Goal: Information Seeking & Learning: Learn about a topic

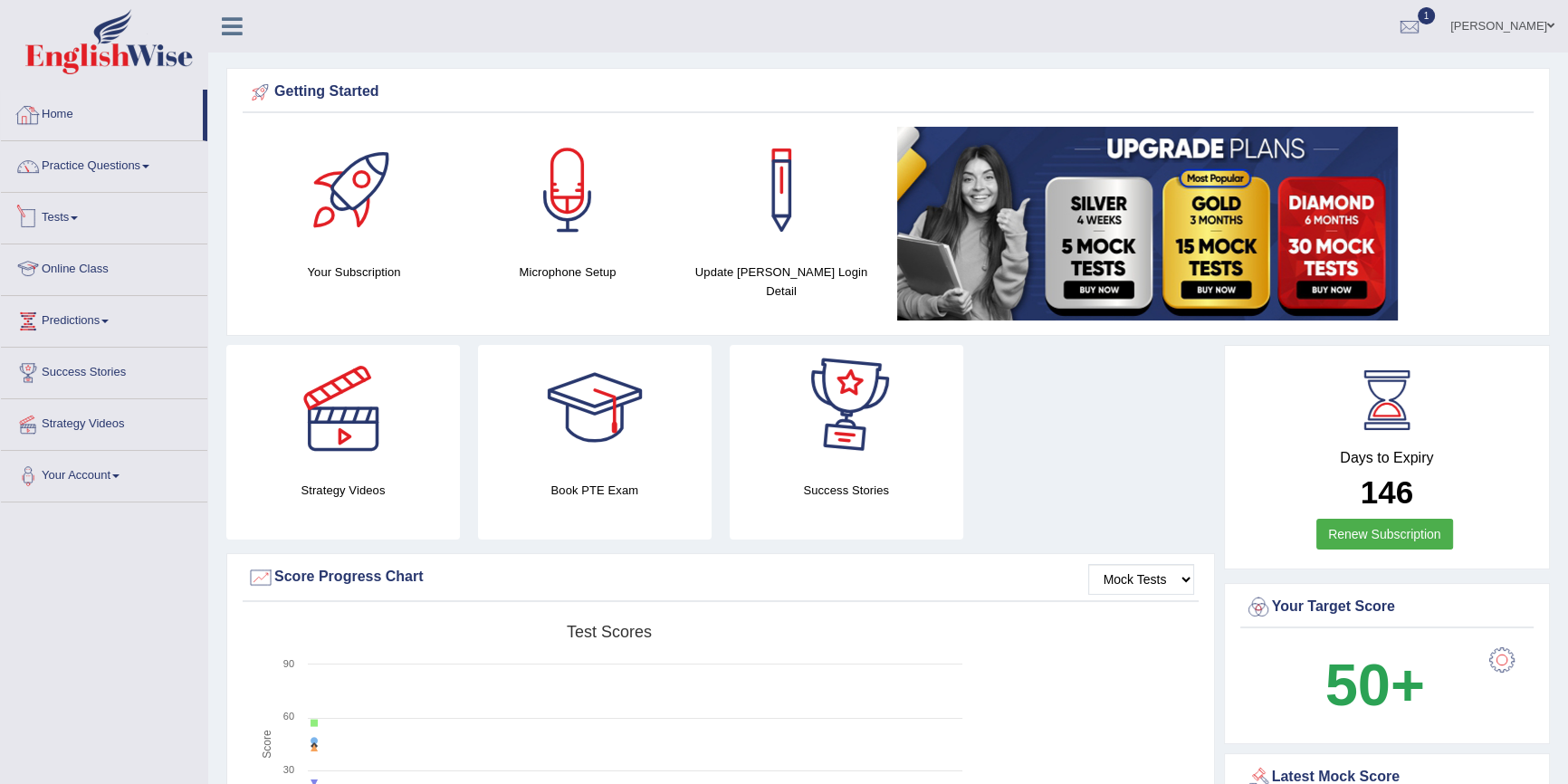
click at [68, 219] on link "Tests" at bounding box center [104, 215] width 206 height 46
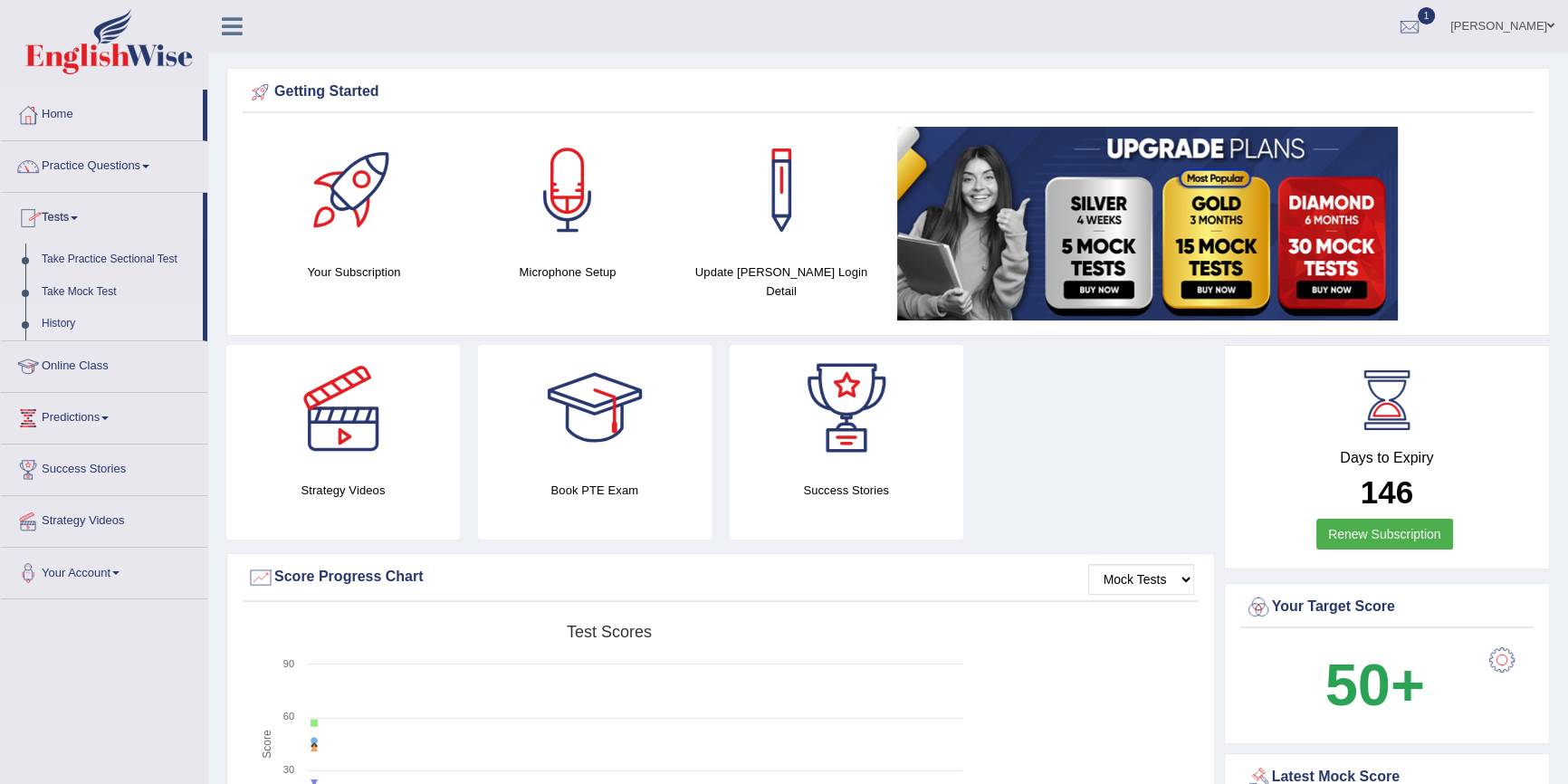
click at [53, 324] on link "History" at bounding box center [118, 324] width 170 height 33
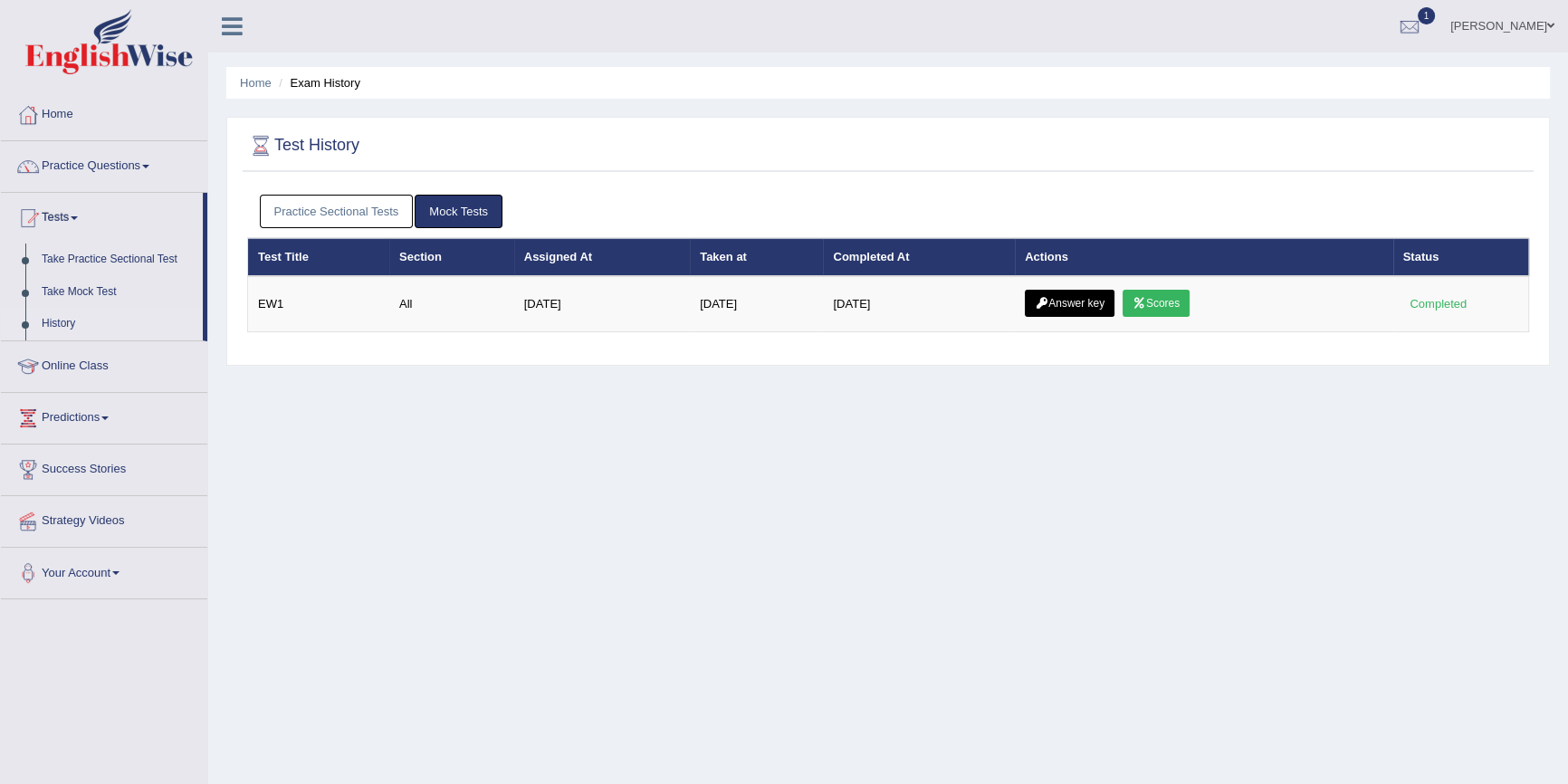
click at [328, 213] on link "Practice Sectional Tests" at bounding box center [336, 211] width 154 height 34
click at [329, 208] on link "Practice Sectional Tests" at bounding box center [336, 211] width 154 height 34
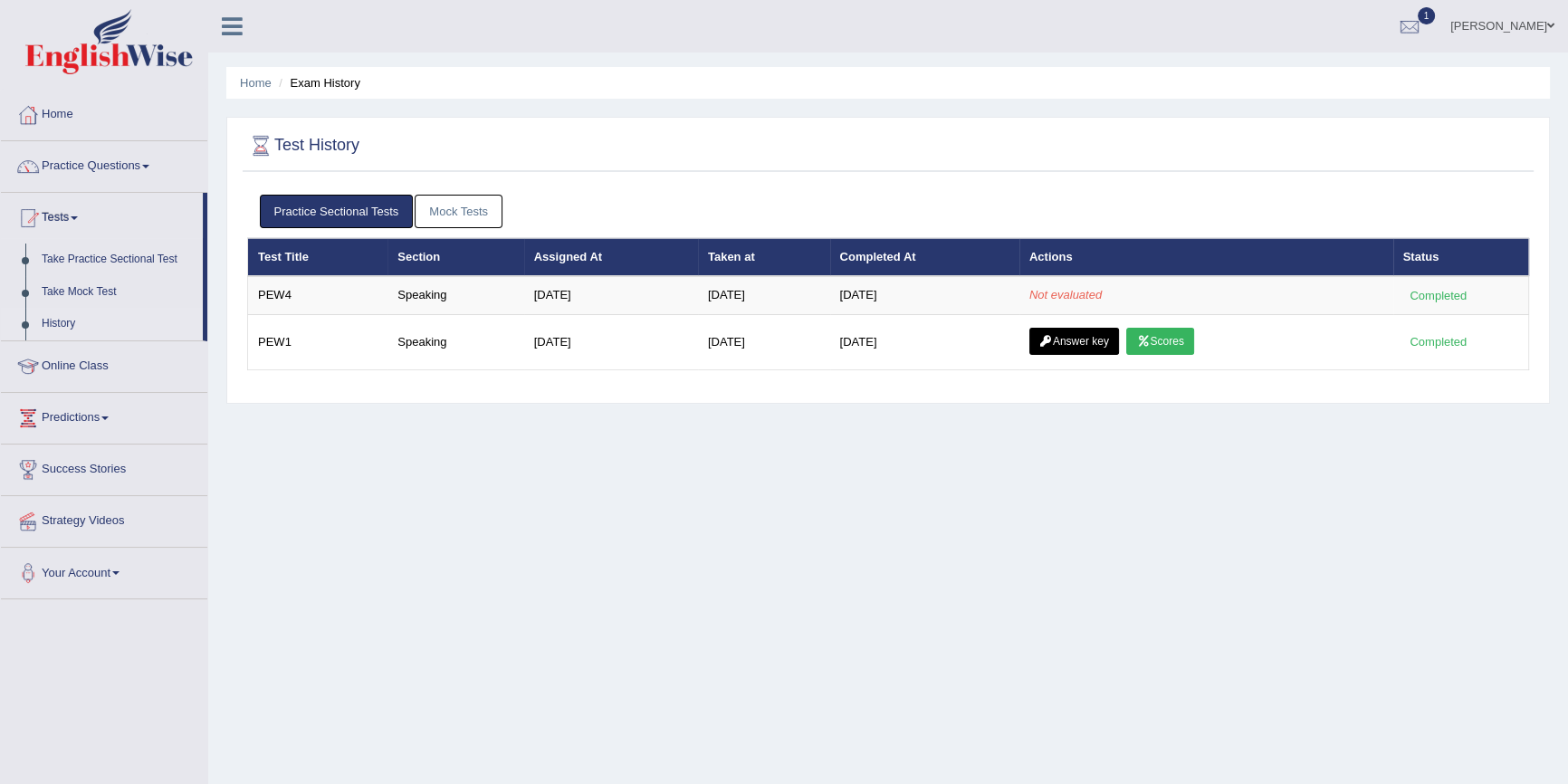
click at [311, 206] on link "Practice Sectional Tests" at bounding box center [336, 211] width 154 height 34
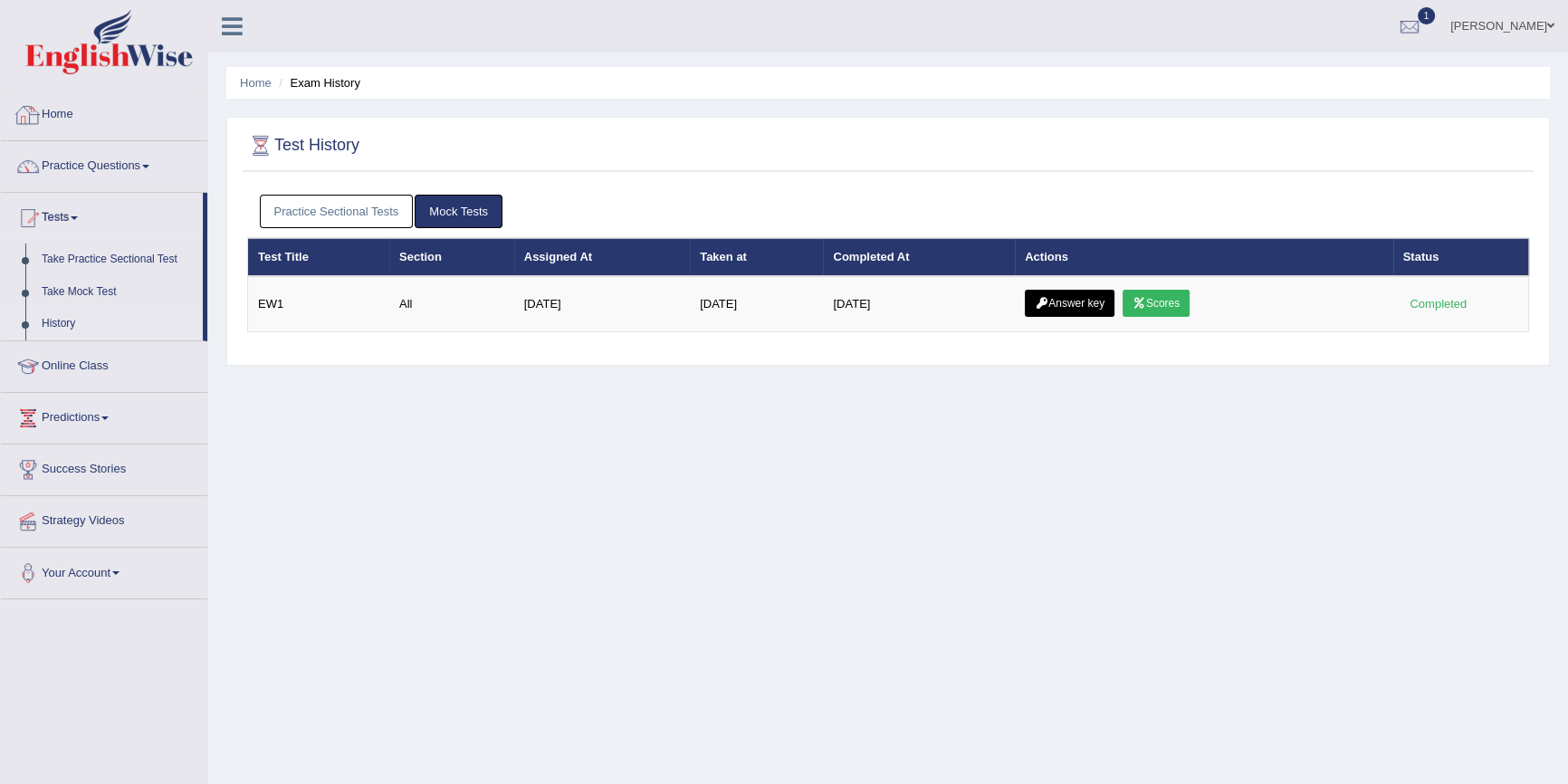
click at [292, 218] on link "Practice Sectional Tests" at bounding box center [336, 211] width 154 height 34
click at [353, 210] on link "Practice Sectional Tests" at bounding box center [336, 211] width 154 height 34
click at [368, 211] on link "Practice Sectional Tests" at bounding box center [336, 211] width 154 height 34
click at [350, 196] on link "Practice Sectional Tests" at bounding box center [336, 211] width 154 height 34
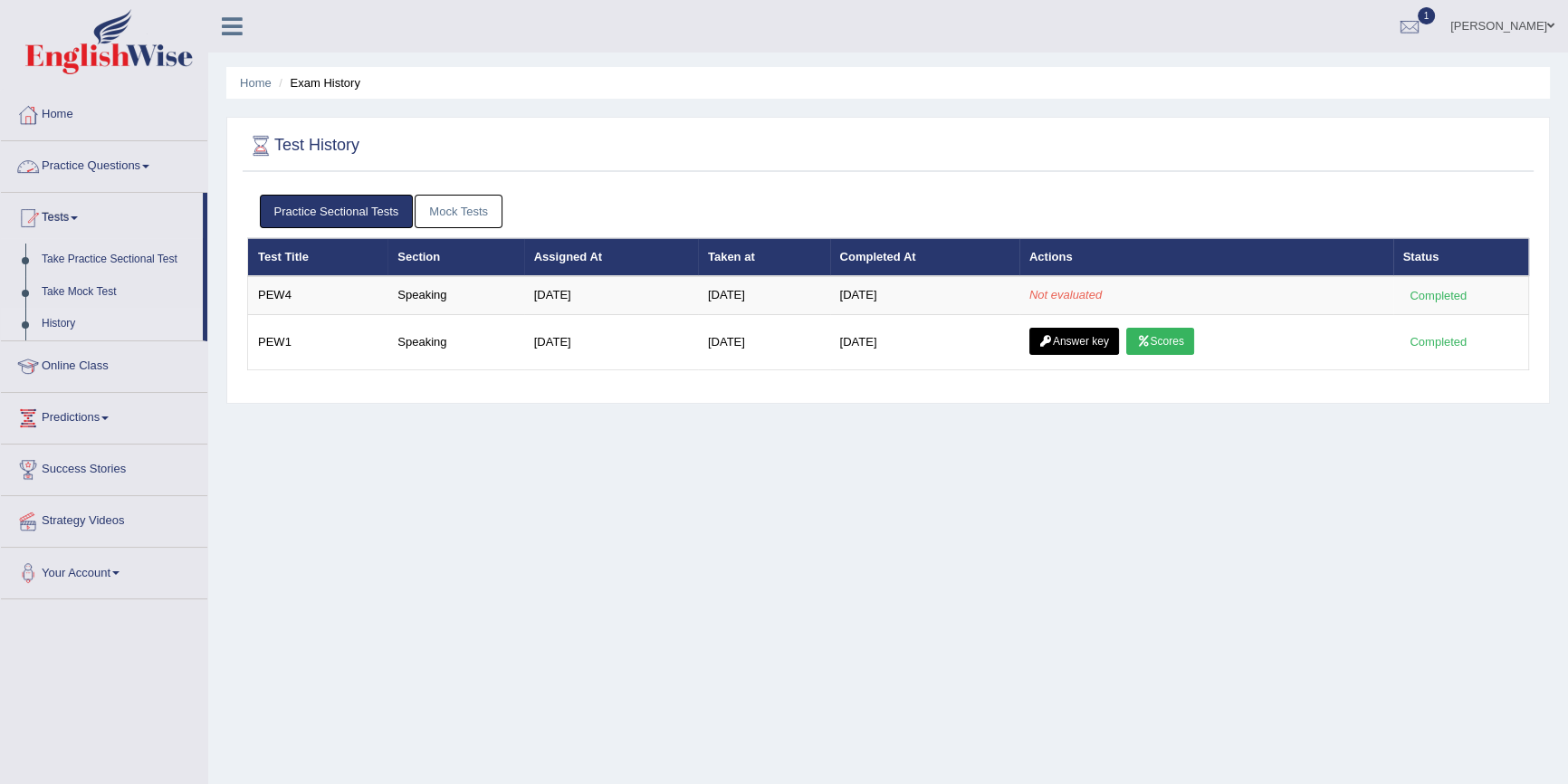
click at [318, 200] on link "Practice Sectional Tests" at bounding box center [336, 211] width 154 height 34
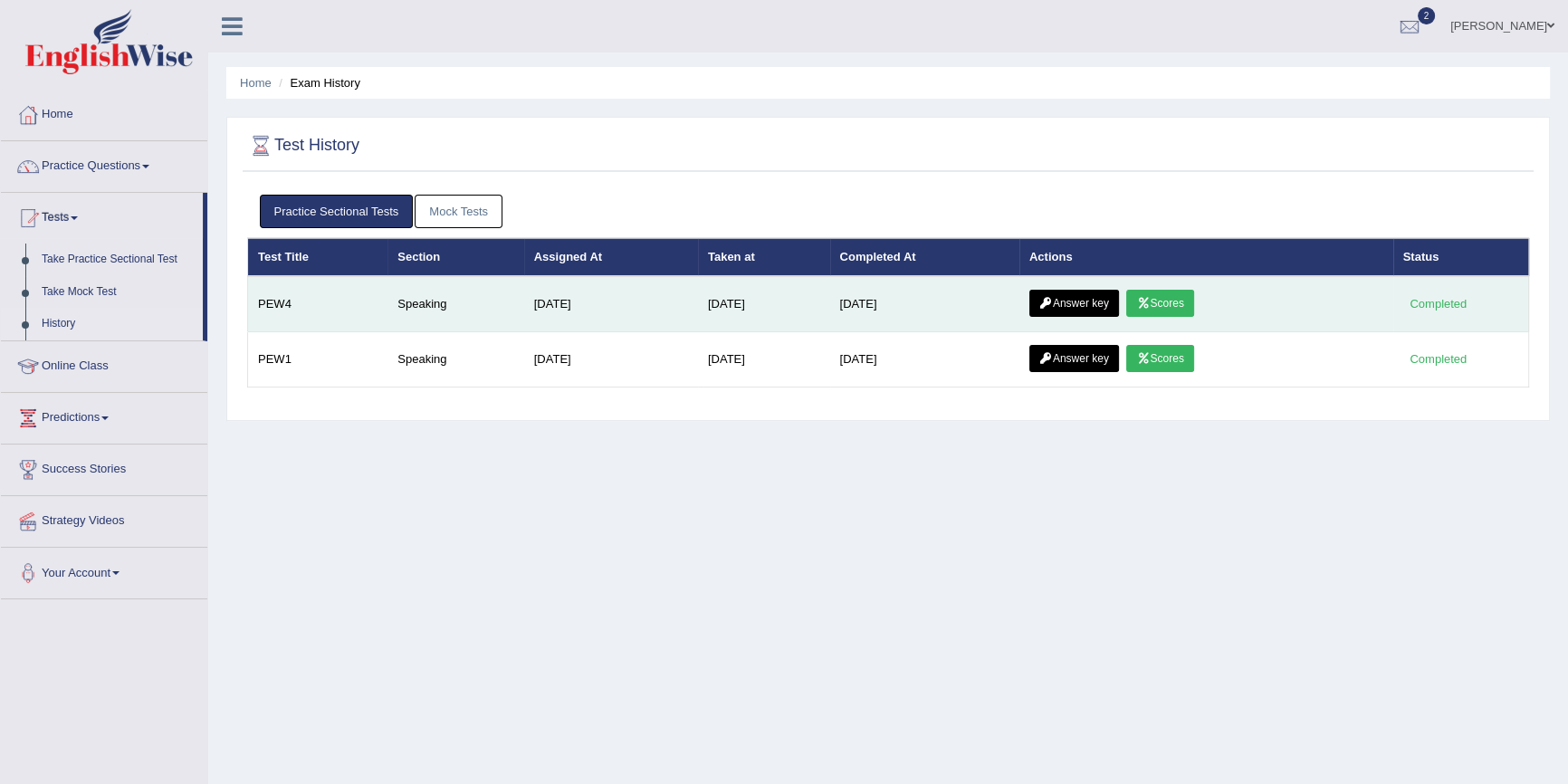
click at [1162, 304] on link "Scores" at bounding box center [1159, 303] width 66 height 27
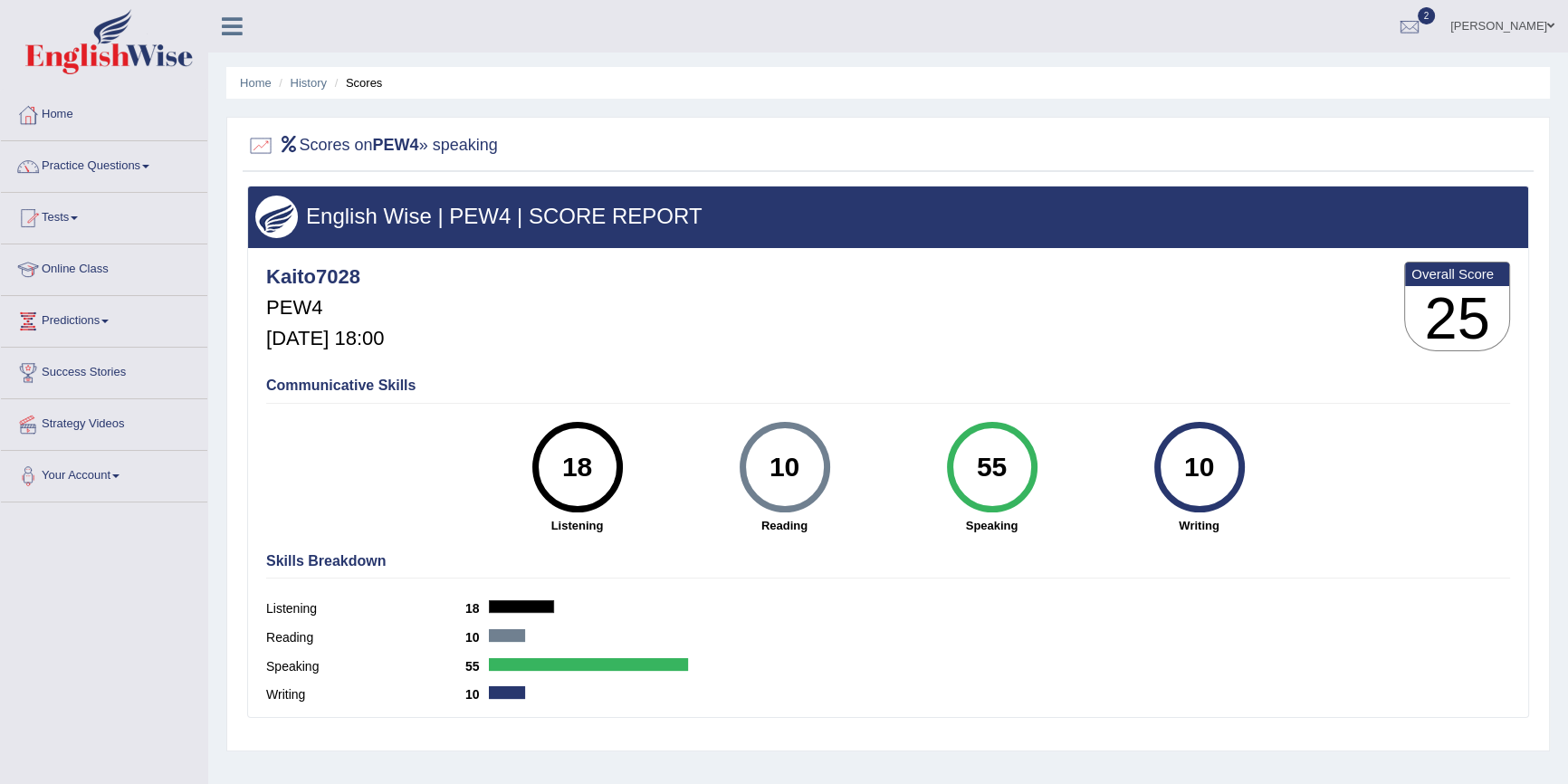
click at [82, 164] on link "Practice Questions" at bounding box center [104, 164] width 206 height 46
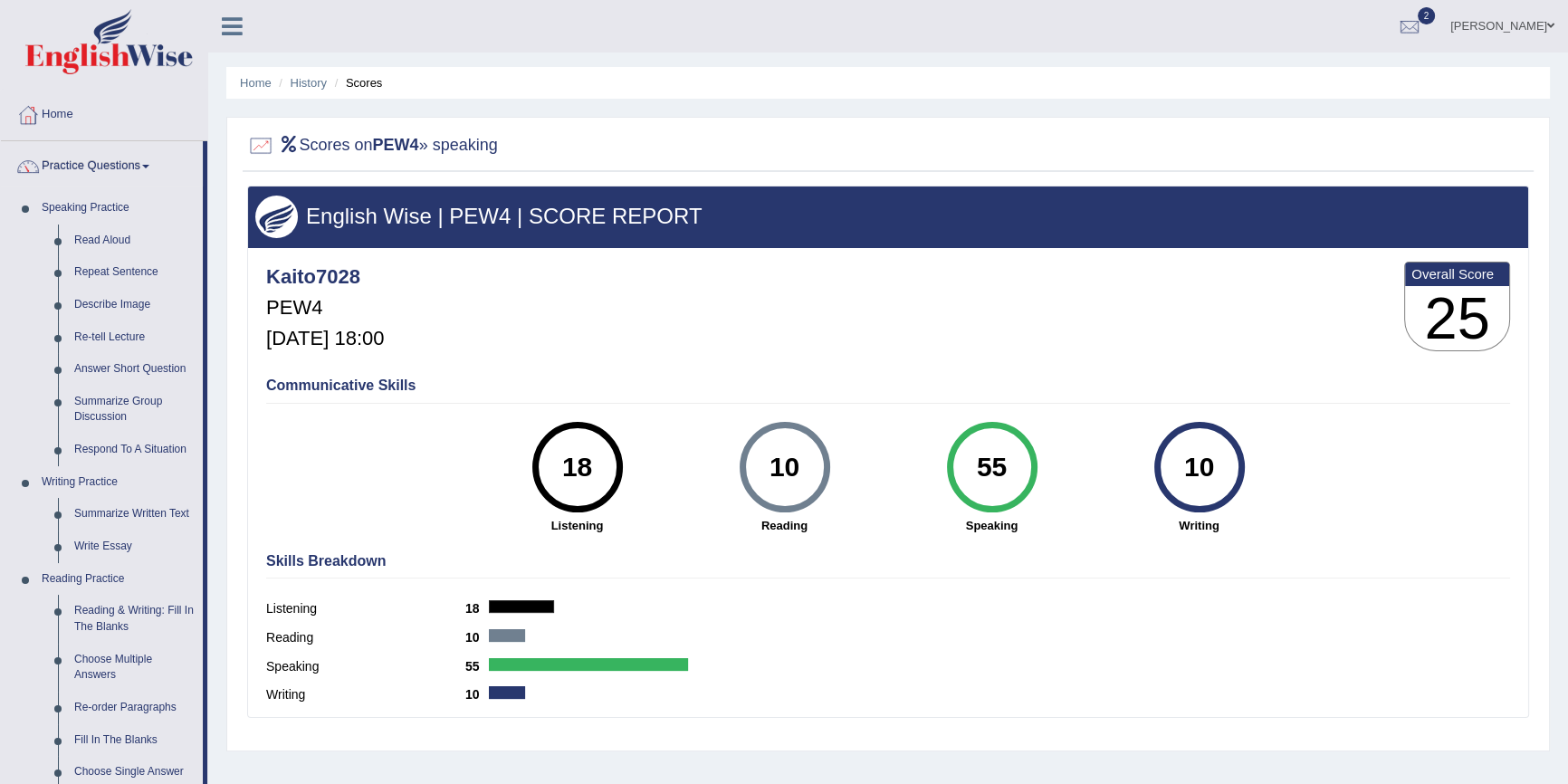
click at [82, 164] on link "Practice Questions" at bounding box center [101, 164] width 201 height 46
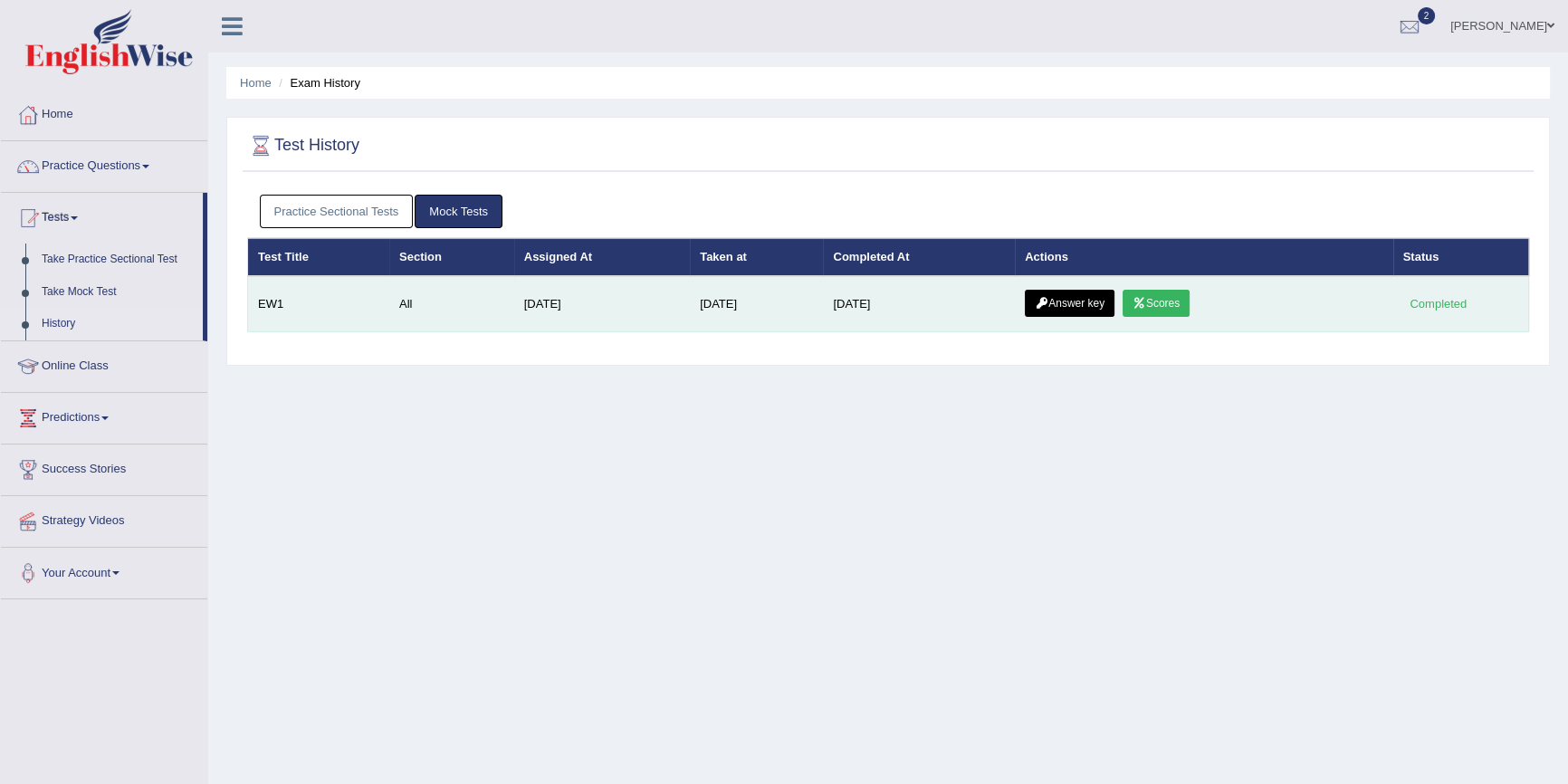
click at [1109, 294] on link "Answer key" at bounding box center [1070, 303] width 89 height 27
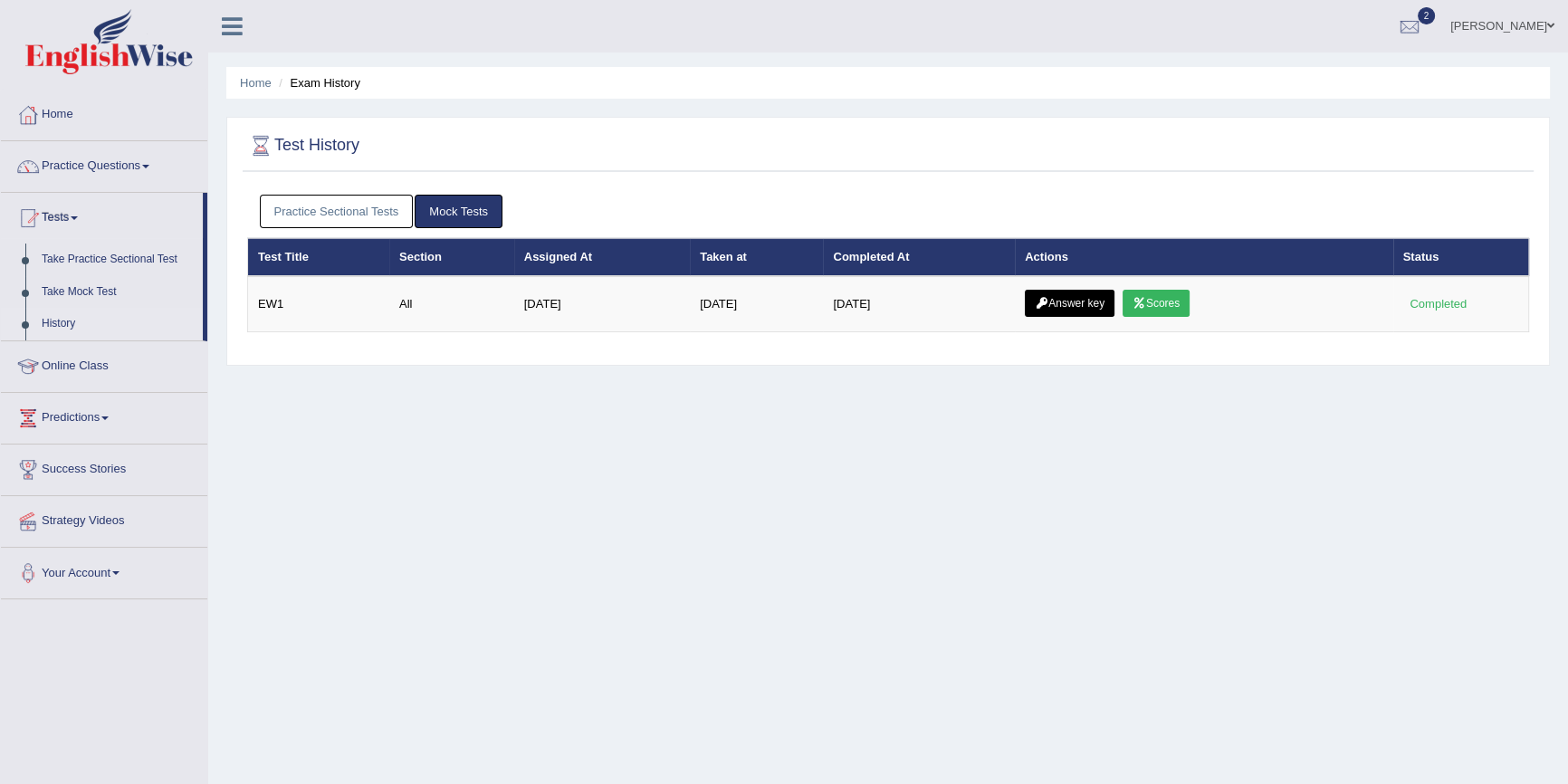
click at [315, 200] on link "Practice Sectional Tests" at bounding box center [336, 211] width 154 height 34
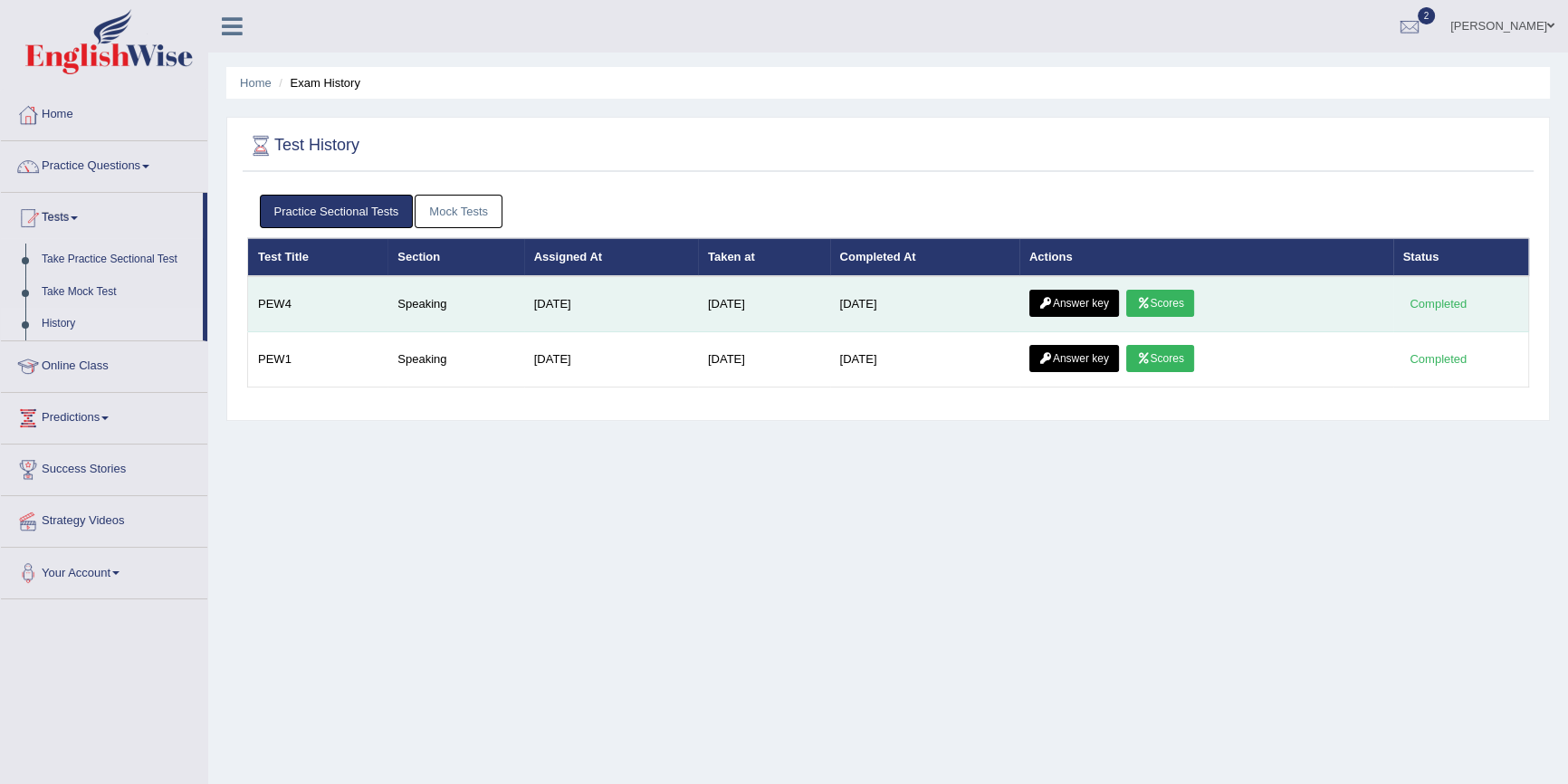
click at [1051, 307] on icon at bounding box center [1046, 303] width 14 height 11
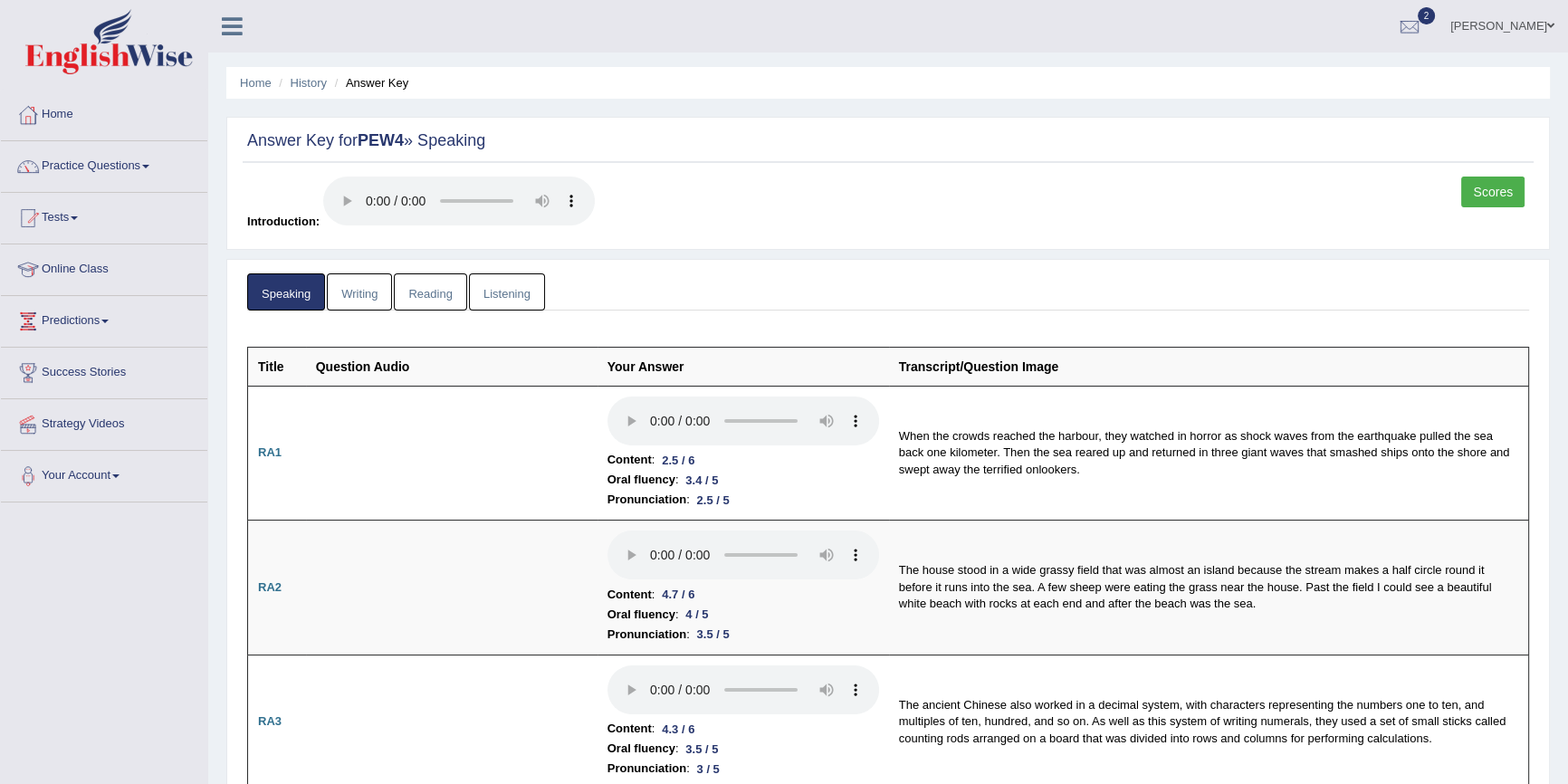
click at [381, 296] on link "Writing" at bounding box center [359, 291] width 65 height 37
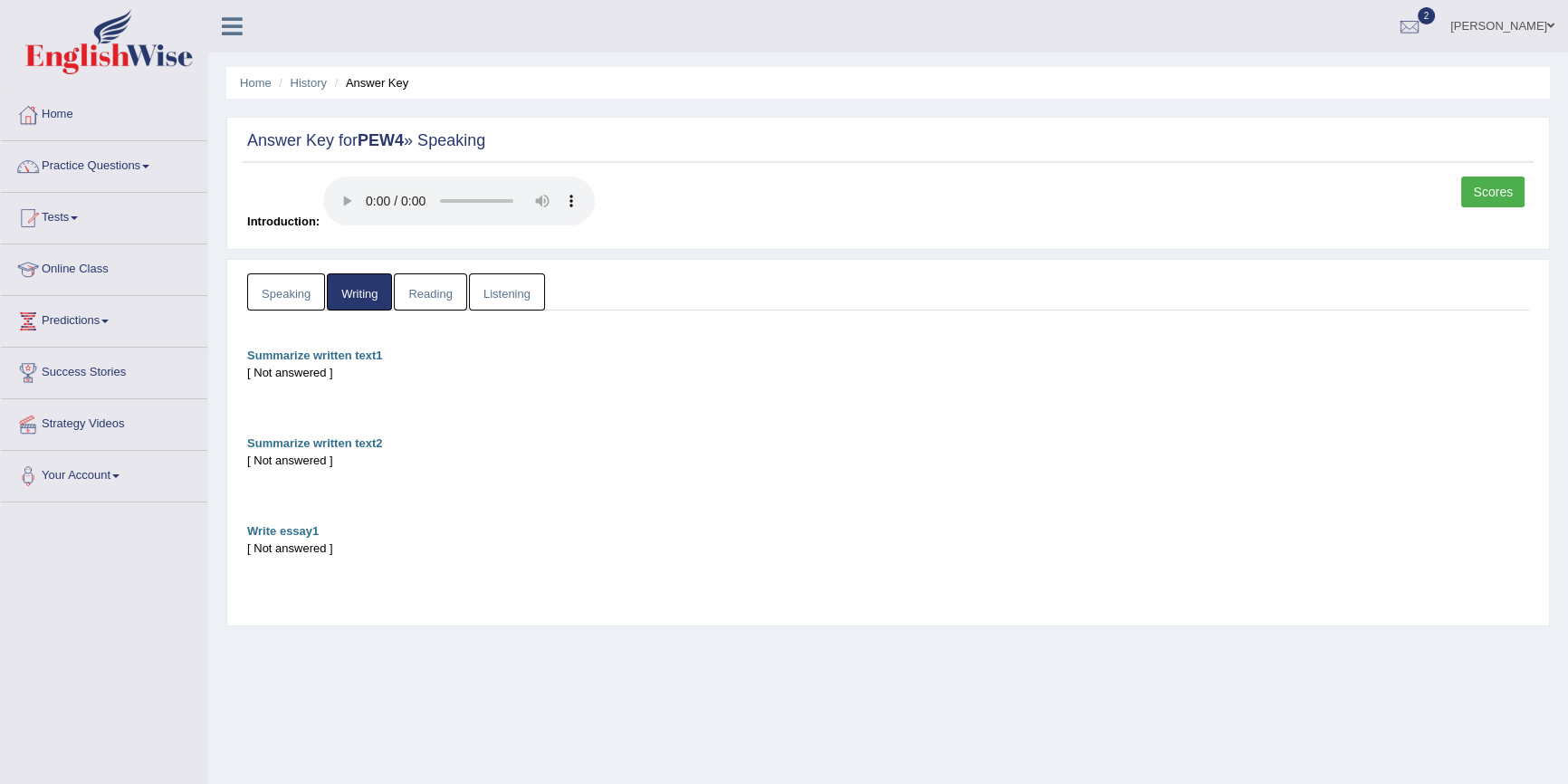
click at [452, 288] on link "Reading" at bounding box center [430, 291] width 72 height 37
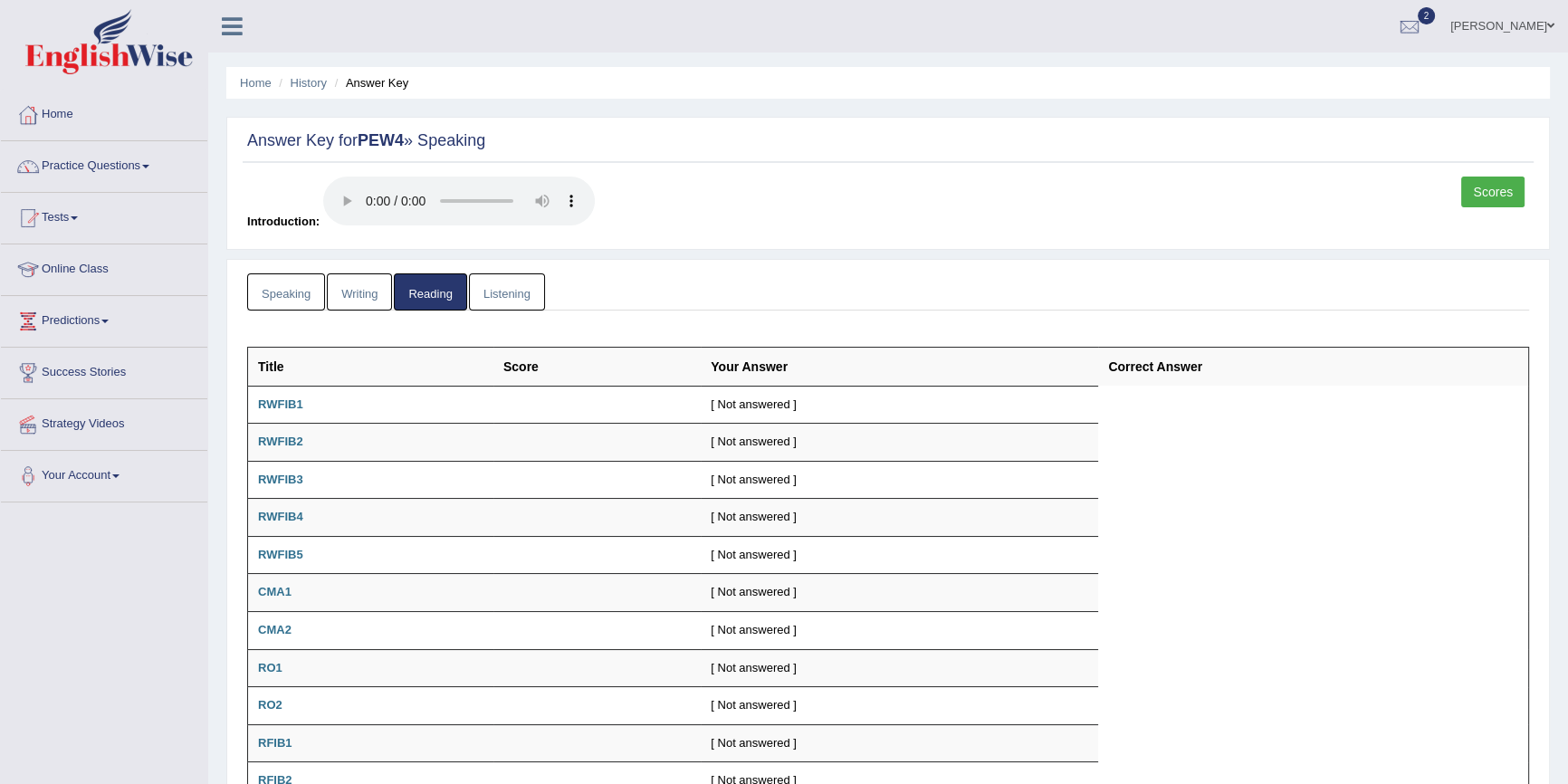
click at [513, 283] on link "Listening" at bounding box center [506, 291] width 76 height 37
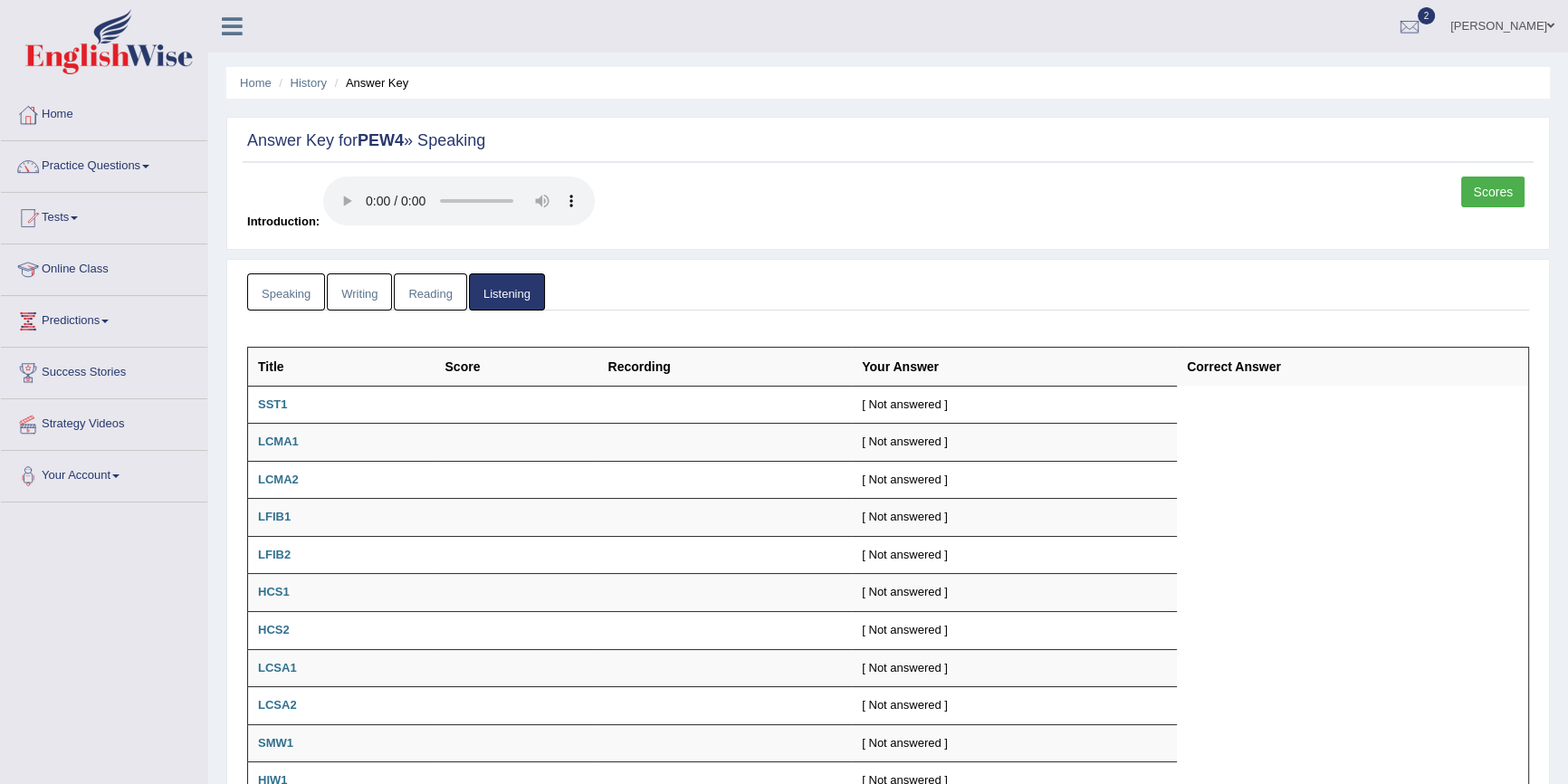
click at [1472, 194] on link "Scores" at bounding box center [1493, 192] width 64 height 31
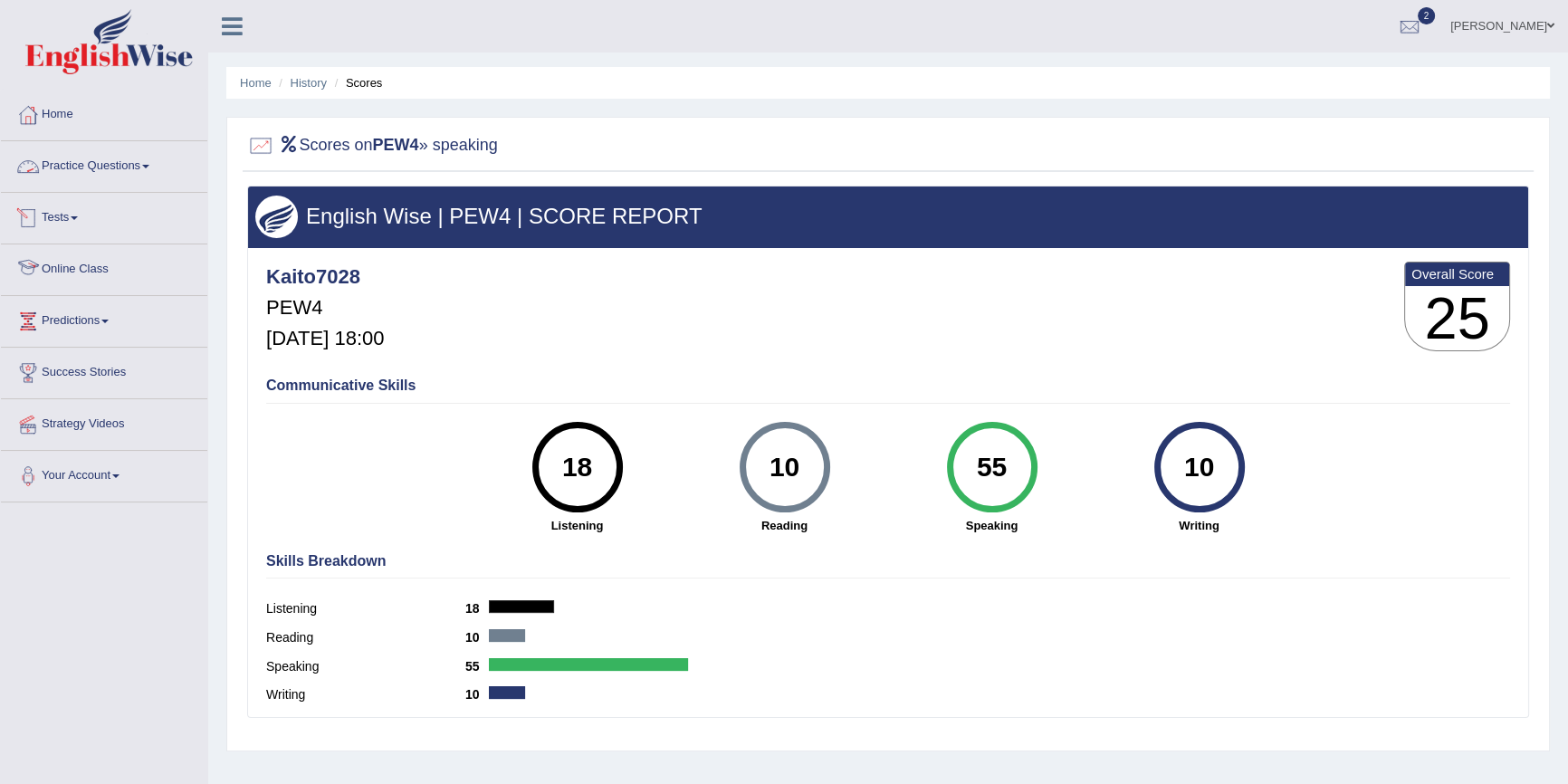
click at [92, 160] on link "Practice Questions" at bounding box center [104, 164] width 206 height 46
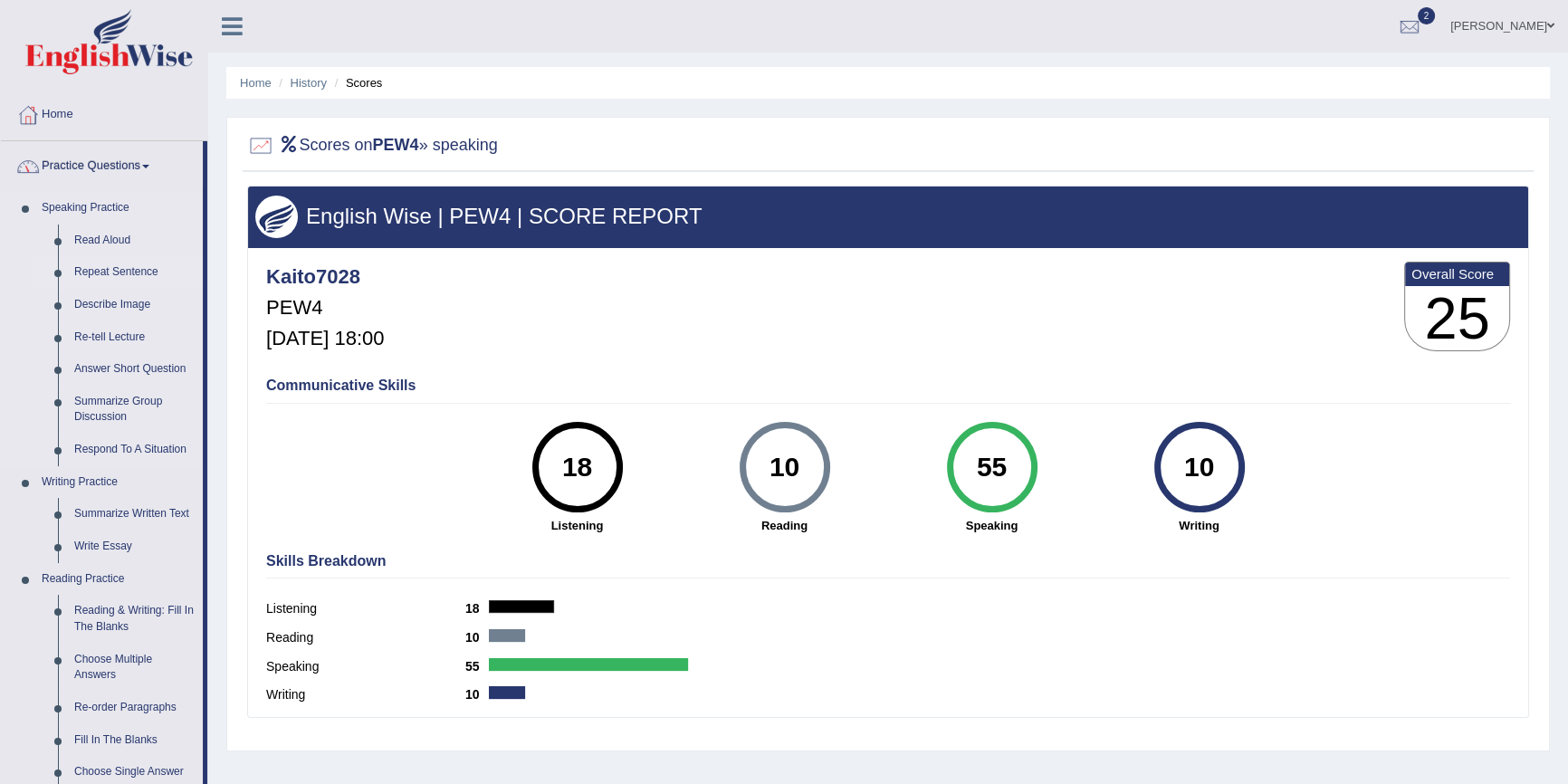
click at [110, 267] on link "Repeat Sentence" at bounding box center [135, 272] width 137 height 33
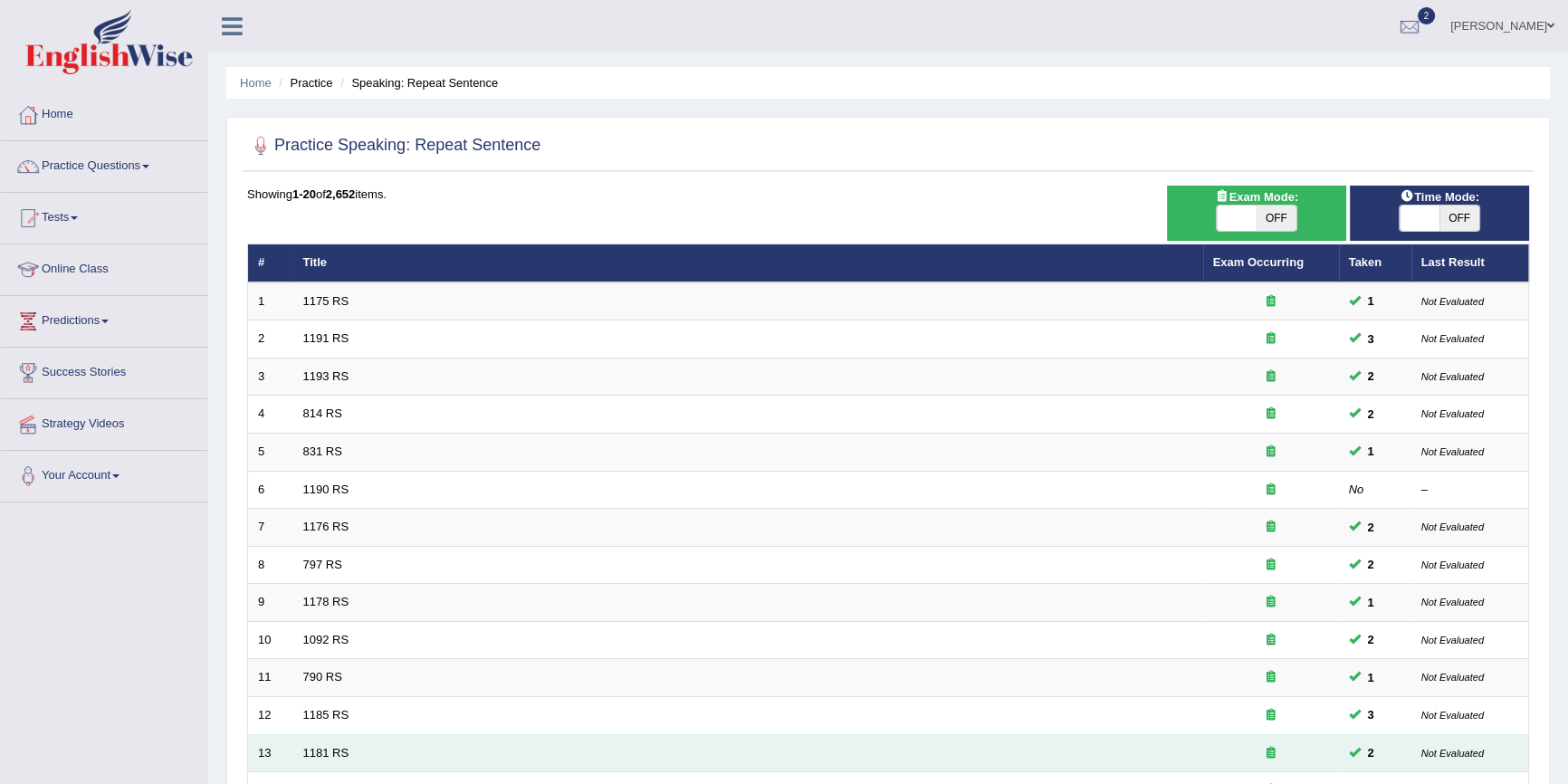
scroll to position [412, 0]
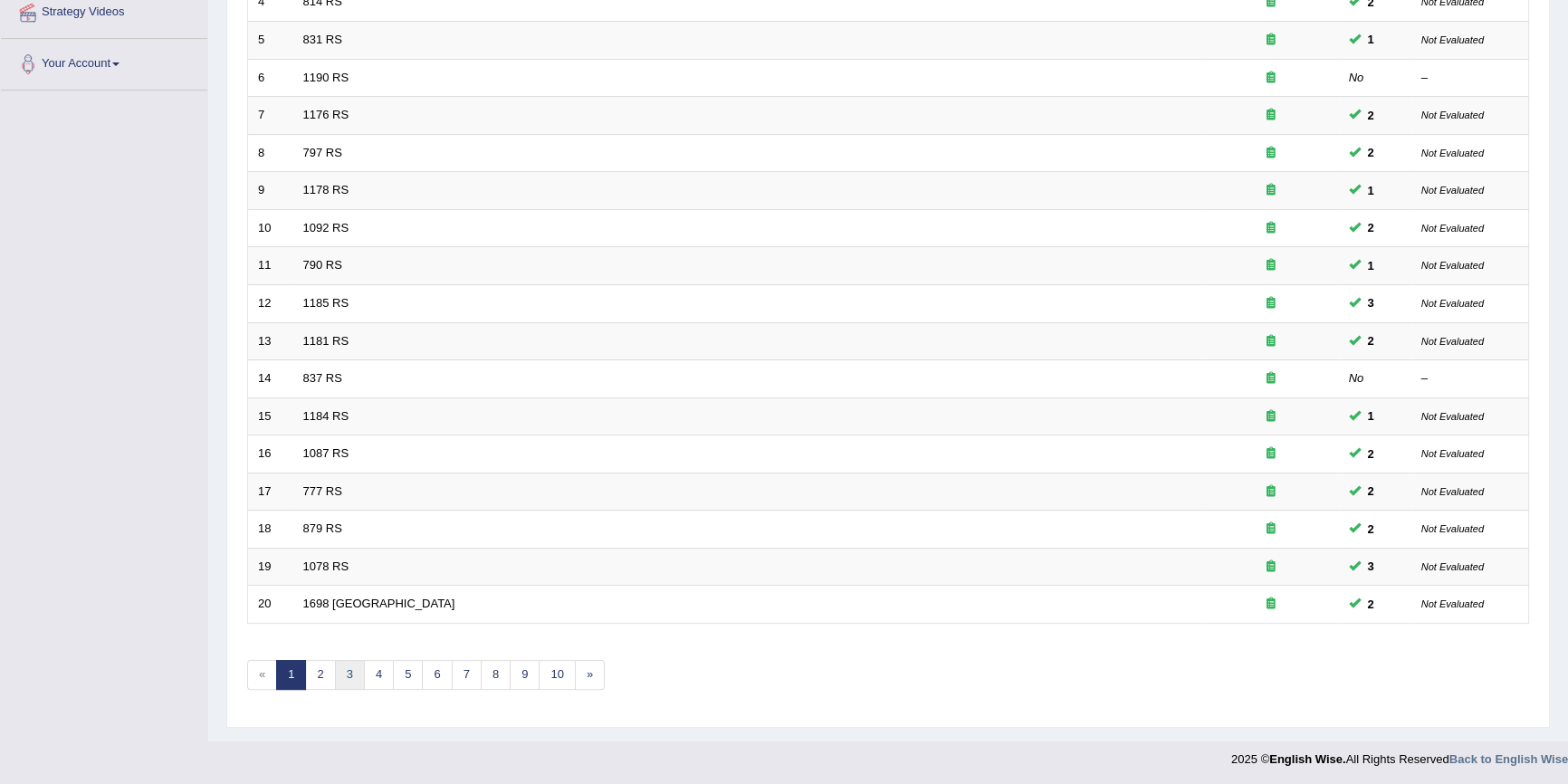
click at [342, 667] on link "3" at bounding box center [349, 675] width 30 height 30
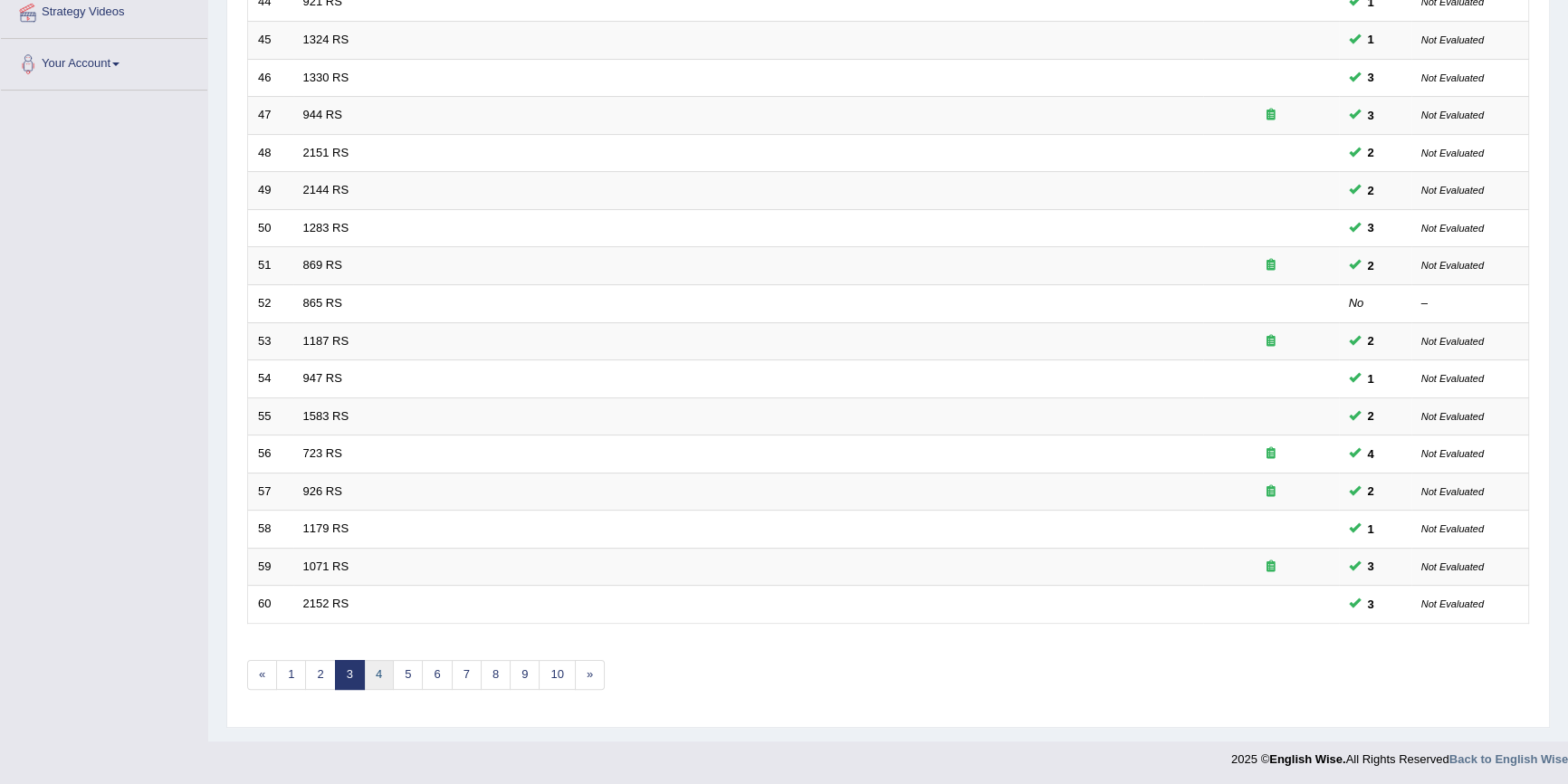
click at [374, 681] on link "4" at bounding box center [379, 675] width 30 height 30
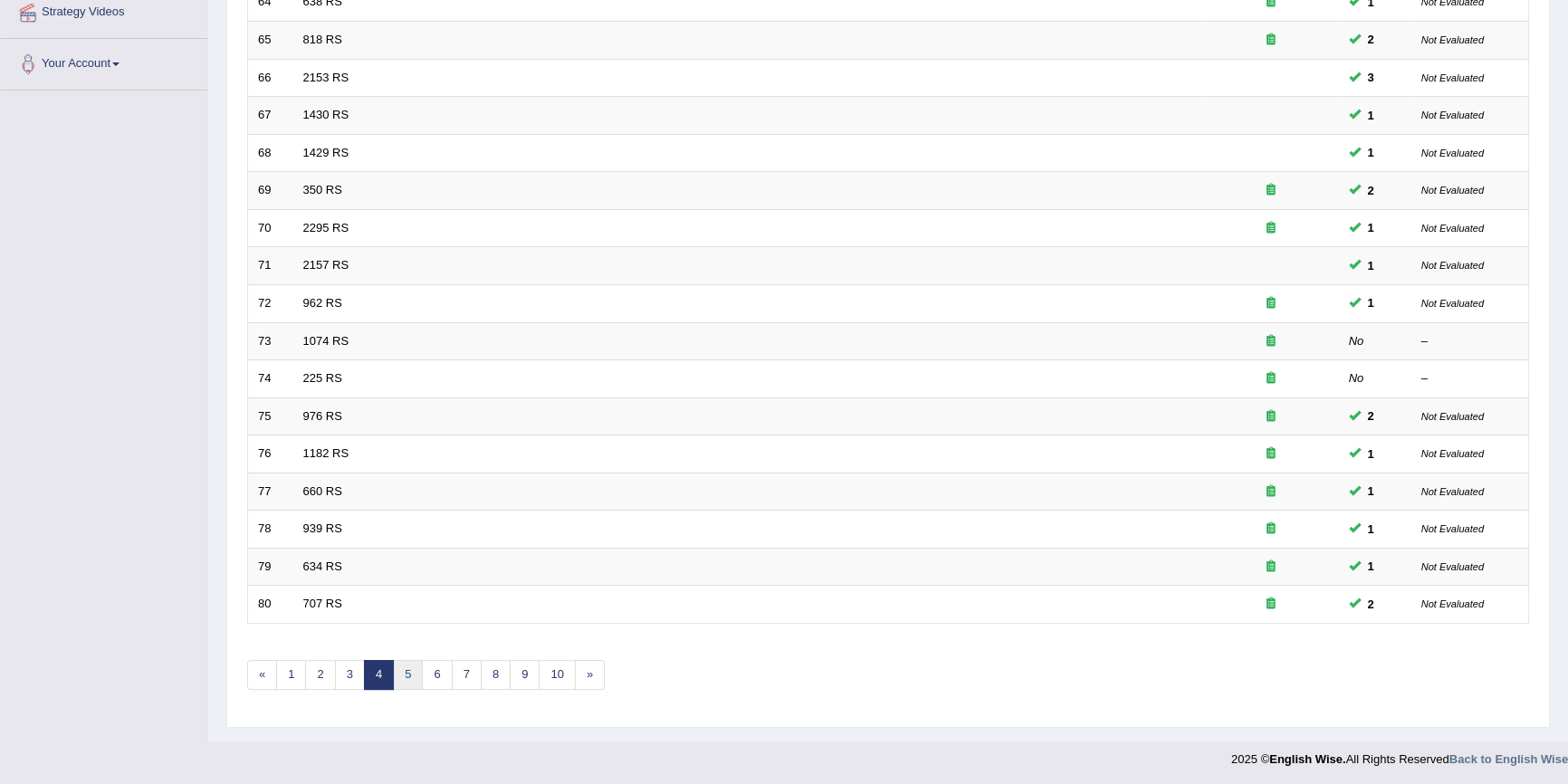
click at [411, 672] on link "5" at bounding box center [408, 675] width 30 height 30
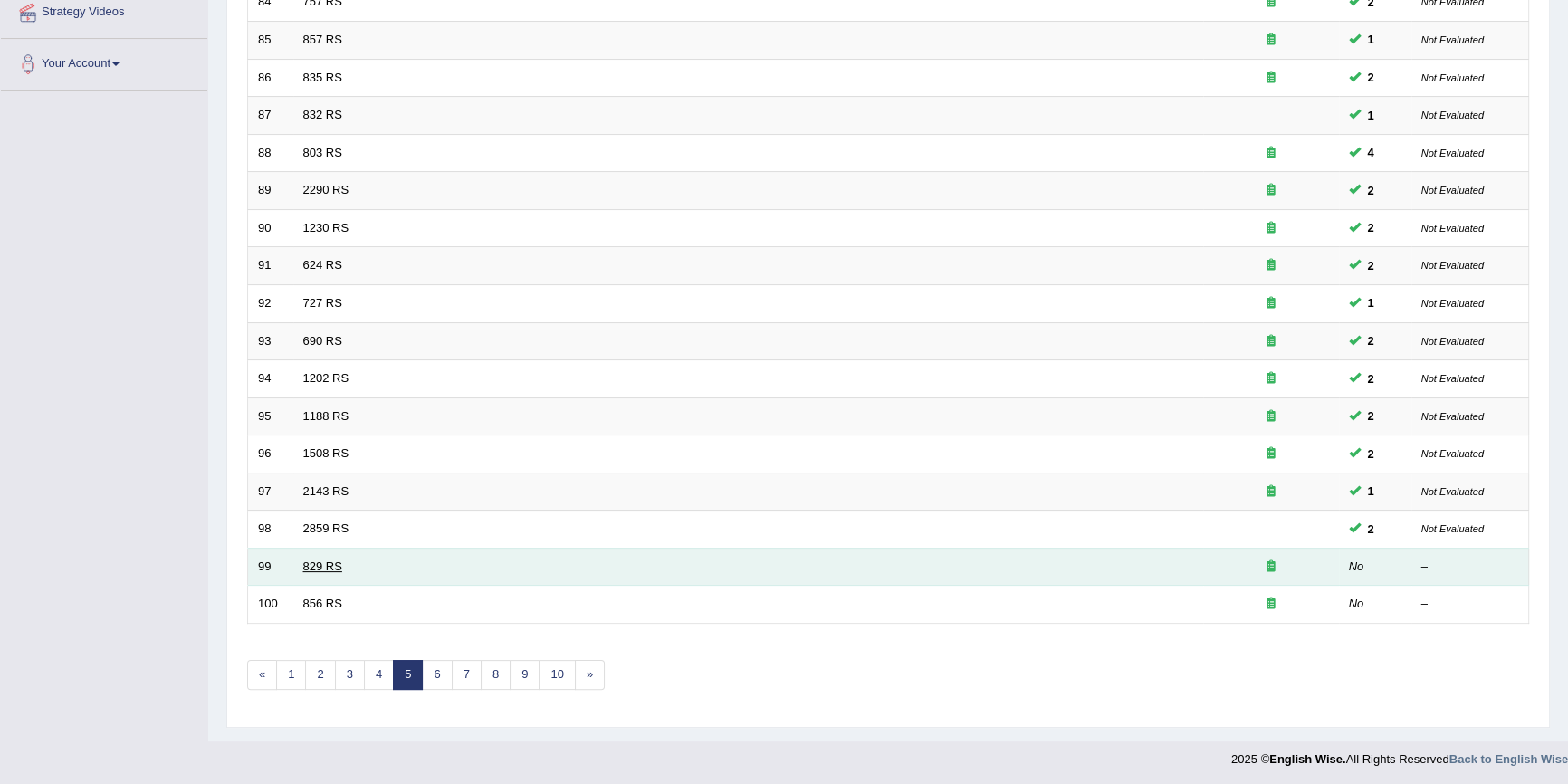
click at [308, 571] on link "829 RS" at bounding box center [323, 567] width 39 height 14
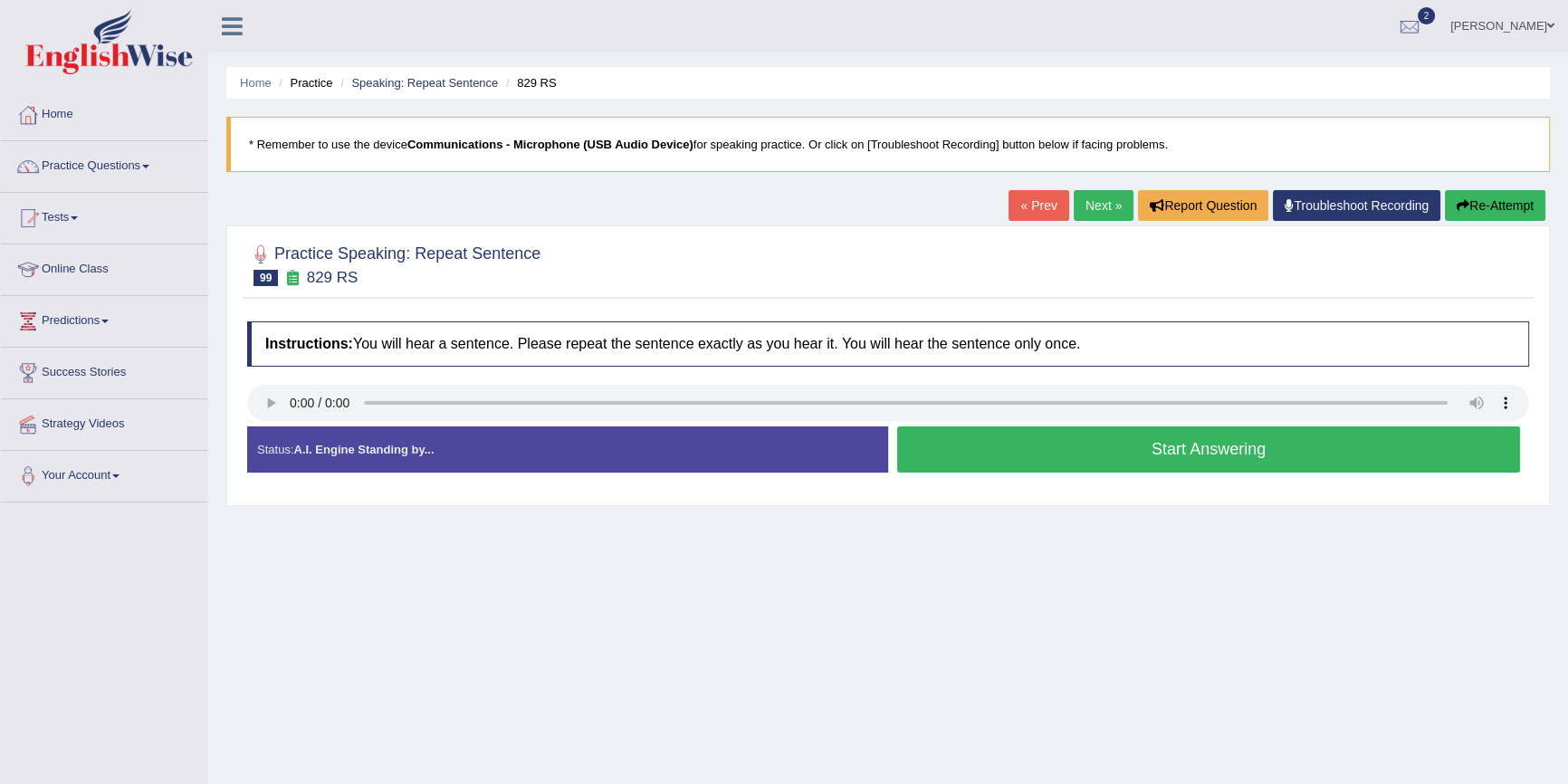
click at [1280, 457] on button "Start Answering" at bounding box center [1209, 450] width 623 height 47
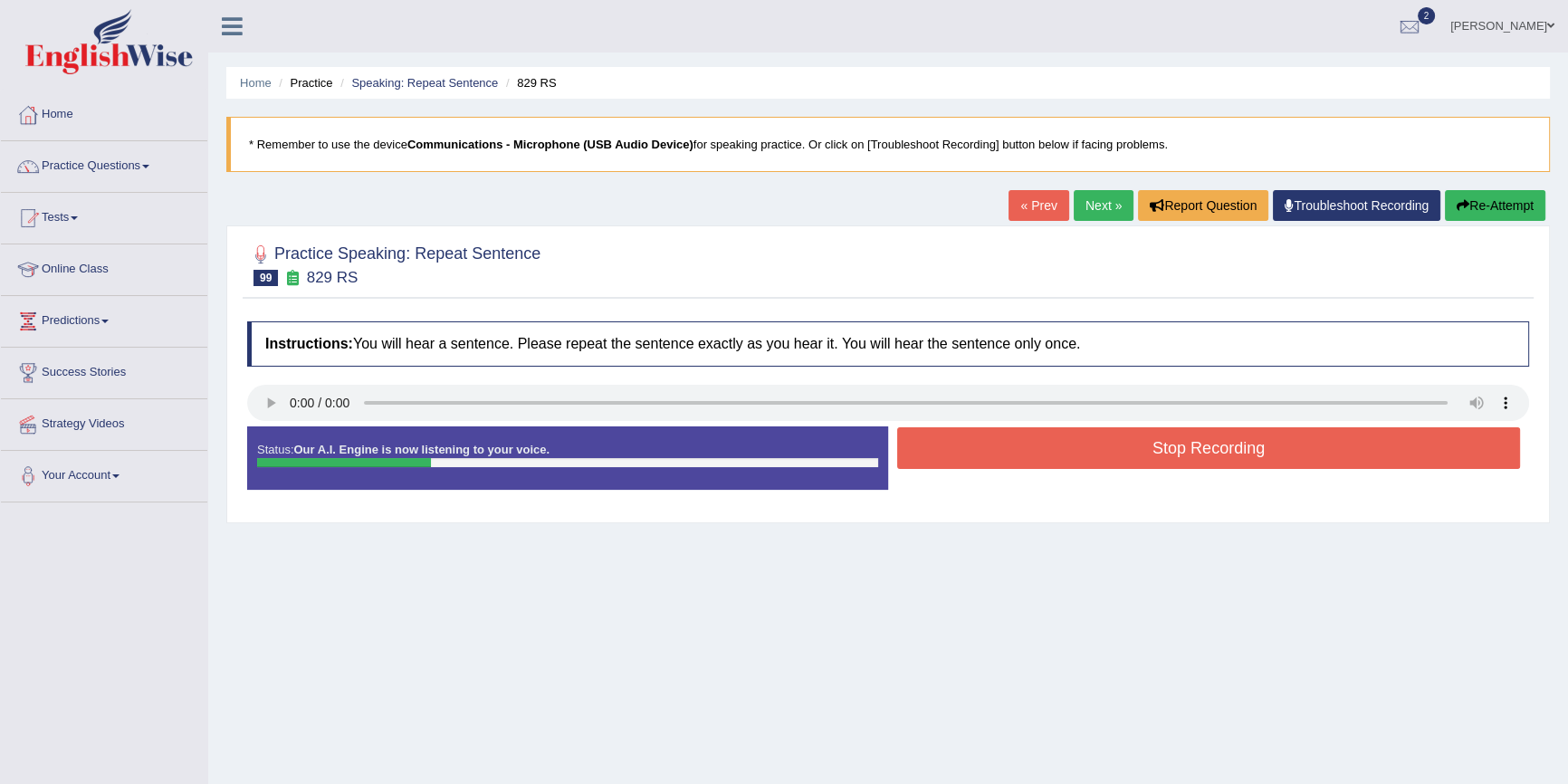
click at [1280, 457] on button "Stop Recording" at bounding box center [1209, 449] width 623 height 42
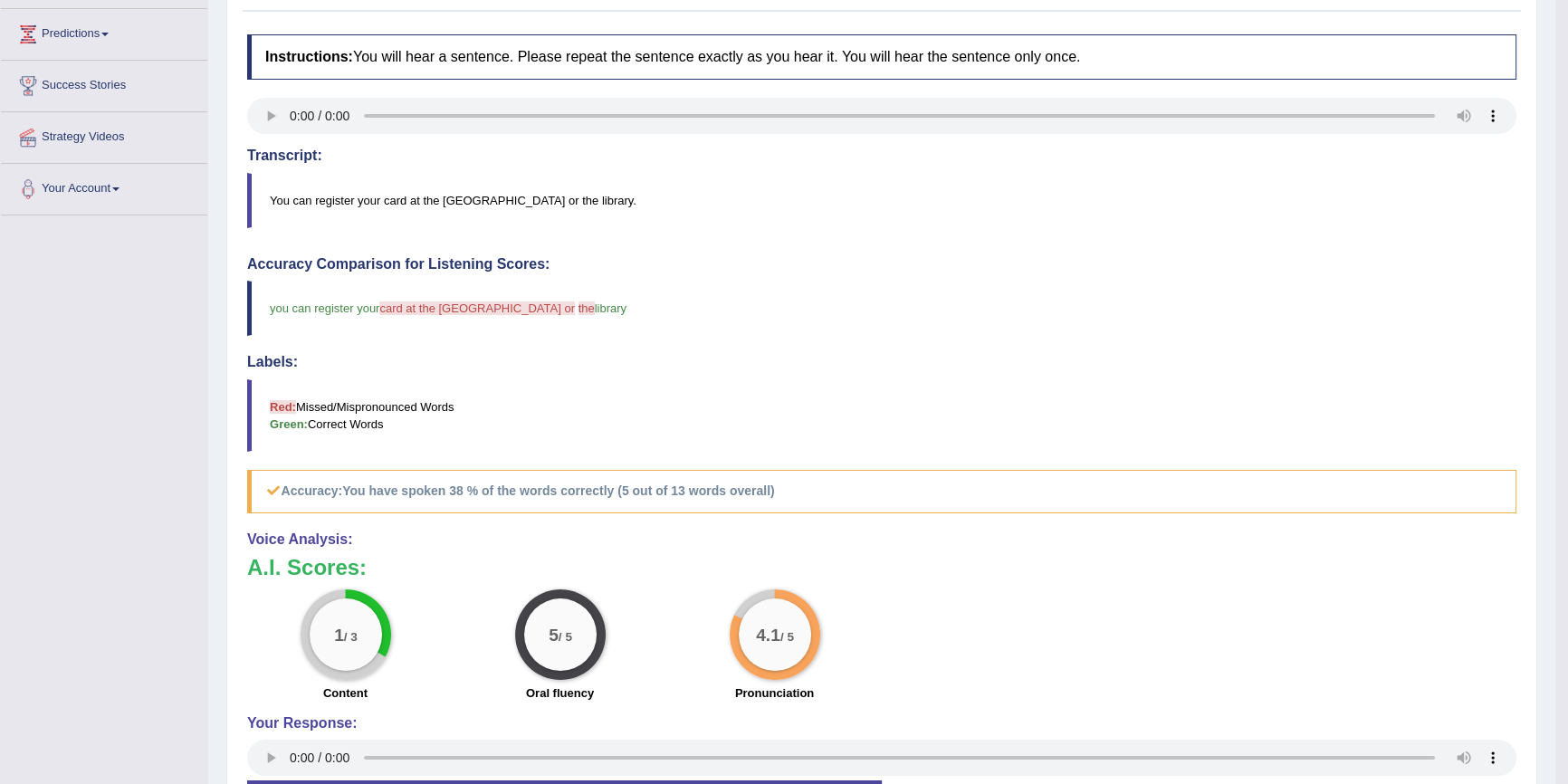
scroll to position [81, 0]
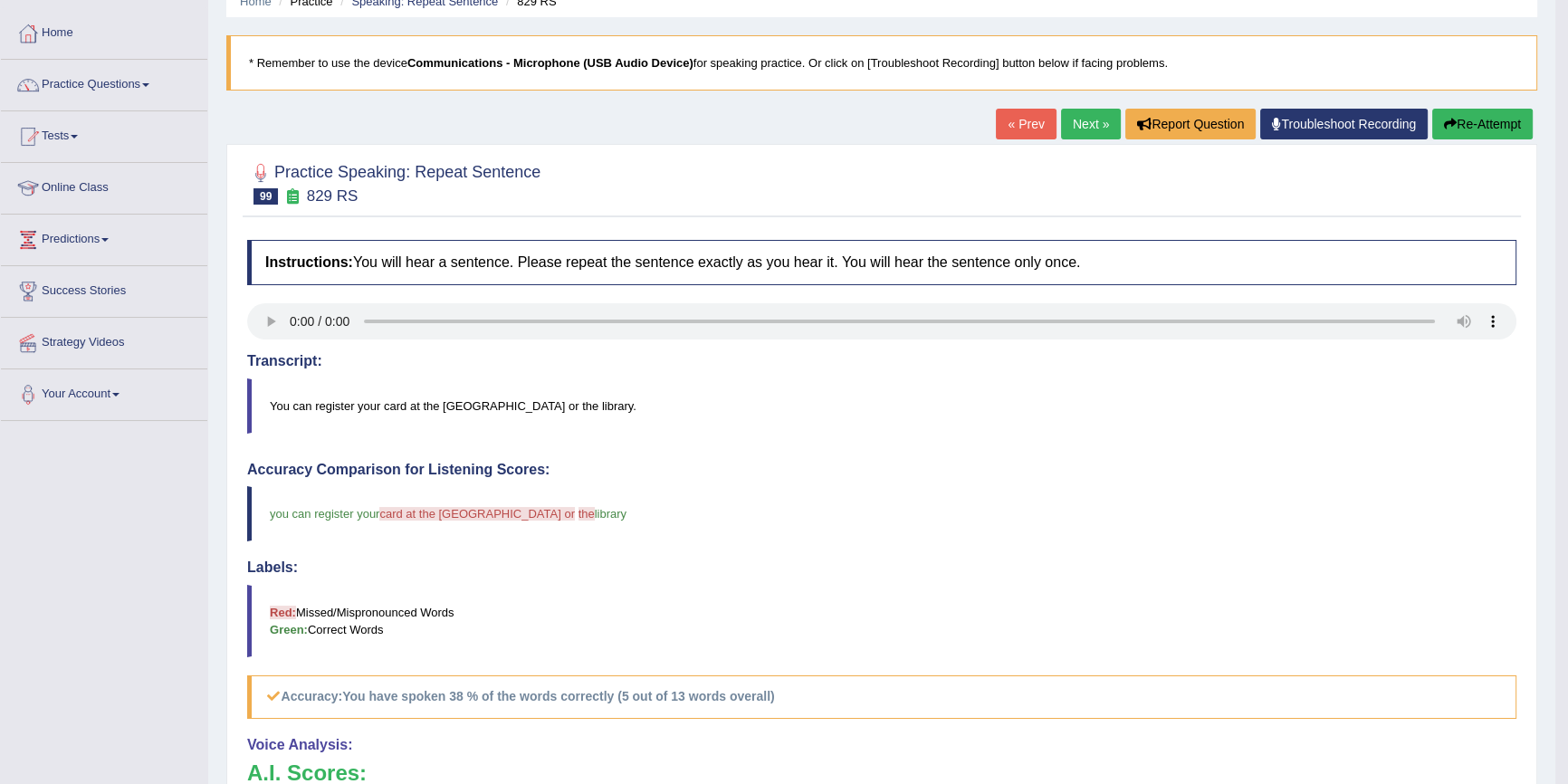
click at [1087, 124] on link "Next »" at bounding box center [1091, 123] width 60 height 31
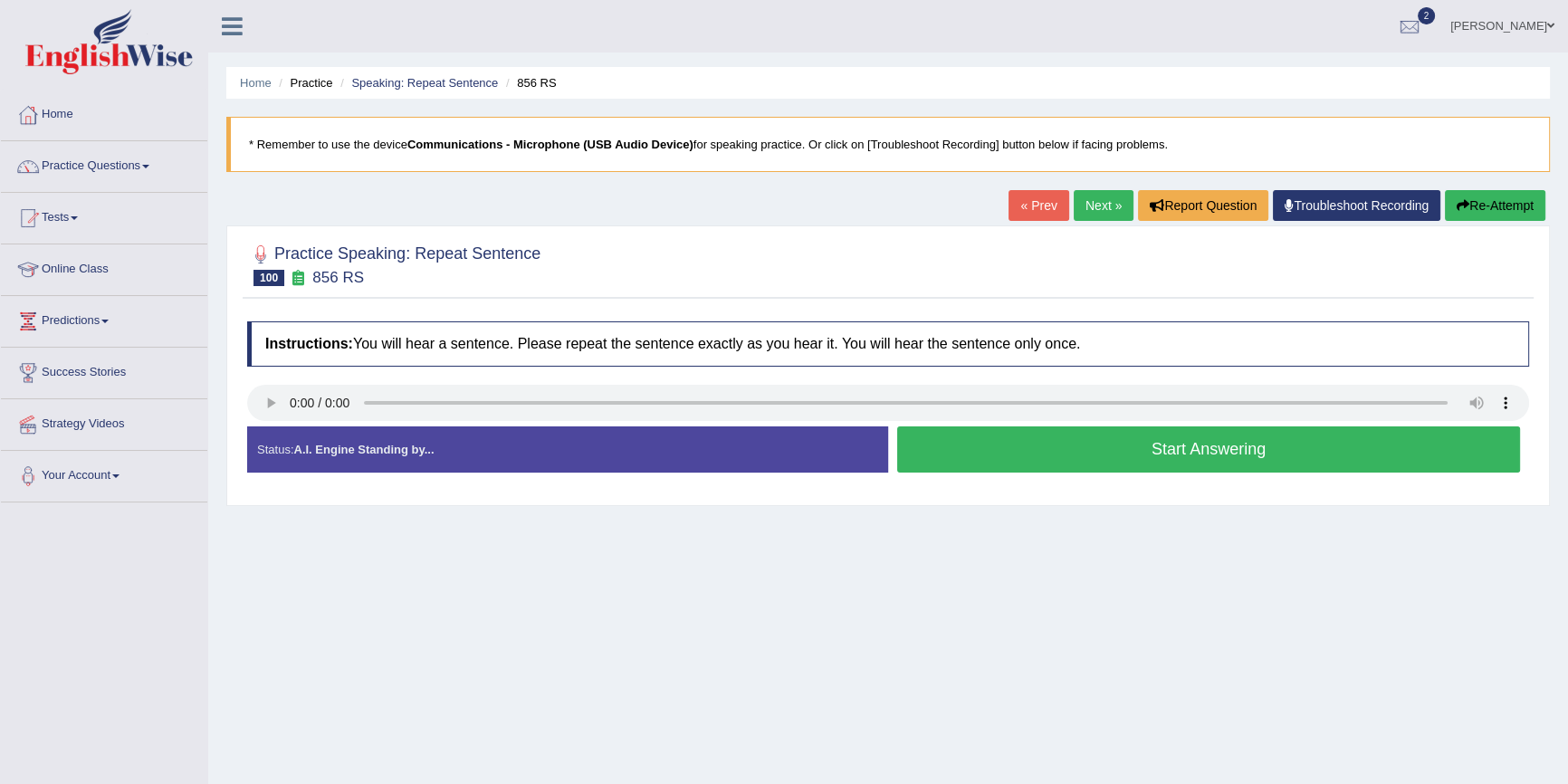
click at [1097, 448] on button "Start Answering" at bounding box center [1209, 450] width 623 height 47
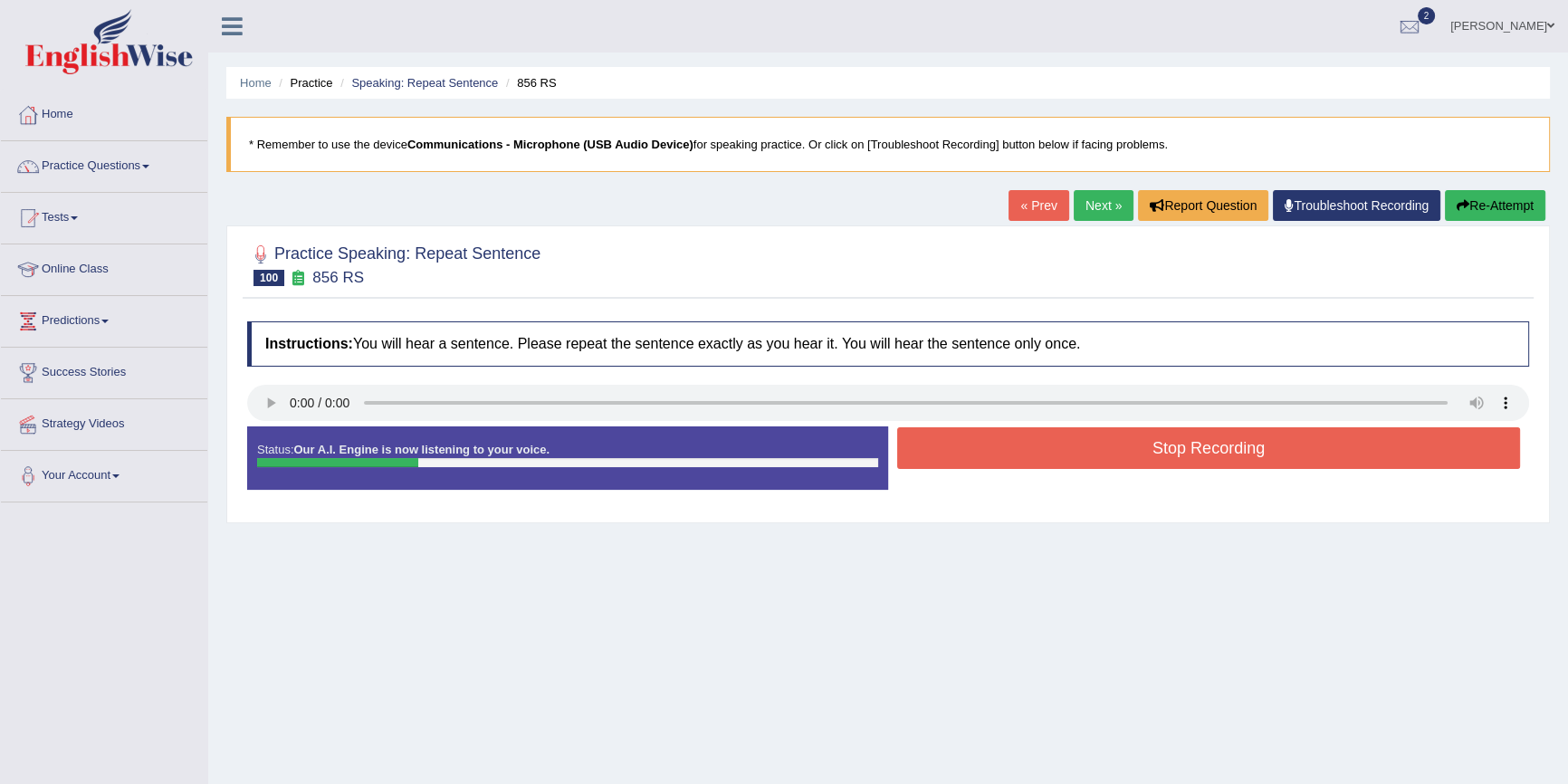
click at [1097, 448] on button "Stop Recording" at bounding box center [1209, 449] width 623 height 42
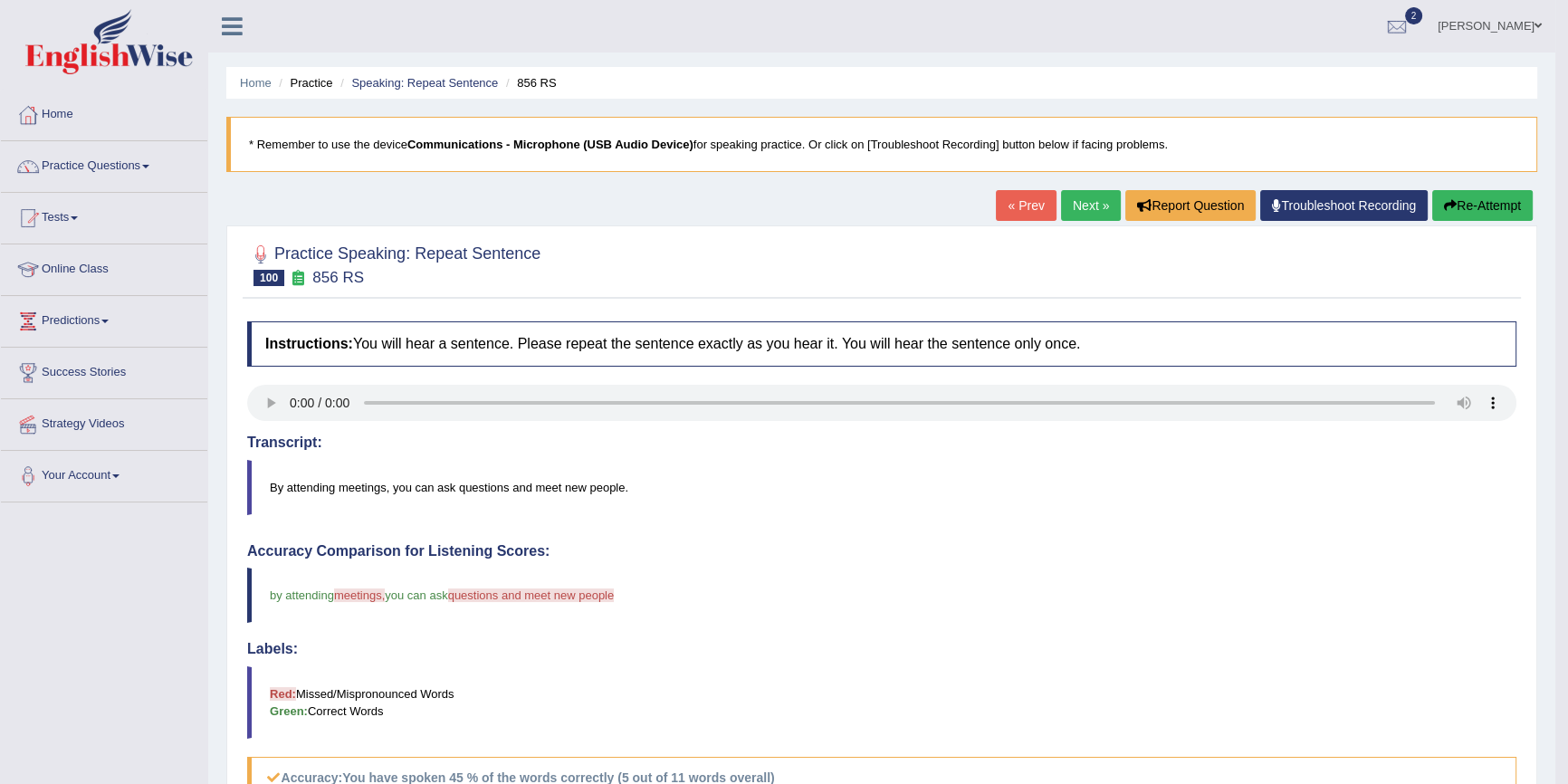
click at [1487, 195] on button "Re-Attempt" at bounding box center [1482, 205] width 100 height 31
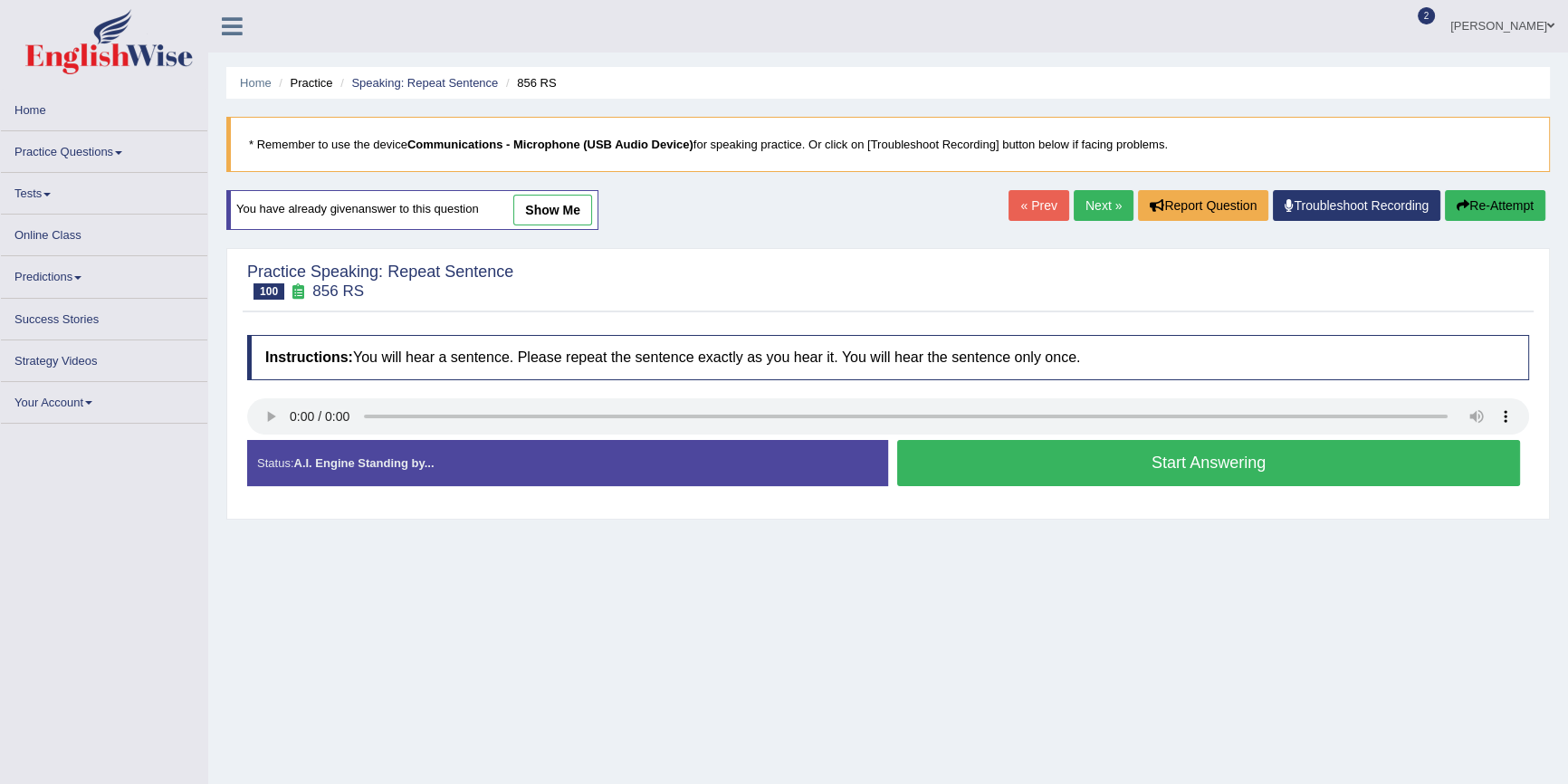
click at [952, 455] on button "Start Answering" at bounding box center [1209, 462] width 623 height 47
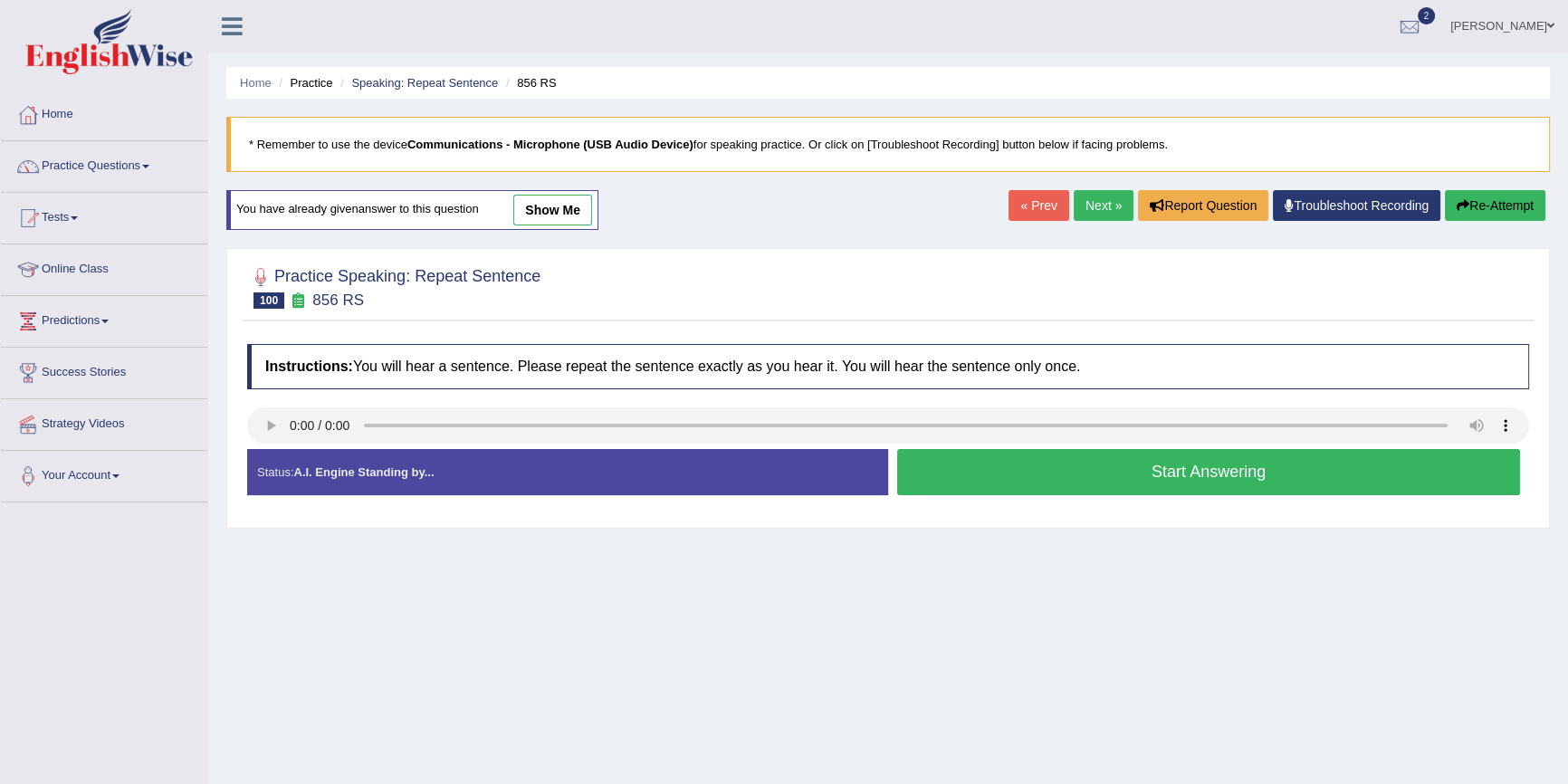
click at [971, 493] on button "Start Answering" at bounding box center [1209, 471] width 623 height 47
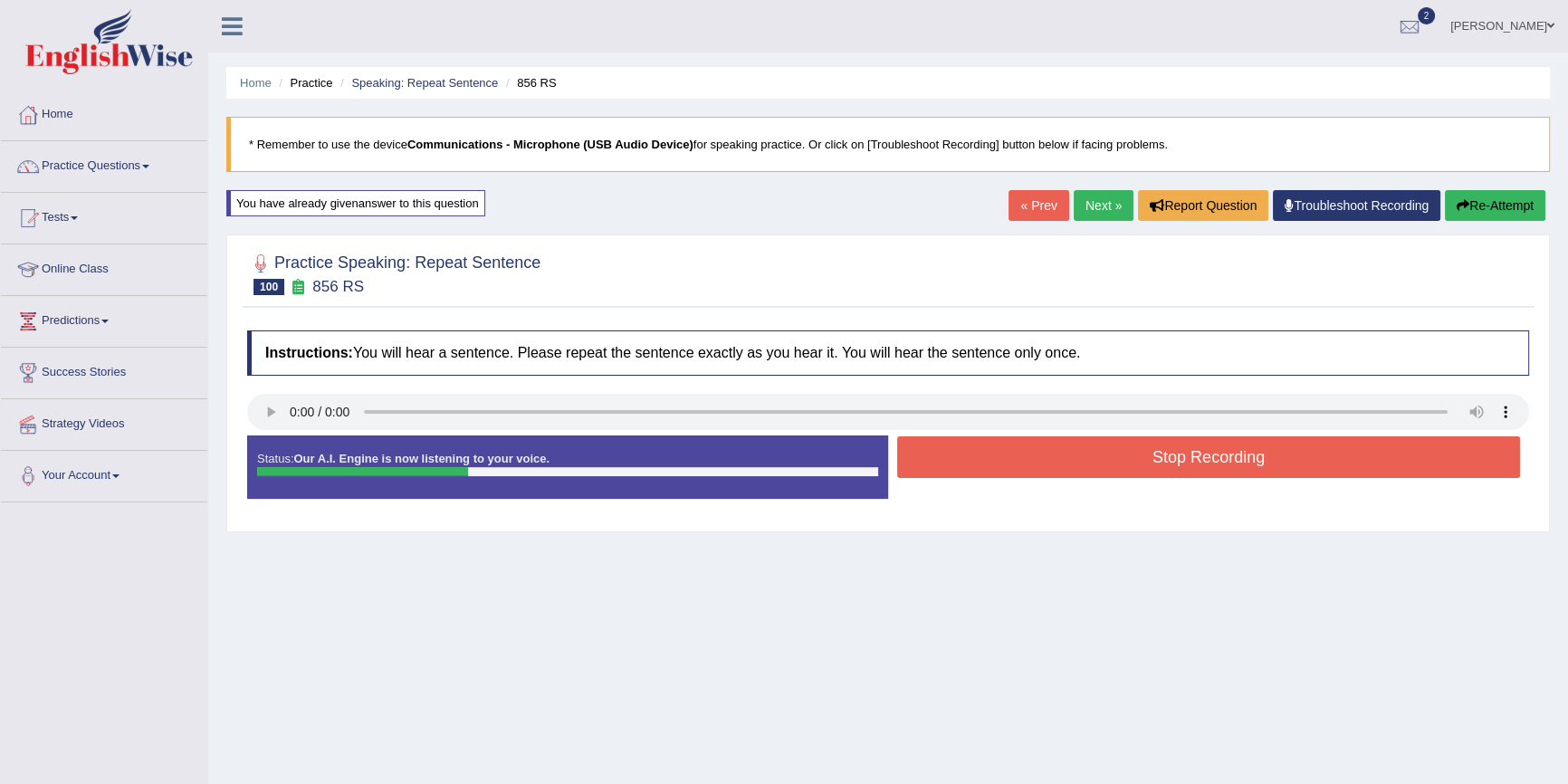
click at [990, 468] on button "Stop Recording" at bounding box center [1209, 457] width 623 height 42
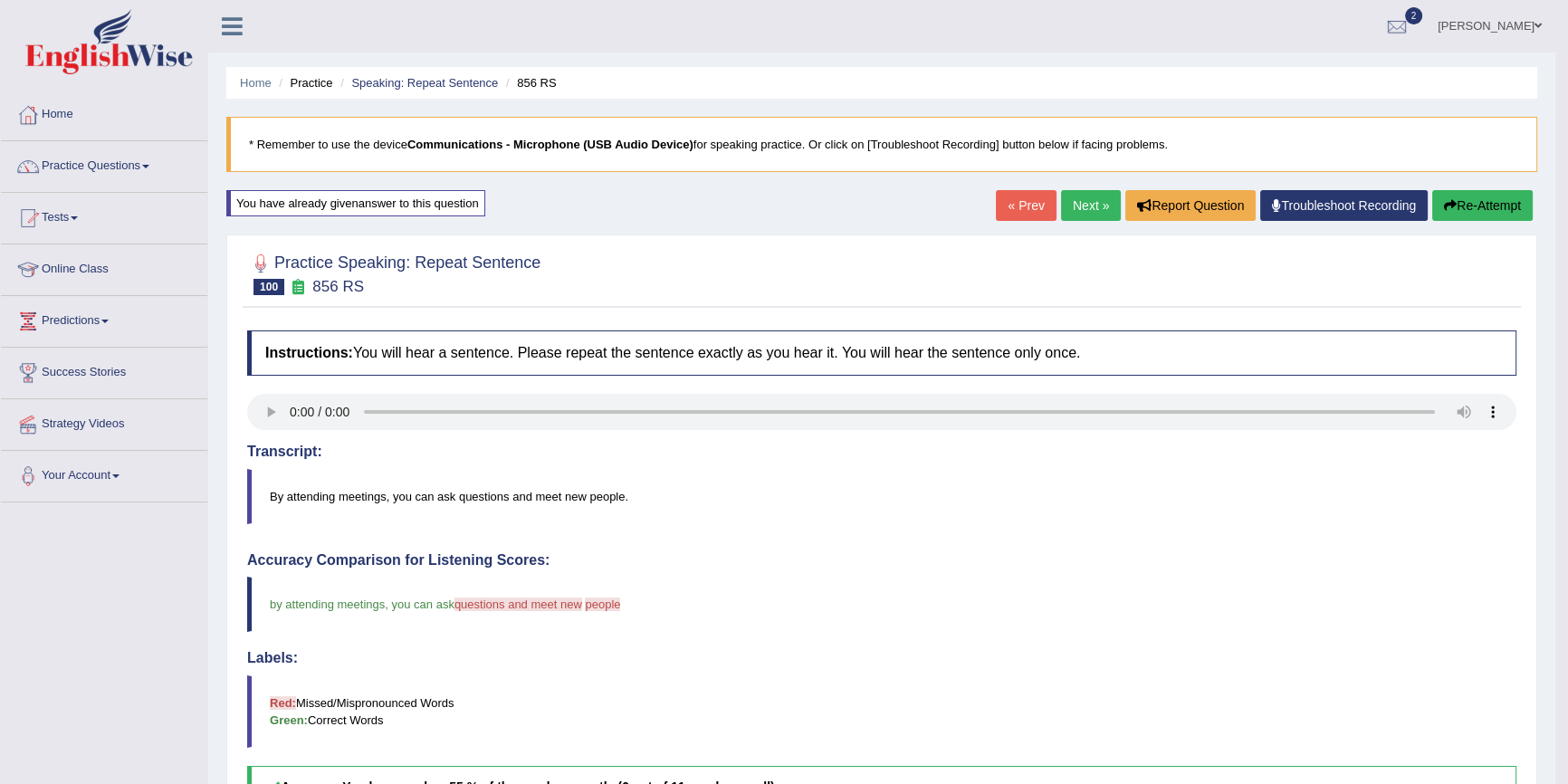
click at [1089, 198] on link "Next »" at bounding box center [1091, 205] width 60 height 31
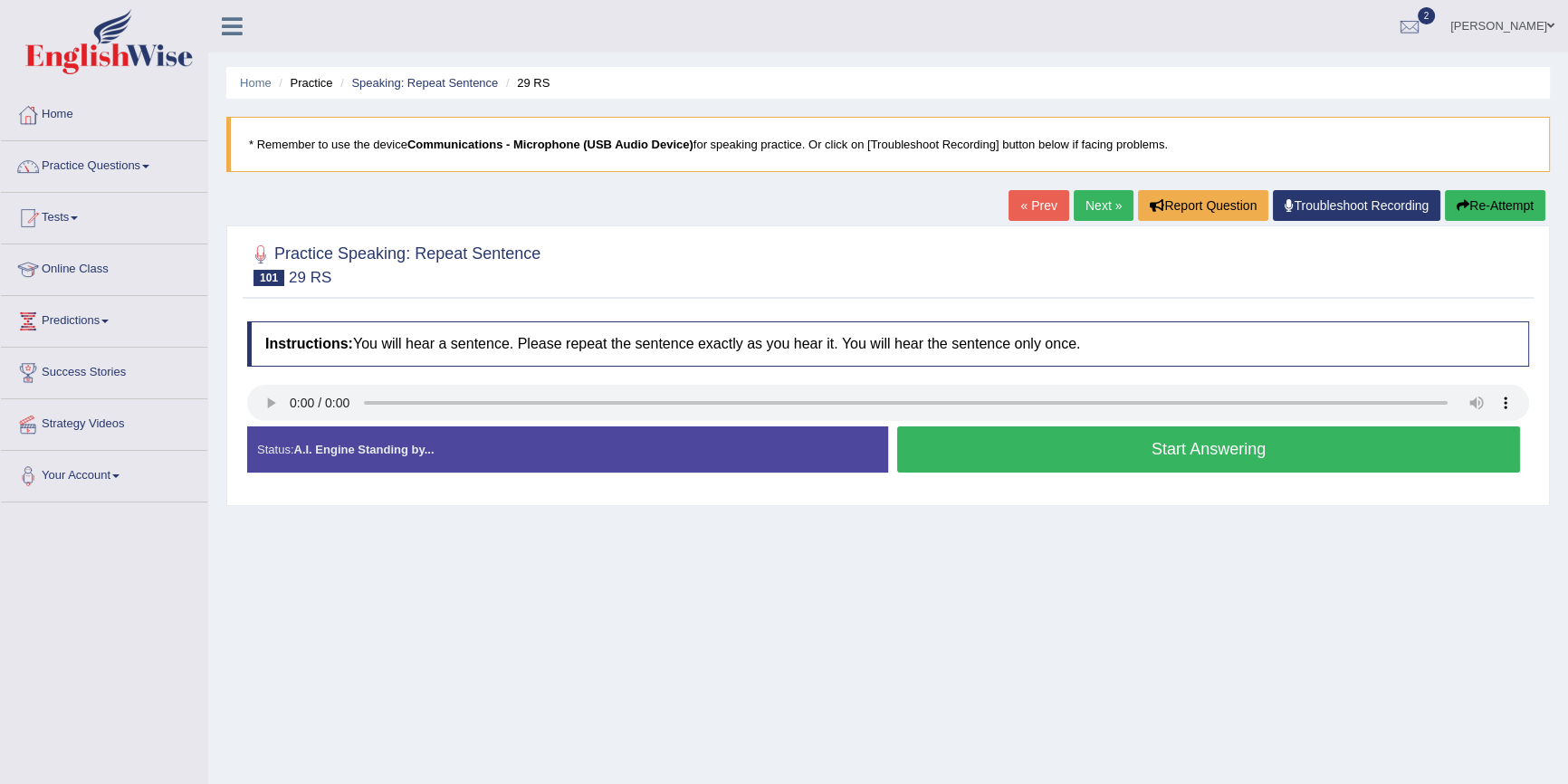
click at [1058, 451] on button "Start Answering" at bounding box center [1209, 450] width 623 height 47
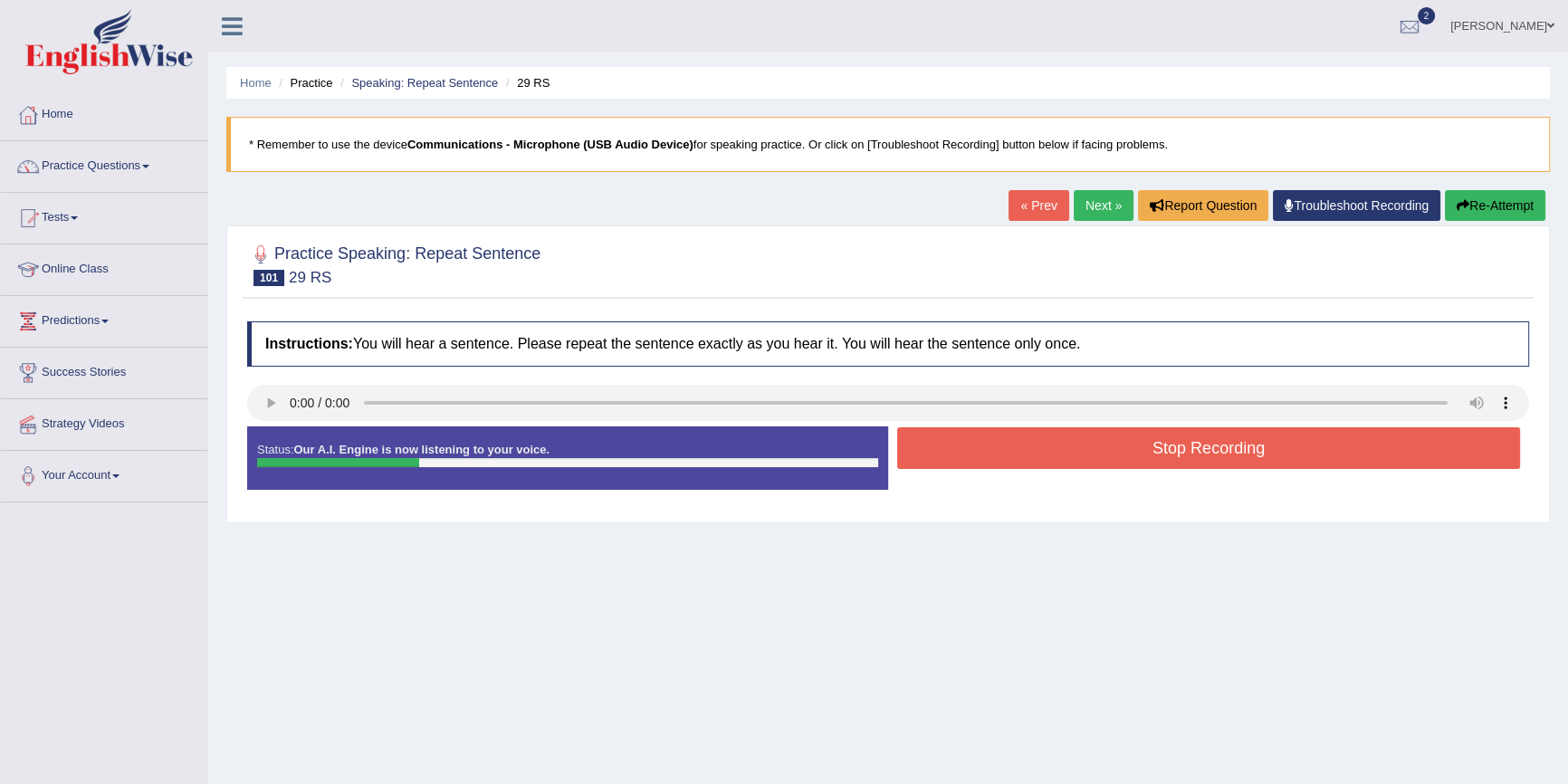
click at [1058, 451] on button "Stop Recording" at bounding box center [1209, 449] width 623 height 42
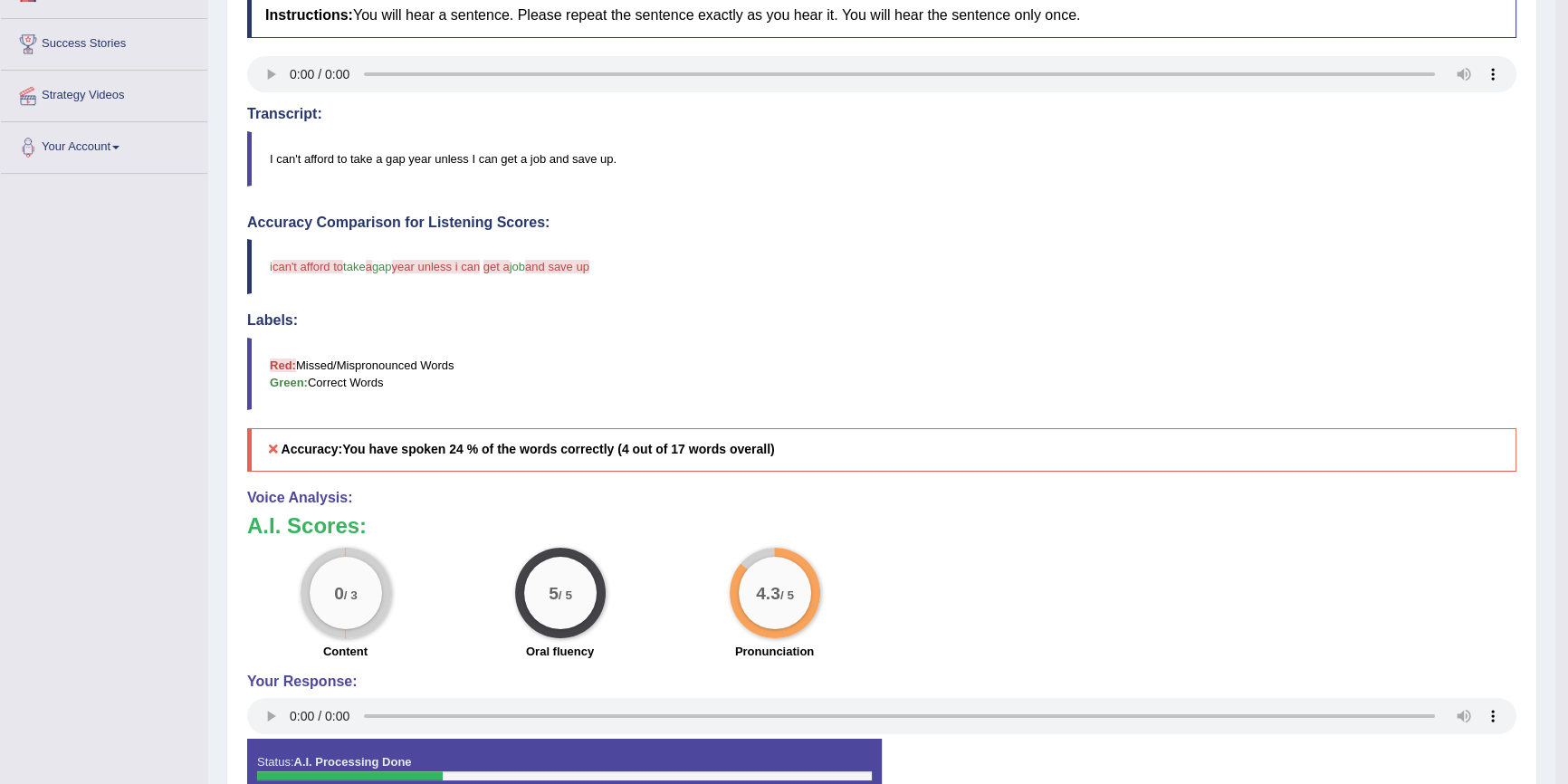
scroll to position [81, 0]
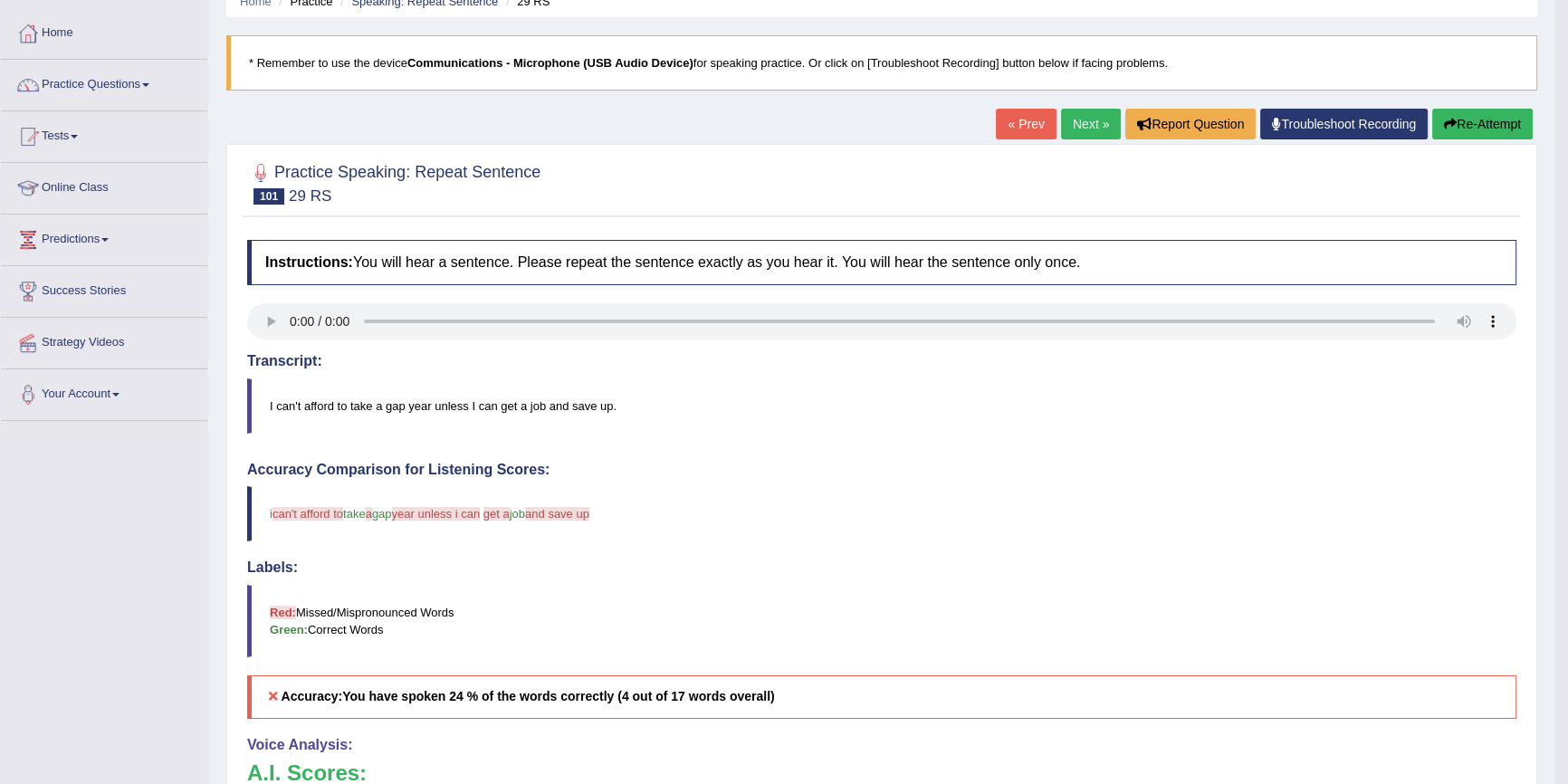
click at [1472, 117] on button "Re-Attempt" at bounding box center [1482, 123] width 100 height 31
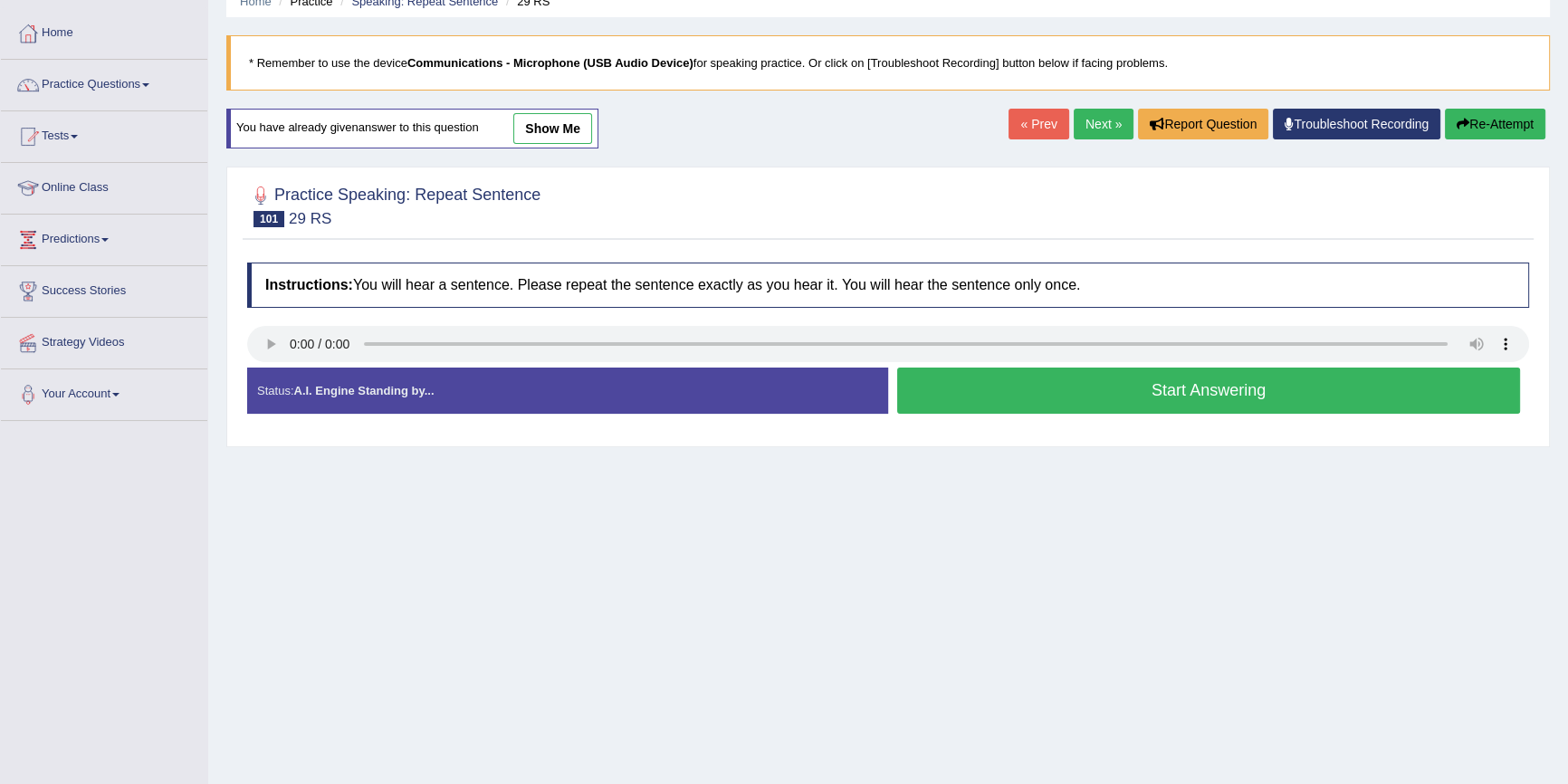
click at [952, 388] on button "Start Answering" at bounding box center [1209, 390] width 623 height 47
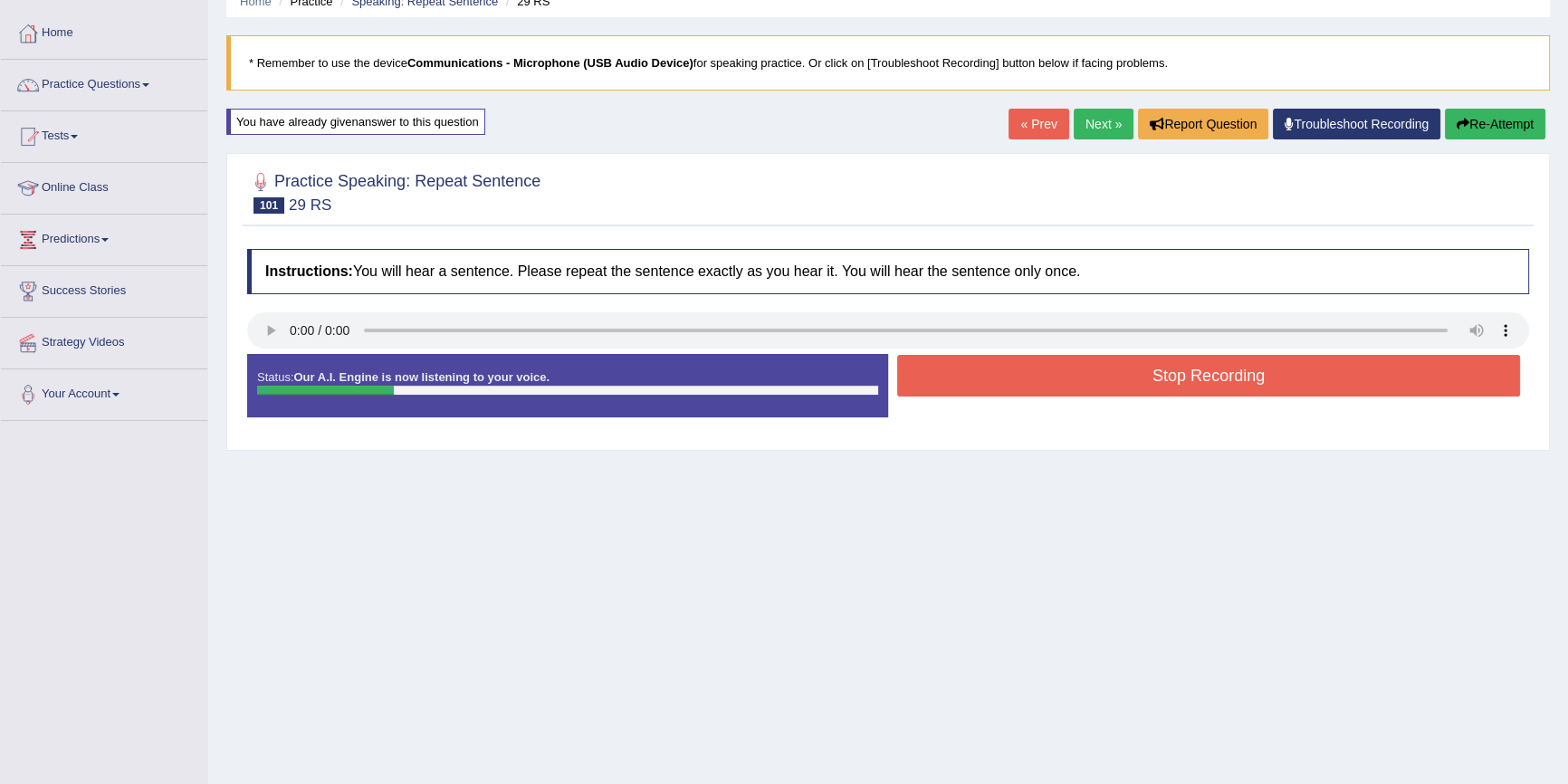
click at [952, 388] on button "Stop Recording" at bounding box center [1209, 376] width 623 height 42
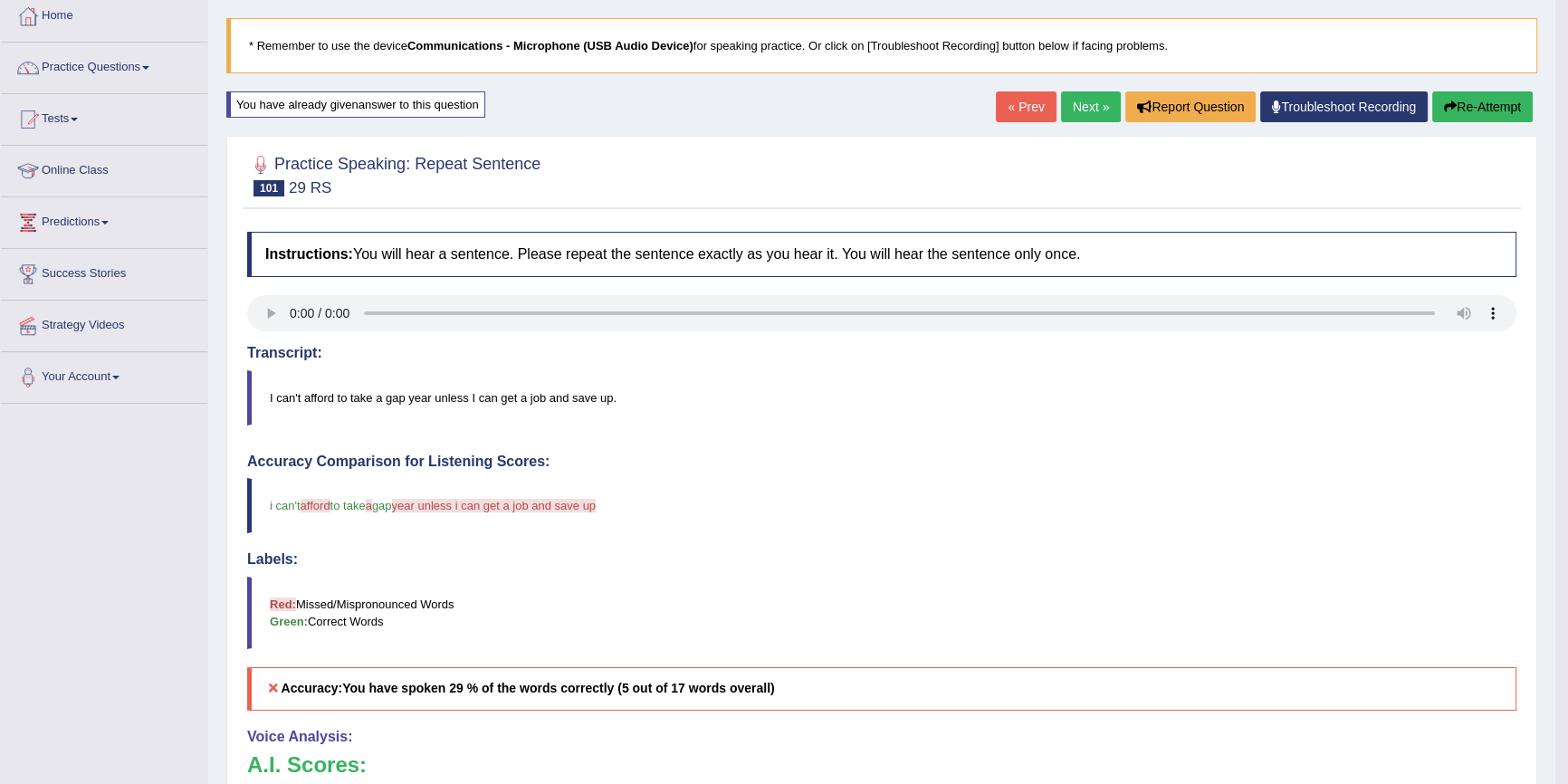
scroll to position [81, 0]
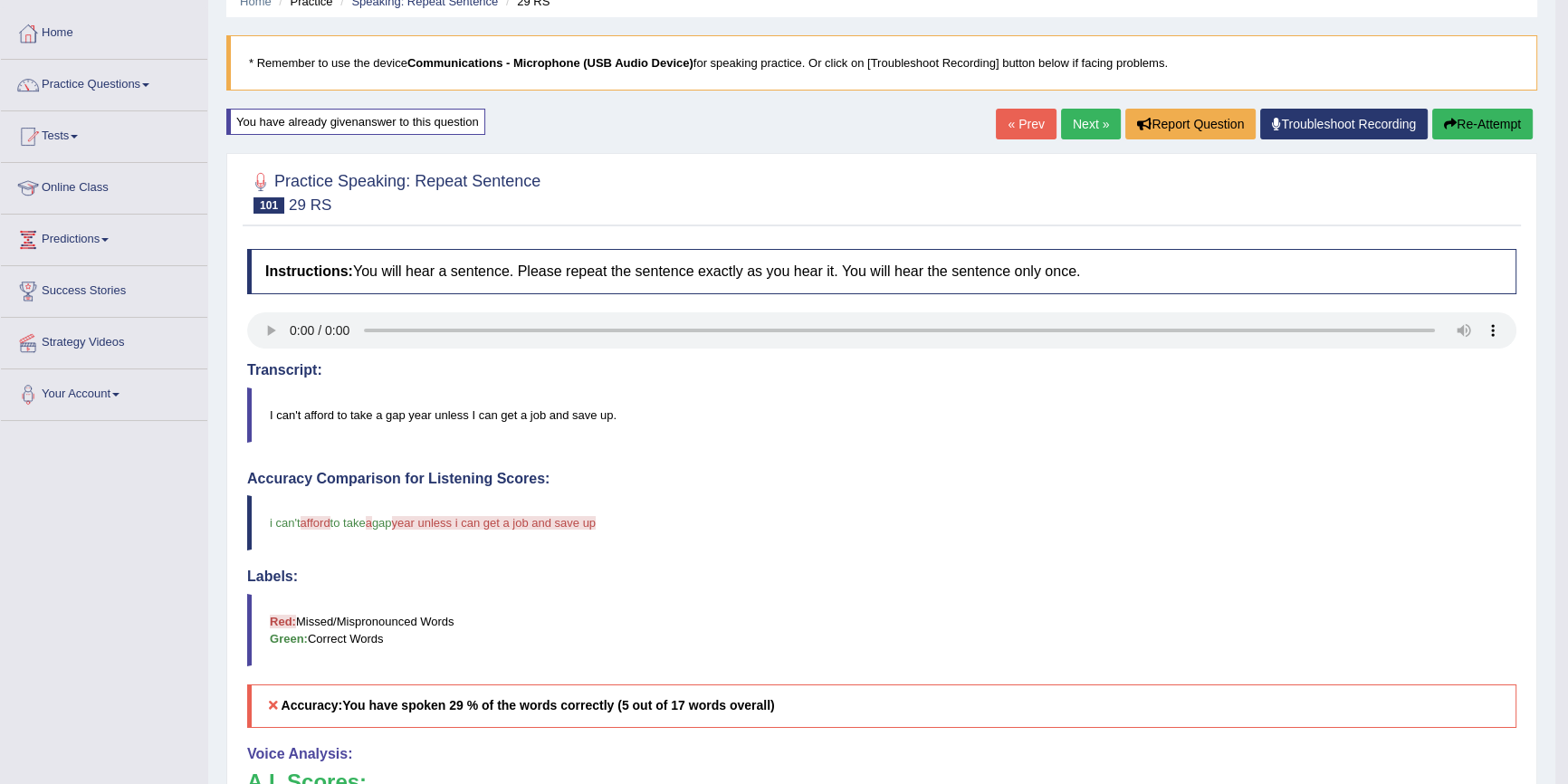
click at [1088, 117] on link "Next »" at bounding box center [1091, 123] width 60 height 31
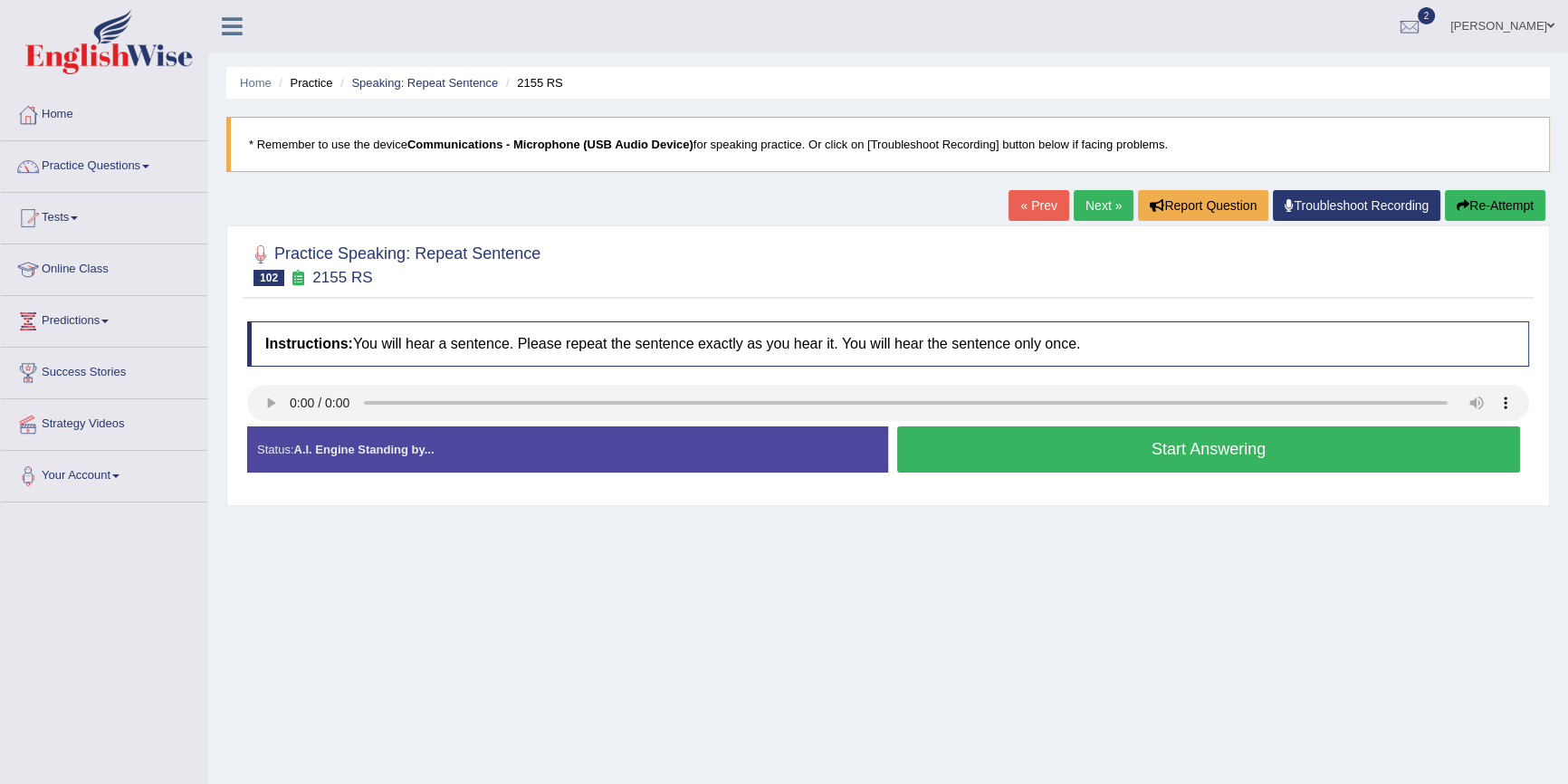
click at [1060, 457] on button "Start Answering" at bounding box center [1209, 450] width 623 height 47
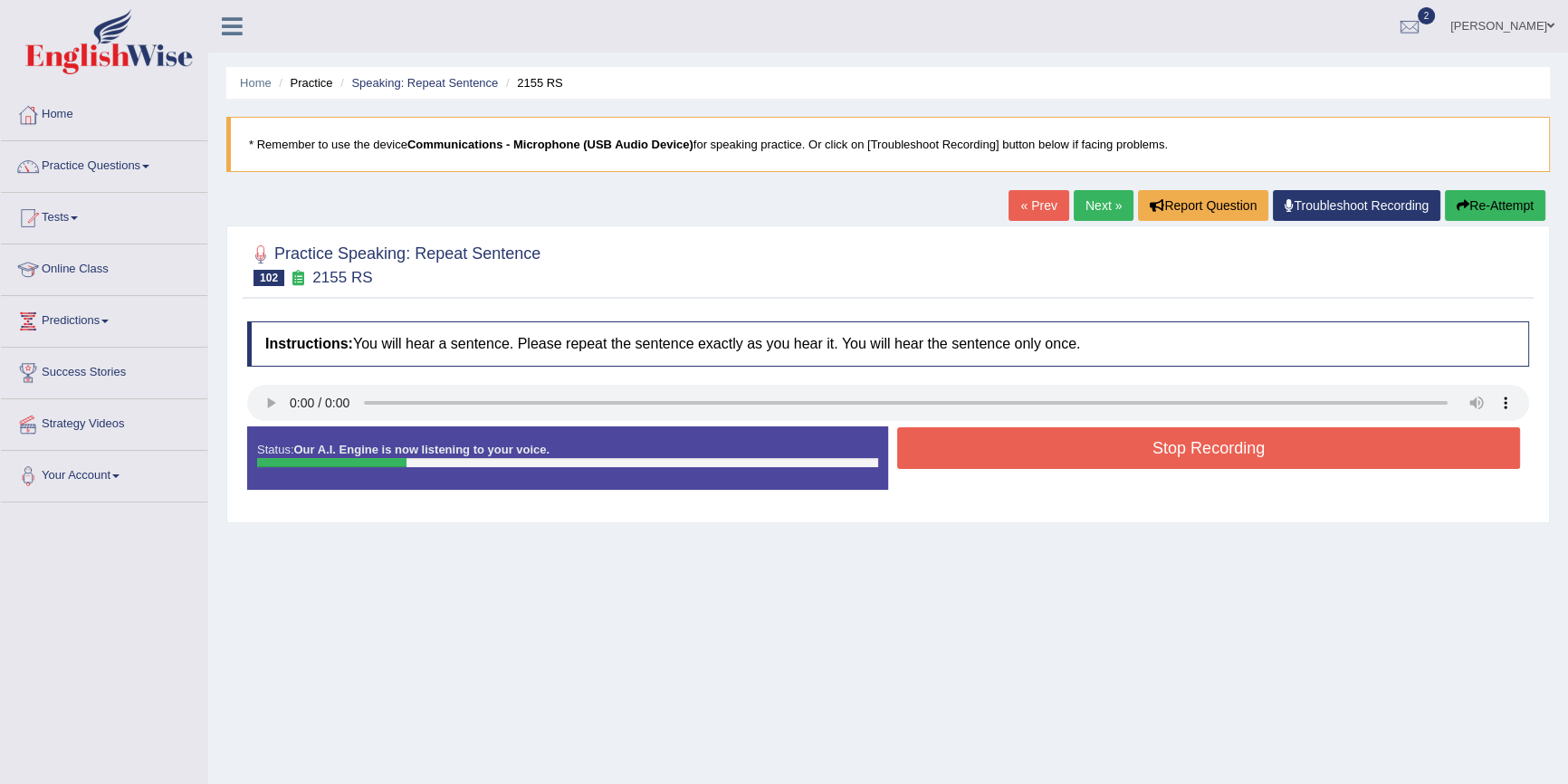
click at [1060, 457] on button "Stop Recording" at bounding box center [1209, 449] width 623 height 42
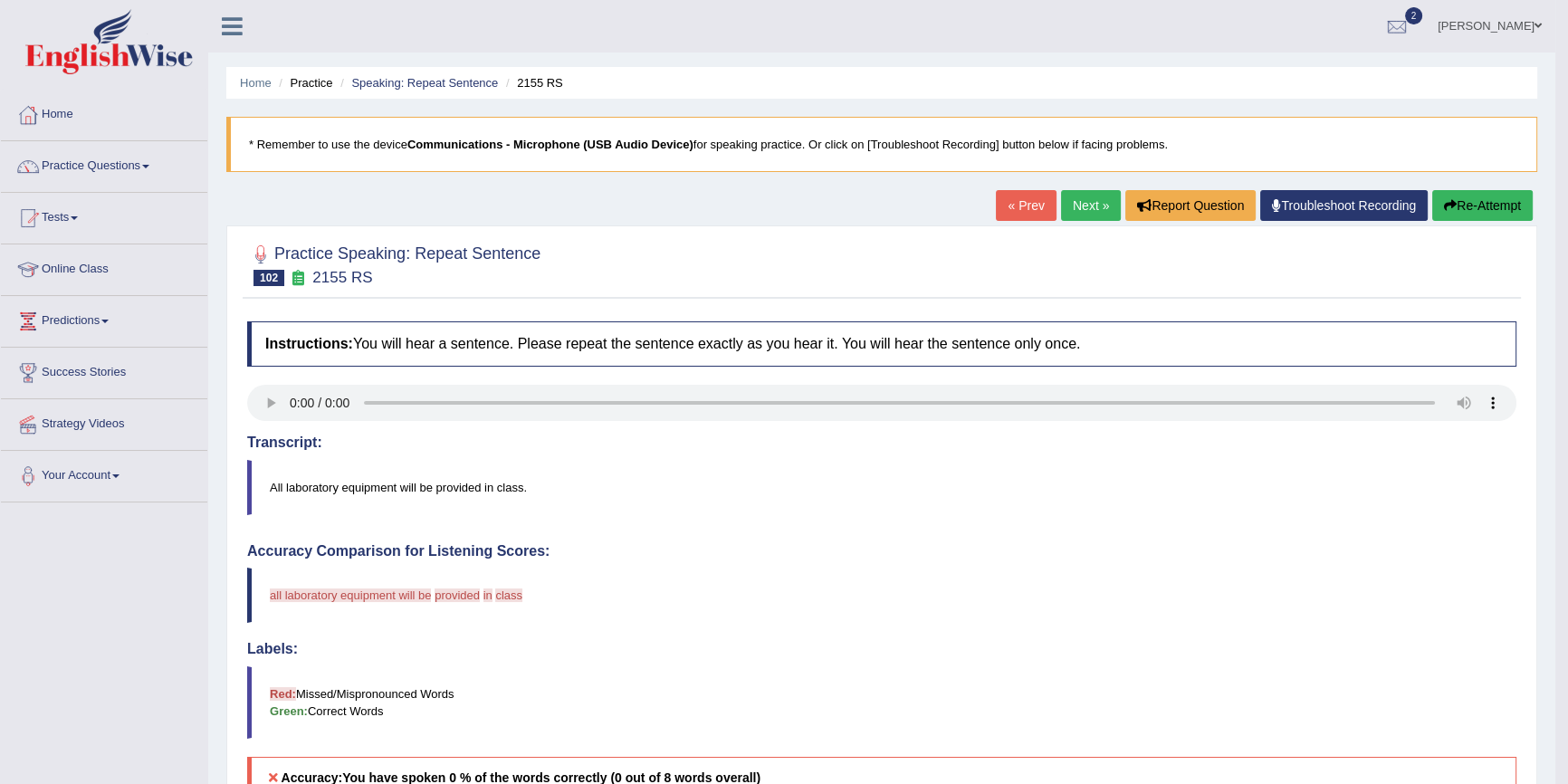
click at [1459, 201] on button "Re-Attempt" at bounding box center [1482, 205] width 100 height 31
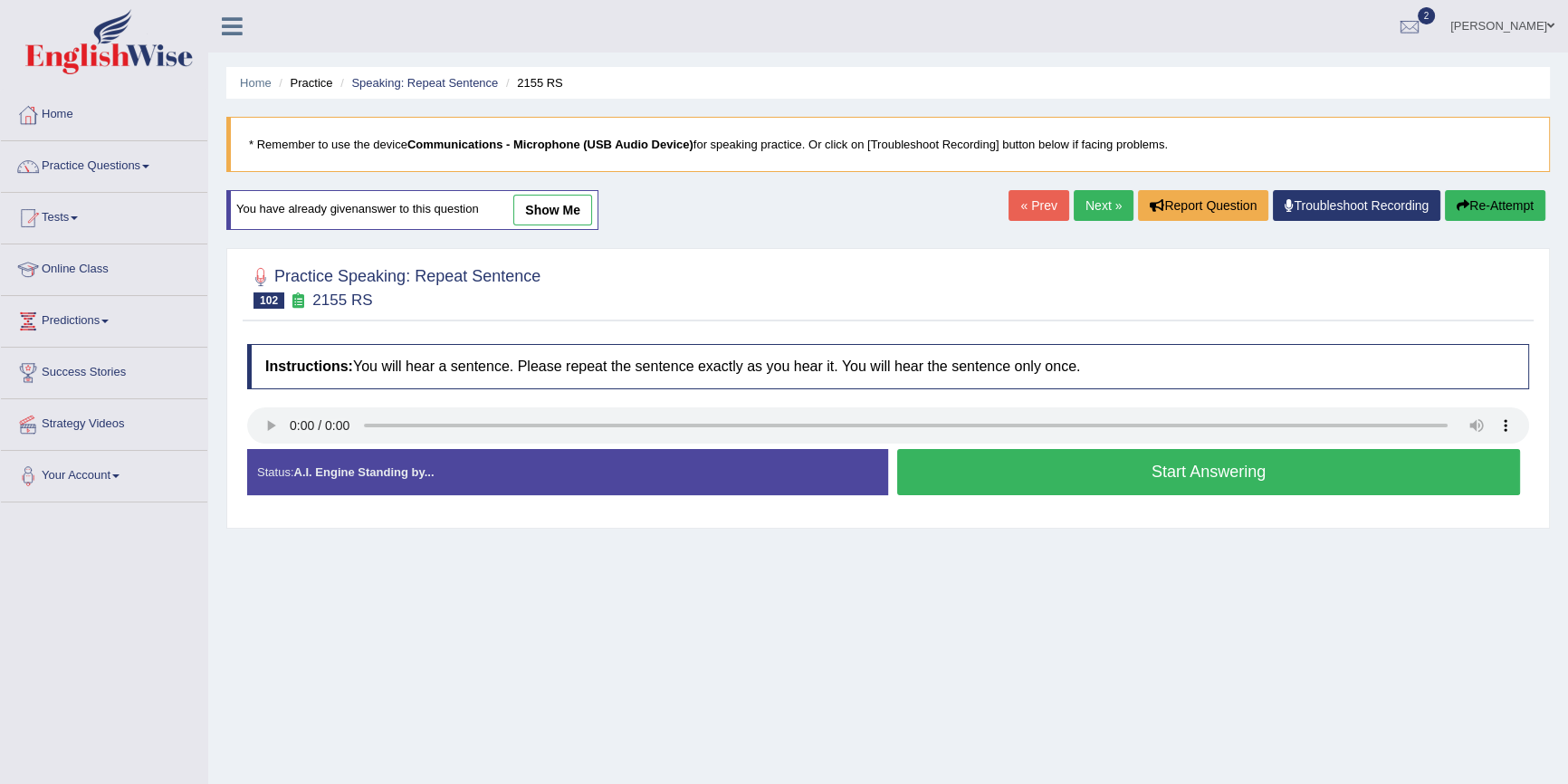
click at [990, 463] on button "Start Answering" at bounding box center [1209, 471] width 623 height 47
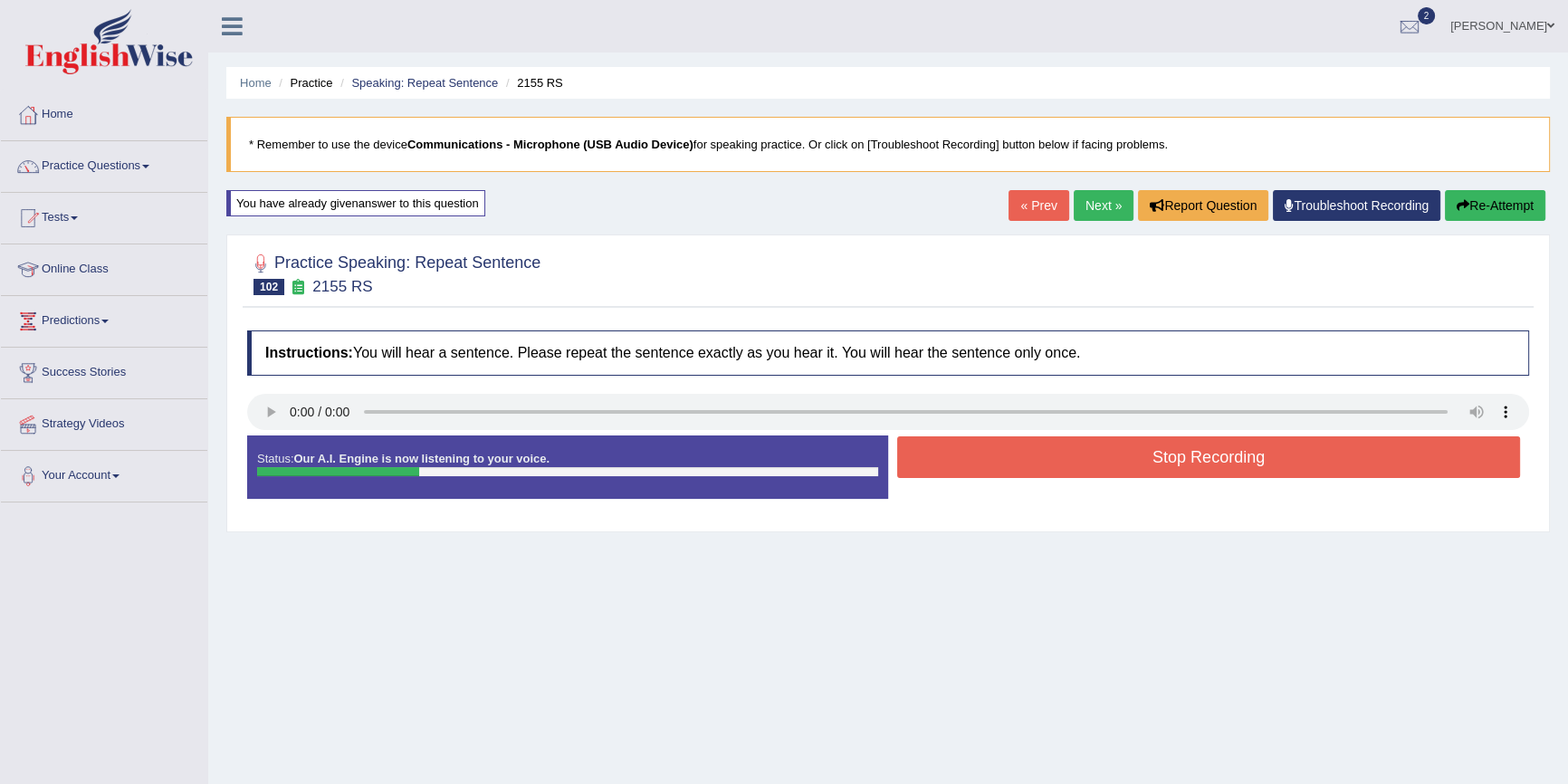
click at [992, 463] on button "Stop Recording" at bounding box center [1209, 457] width 623 height 42
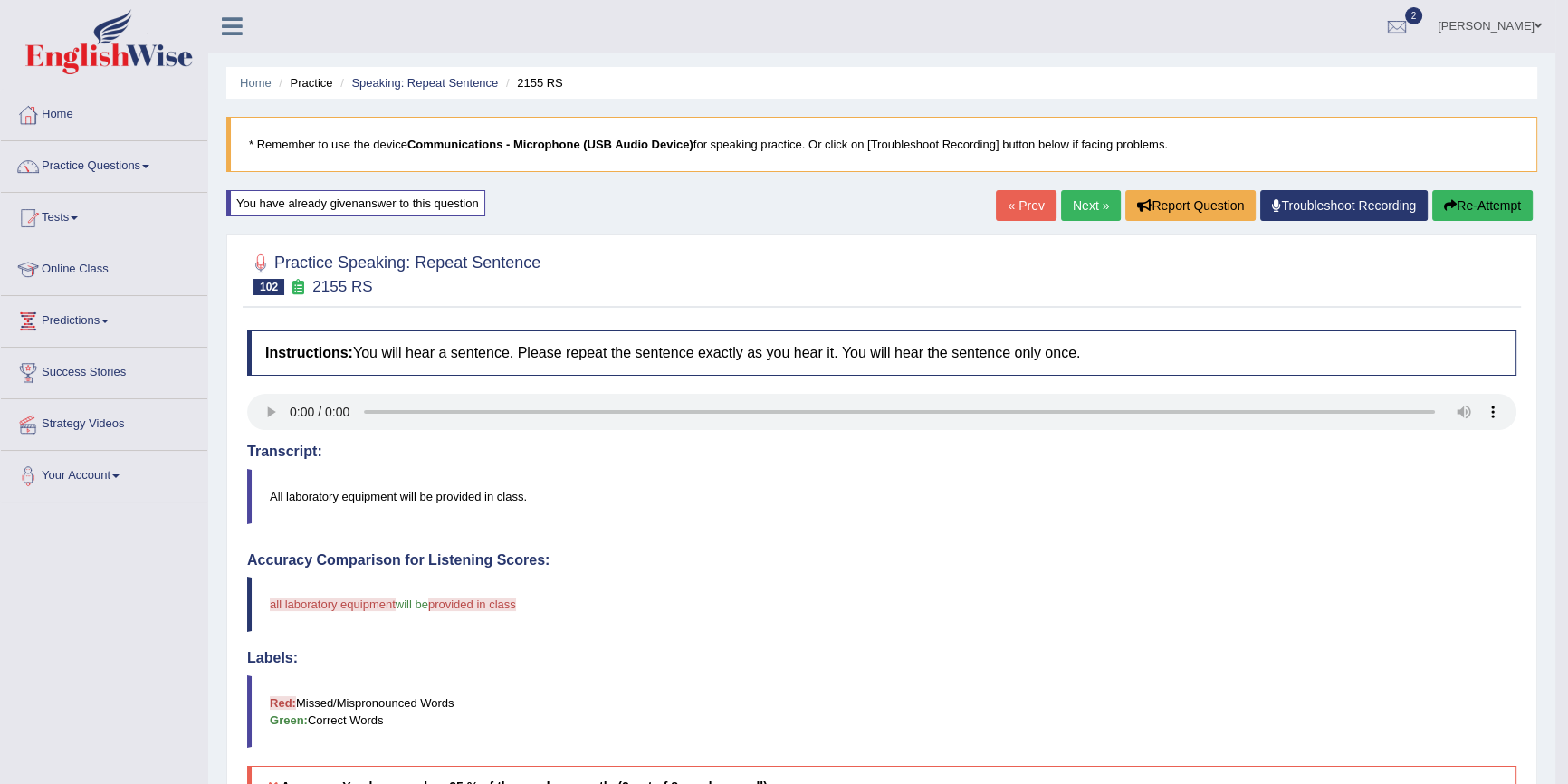
click at [1069, 208] on link "Next »" at bounding box center [1091, 205] width 60 height 31
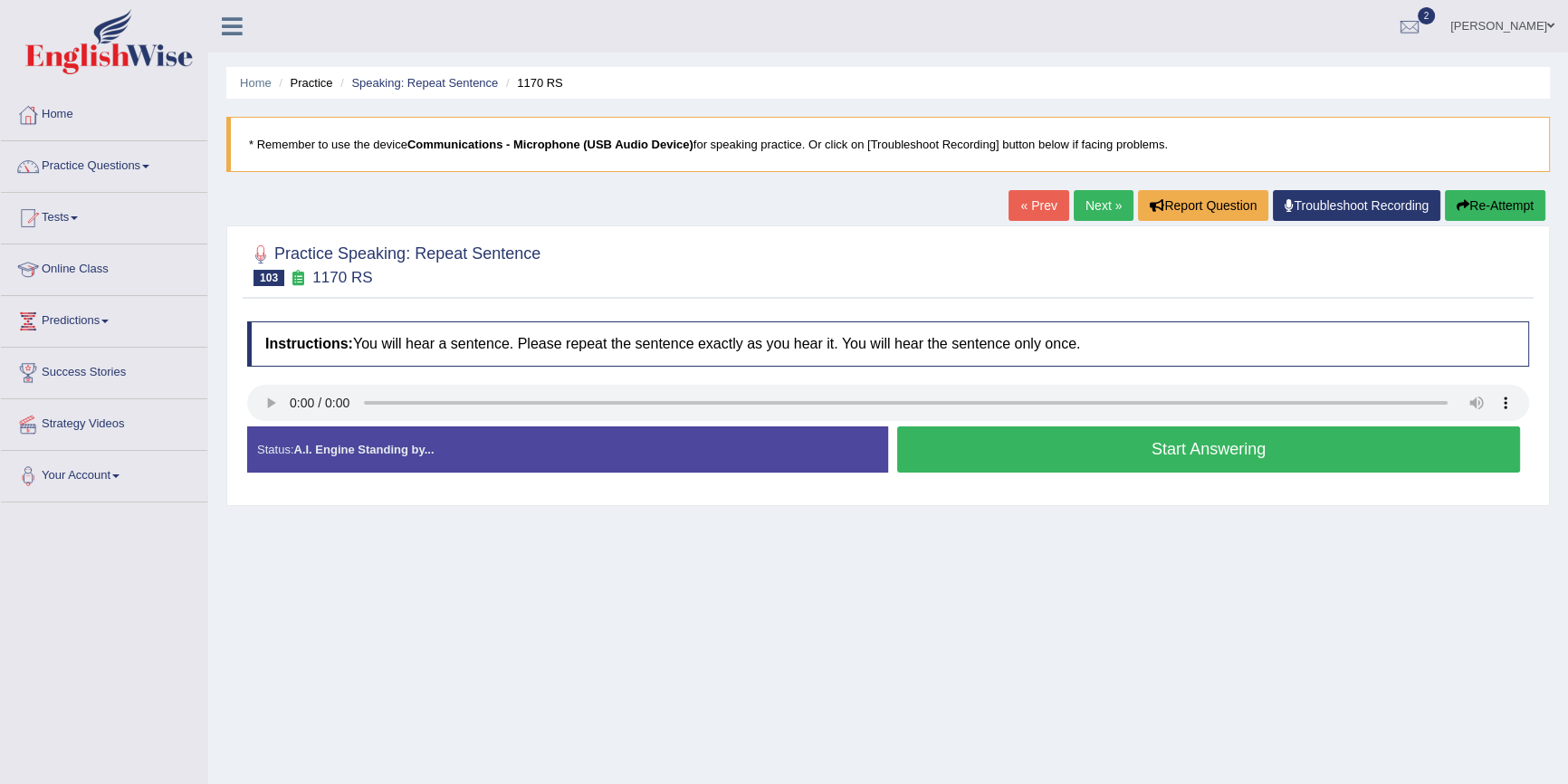
click at [1243, 443] on button "Start Answering" at bounding box center [1209, 450] width 623 height 47
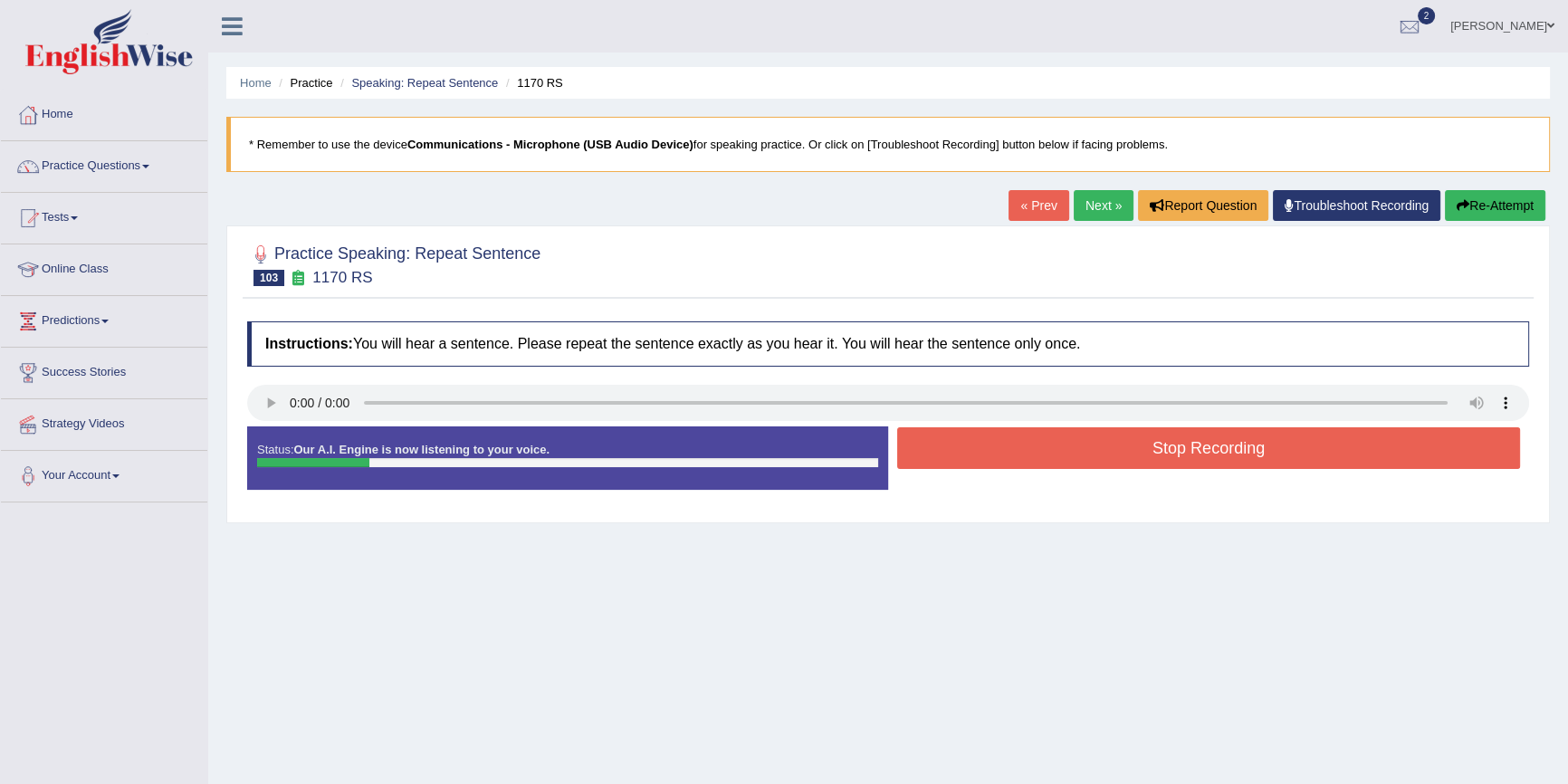
click at [1243, 443] on button "Stop Recording" at bounding box center [1209, 449] width 623 height 42
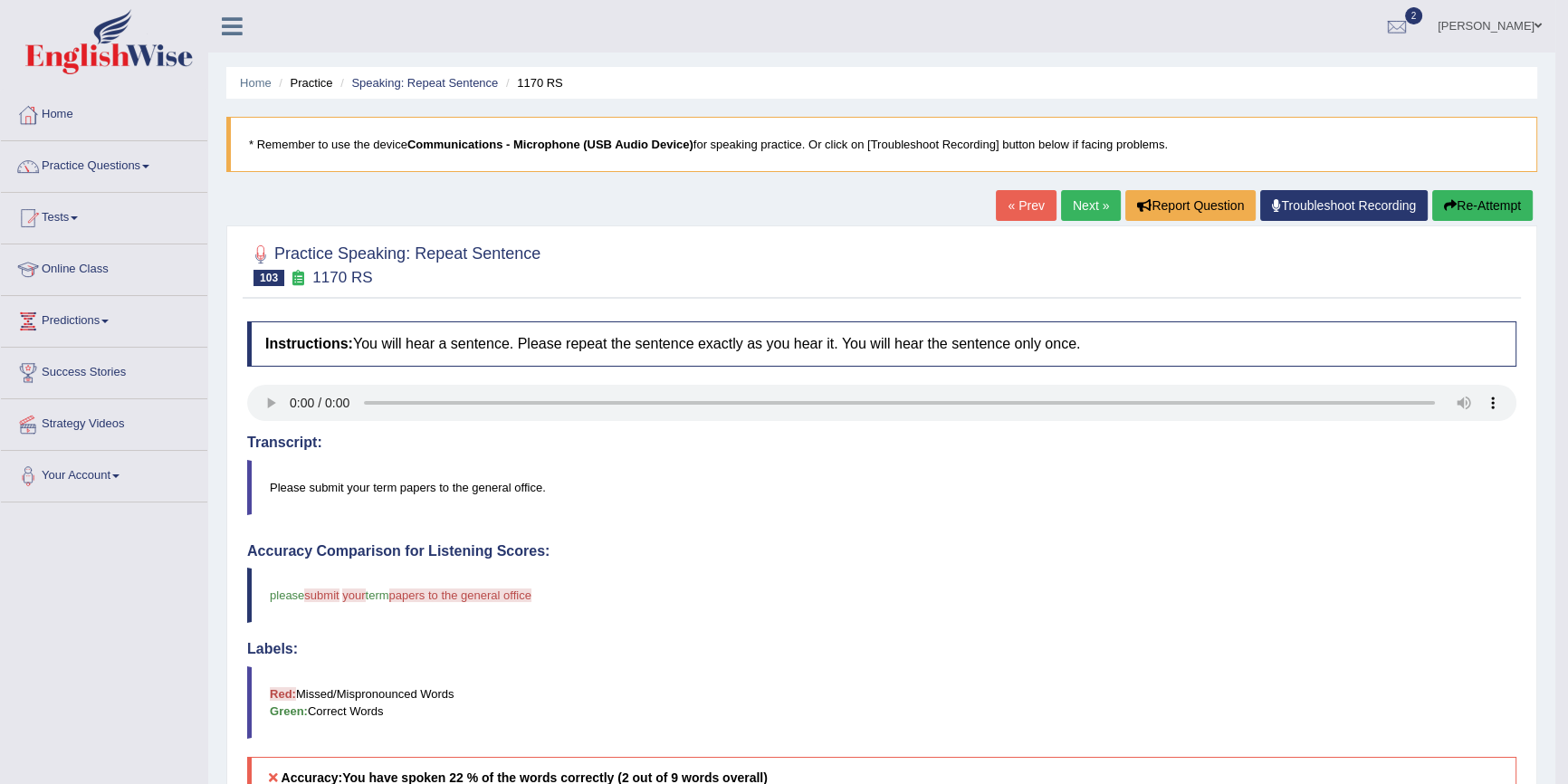
click at [1465, 197] on button "Re-Attempt" at bounding box center [1482, 205] width 100 height 31
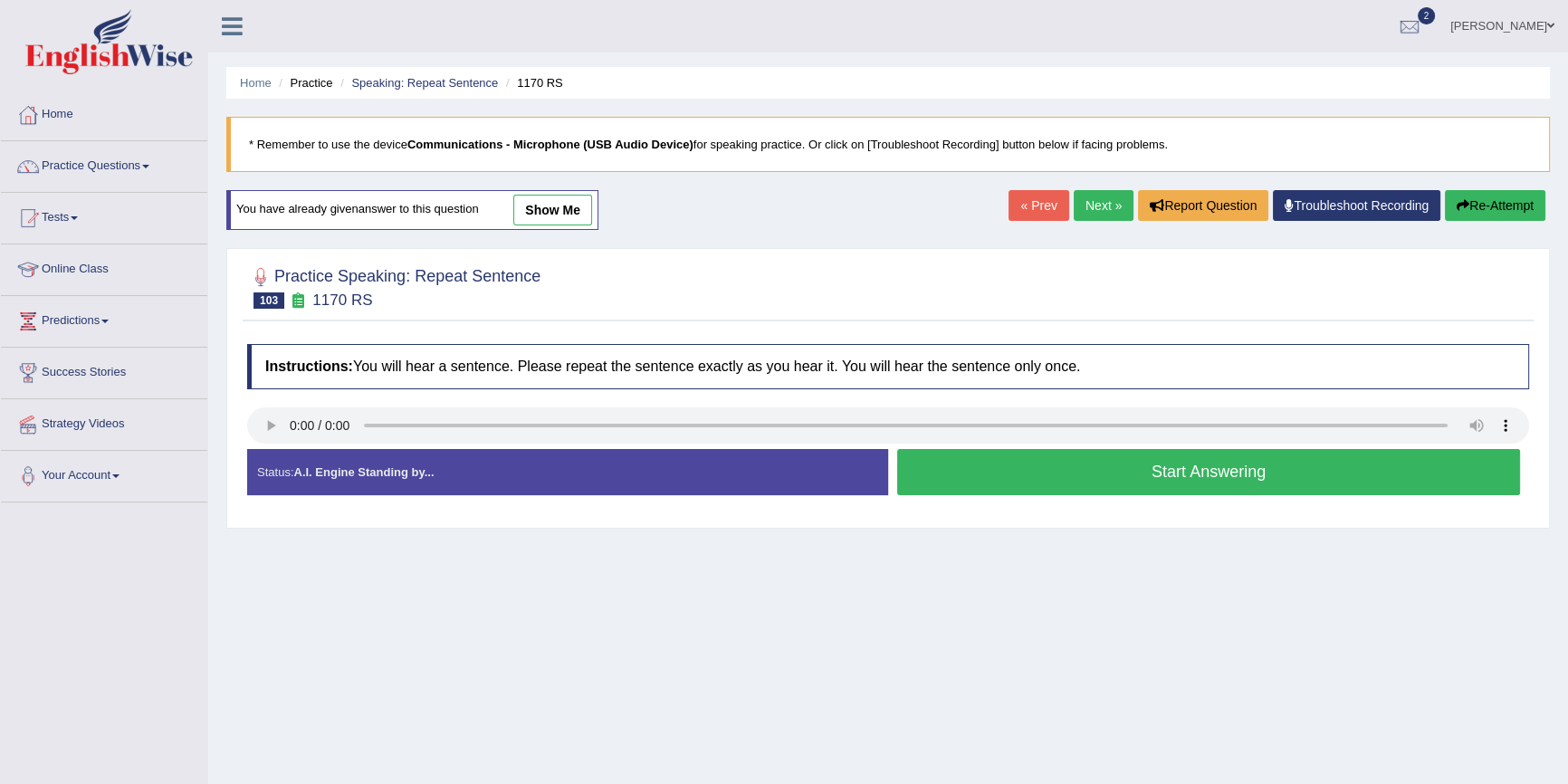
click at [1175, 470] on button "Start Answering" at bounding box center [1209, 471] width 623 height 47
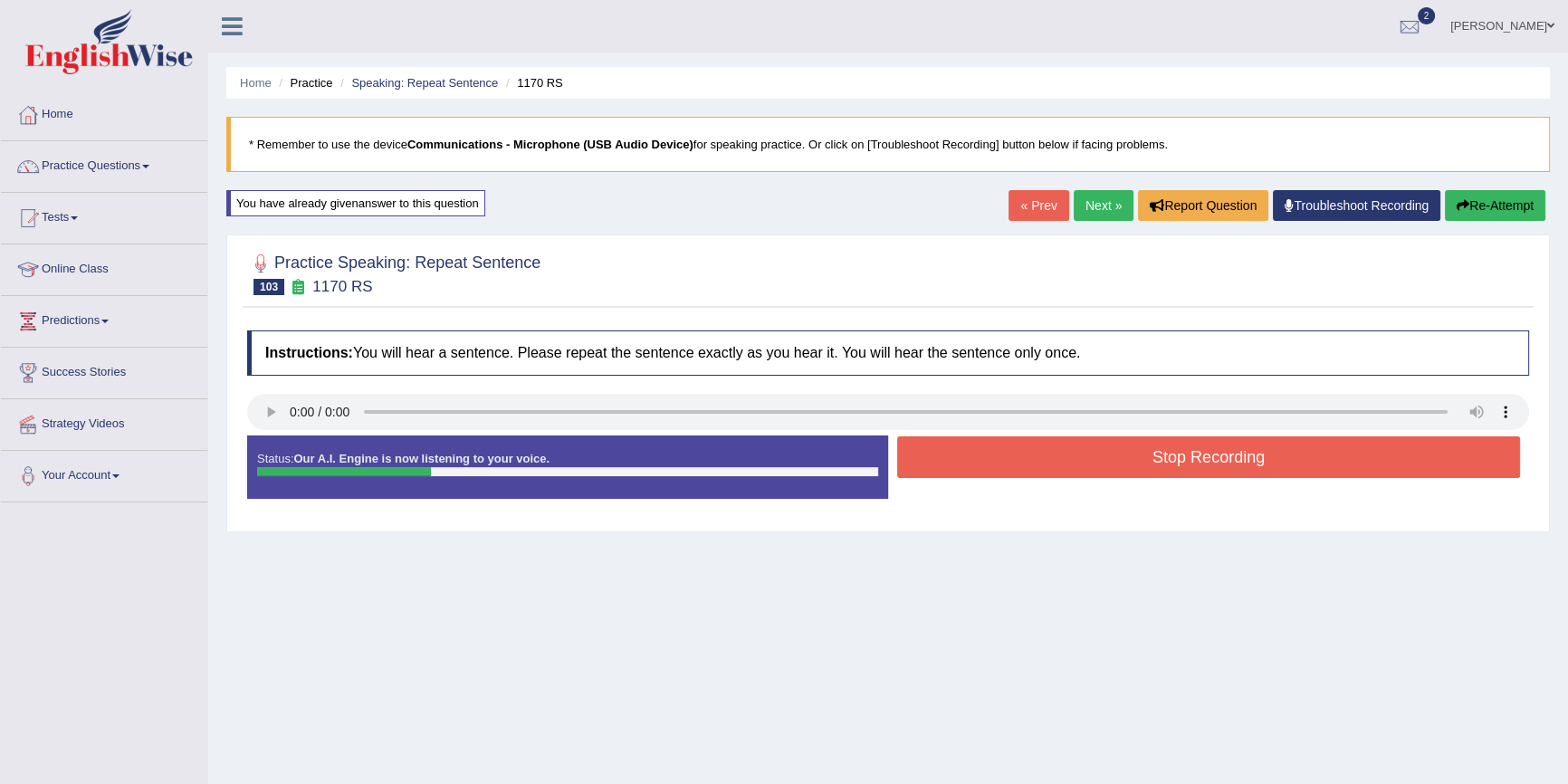
click at [1193, 466] on button "Stop Recording" at bounding box center [1209, 457] width 623 height 42
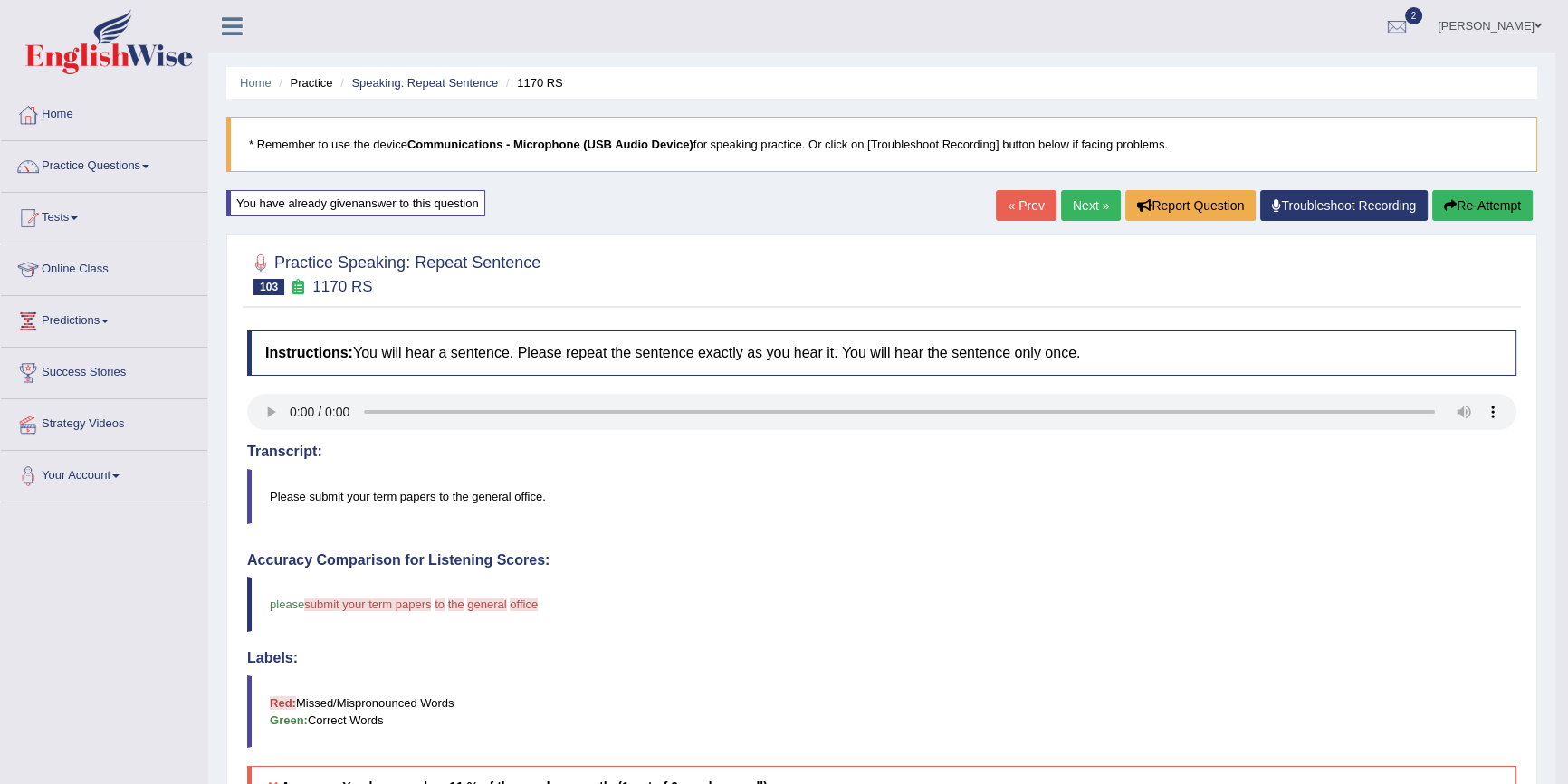
click at [1495, 204] on button "Re-Attempt" at bounding box center [1482, 205] width 100 height 31
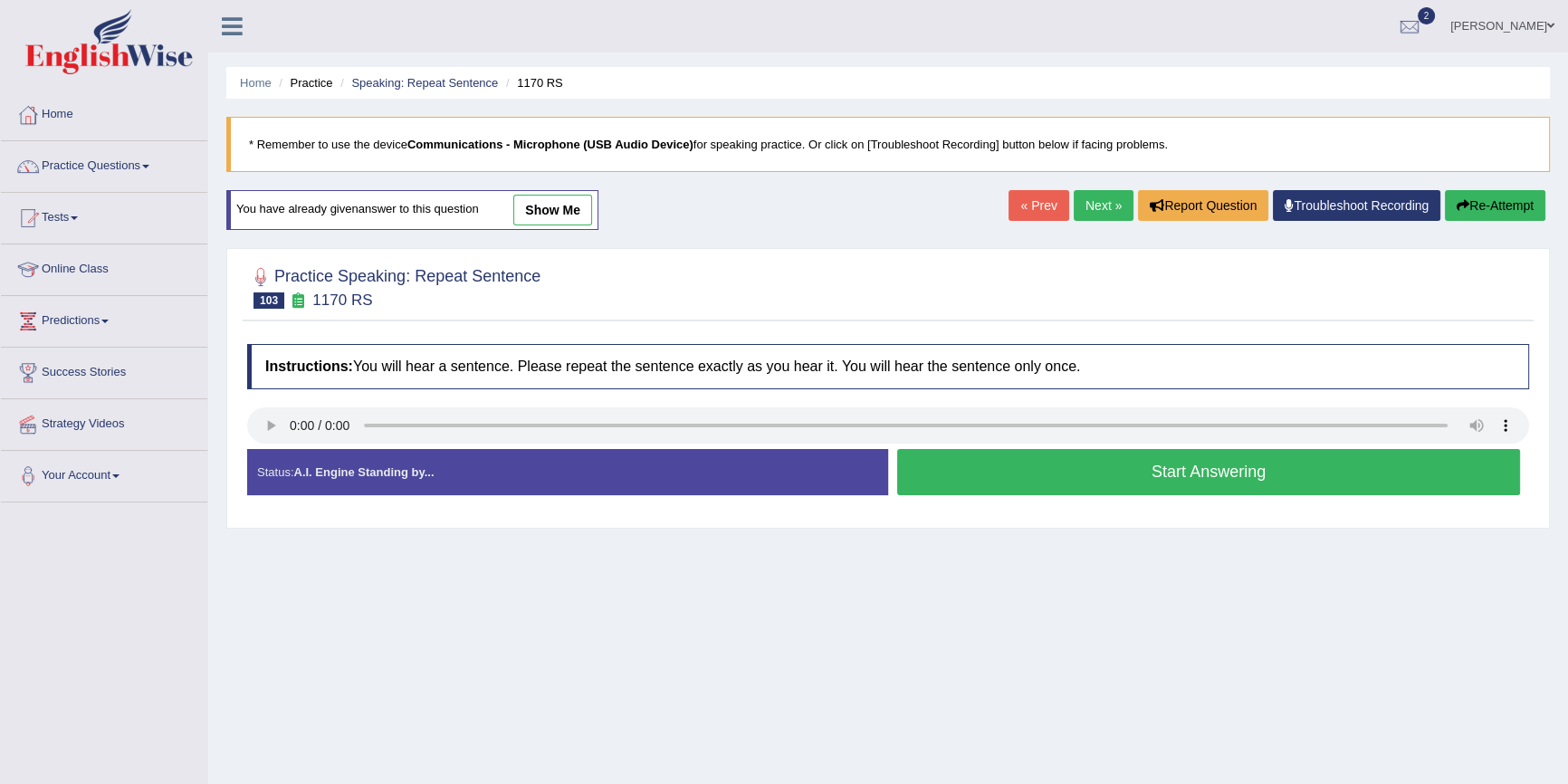
click at [1074, 470] on button "Start Answering" at bounding box center [1209, 471] width 623 height 47
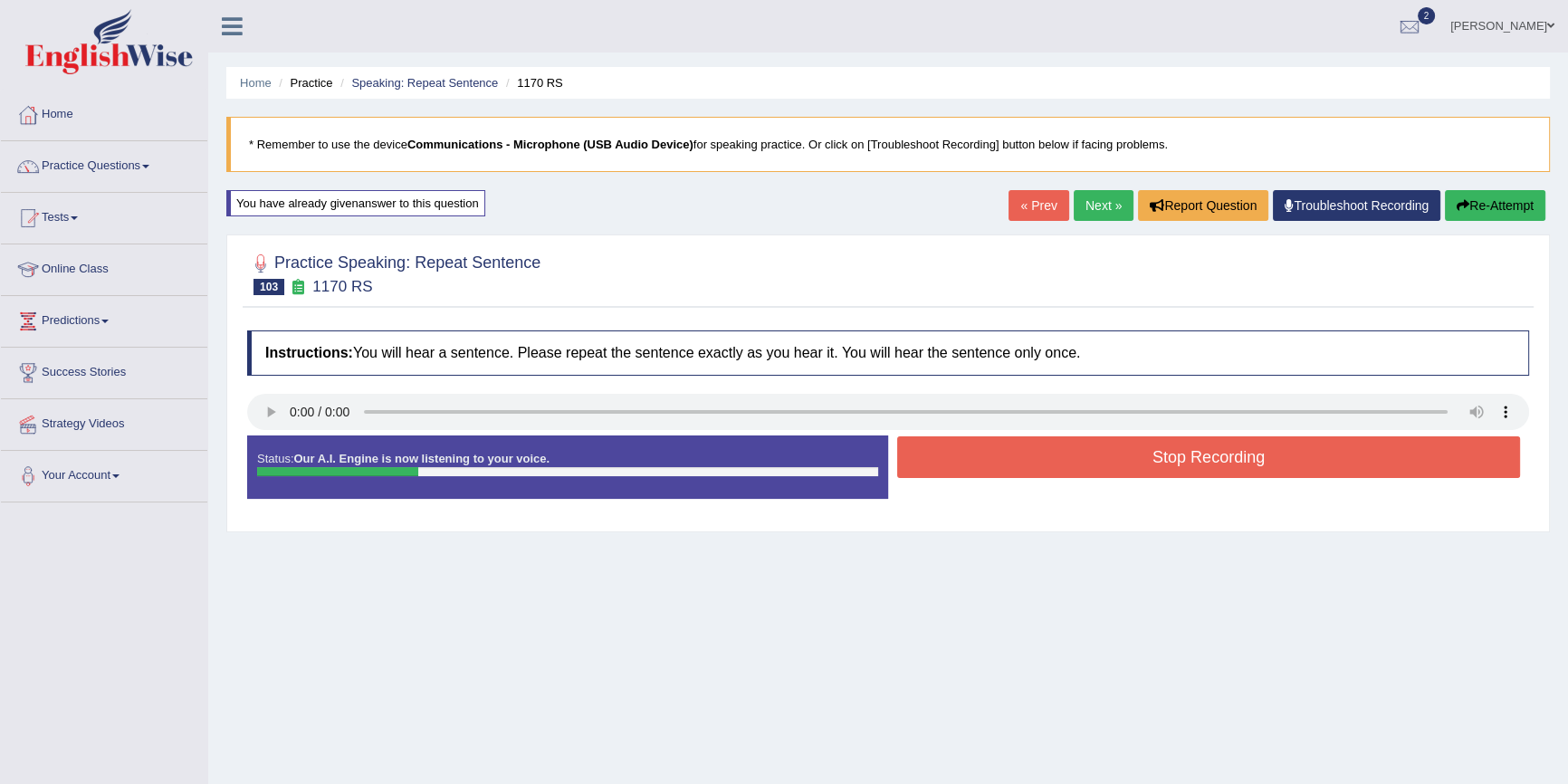
click at [1065, 458] on button "Stop Recording" at bounding box center [1209, 457] width 623 height 42
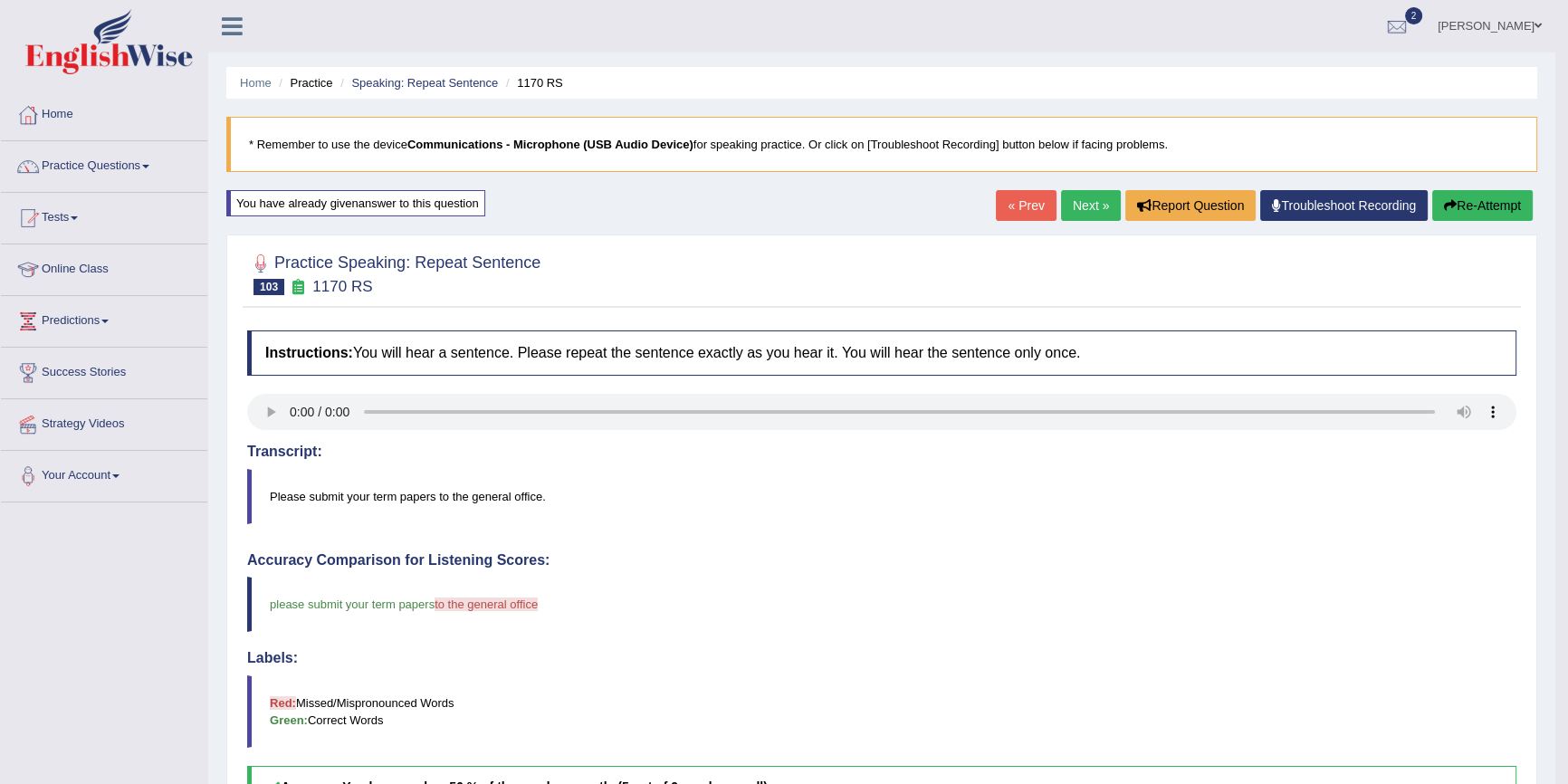
click at [1082, 203] on link "Next »" at bounding box center [1091, 205] width 60 height 31
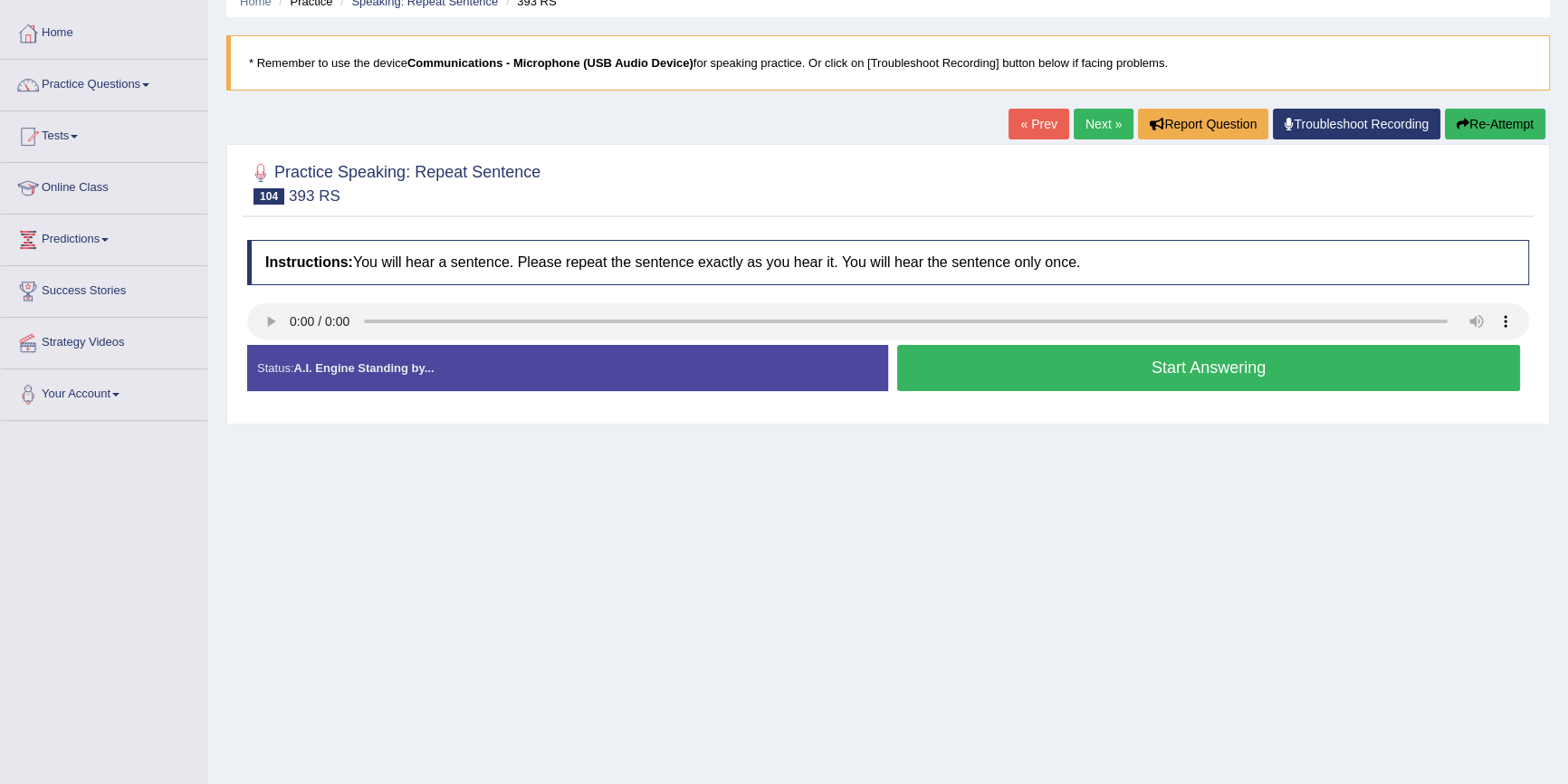
click at [1087, 369] on button "Start Answering" at bounding box center [1209, 368] width 623 height 47
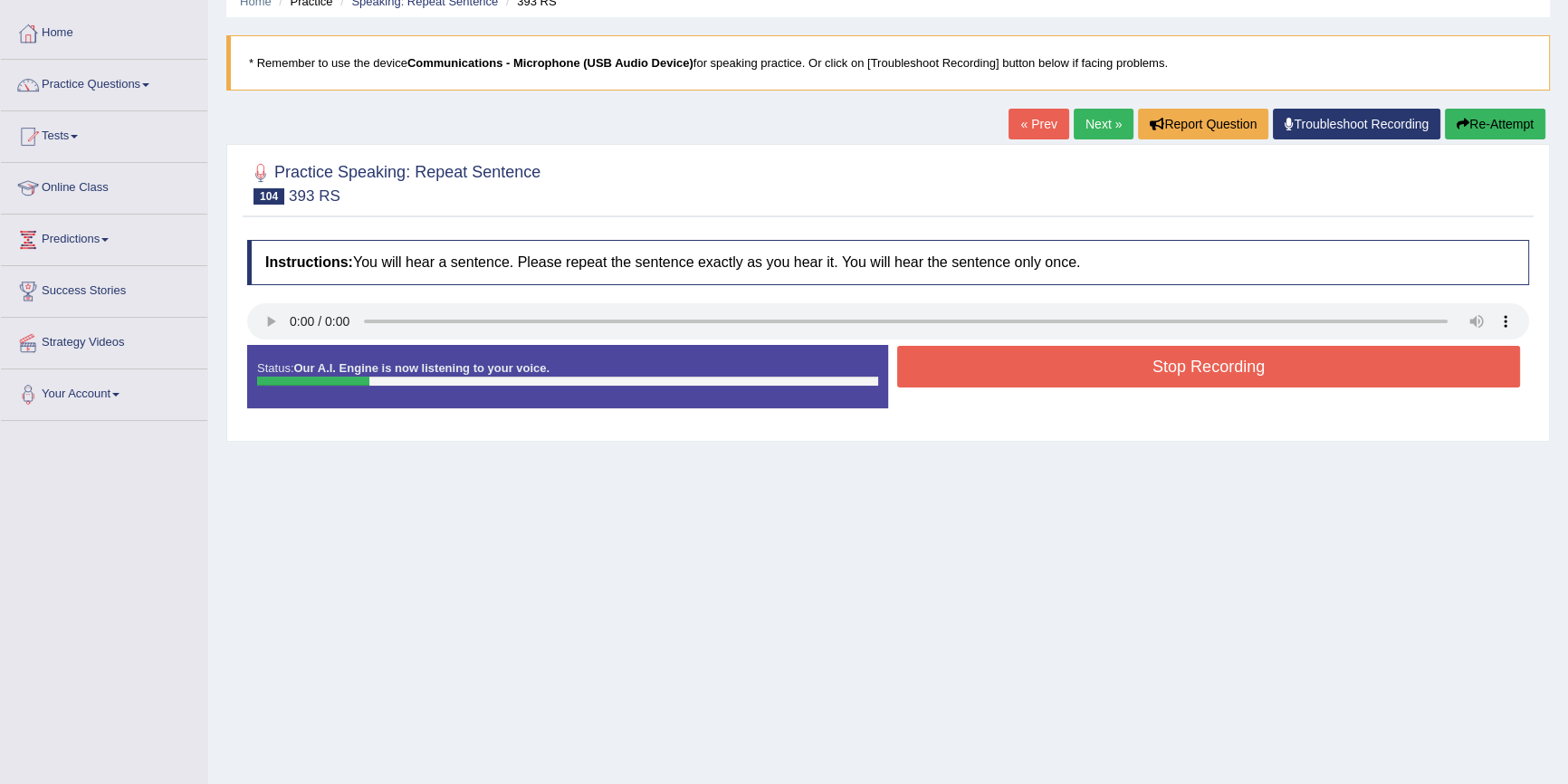
click at [1087, 369] on button "Stop Recording" at bounding box center [1209, 366] width 623 height 42
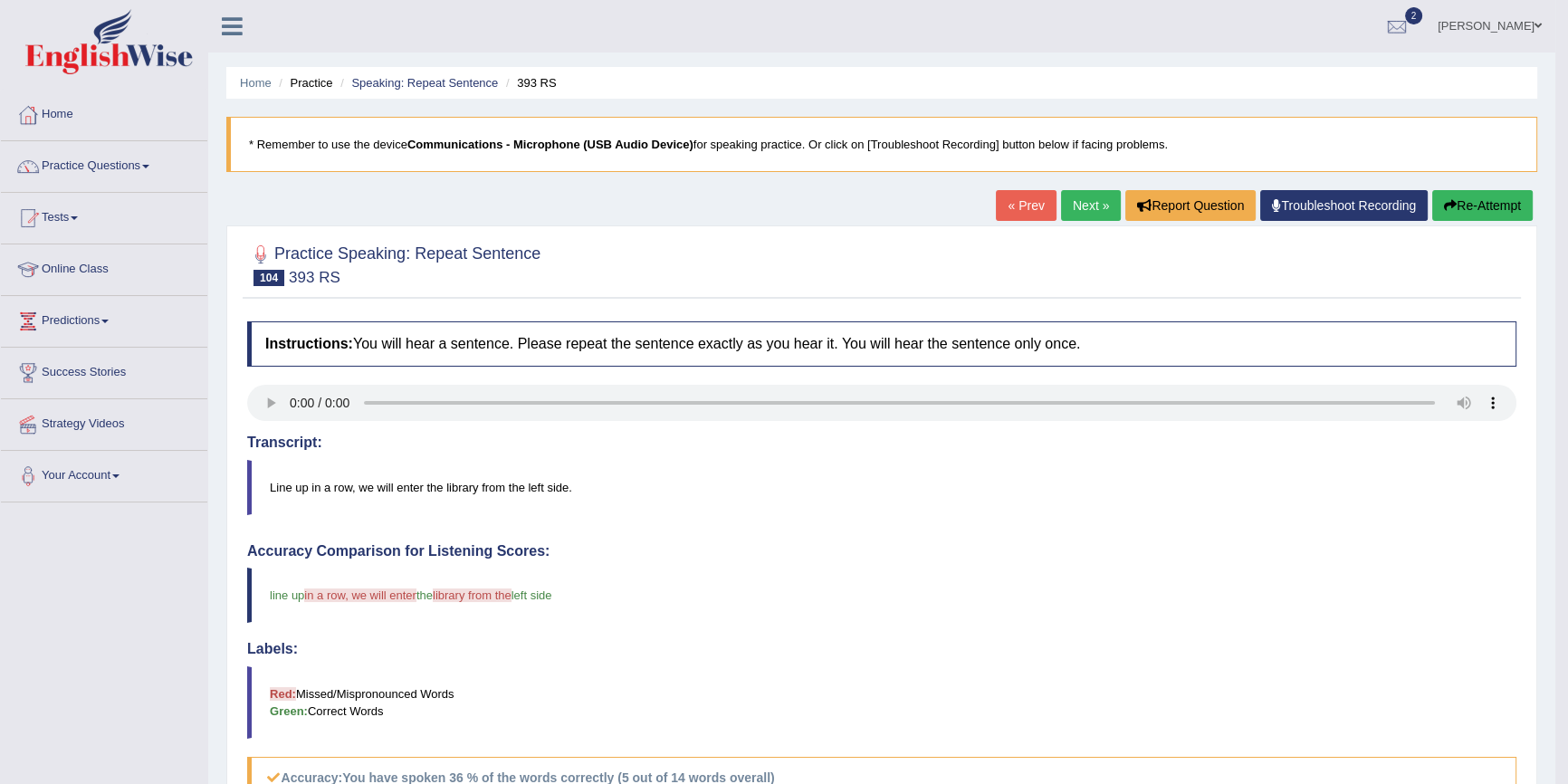
click at [1099, 197] on link "Next »" at bounding box center [1091, 205] width 60 height 31
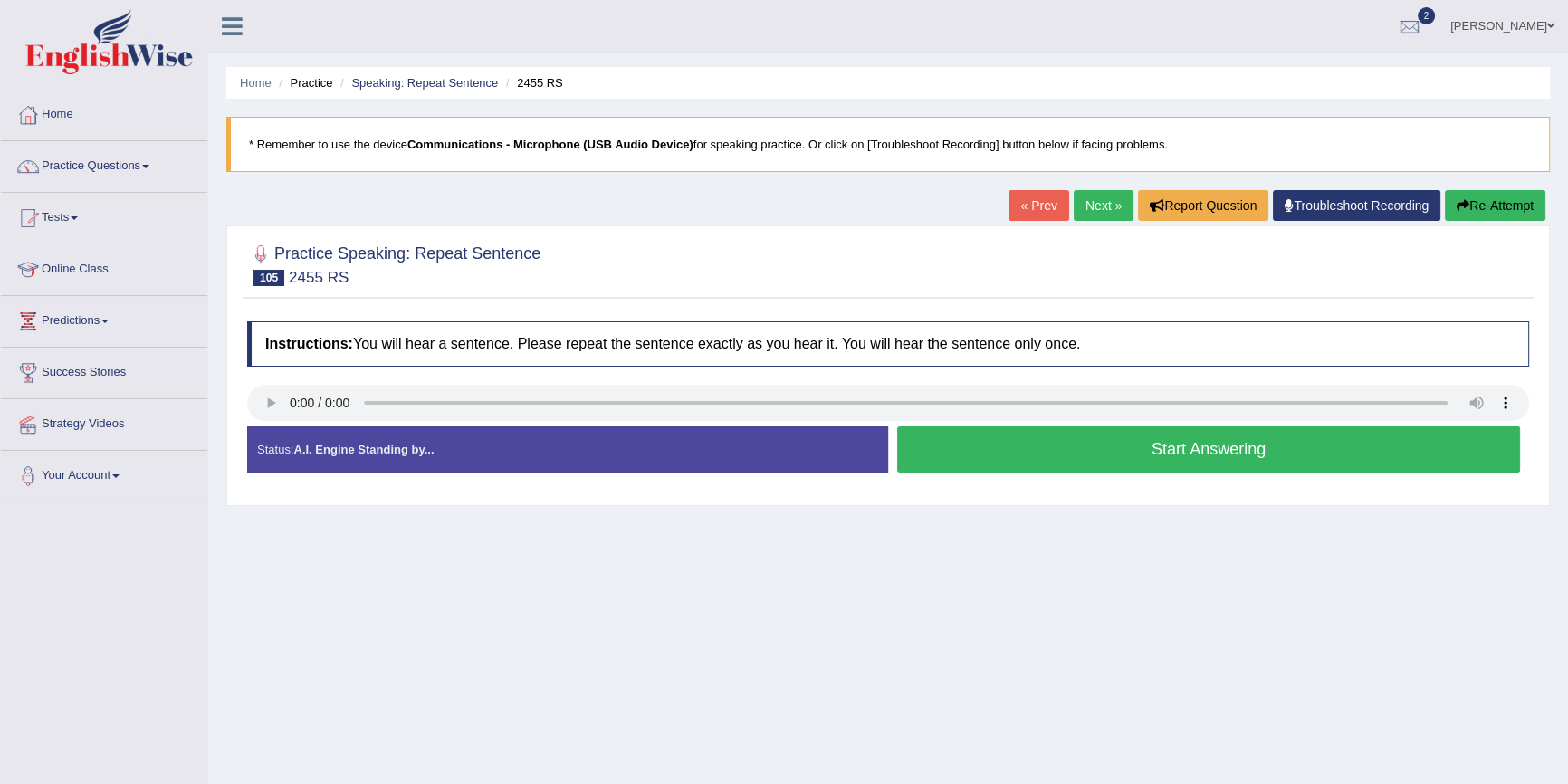
click at [1038, 454] on button "Start Answering" at bounding box center [1209, 450] width 623 height 47
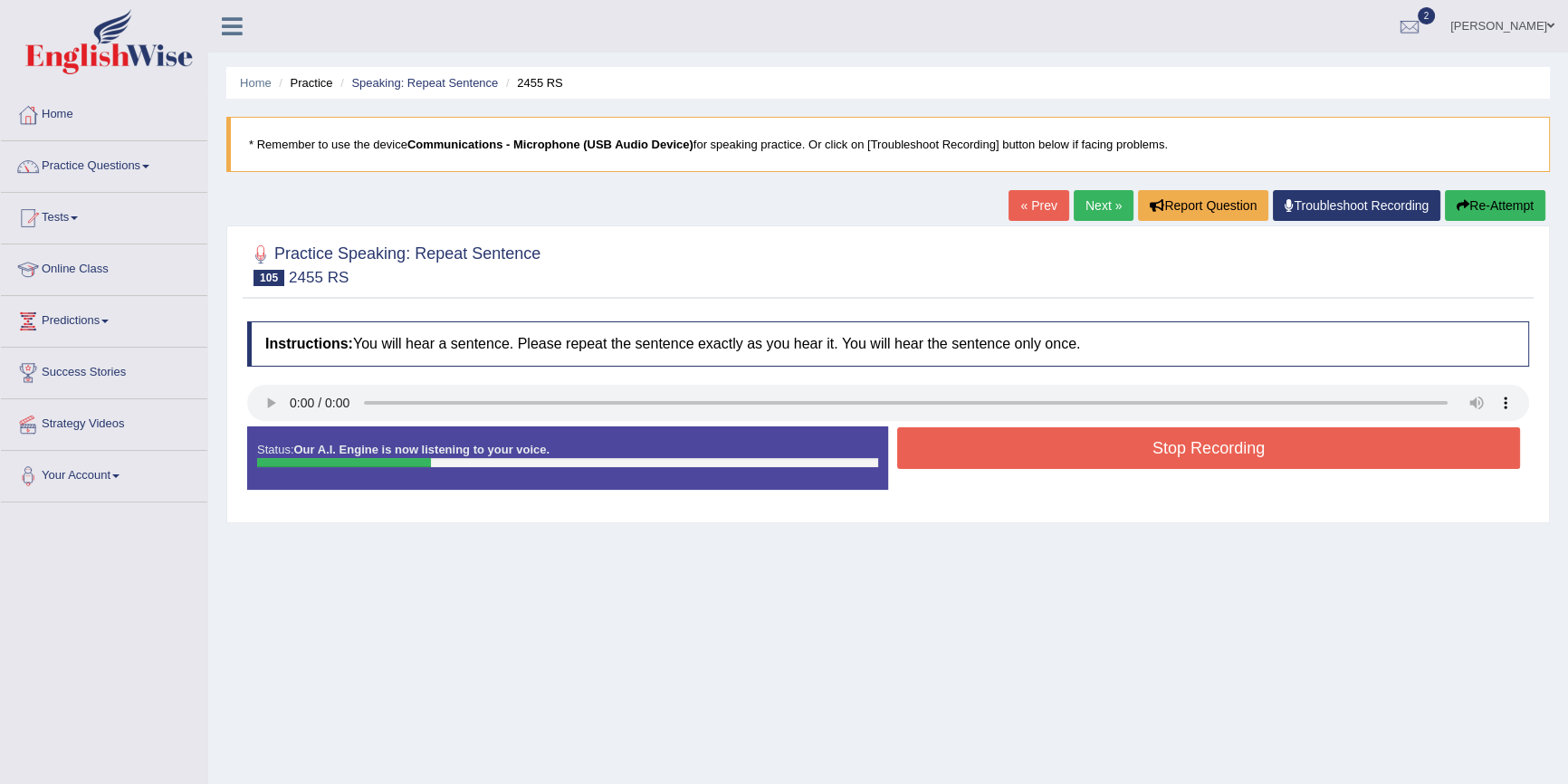
click at [1043, 454] on button "Stop Recording" at bounding box center [1209, 449] width 623 height 42
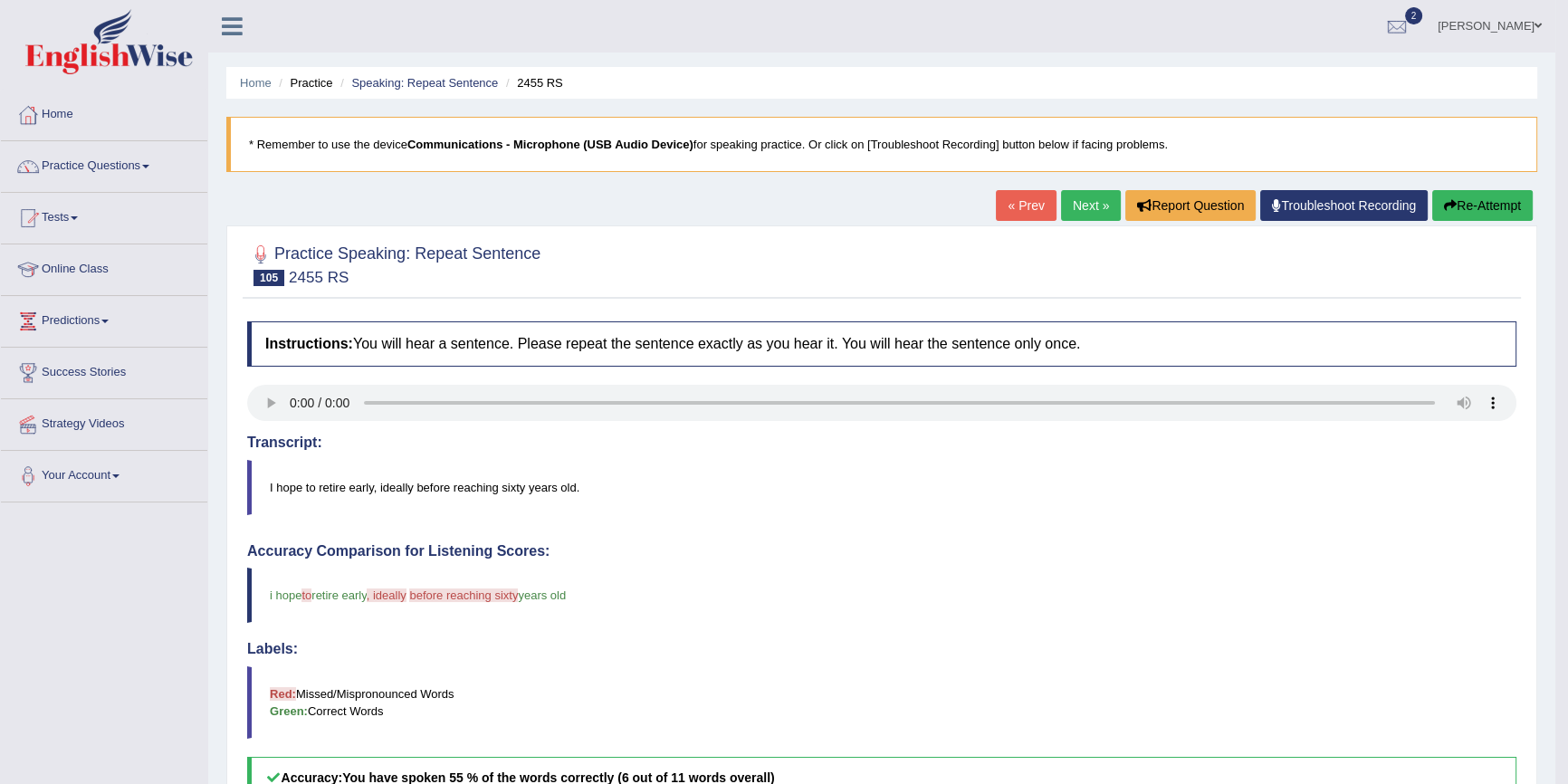
click at [1097, 198] on link "Next »" at bounding box center [1091, 205] width 60 height 31
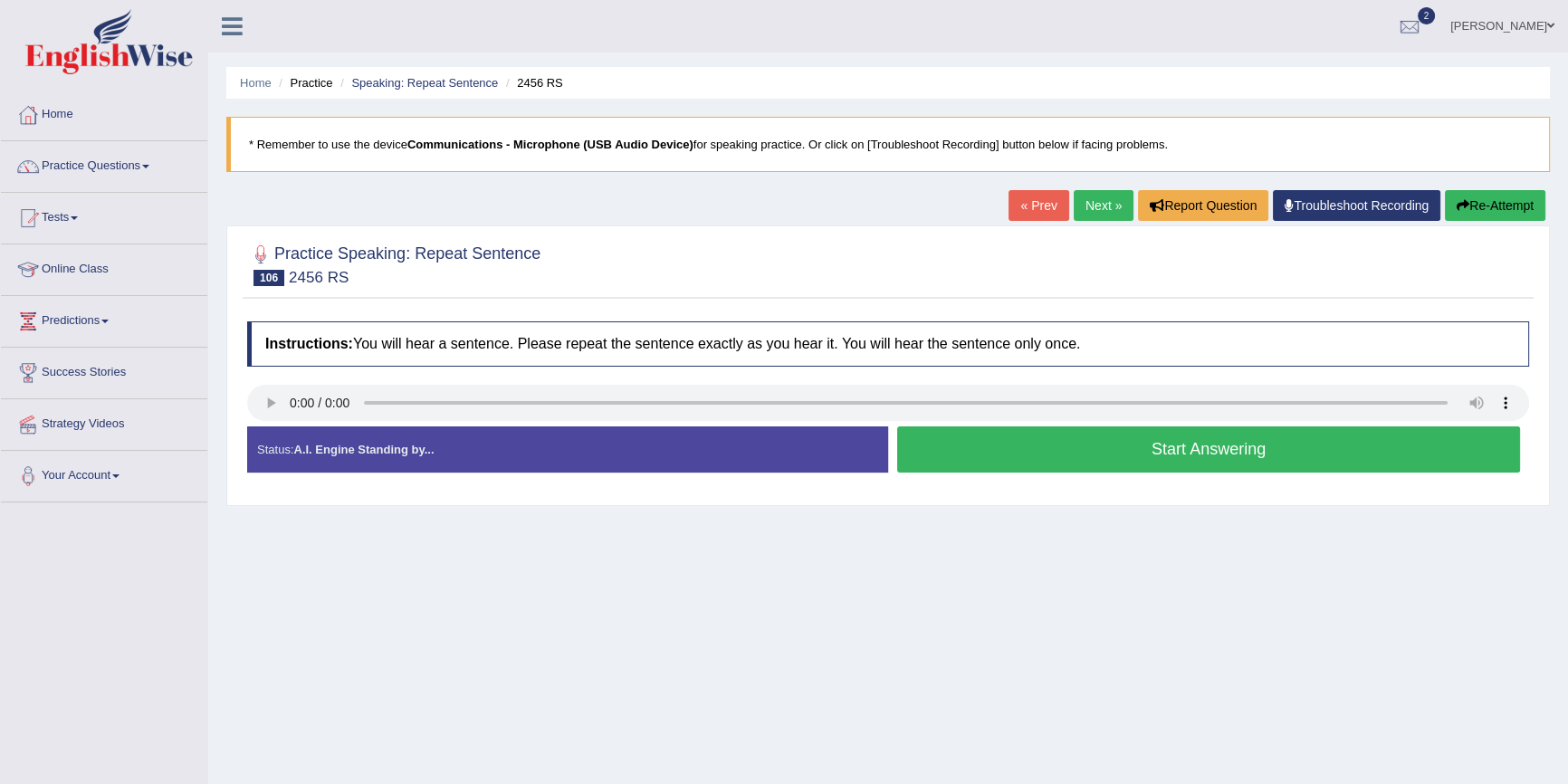
click at [1001, 454] on button "Start Answering" at bounding box center [1209, 450] width 623 height 47
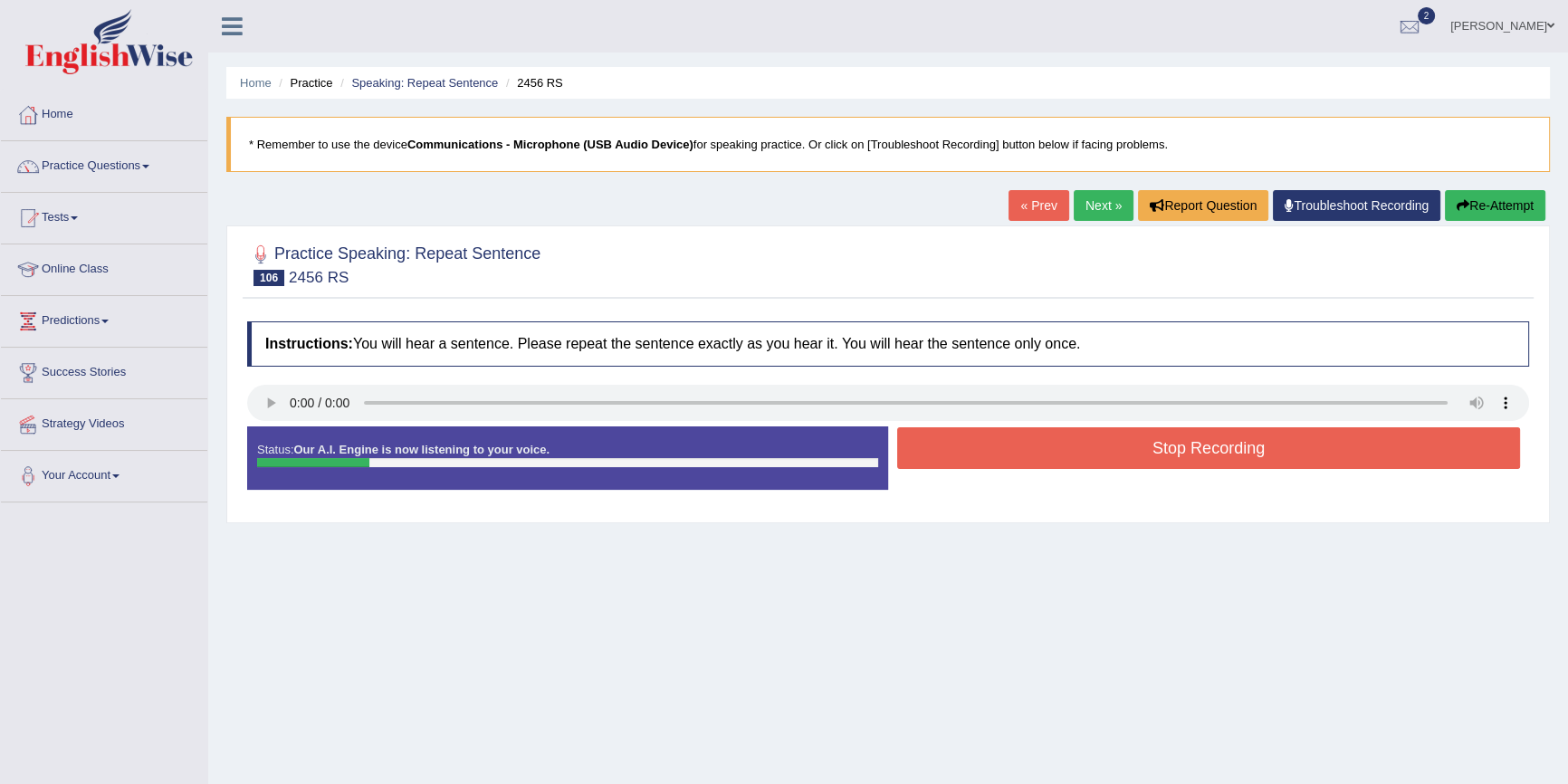
click at [1004, 454] on button "Stop Recording" at bounding box center [1209, 449] width 623 height 42
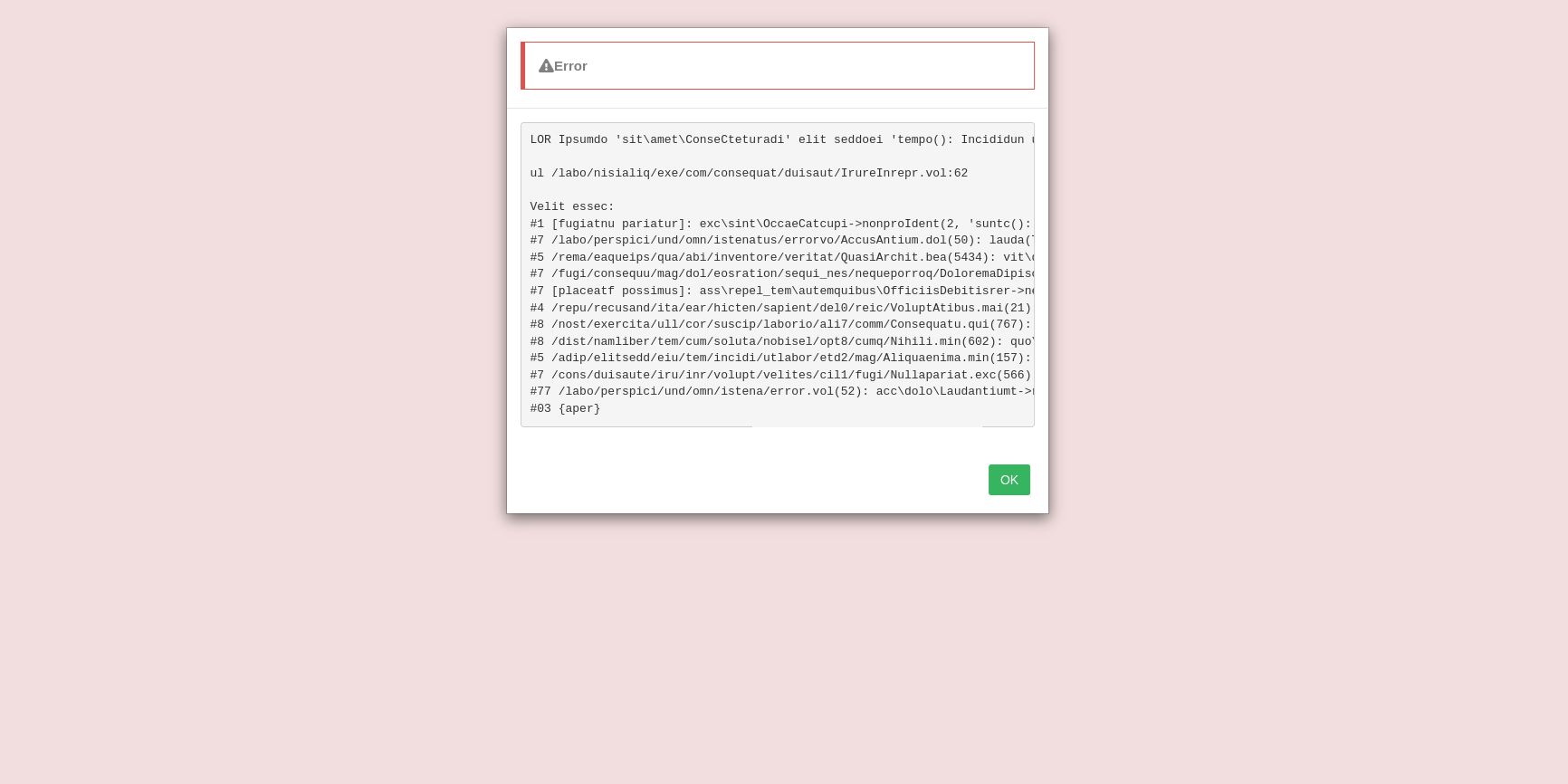
click at [1021, 486] on button "OK" at bounding box center [1009, 479] width 42 height 31
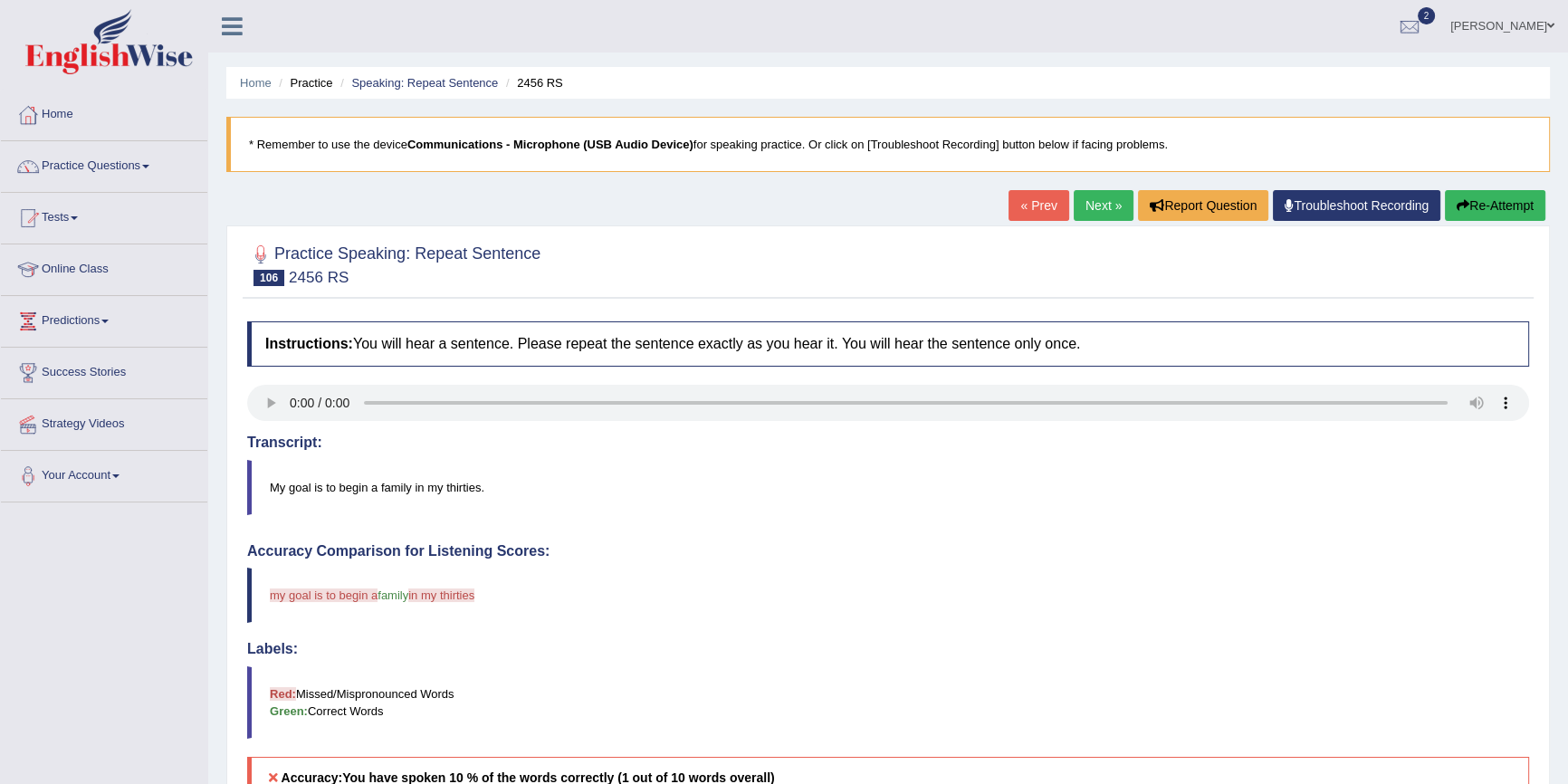
click at [1481, 191] on button "Re-Attempt" at bounding box center [1495, 205] width 100 height 31
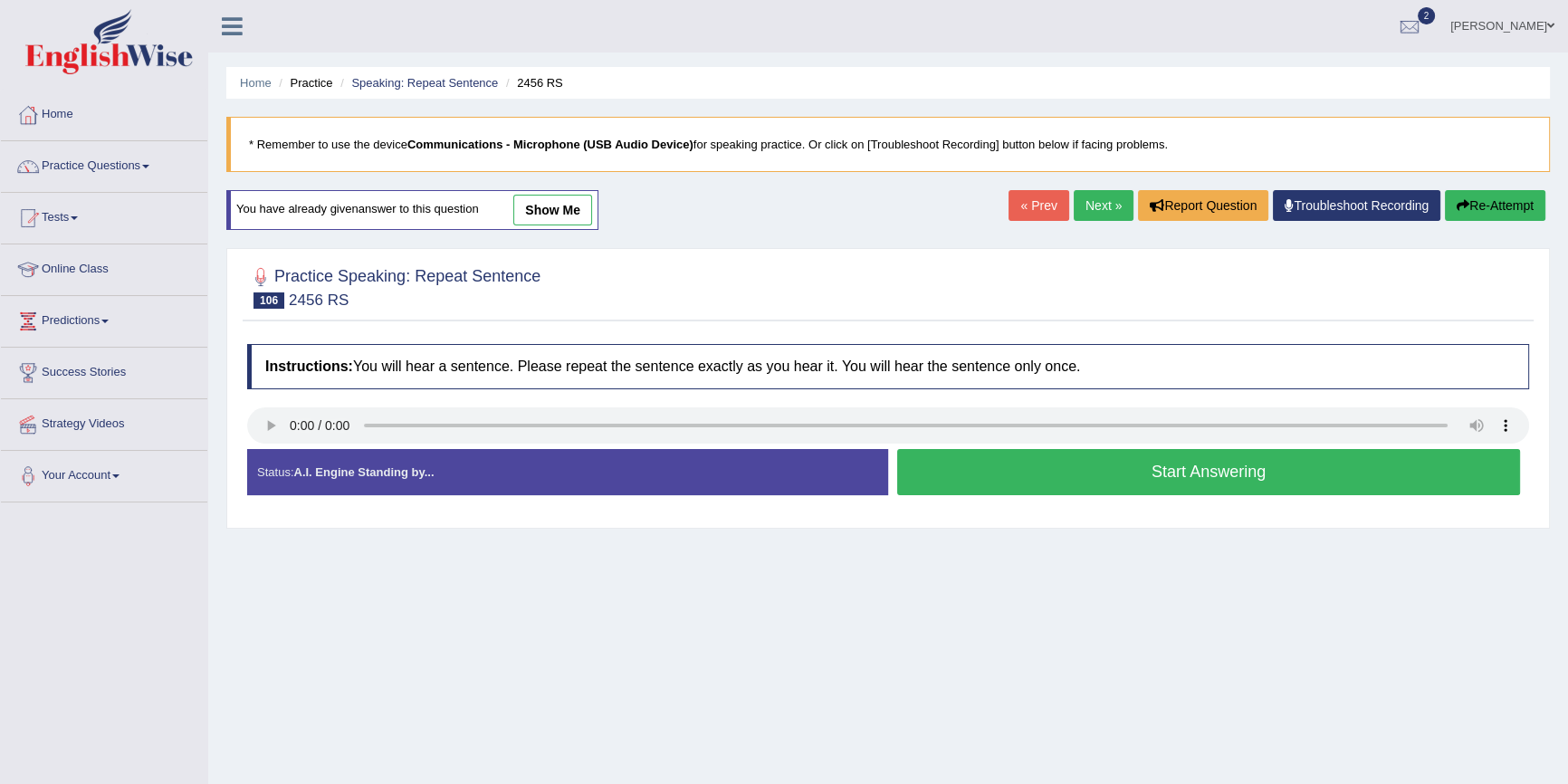
click at [1012, 470] on button "Start Answering" at bounding box center [1209, 471] width 623 height 47
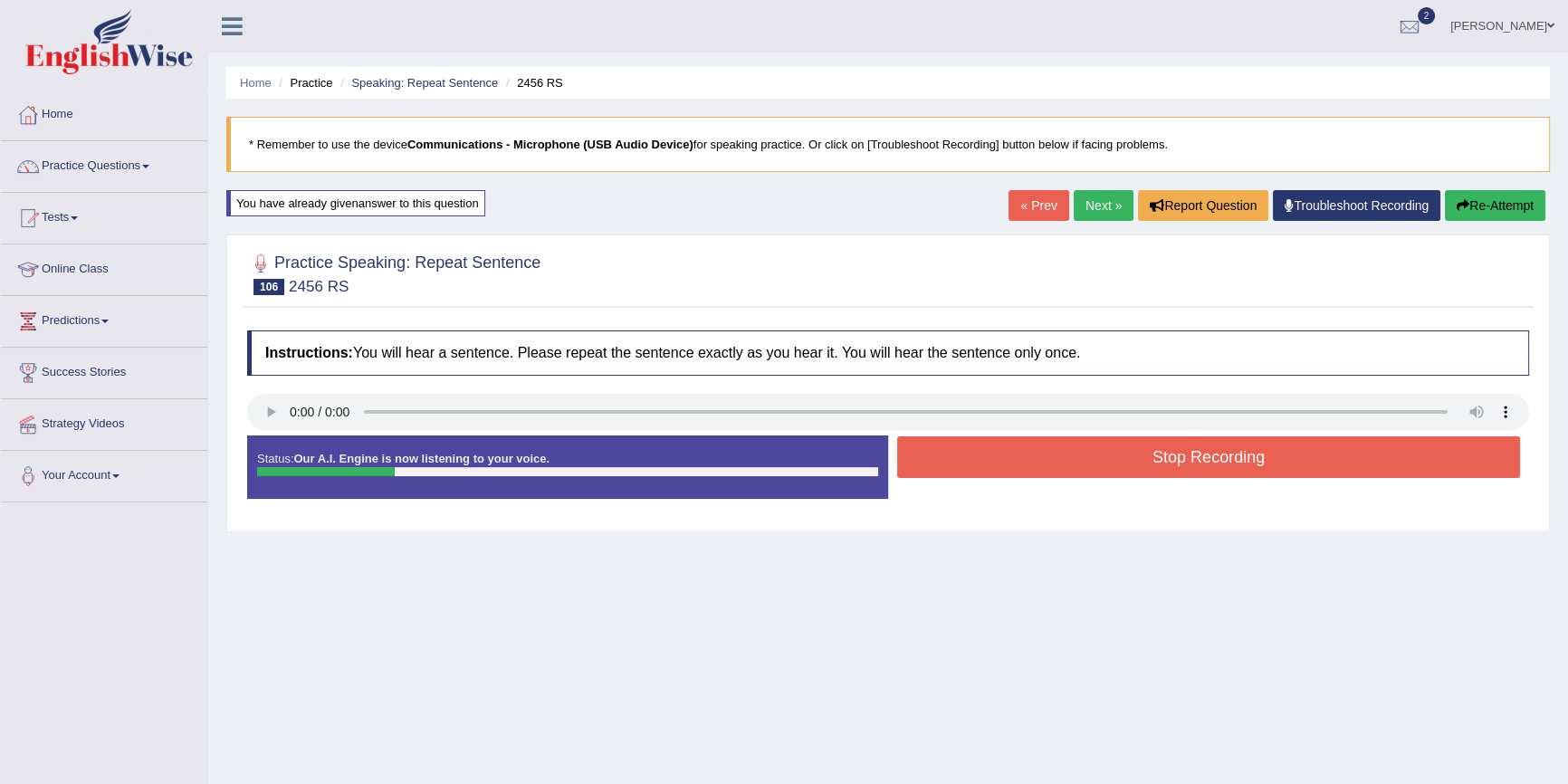
click at [1026, 467] on button "Stop Recording" at bounding box center [1209, 457] width 623 height 42
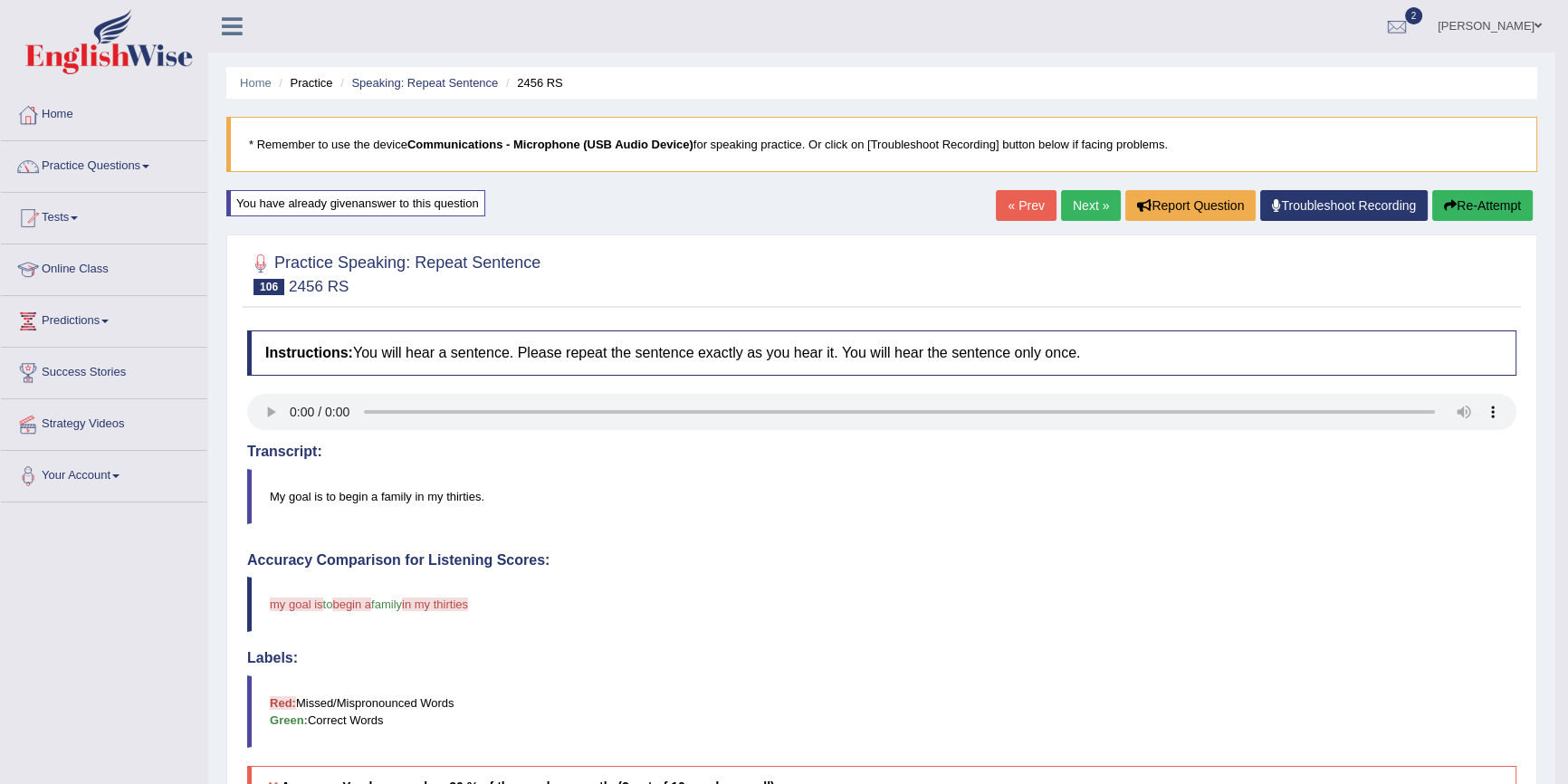
click at [1067, 206] on link "Next »" at bounding box center [1091, 205] width 60 height 31
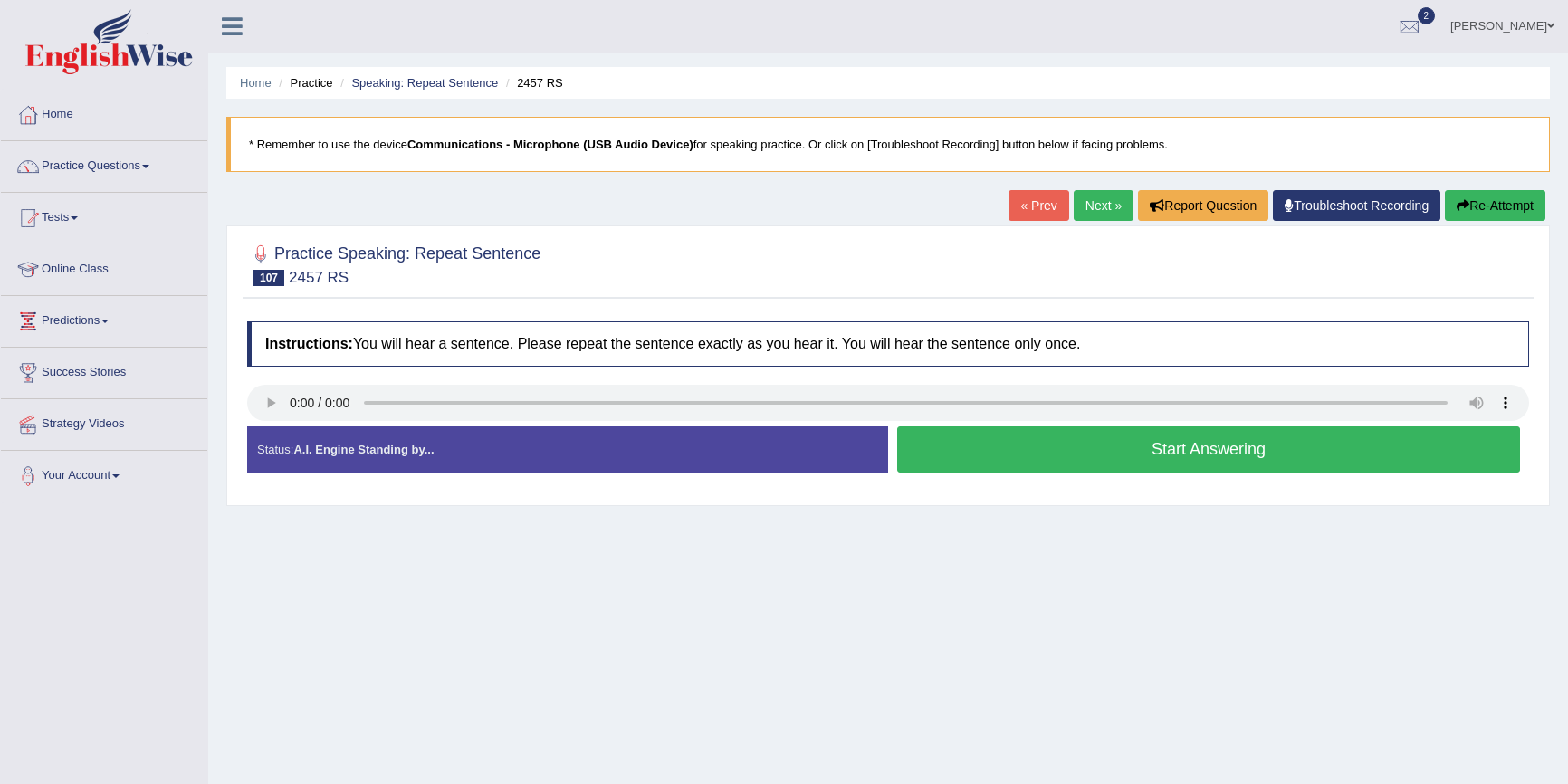
click at [1093, 451] on button "Start Answering" at bounding box center [1209, 450] width 623 height 47
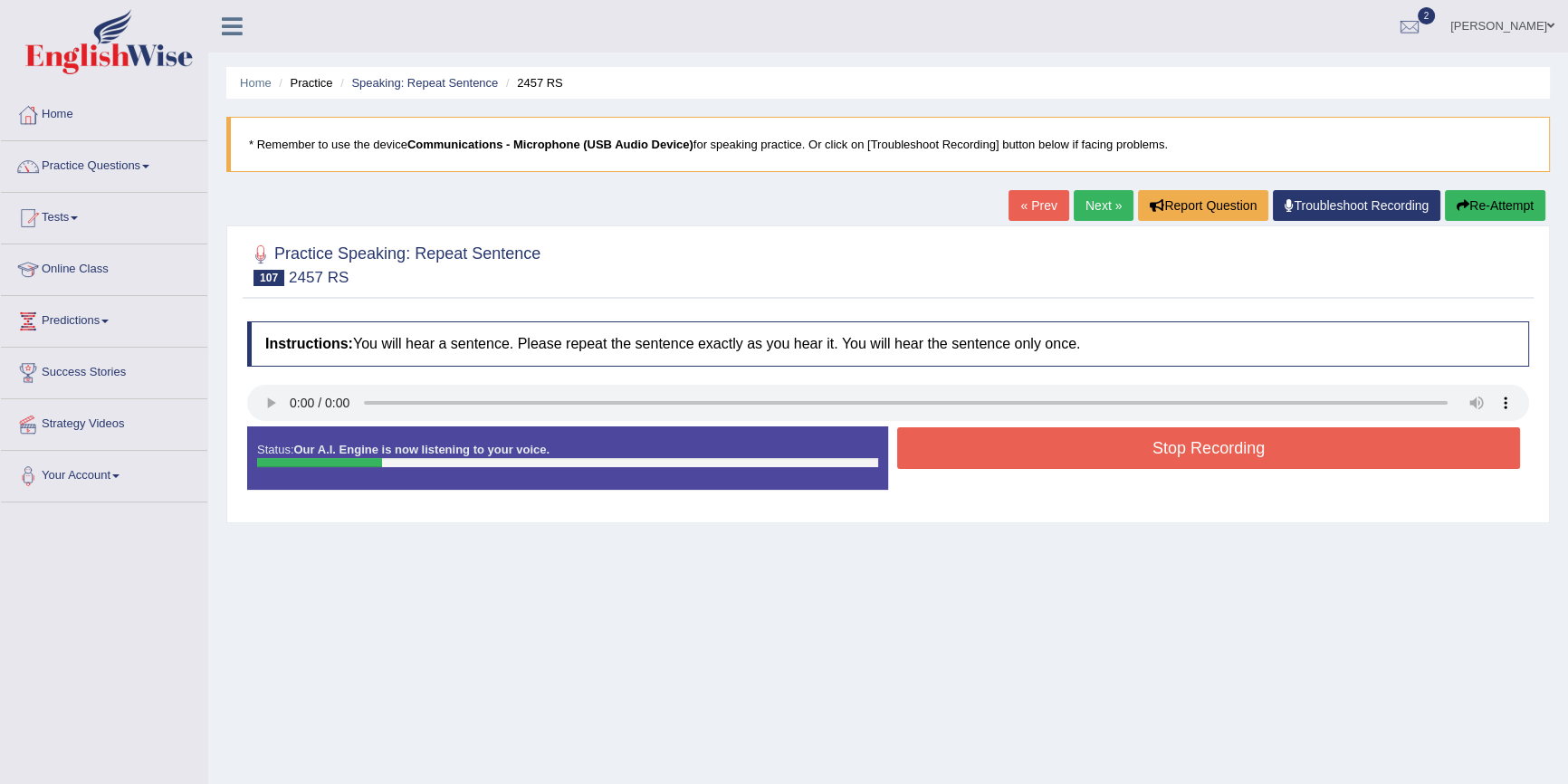
click at [1094, 452] on button "Stop Recording" at bounding box center [1209, 449] width 623 height 42
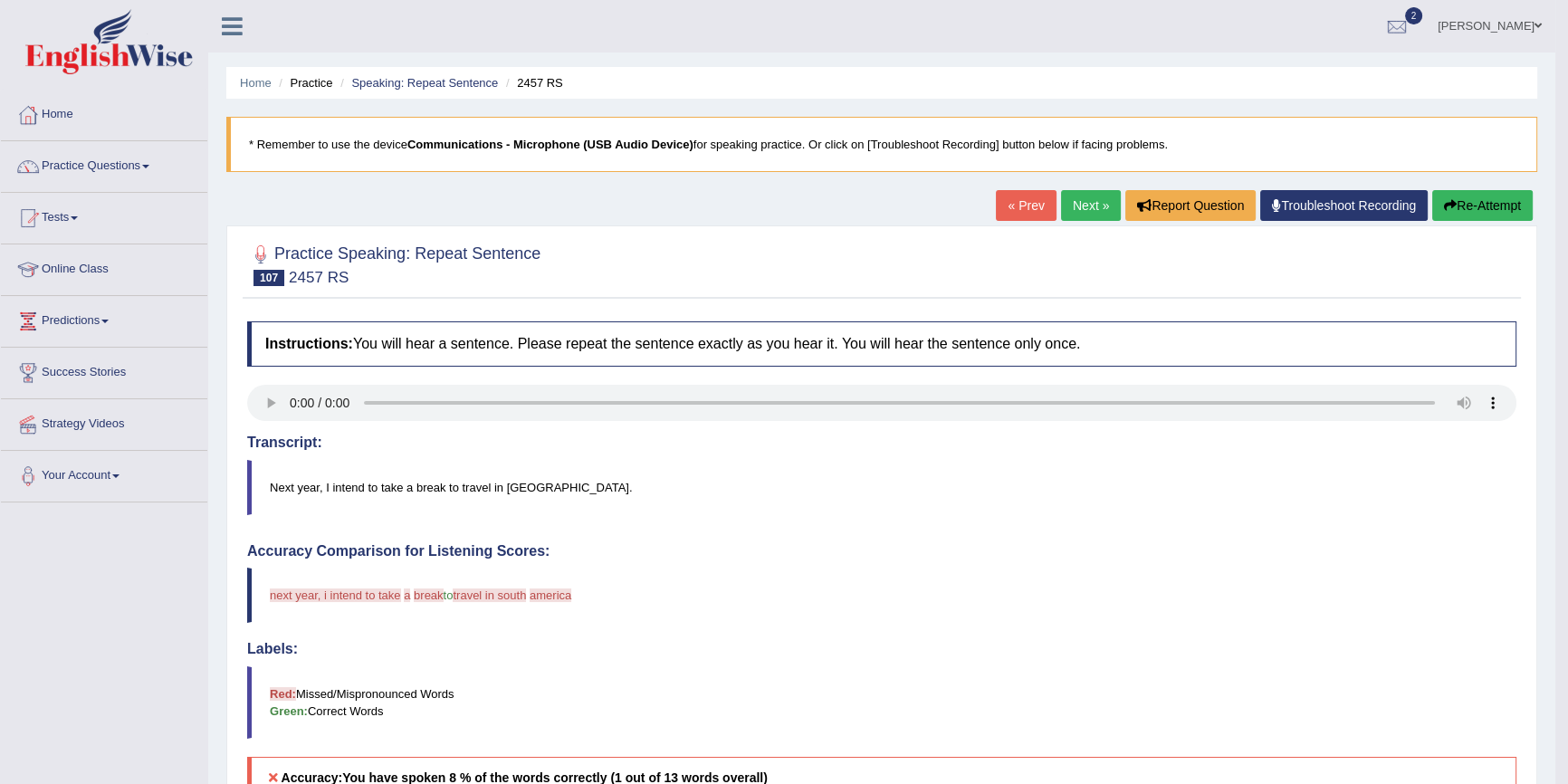
click at [995, 198] on link "« Prev" at bounding box center [1025, 205] width 60 height 31
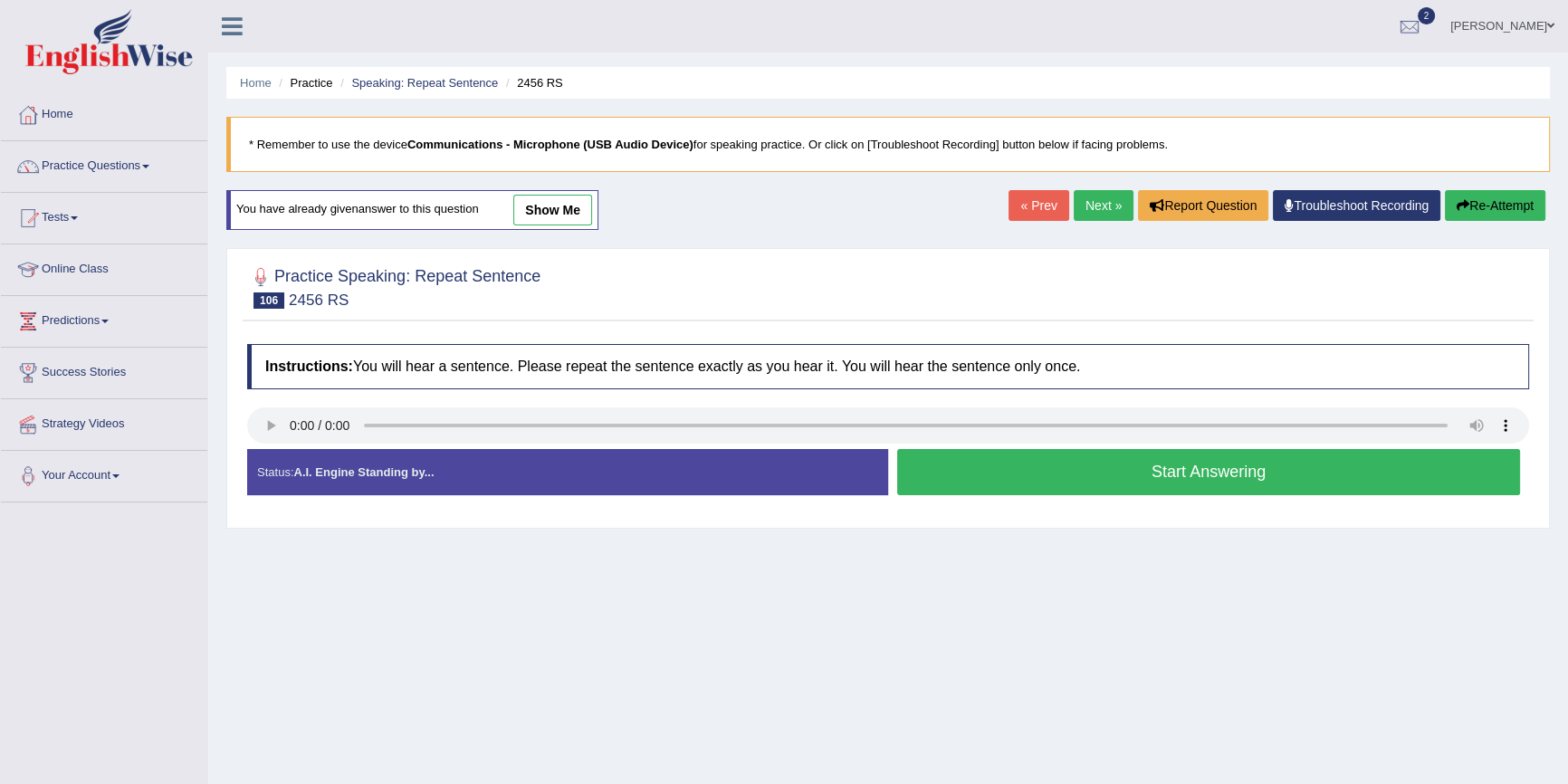
click at [1080, 459] on button "Start Answering" at bounding box center [1209, 471] width 623 height 47
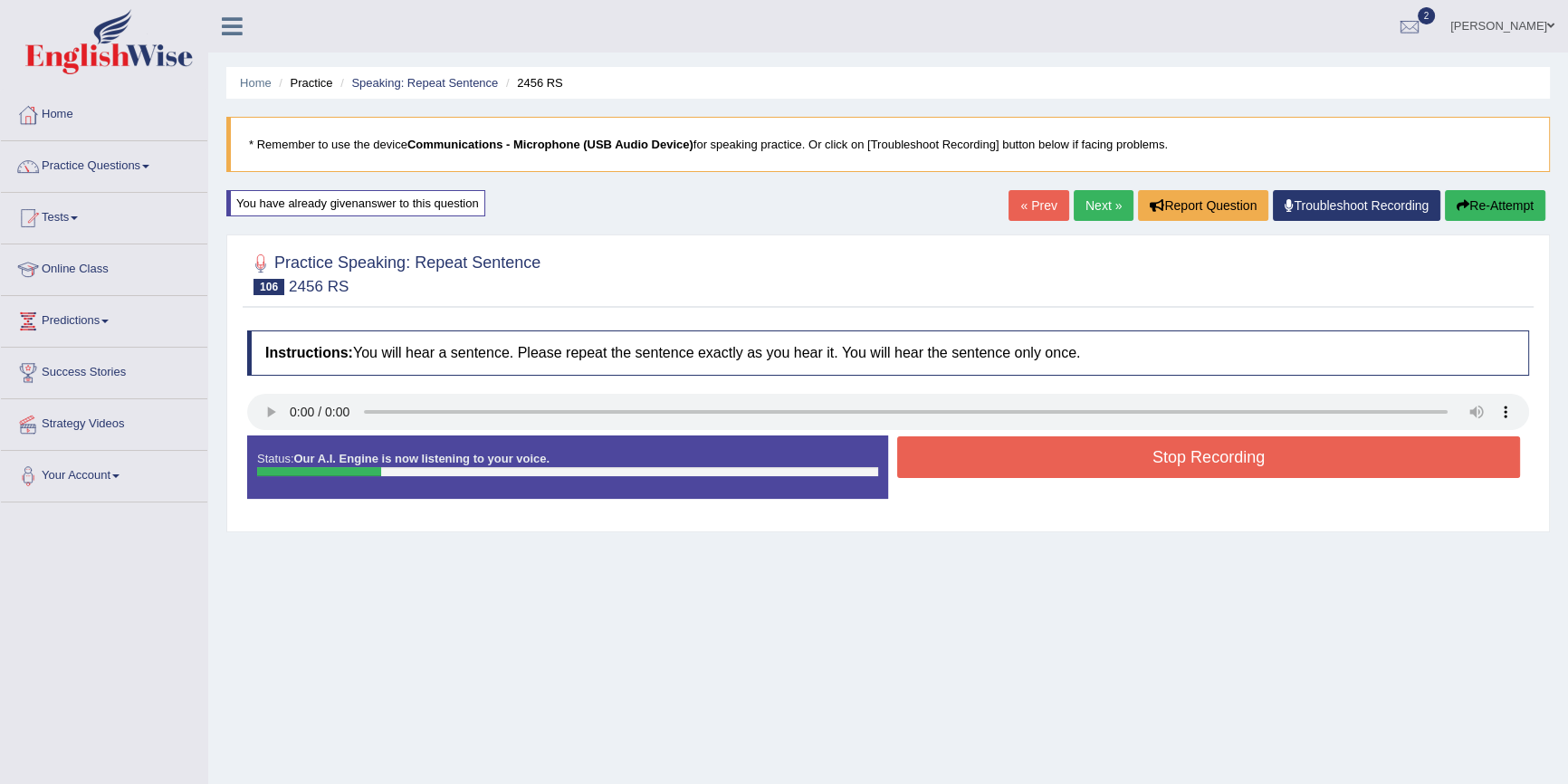
click at [1503, 198] on button "Re-Attempt" at bounding box center [1495, 205] width 100 height 31
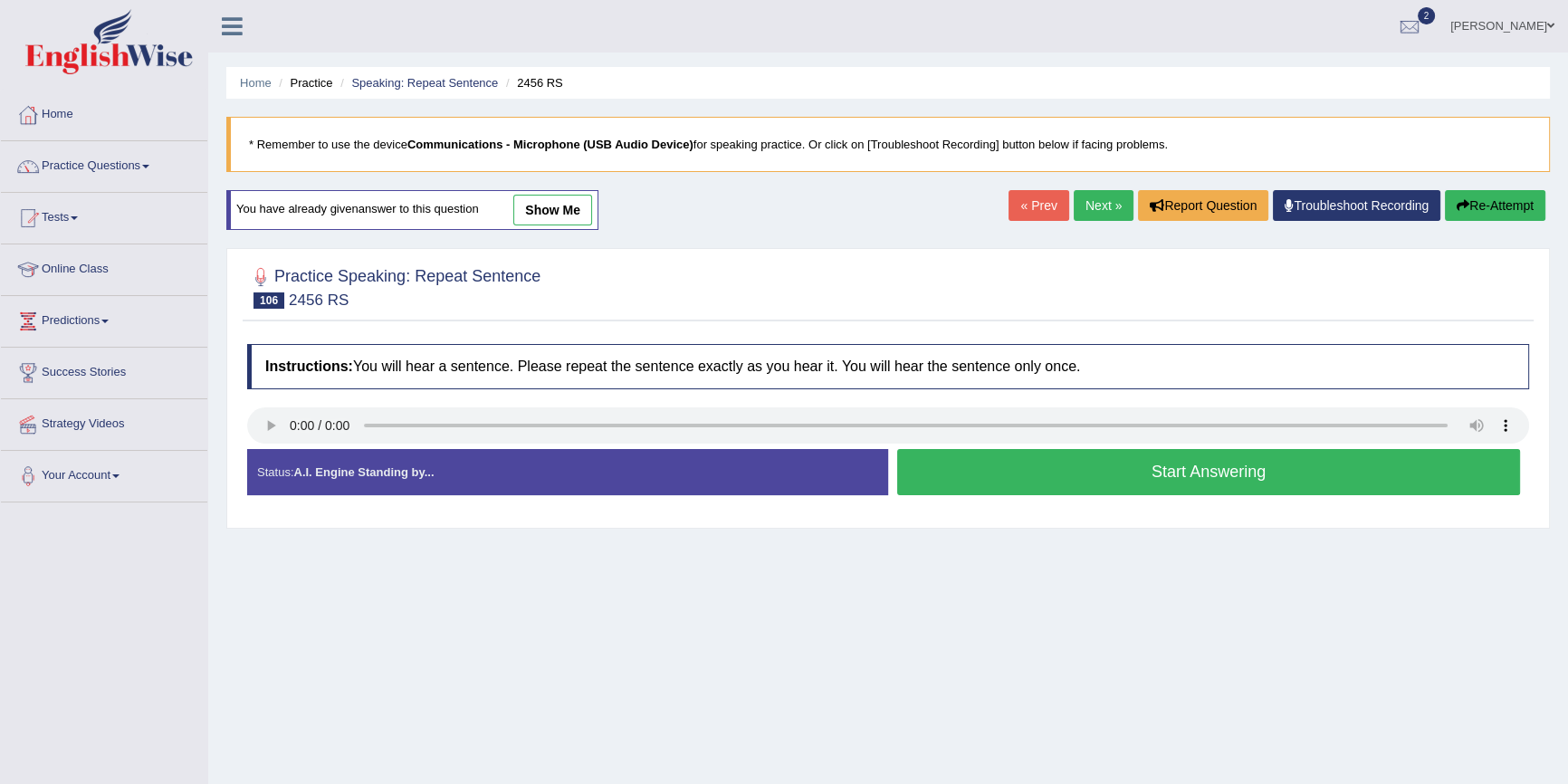
click at [1144, 464] on button "Start Answering" at bounding box center [1209, 471] width 623 height 47
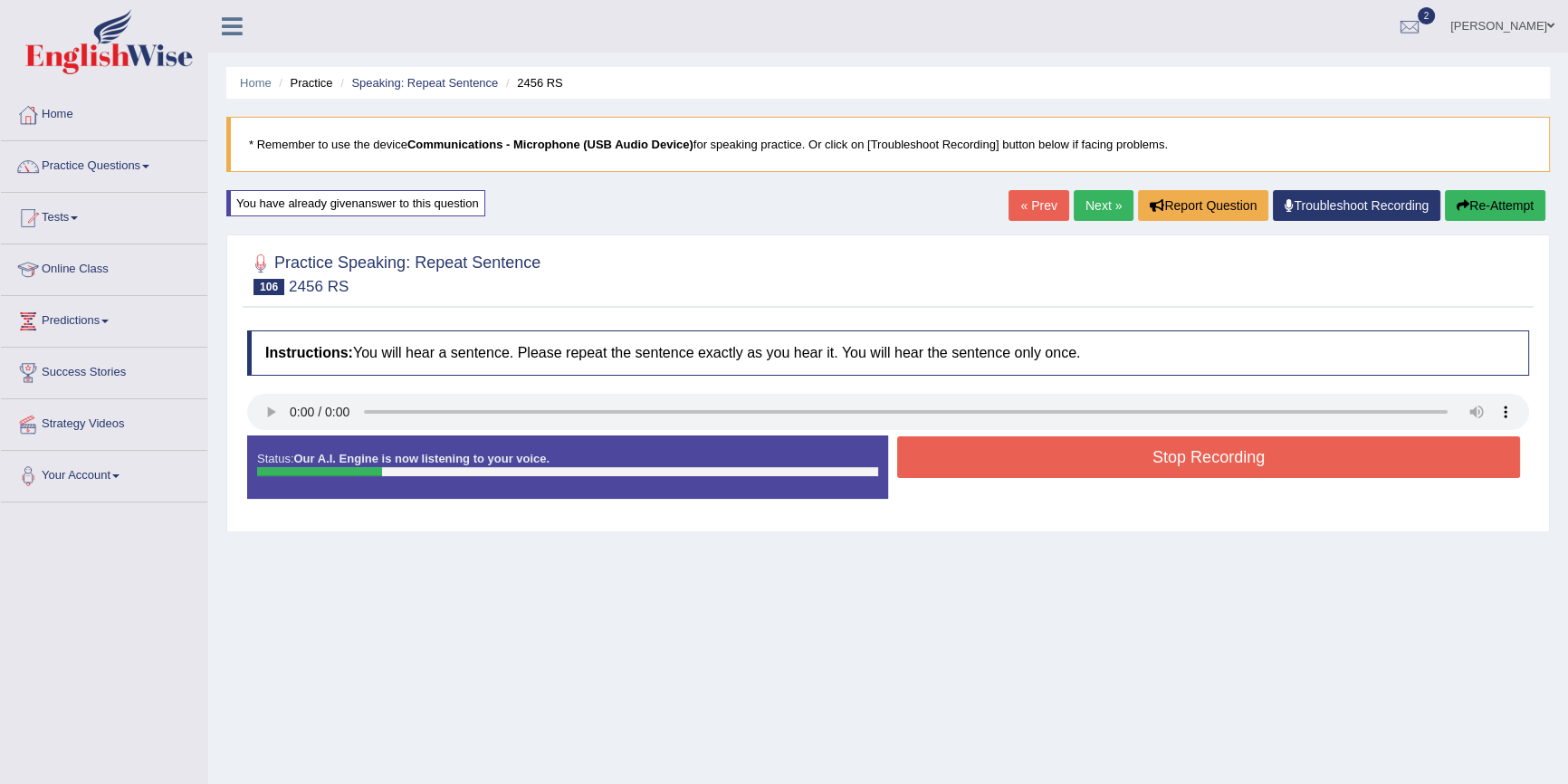
click at [1136, 453] on button "Stop Recording" at bounding box center [1209, 457] width 623 height 42
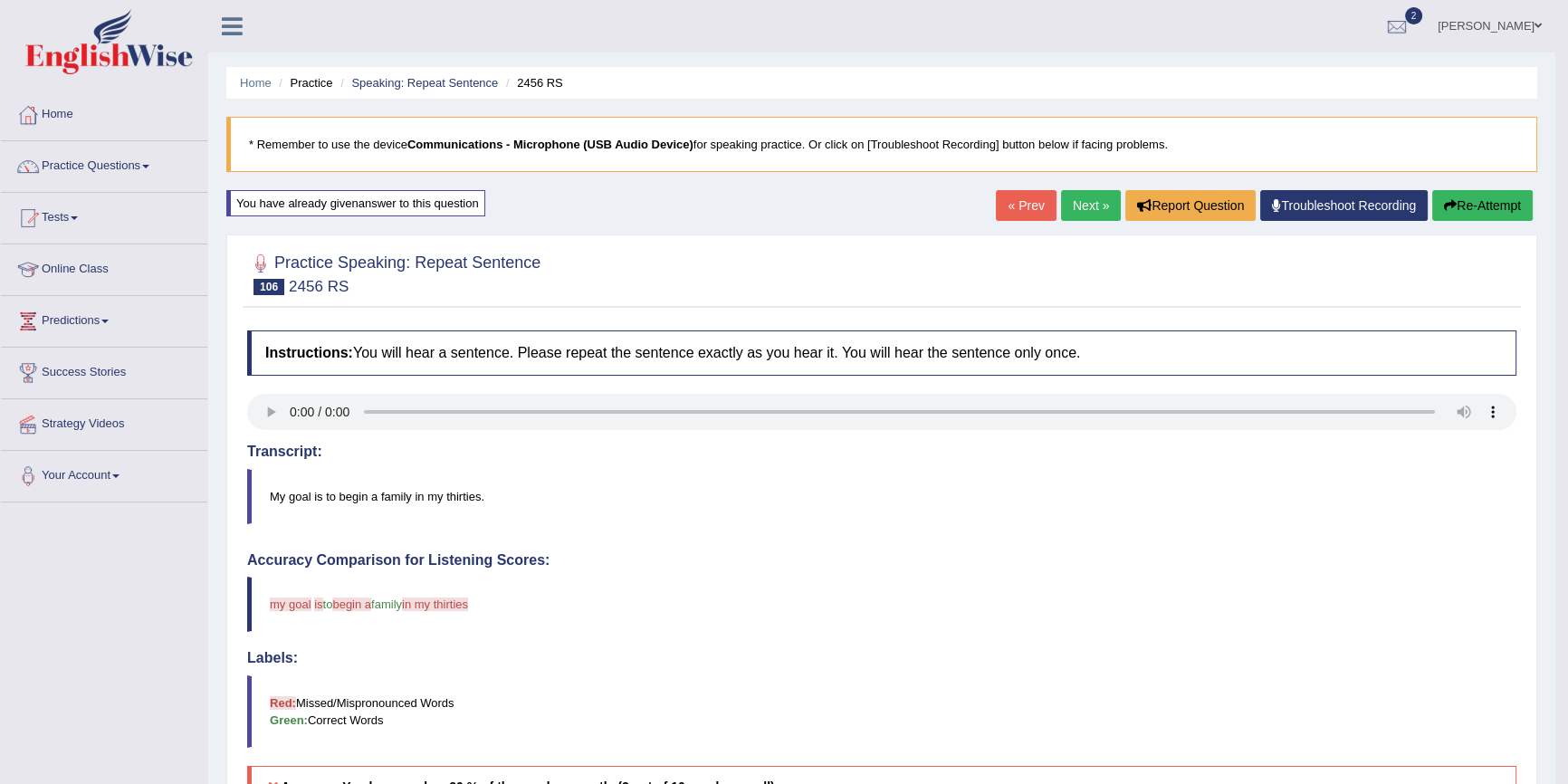
click at [1066, 195] on link "Next »" at bounding box center [1091, 205] width 60 height 31
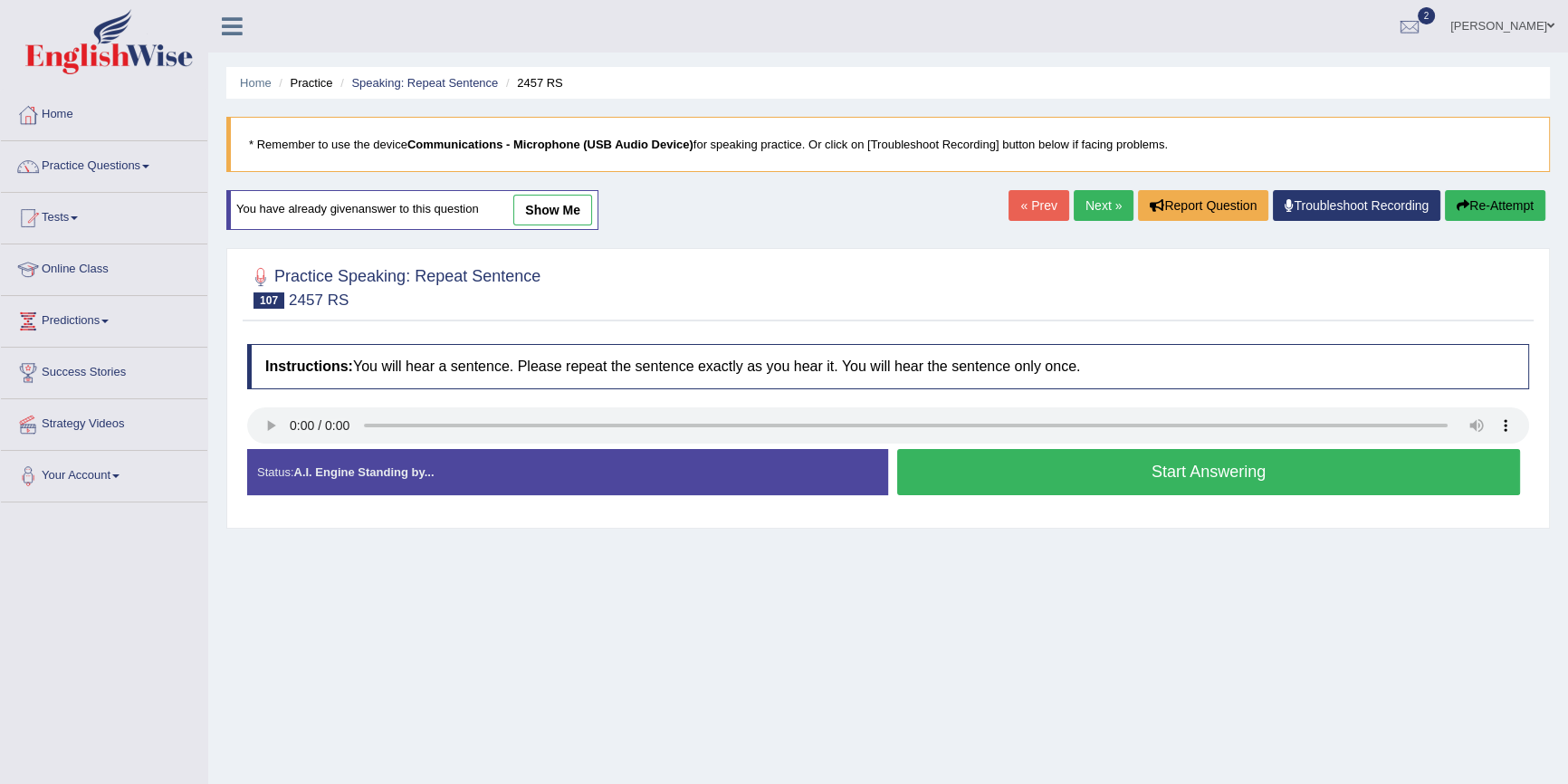
click at [1248, 479] on button "Start Answering" at bounding box center [1209, 471] width 623 height 47
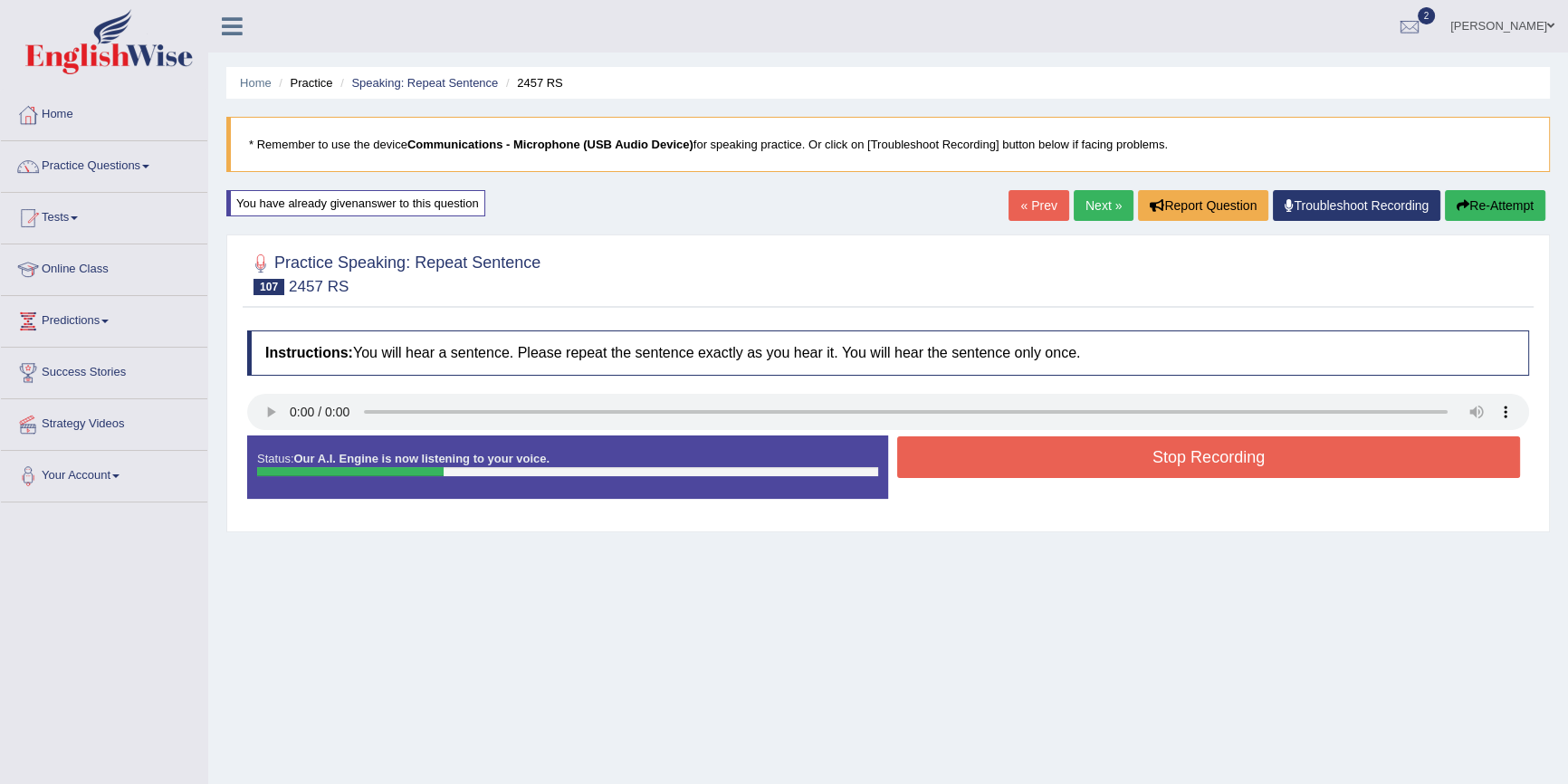
click at [1241, 476] on button "Stop Recording" at bounding box center [1209, 457] width 623 height 42
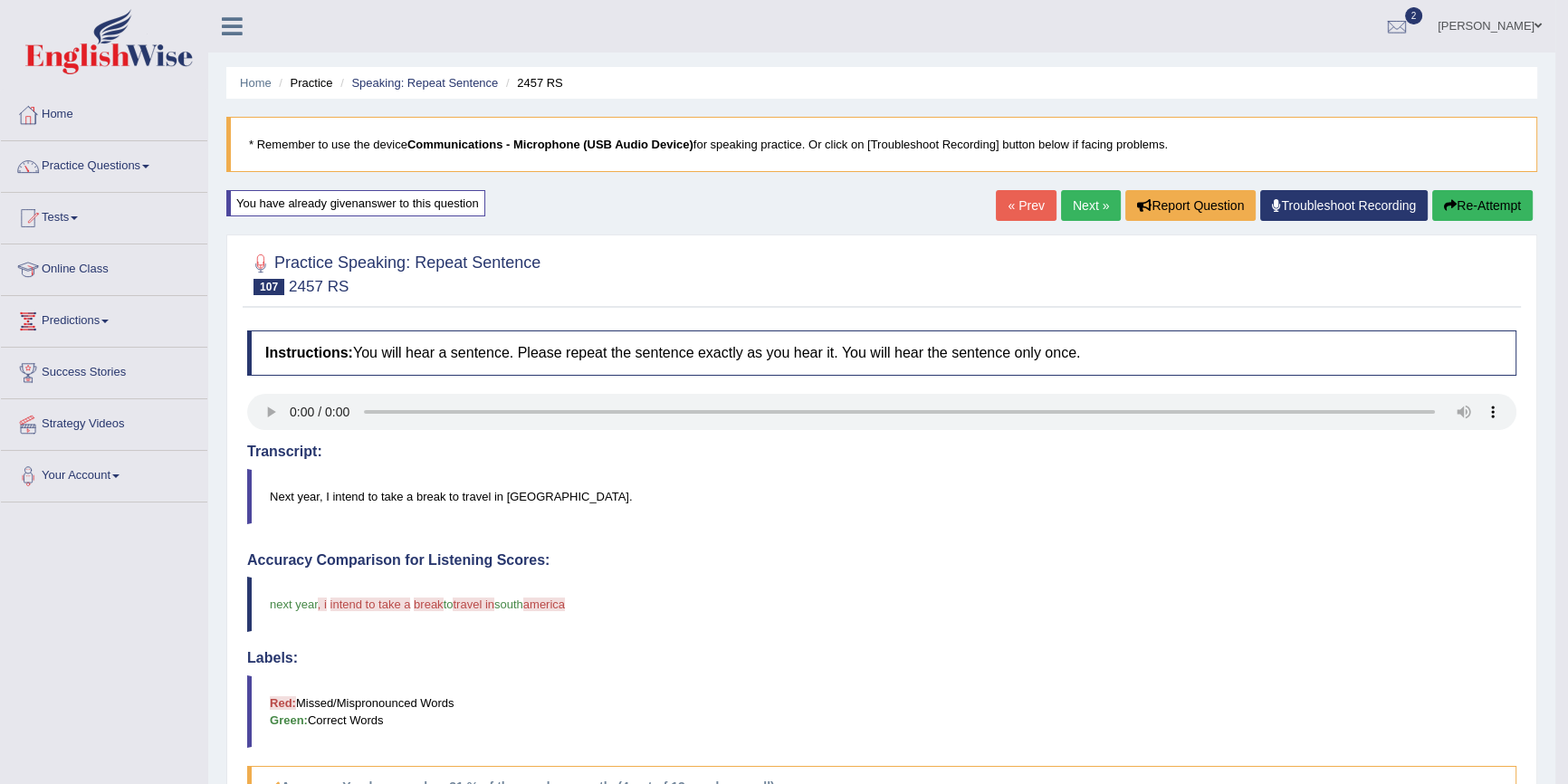
click at [1479, 191] on button "Re-Attempt" at bounding box center [1482, 205] width 100 height 31
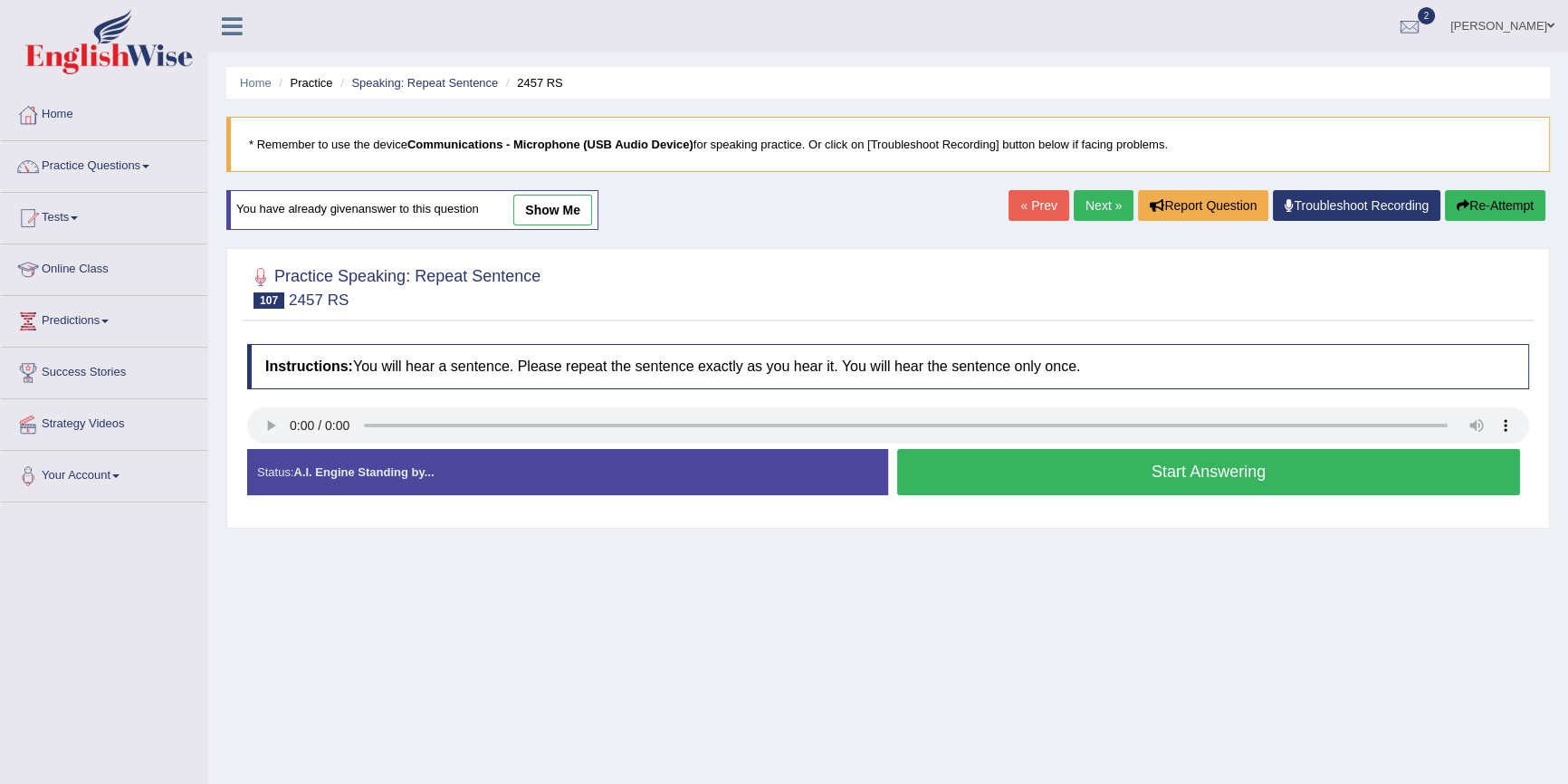
click at [1259, 471] on button "Start Answering" at bounding box center [1209, 471] width 623 height 47
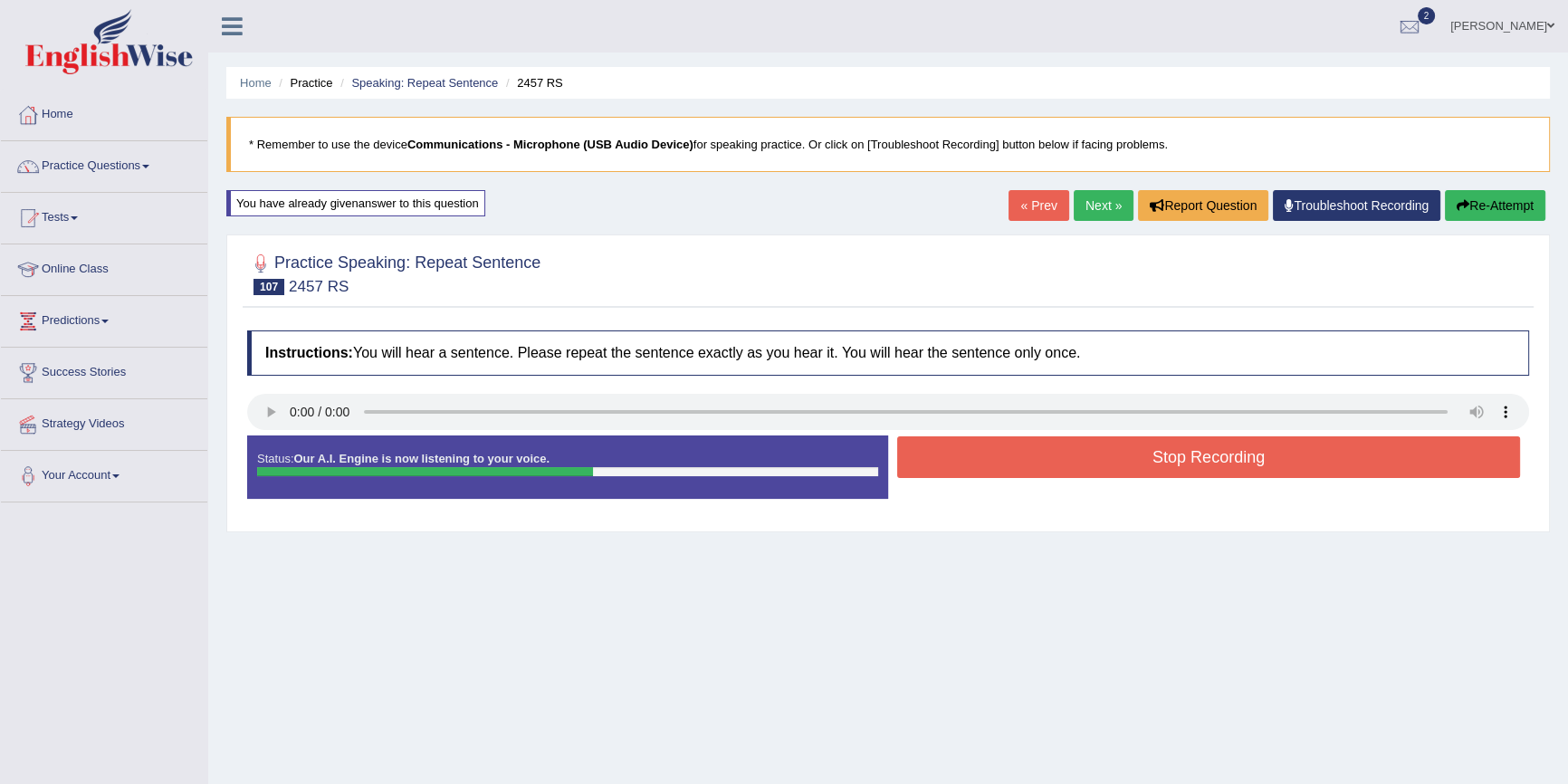
click at [1247, 468] on button "Stop Recording" at bounding box center [1209, 457] width 623 height 42
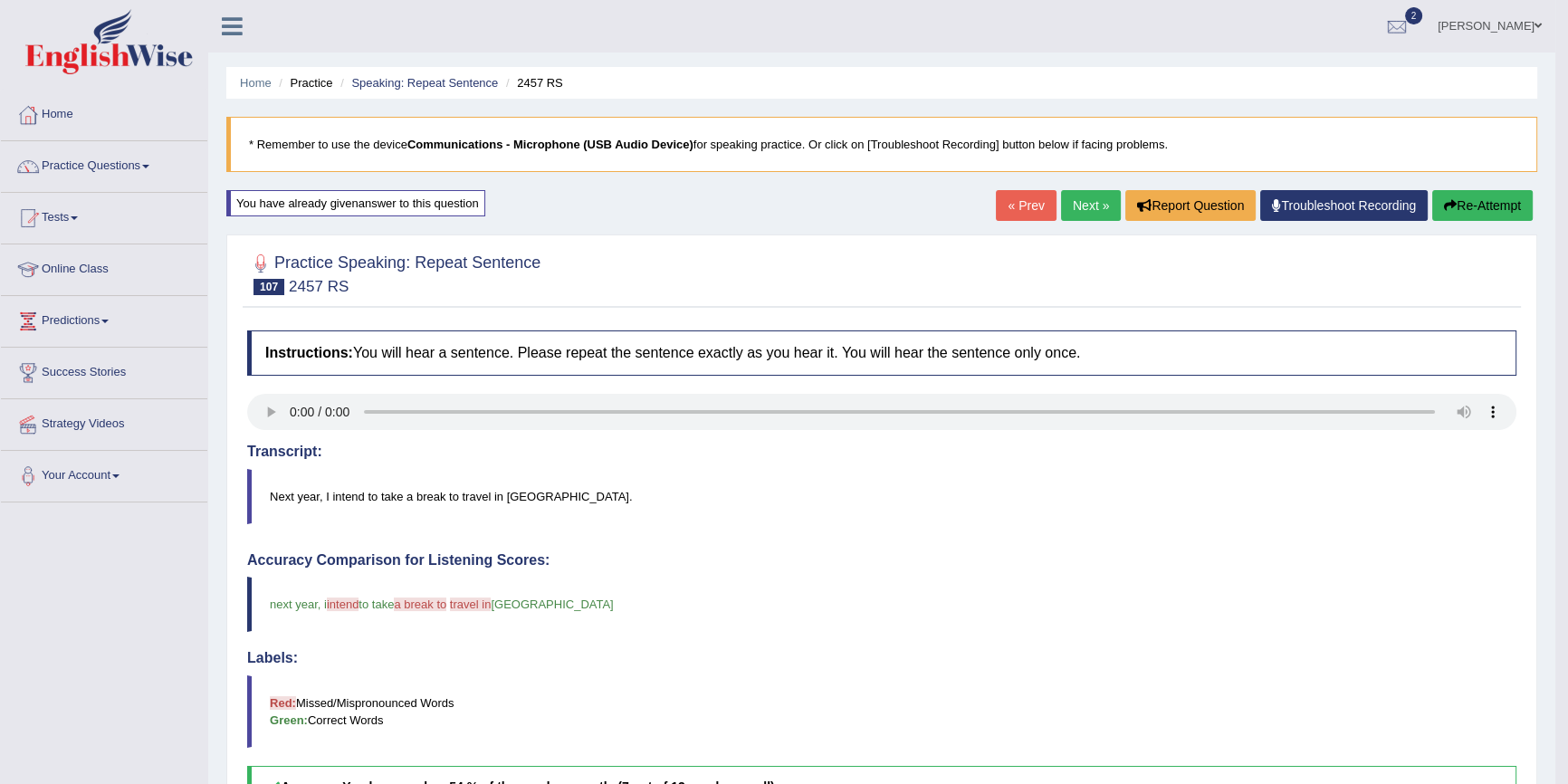
click at [1074, 207] on link "Next »" at bounding box center [1091, 205] width 60 height 31
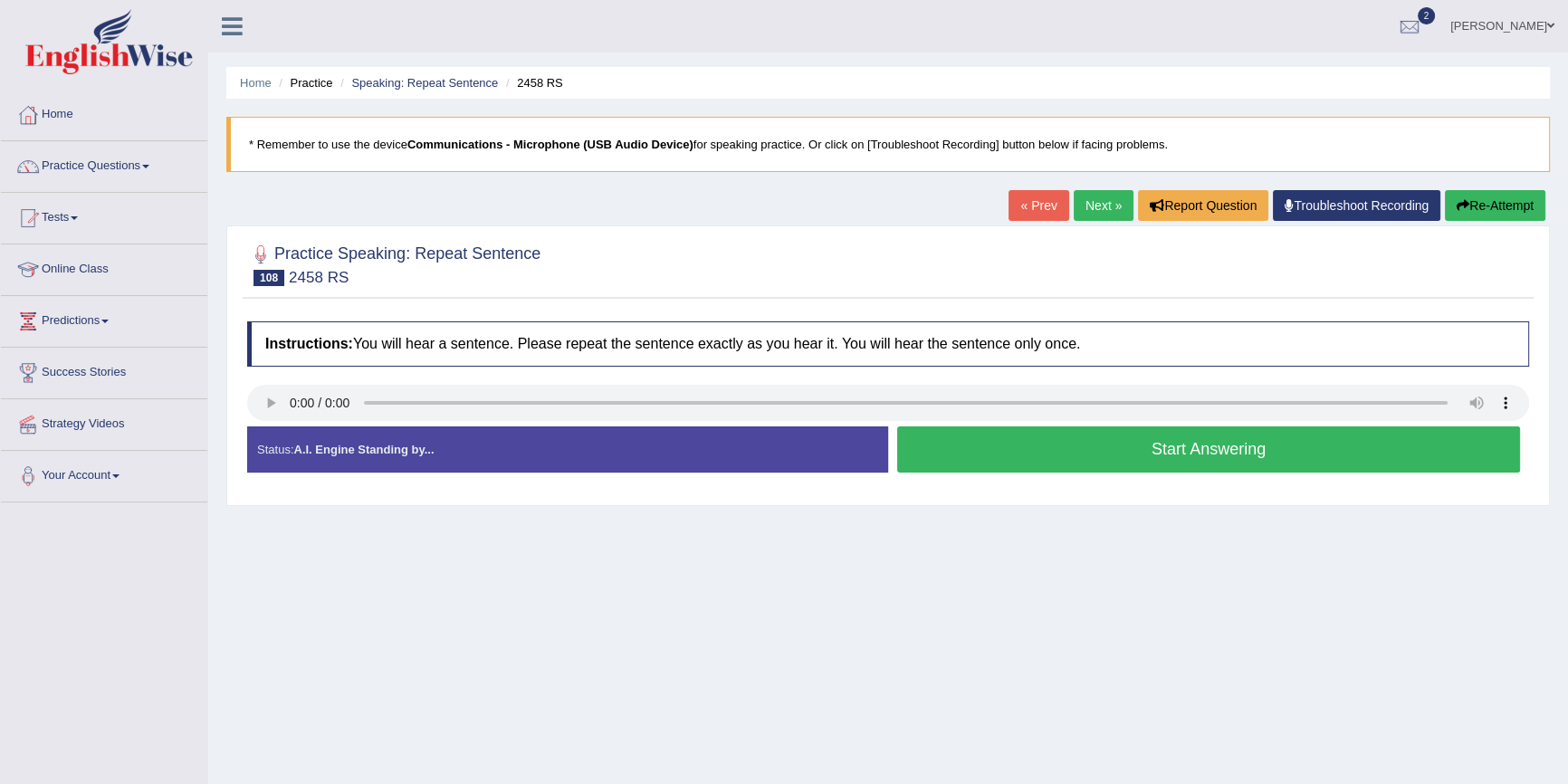
click at [1084, 458] on button "Start Answering" at bounding box center [1209, 450] width 623 height 47
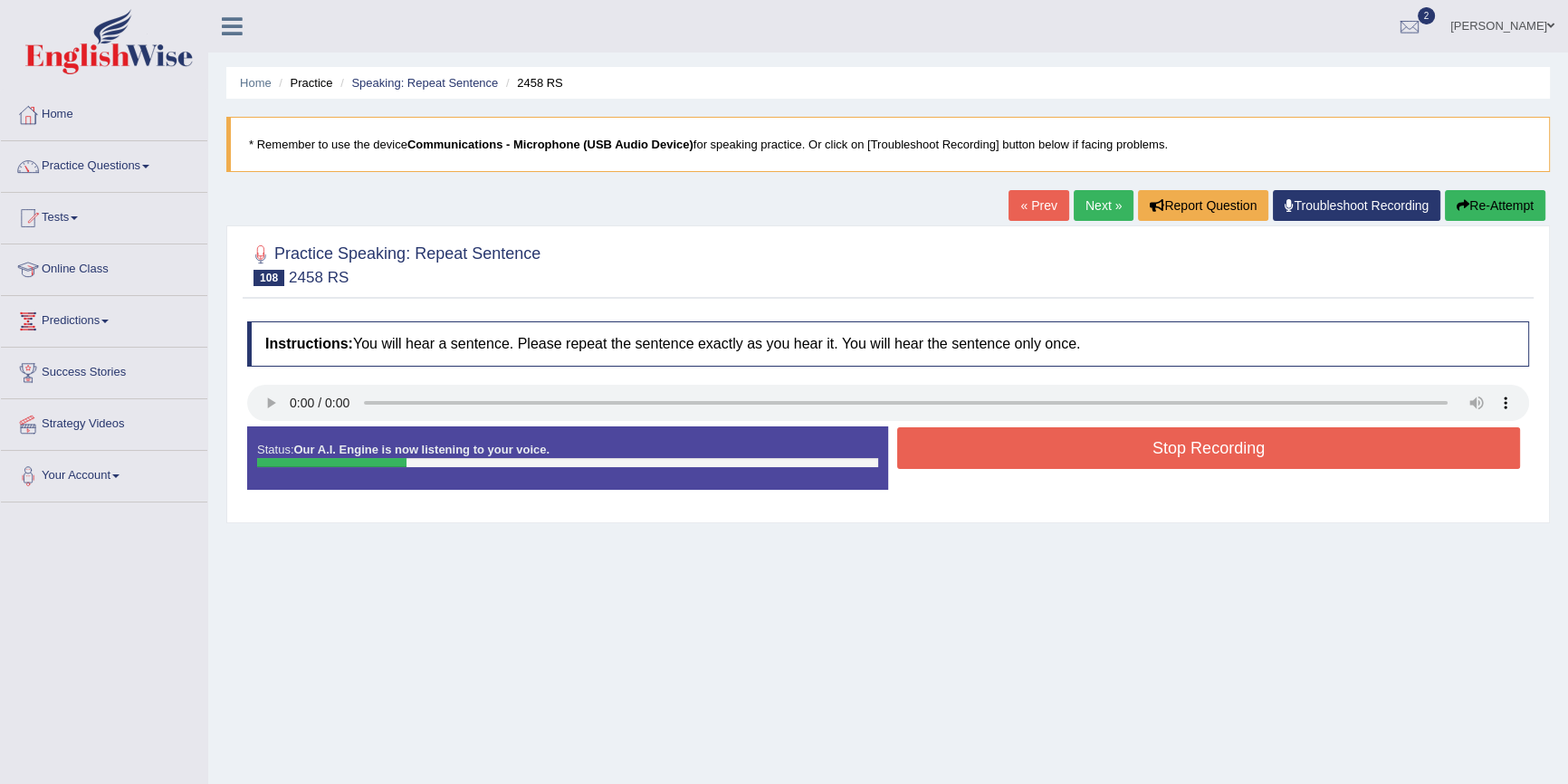
click at [1083, 459] on button "Stop Recording" at bounding box center [1209, 449] width 623 height 42
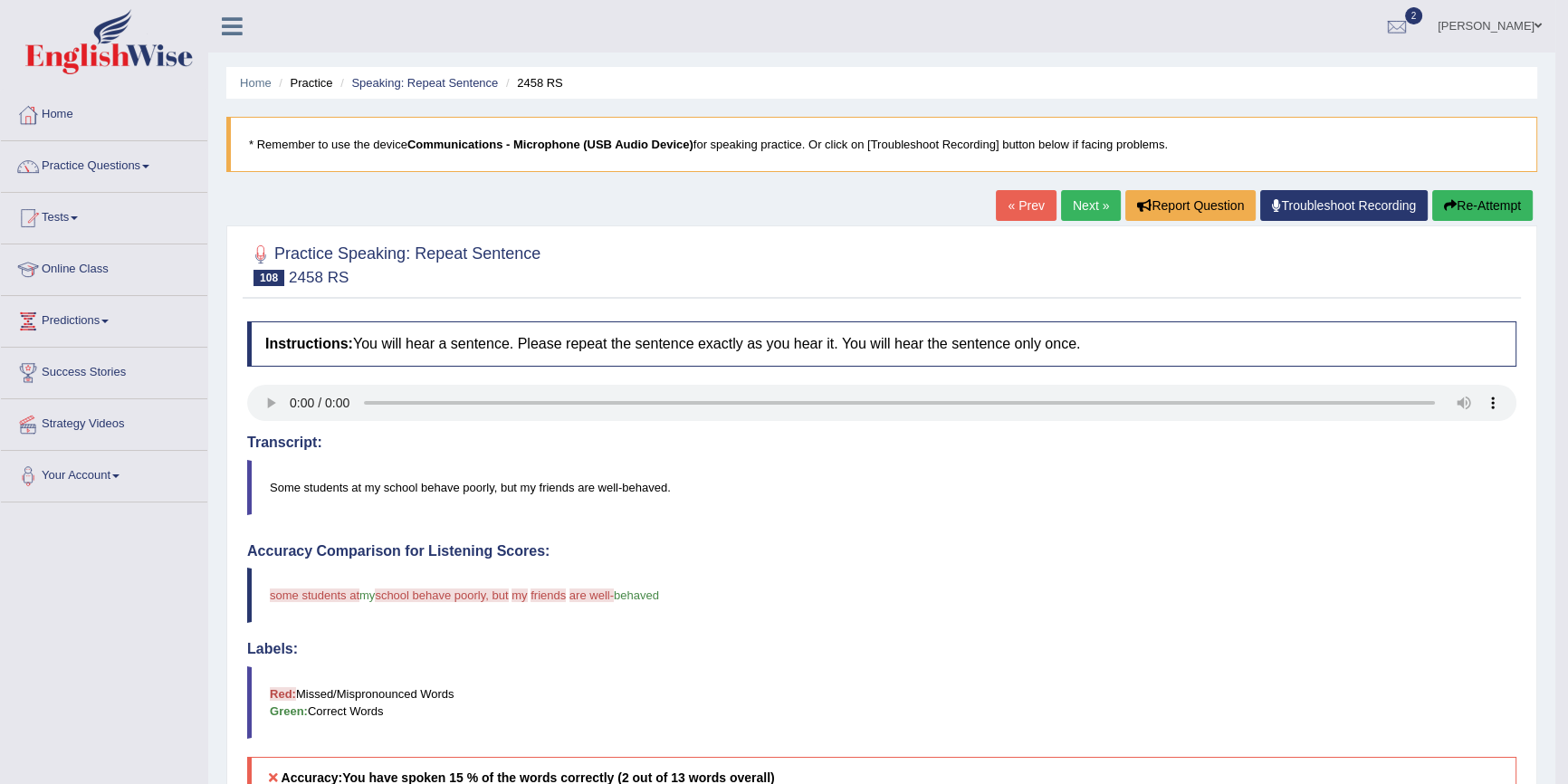
click at [1085, 208] on link "Next »" at bounding box center [1091, 205] width 60 height 31
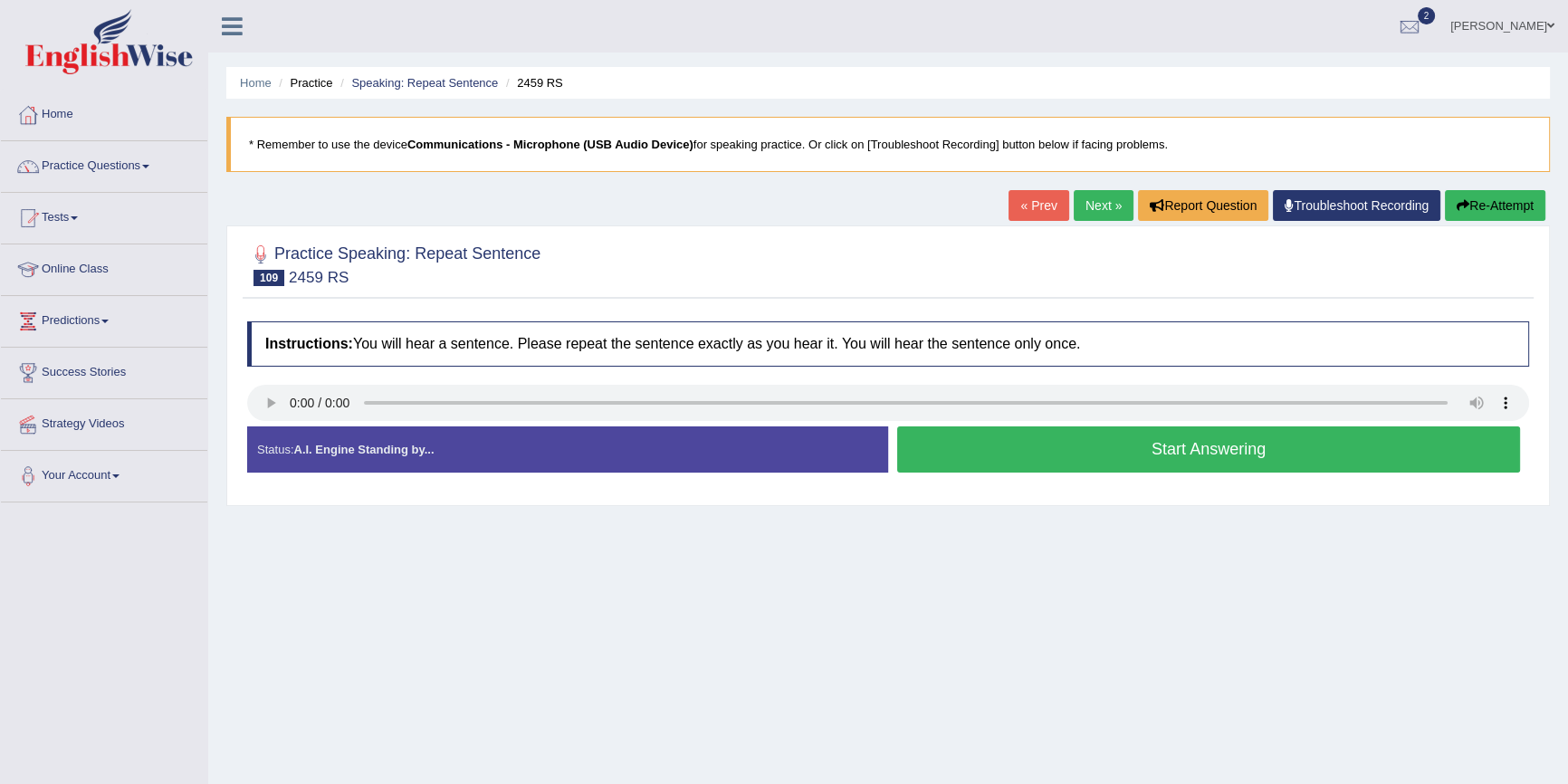
click at [1141, 445] on button "Start Answering" at bounding box center [1209, 450] width 623 height 47
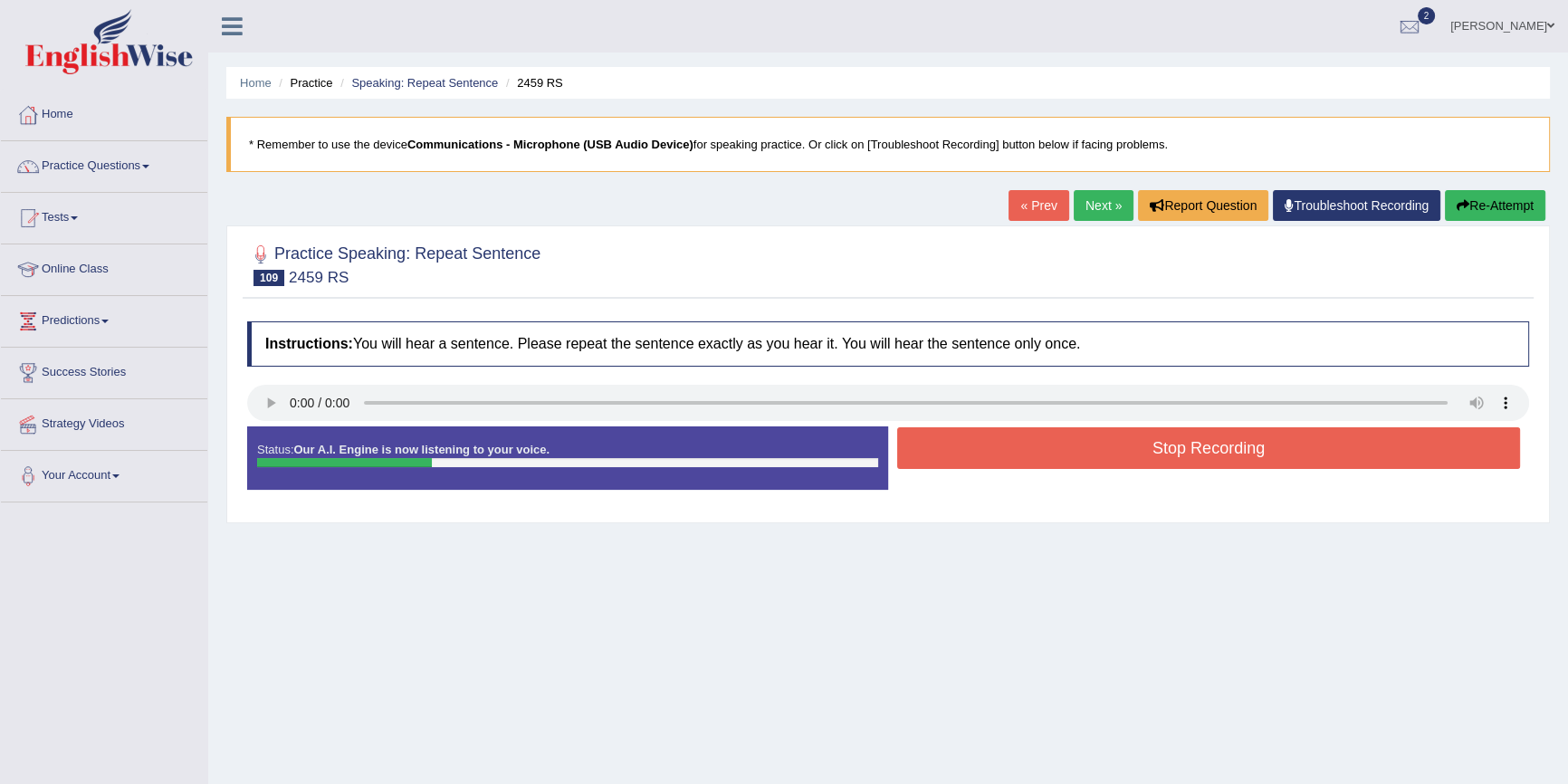
click at [1141, 445] on button "Stop Recording" at bounding box center [1209, 449] width 623 height 42
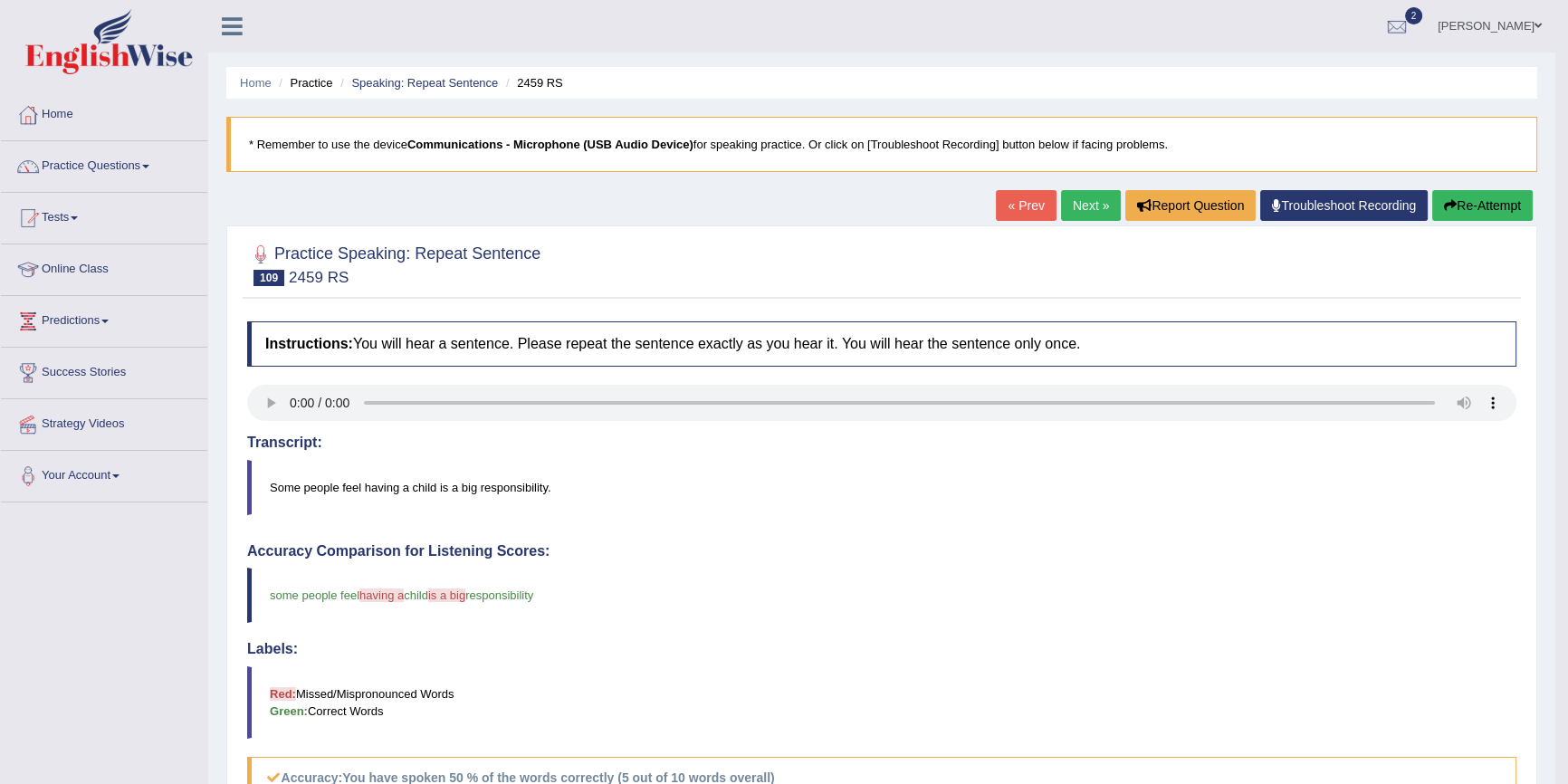
click at [1064, 207] on link "Next »" at bounding box center [1091, 205] width 60 height 31
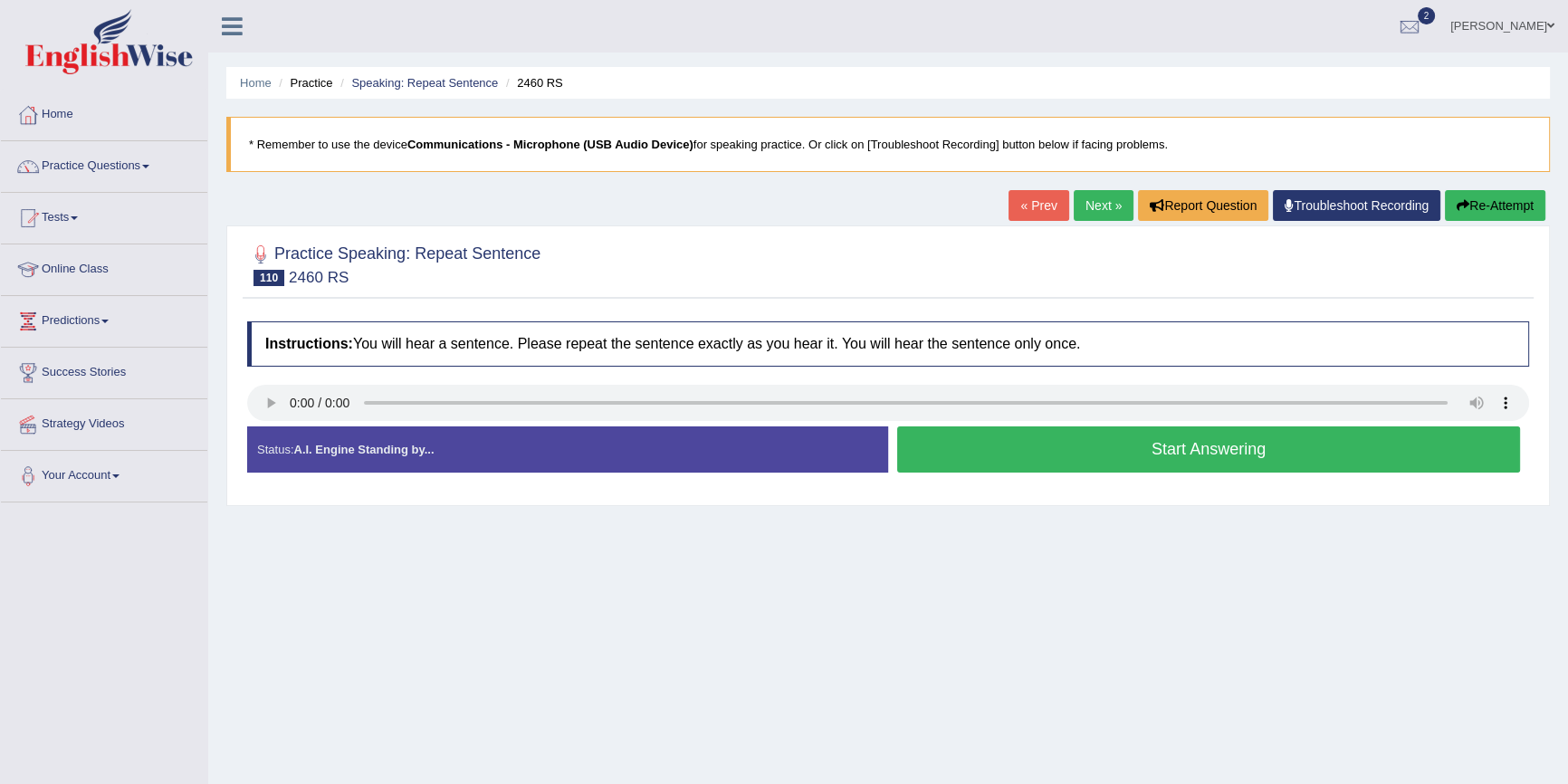
click at [1033, 449] on button "Start Answering" at bounding box center [1209, 450] width 623 height 47
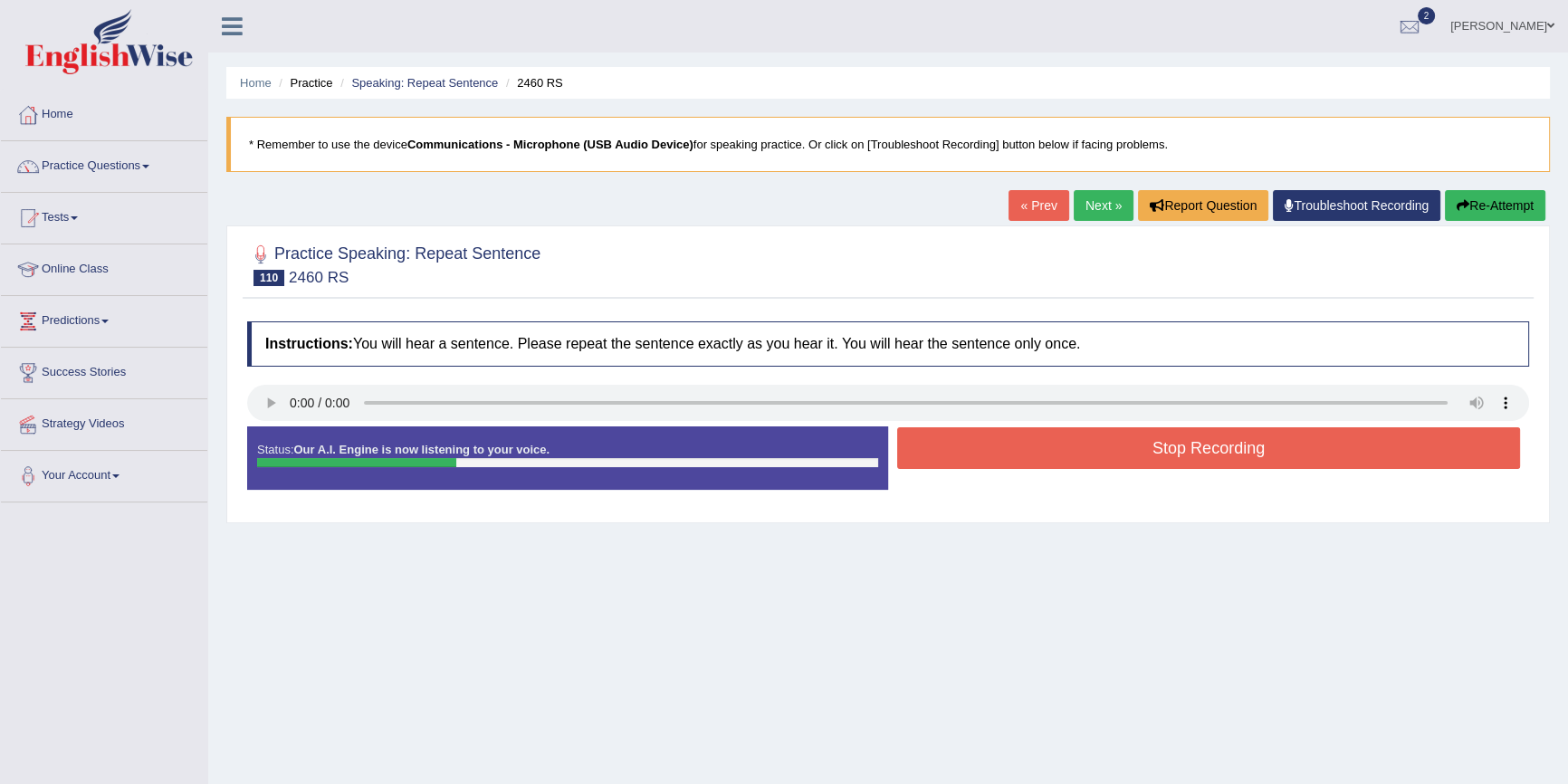
click at [1024, 441] on button "Stop Recording" at bounding box center [1209, 449] width 623 height 42
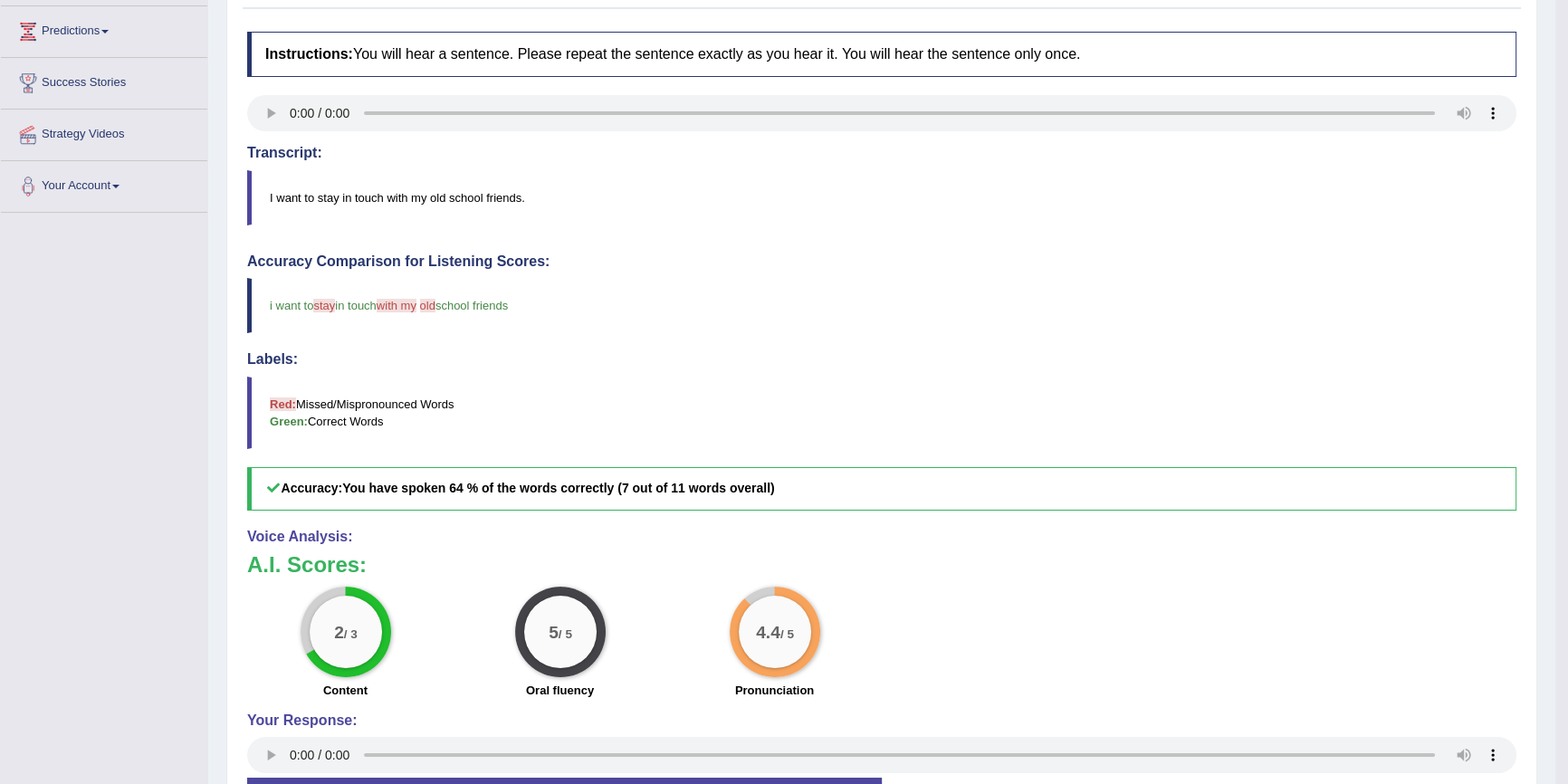
scroll to position [81, 0]
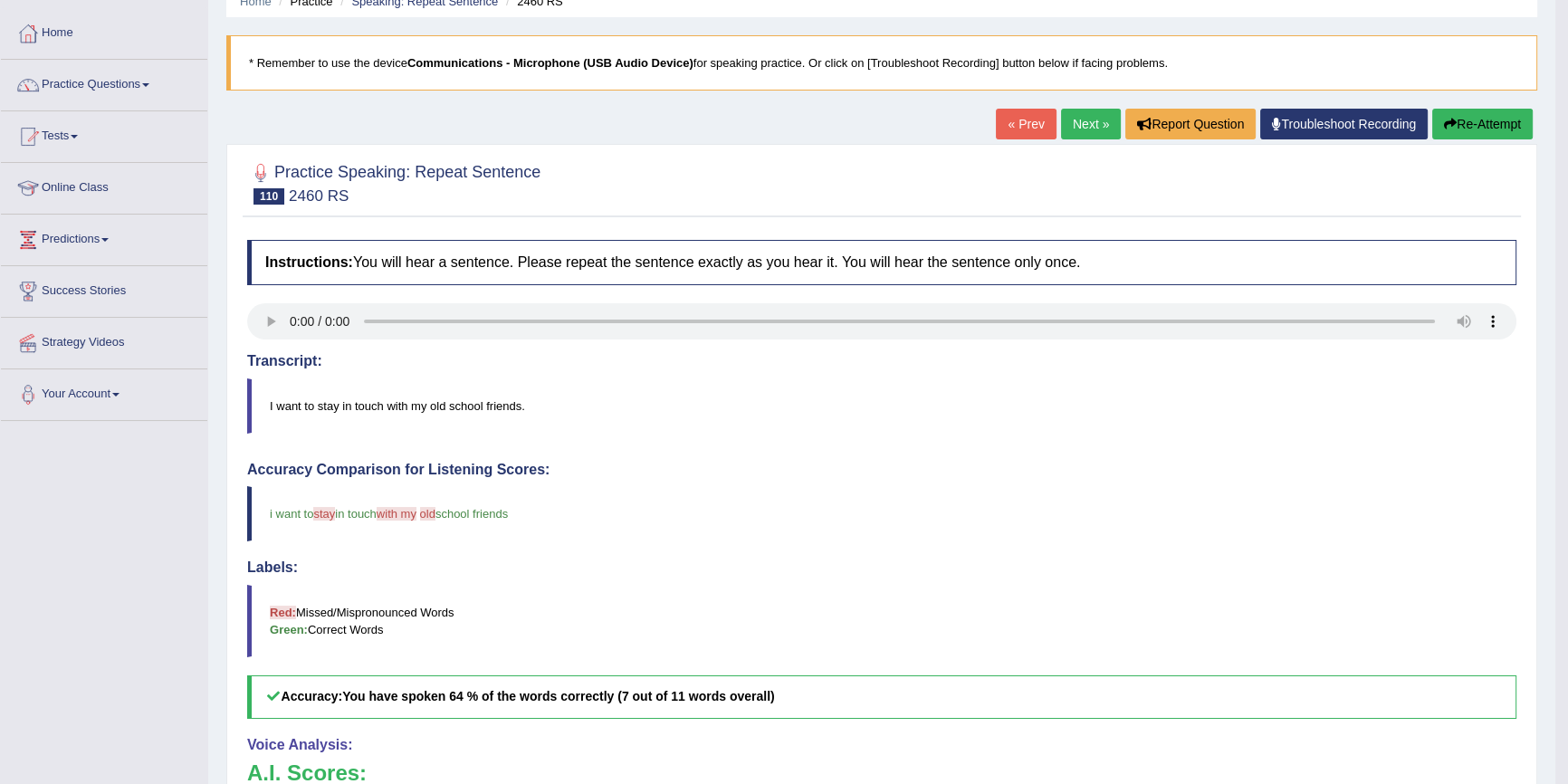
click at [1077, 122] on link "Next »" at bounding box center [1091, 123] width 60 height 31
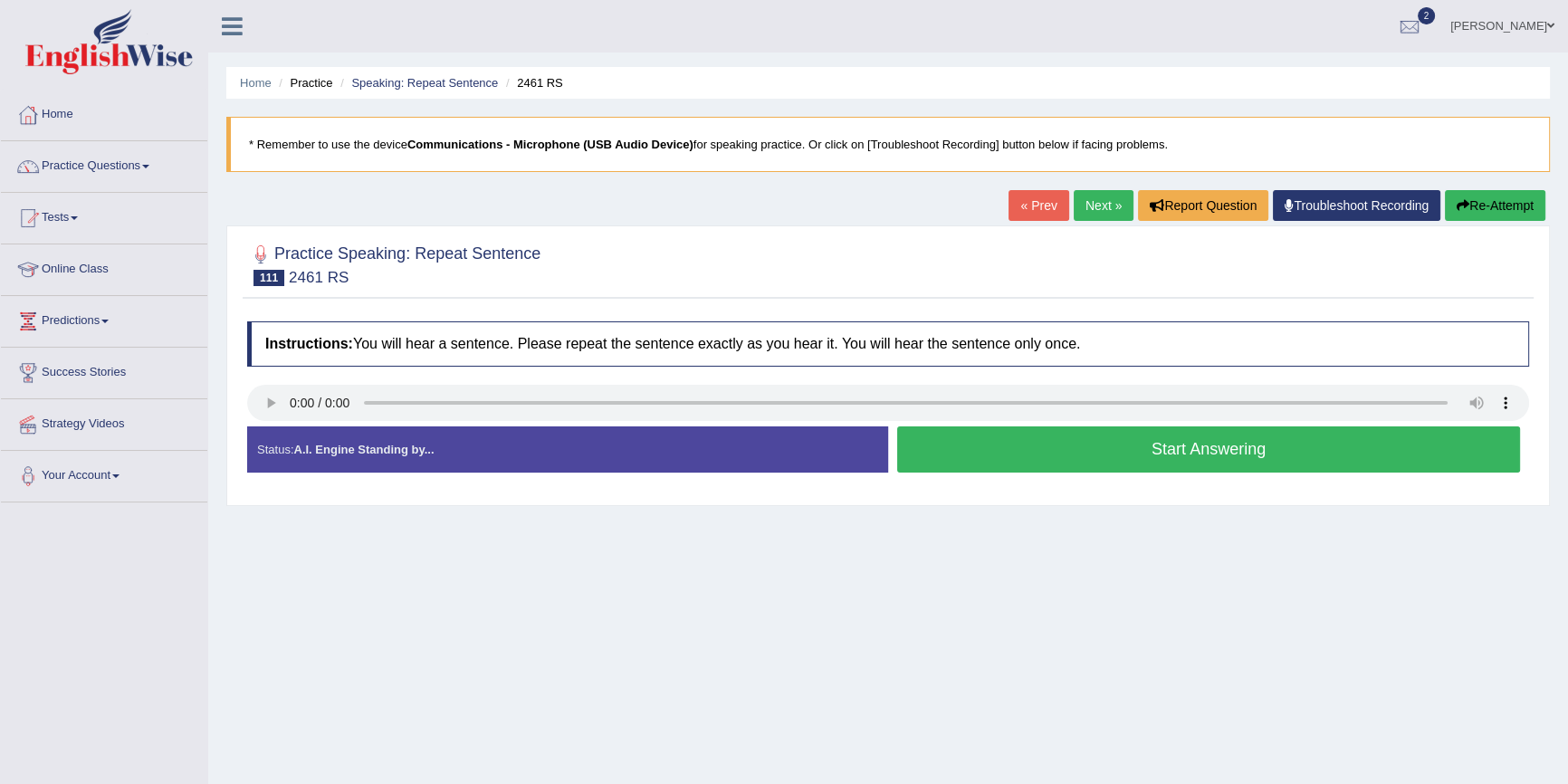
click at [999, 439] on button "Start Answering" at bounding box center [1209, 450] width 623 height 47
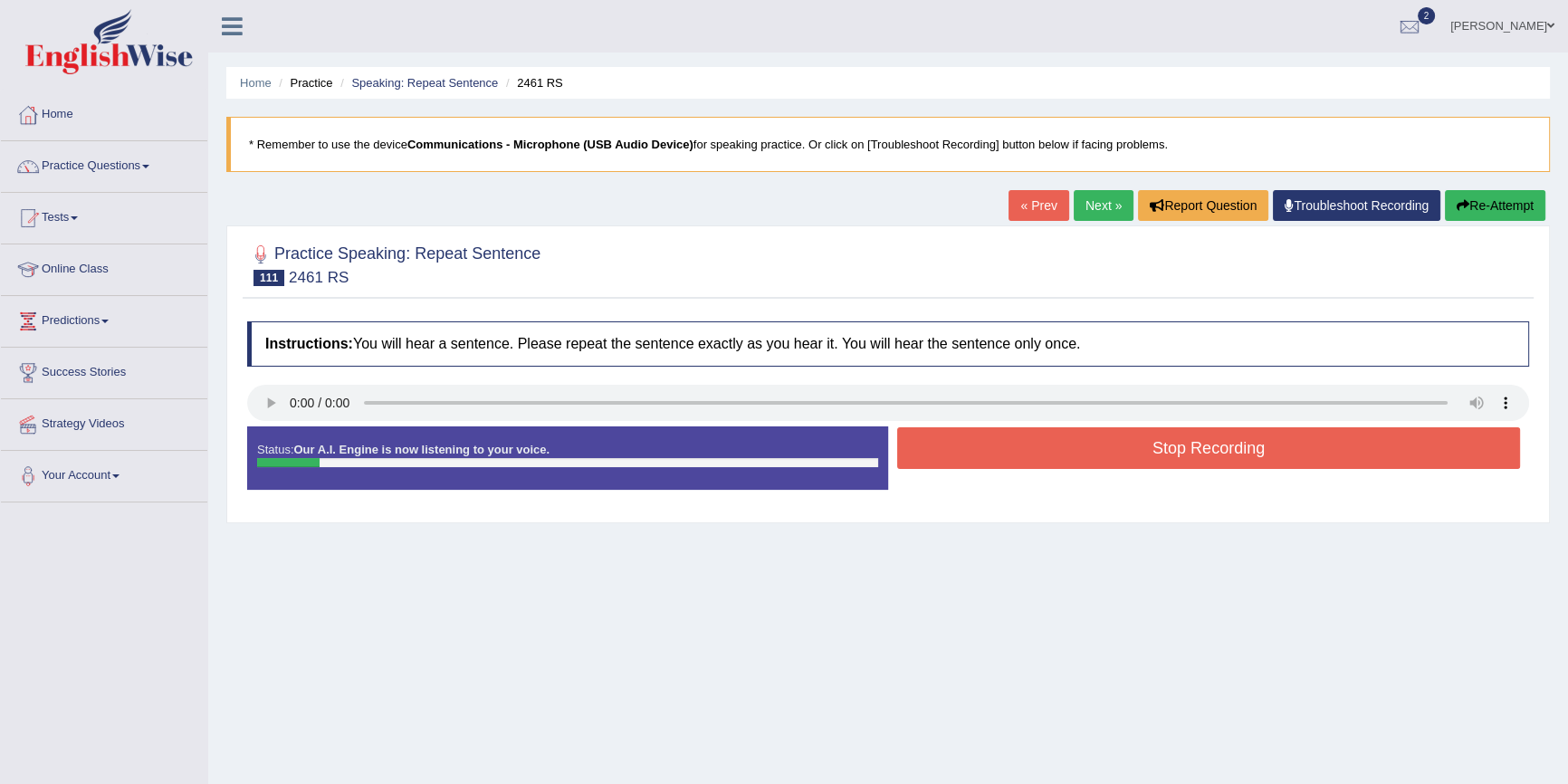
click at [1485, 207] on button "Re-Attempt" at bounding box center [1495, 205] width 100 height 31
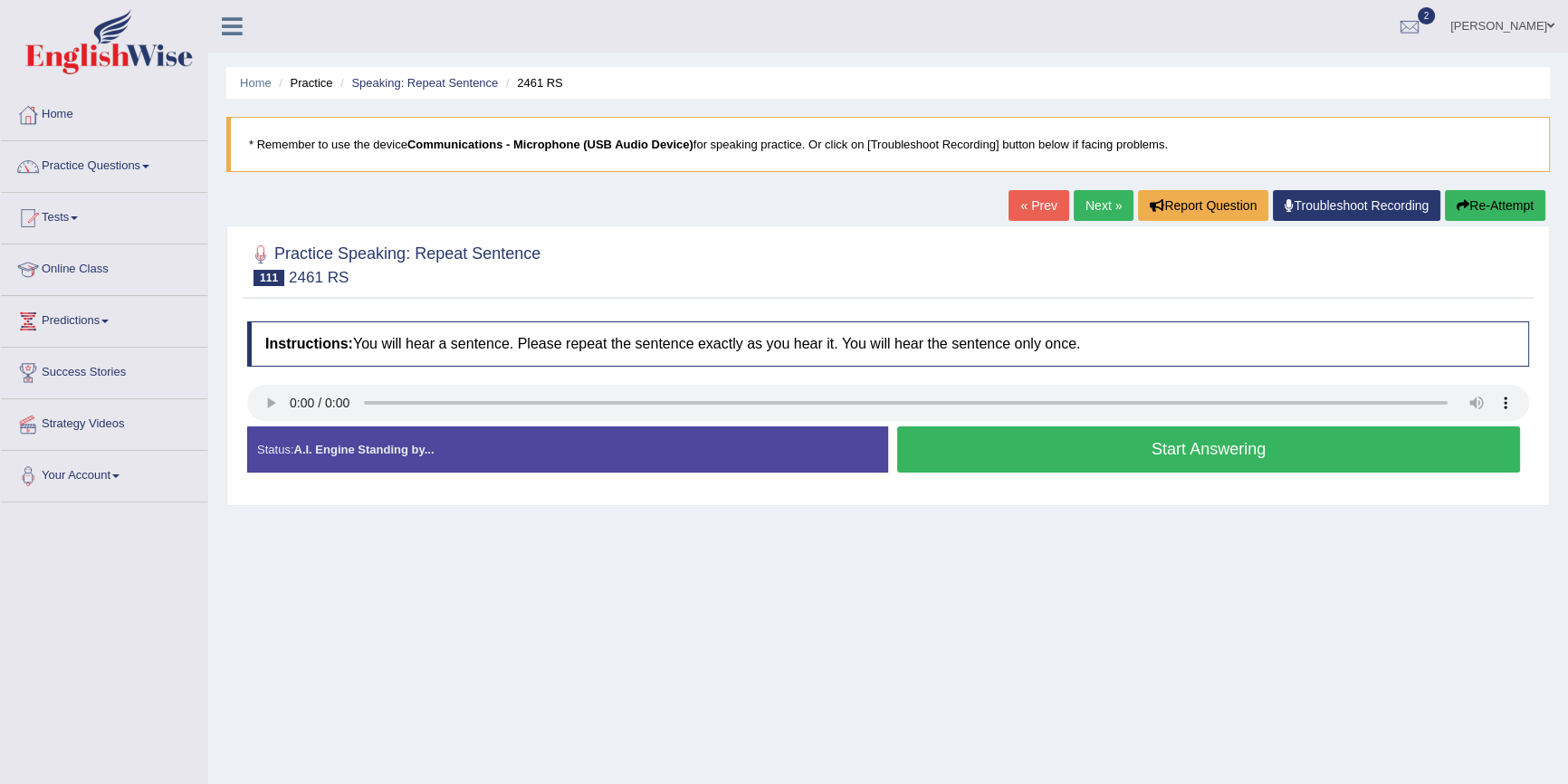
click at [1265, 448] on button "Start Answering" at bounding box center [1209, 450] width 623 height 47
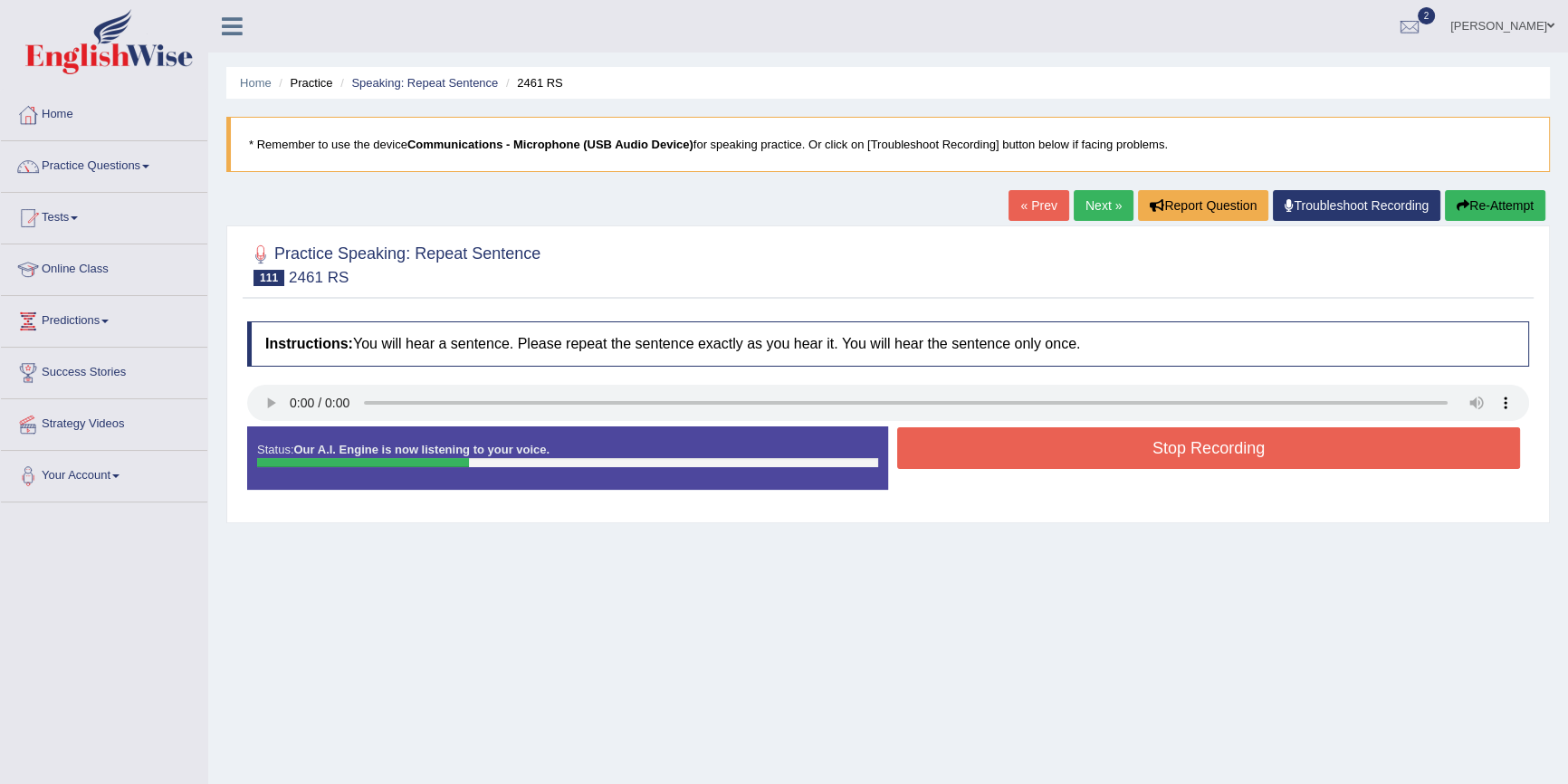
click at [1264, 446] on button "Stop Recording" at bounding box center [1209, 449] width 623 height 42
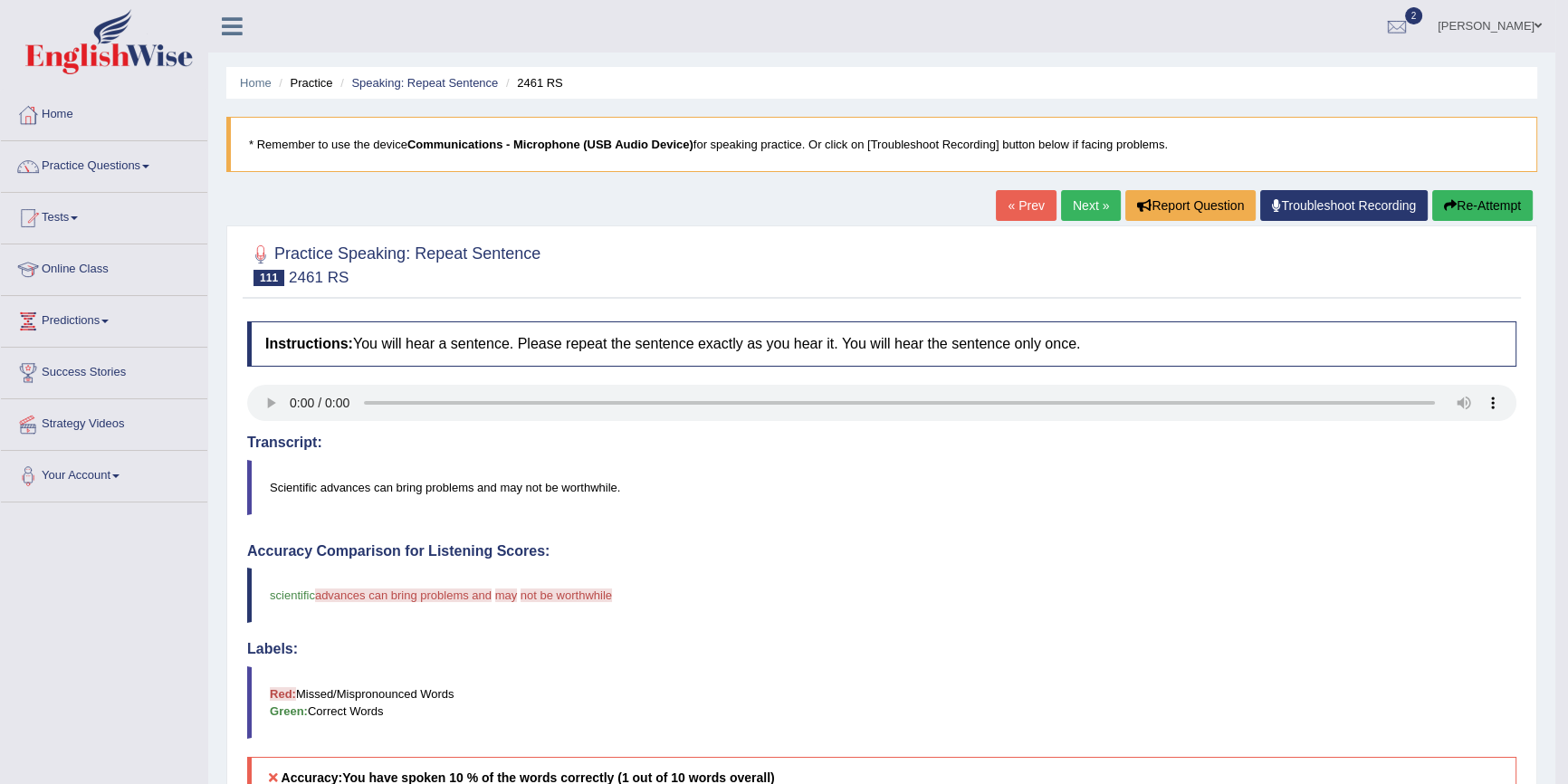
click at [1469, 200] on button "Re-Attempt" at bounding box center [1482, 205] width 100 height 31
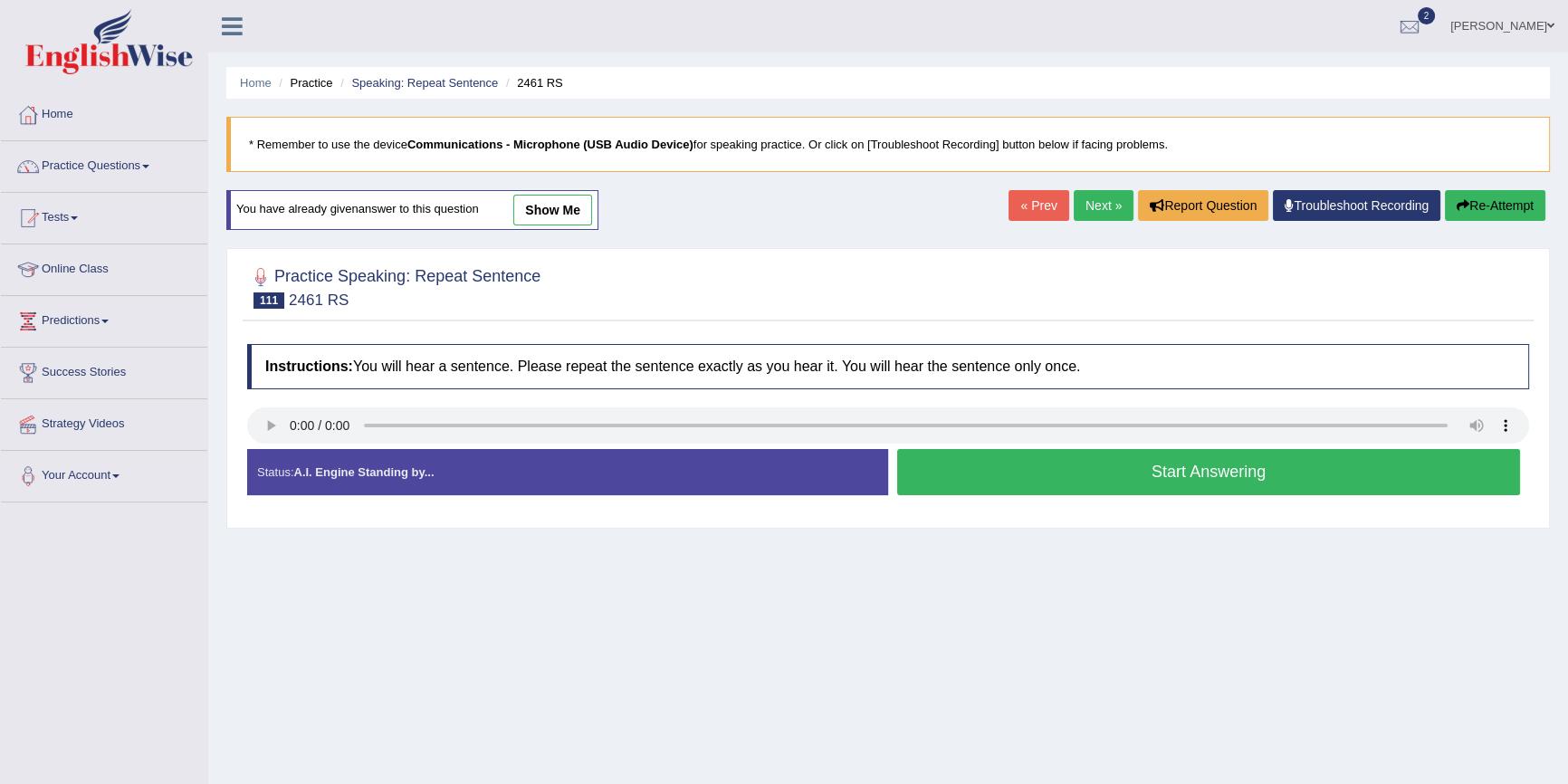
click at [1283, 458] on button "Start Answering" at bounding box center [1209, 471] width 623 height 47
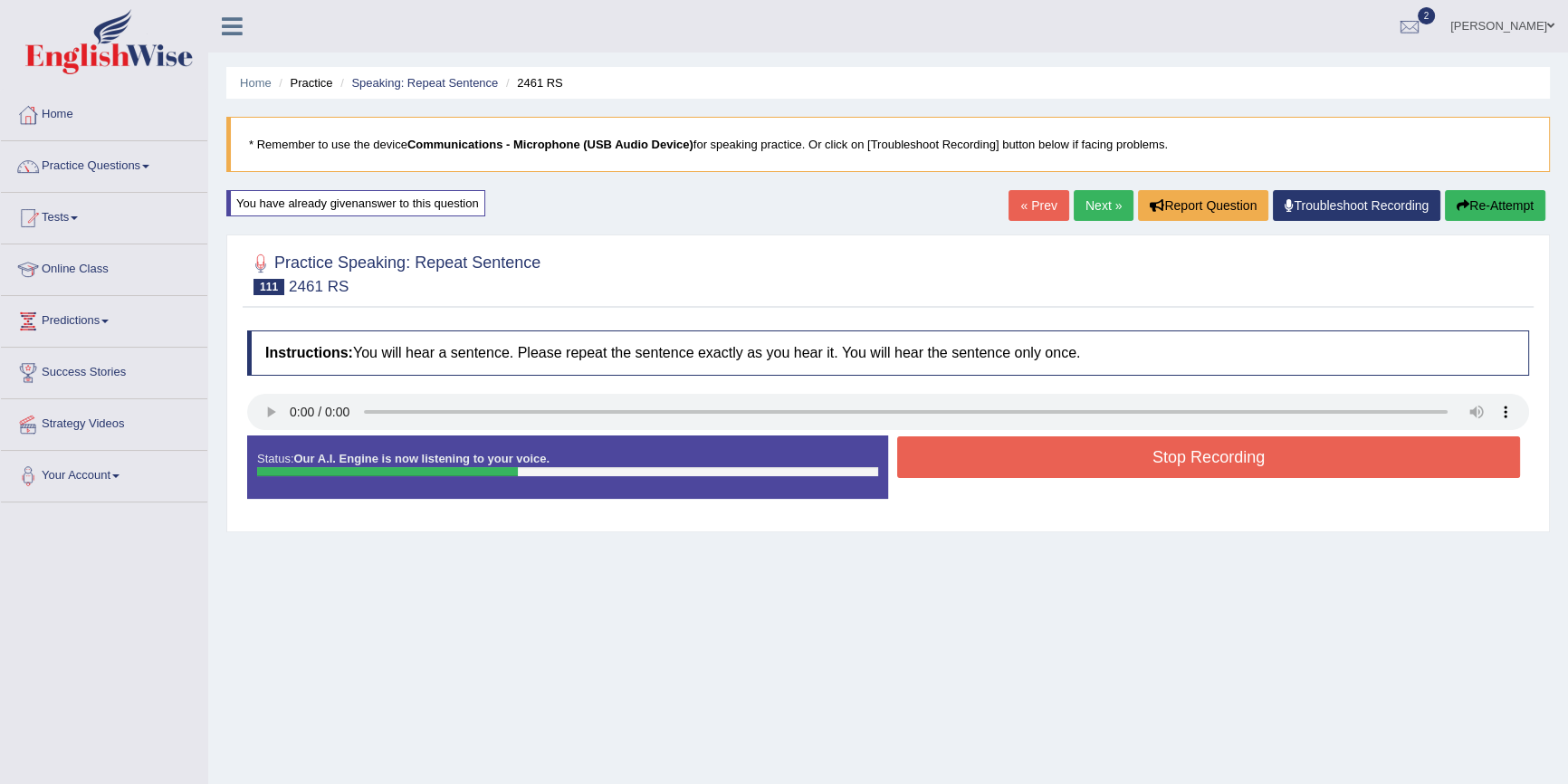
click at [1318, 475] on button "Stop Recording" at bounding box center [1209, 457] width 623 height 42
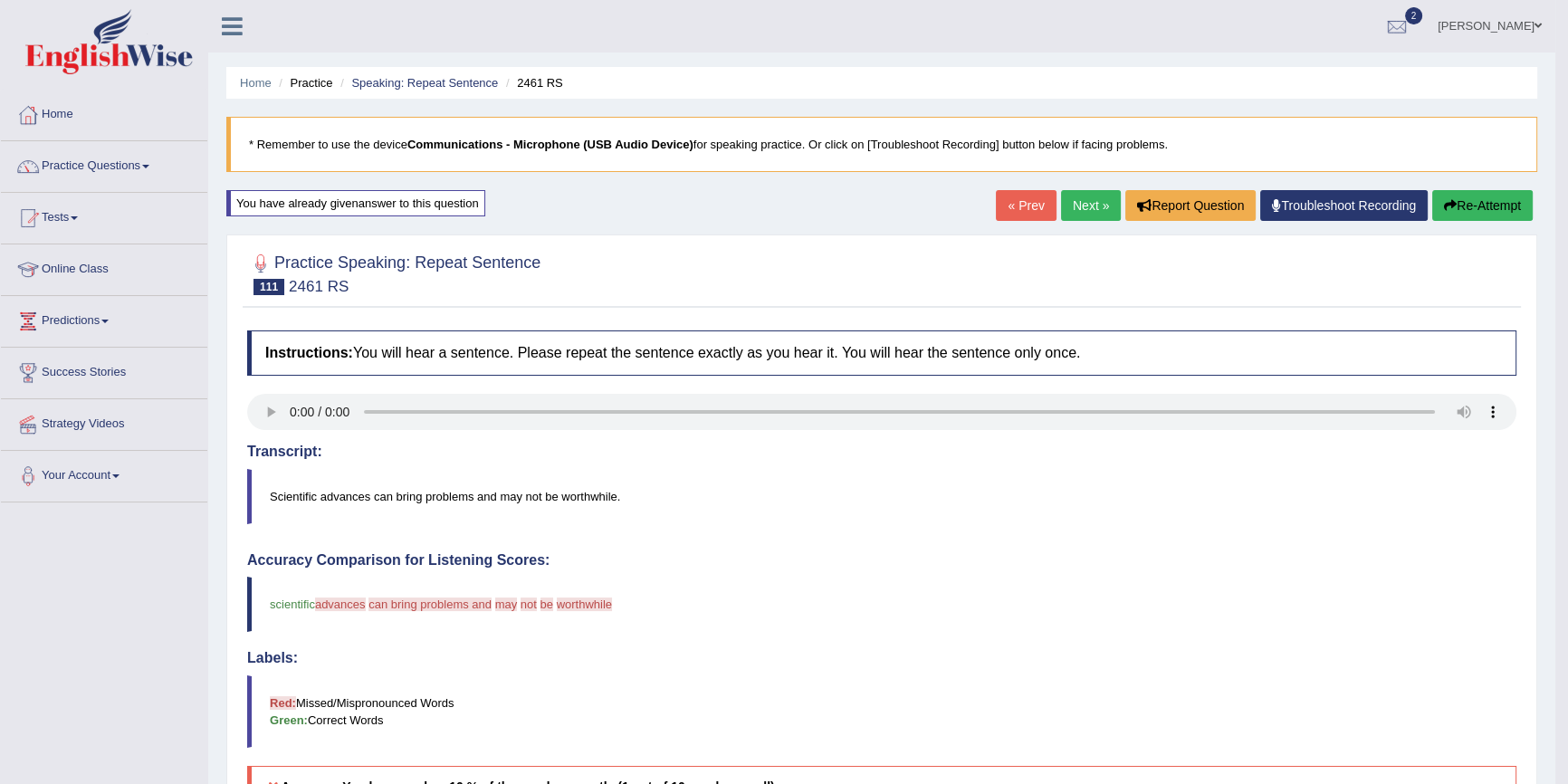
click at [1499, 208] on button "Re-Attempt" at bounding box center [1482, 205] width 100 height 31
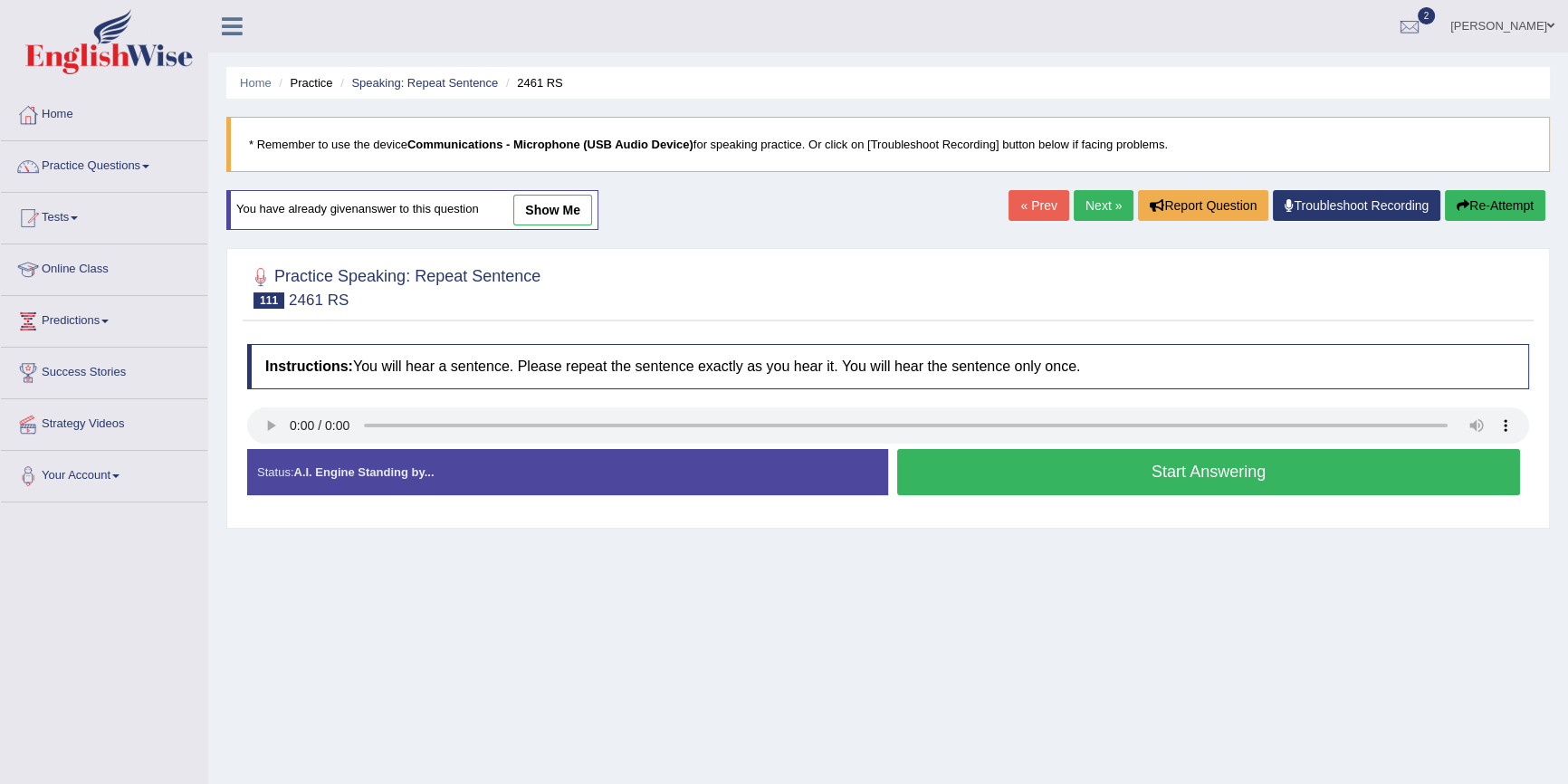
click at [1349, 470] on button "Start Answering" at bounding box center [1209, 471] width 623 height 47
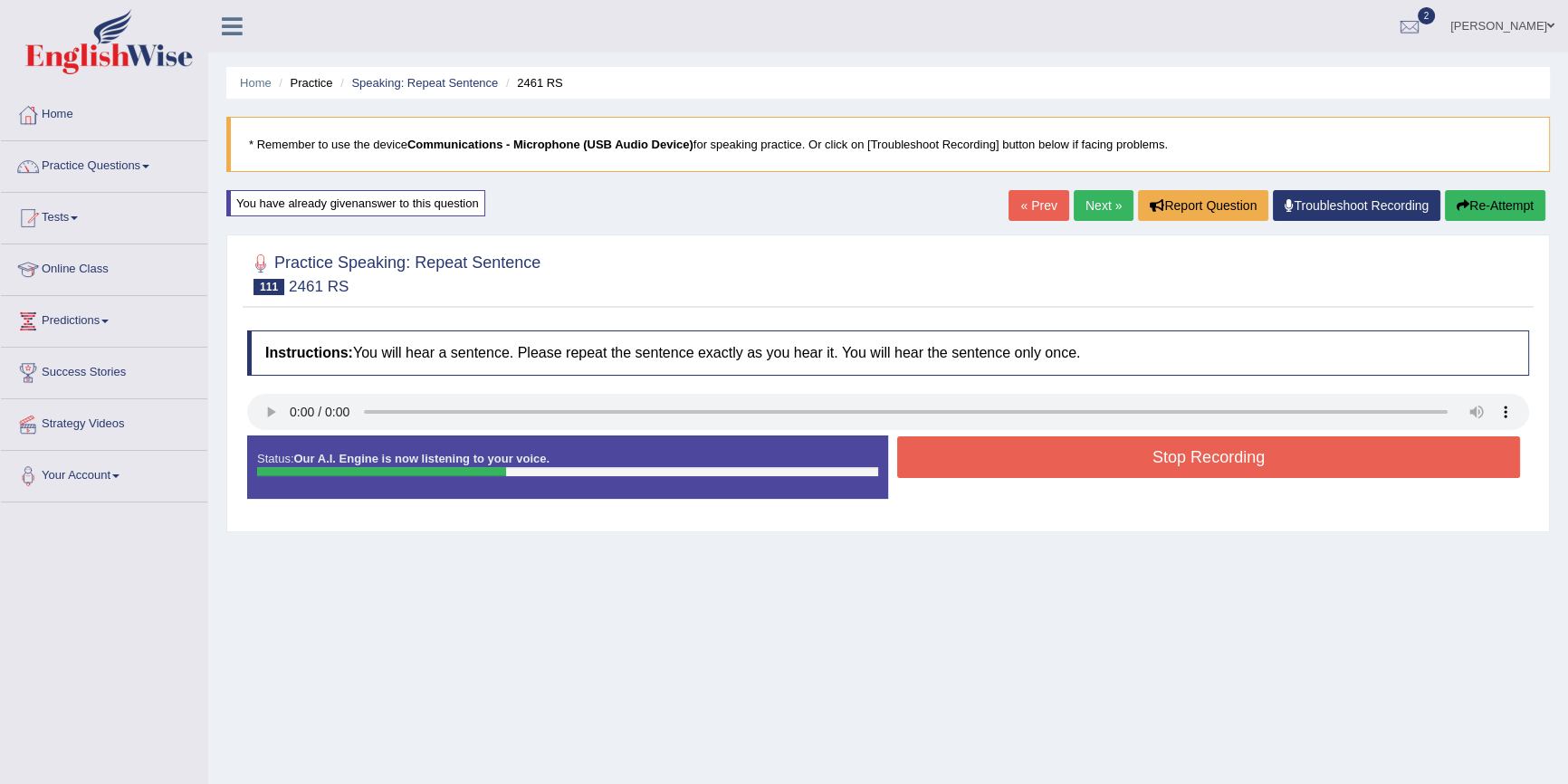
click at [1351, 458] on button "Stop Recording" at bounding box center [1209, 457] width 623 height 42
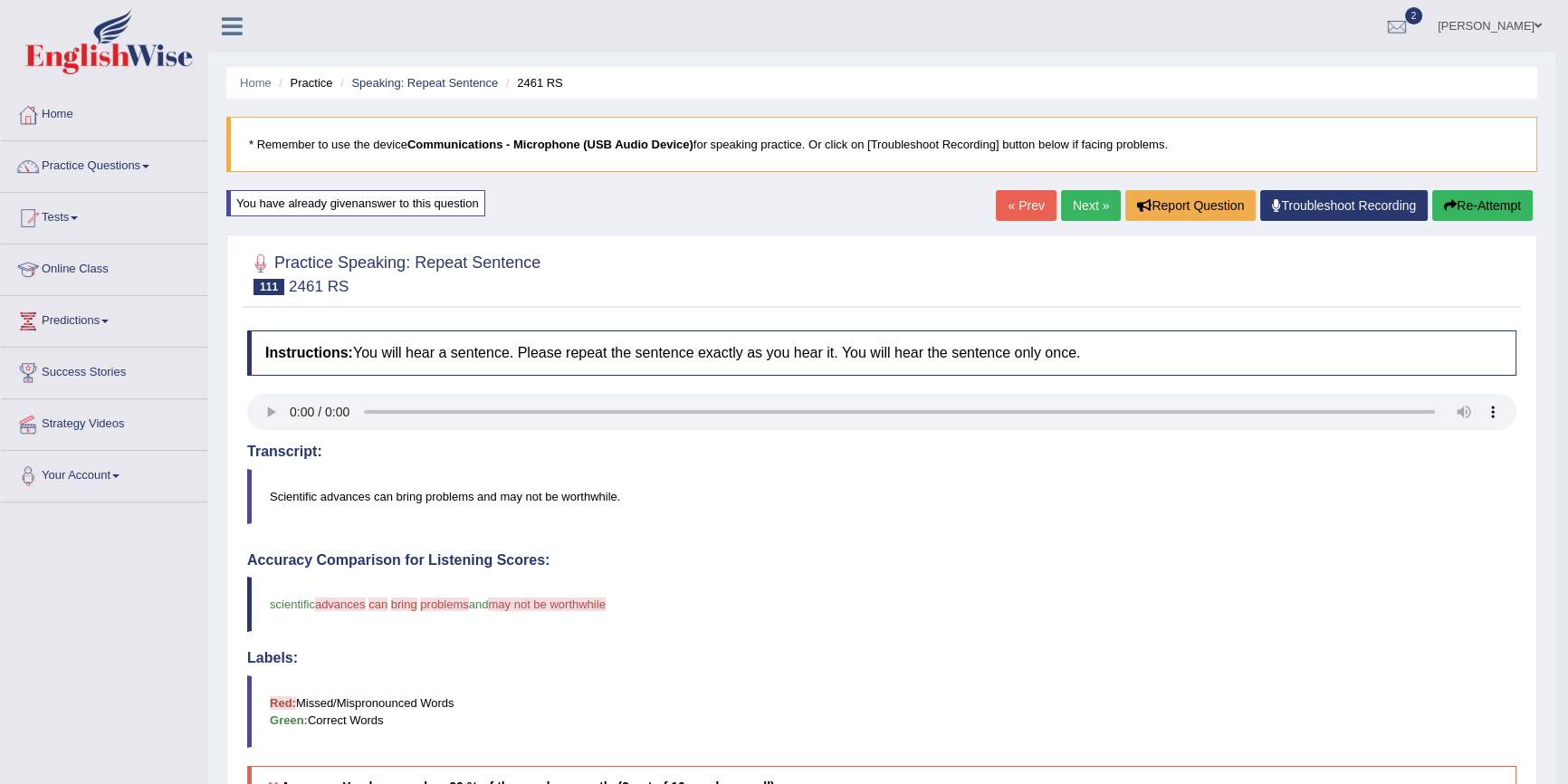
click at [1081, 200] on link "Next »" at bounding box center [1091, 205] width 60 height 31
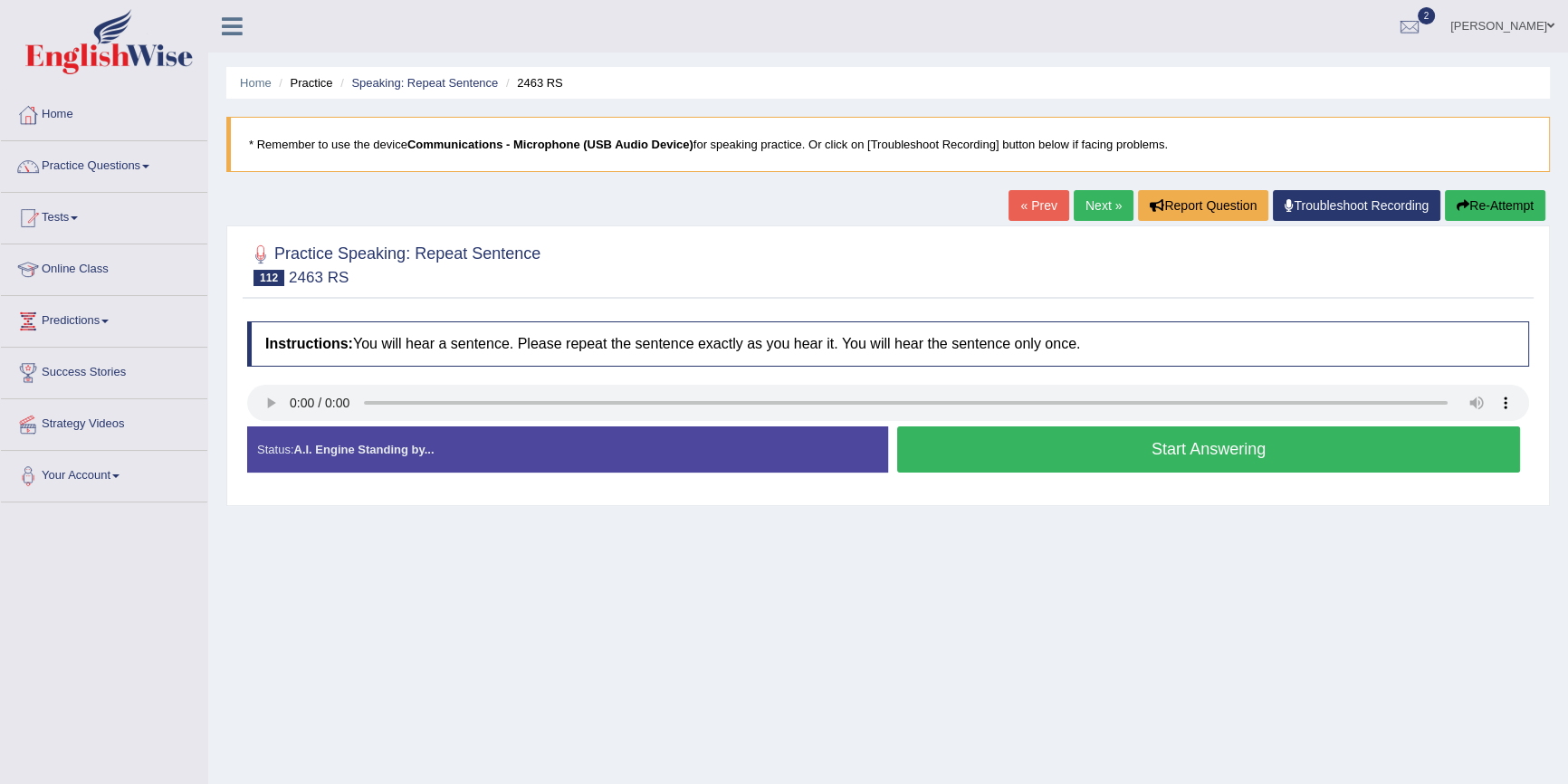
click at [1025, 452] on button "Start Answering" at bounding box center [1209, 450] width 623 height 47
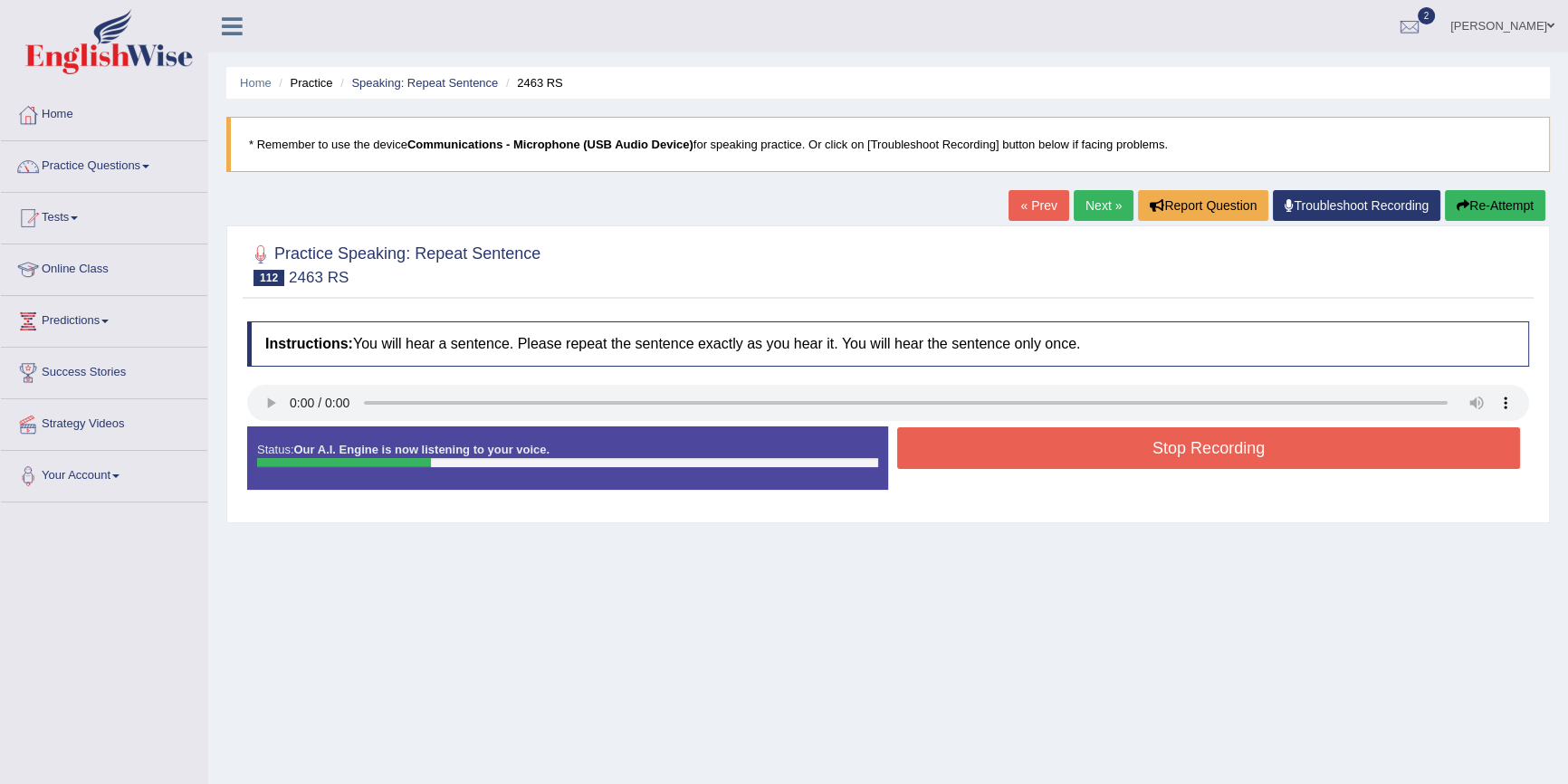
click at [1021, 452] on button "Stop Recording" at bounding box center [1209, 449] width 623 height 42
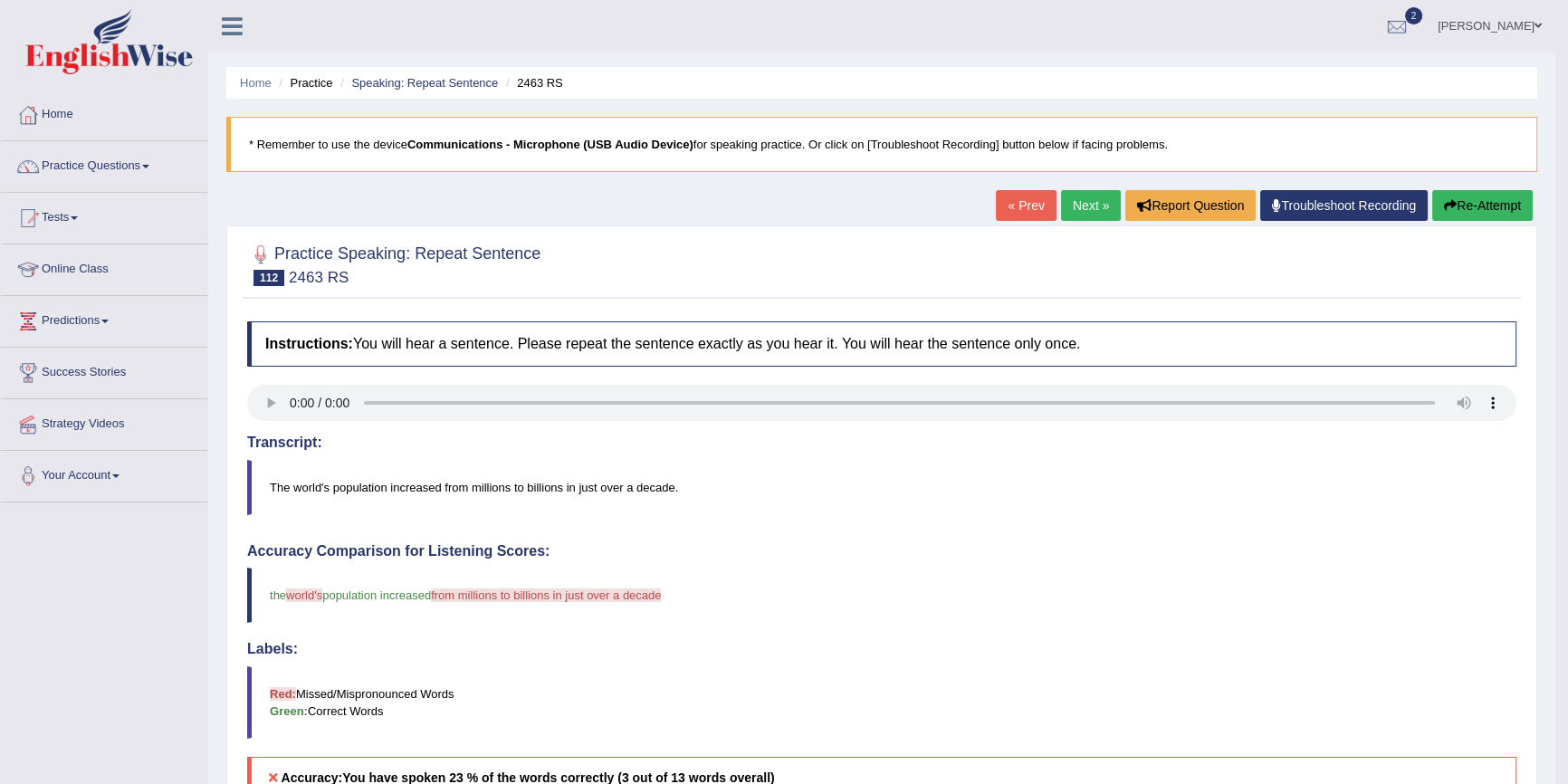
click at [1464, 198] on button "Re-Attempt" at bounding box center [1482, 205] width 100 height 31
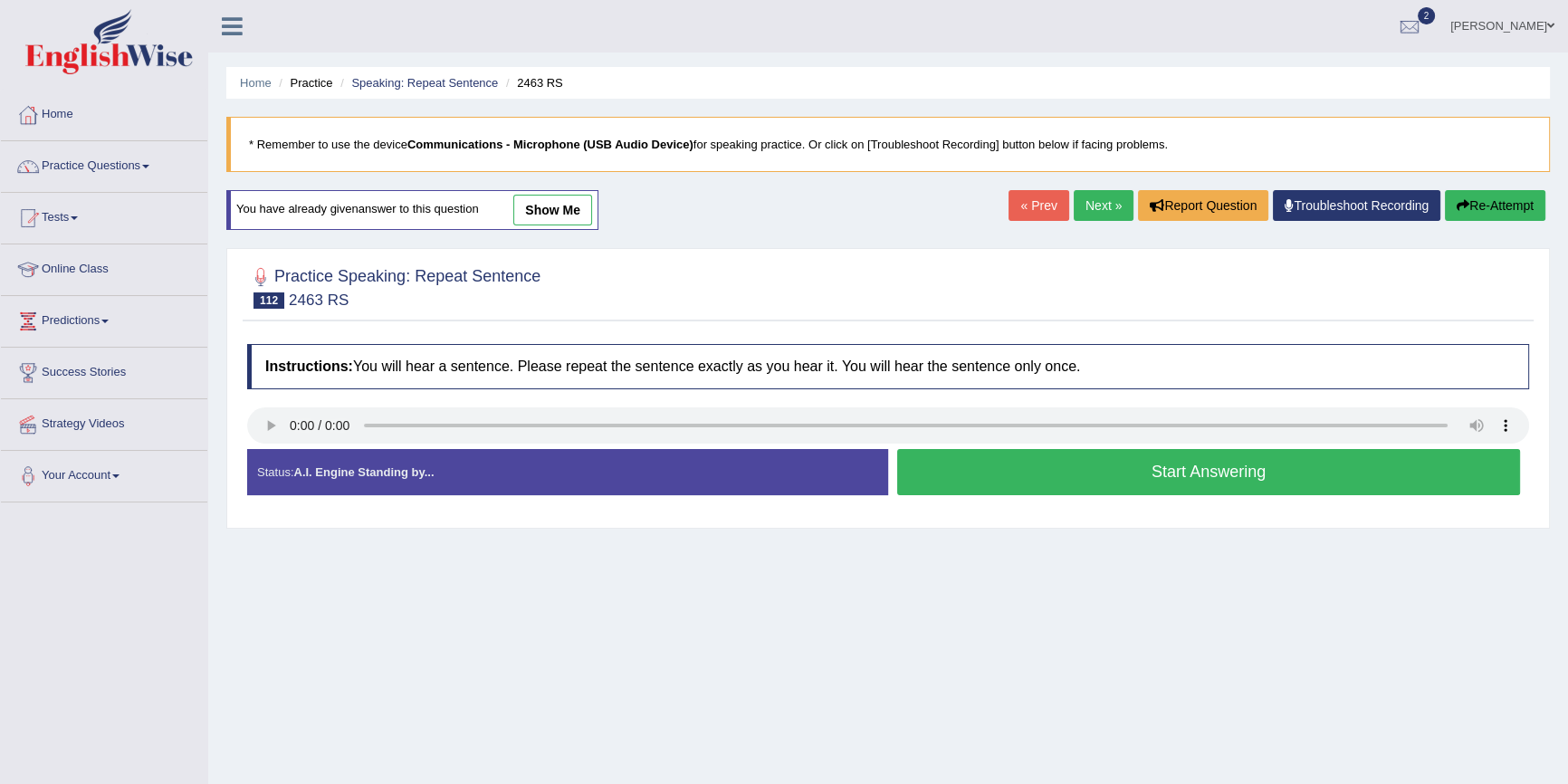
click at [1149, 460] on button "Start Answering" at bounding box center [1209, 471] width 623 height 47
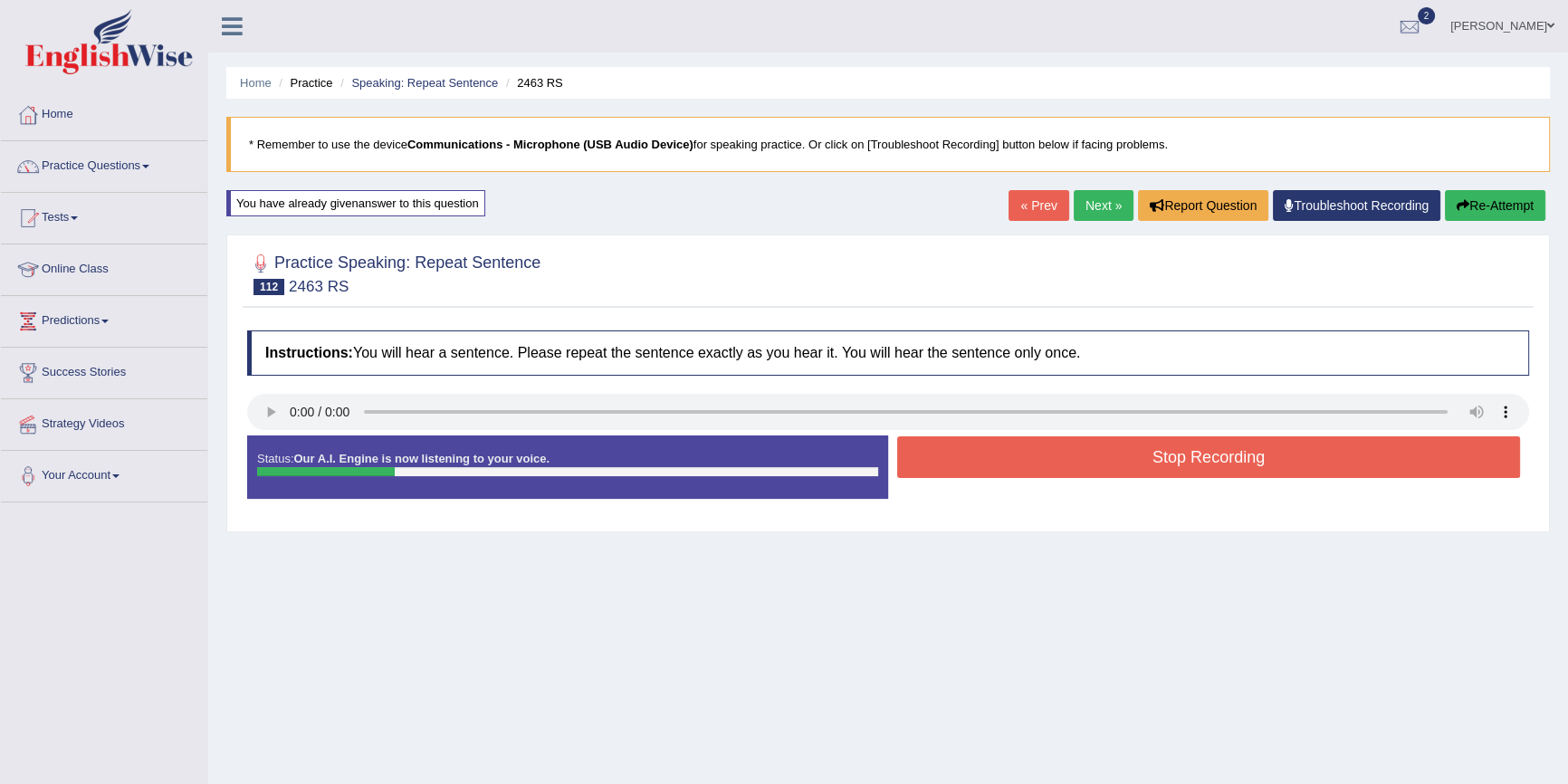
click at [1482, 207] on button "Re-Attempt" at bounding box center [1495, 205] width 100 height 31
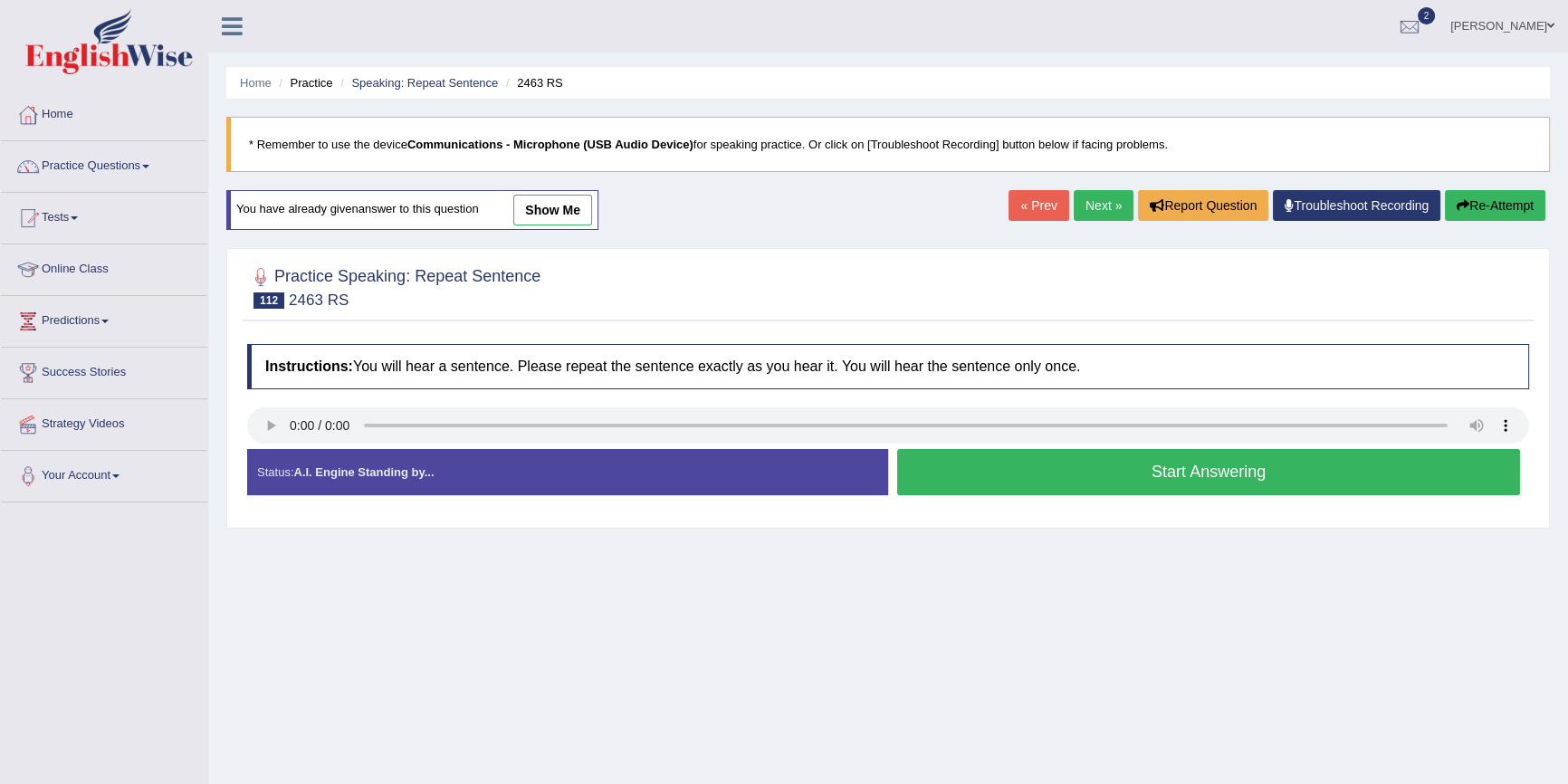
click at [1120, 480] on button "Start Answering" at bounding box center [1209, 471] width 623 height 47
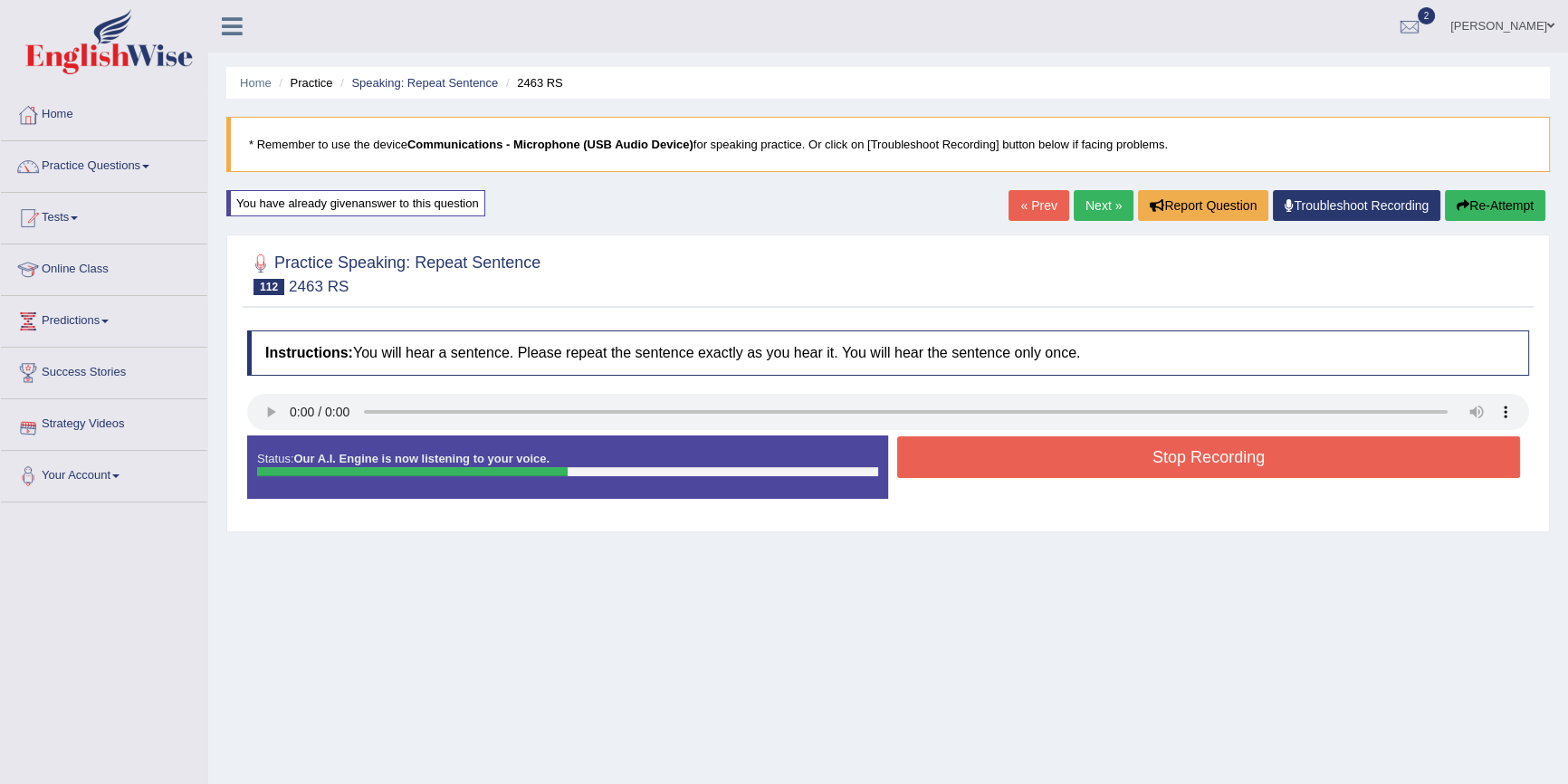
click at [1482, 200] on button "Re-Attempt" at bounding box center [1495, 205] width 100 height 31
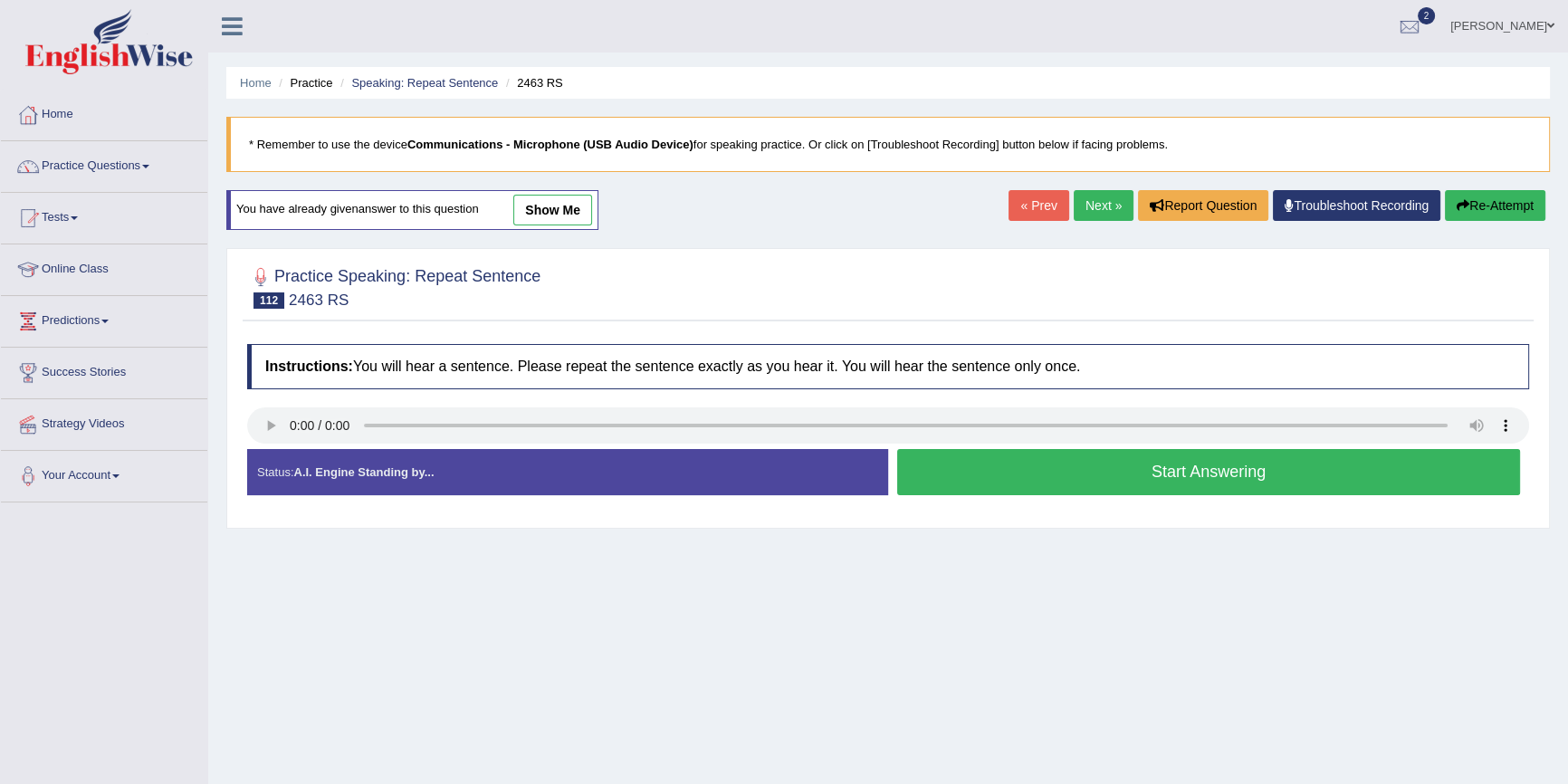
click at [1099, 478] on button "Start Answering" at bounding box center [1209, 471] width 623 height 47
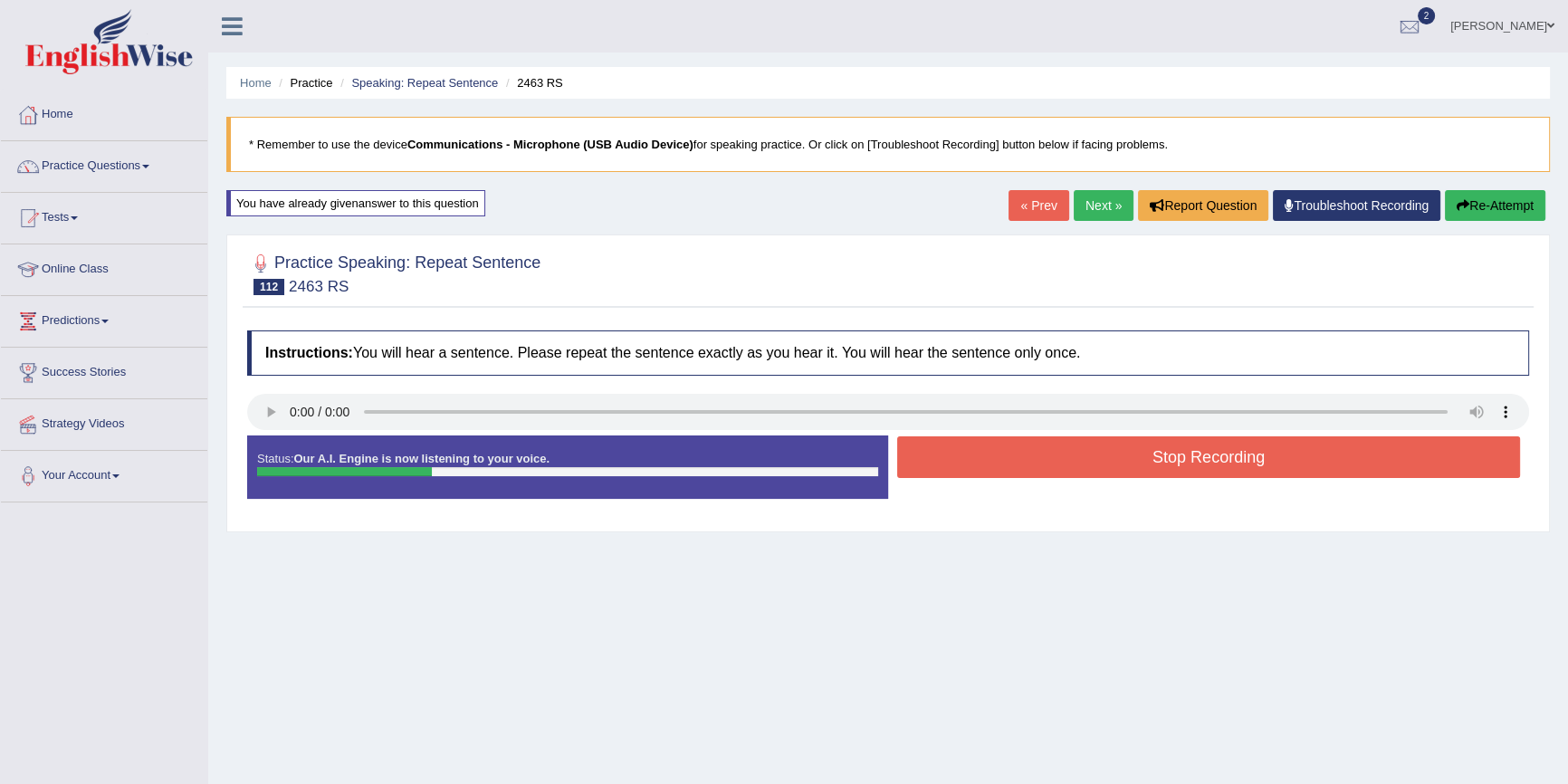
click at [1470, 200] on button "Re-Attempt" at bounding box center [1495, 205] width 100 height 31
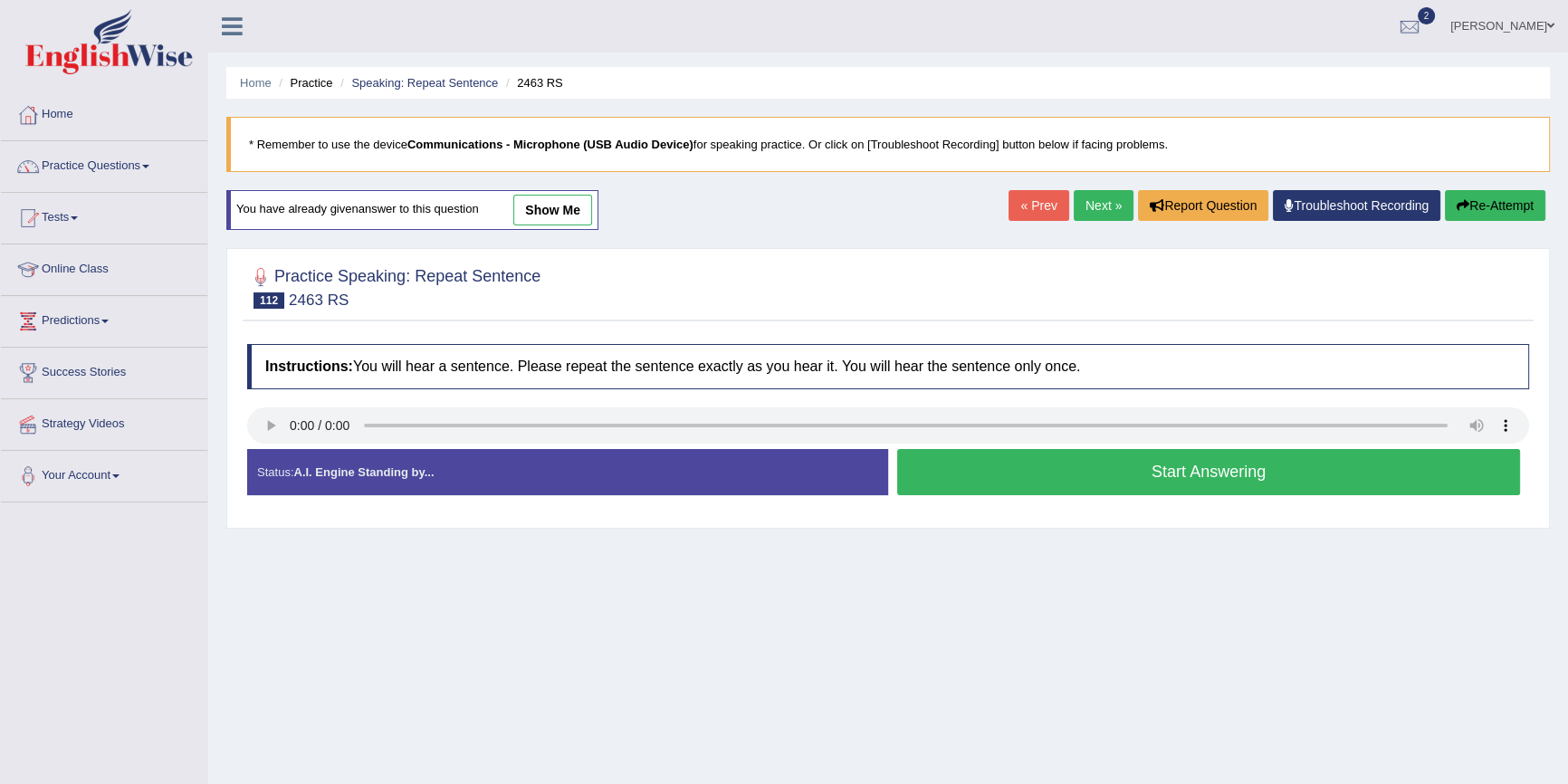
click at [1146, 468] on button "Start Answering" at bounding box center [1209, 471] width 623 height 47
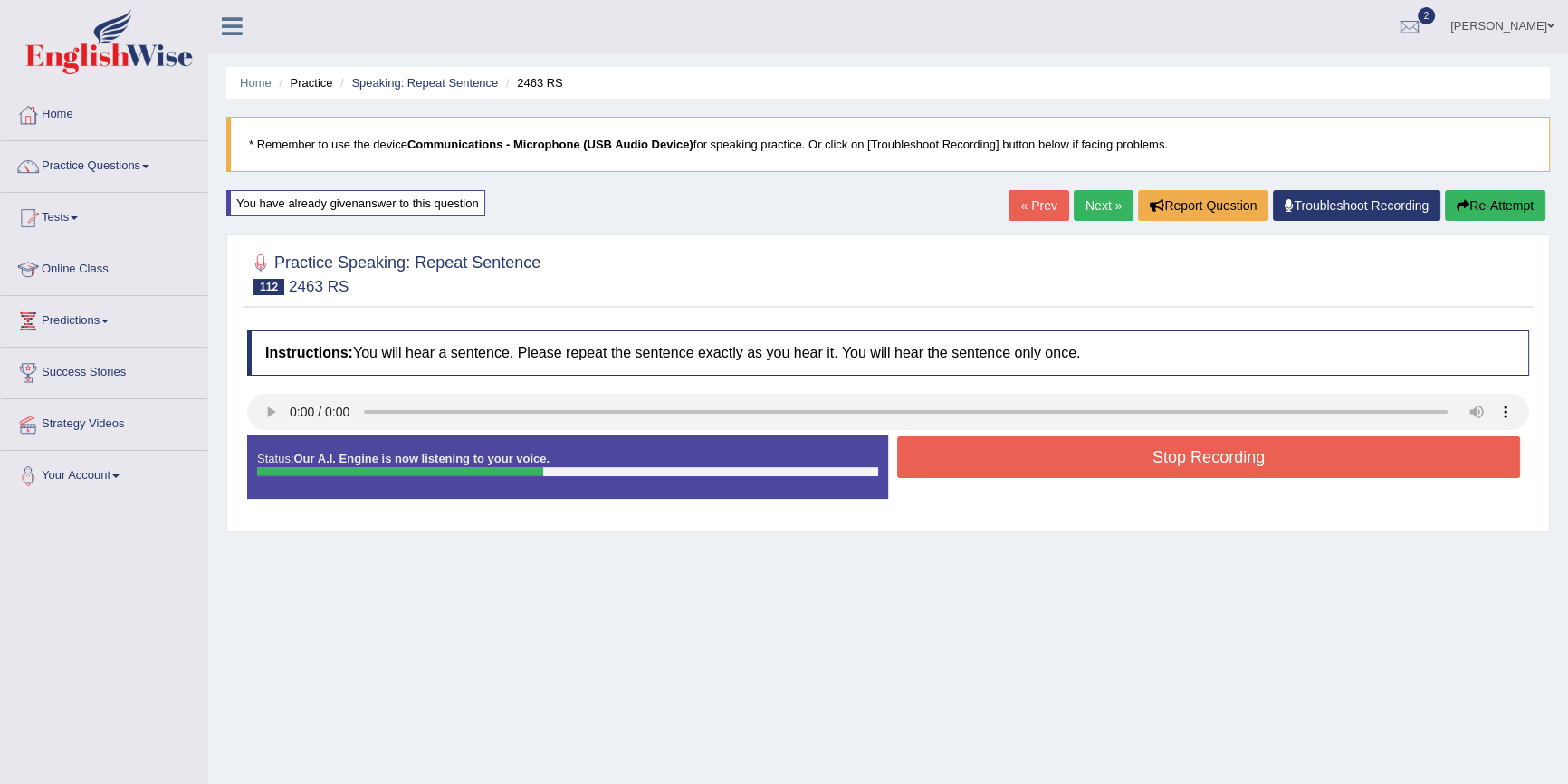
click at [1165, 462] on button "Stop Recording" at bounding box center [1209, 457] width 623 height 42
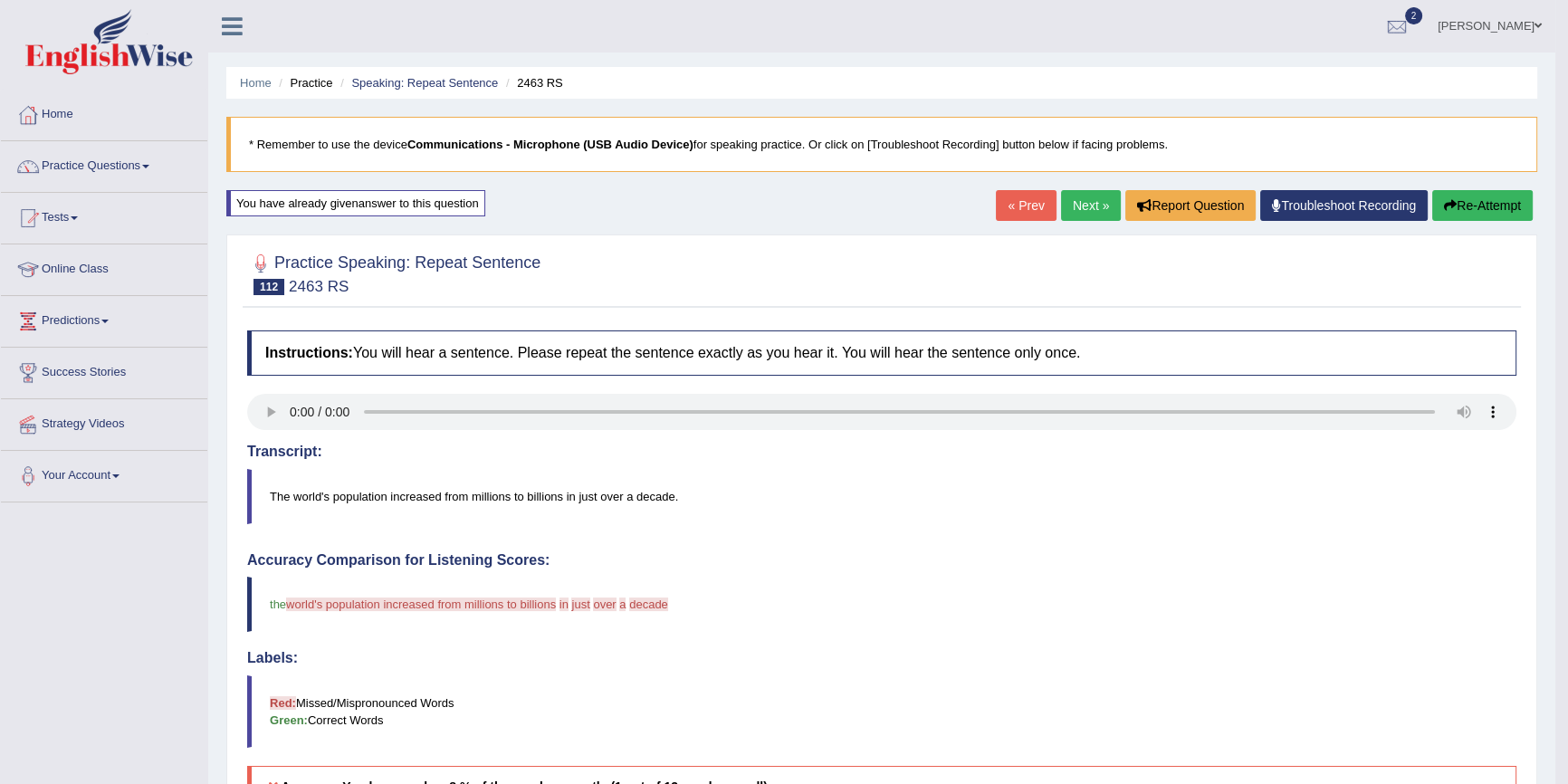
click at [1064, 217] on link "Next »" at bounding box center [1091, 205] width 60 height 31
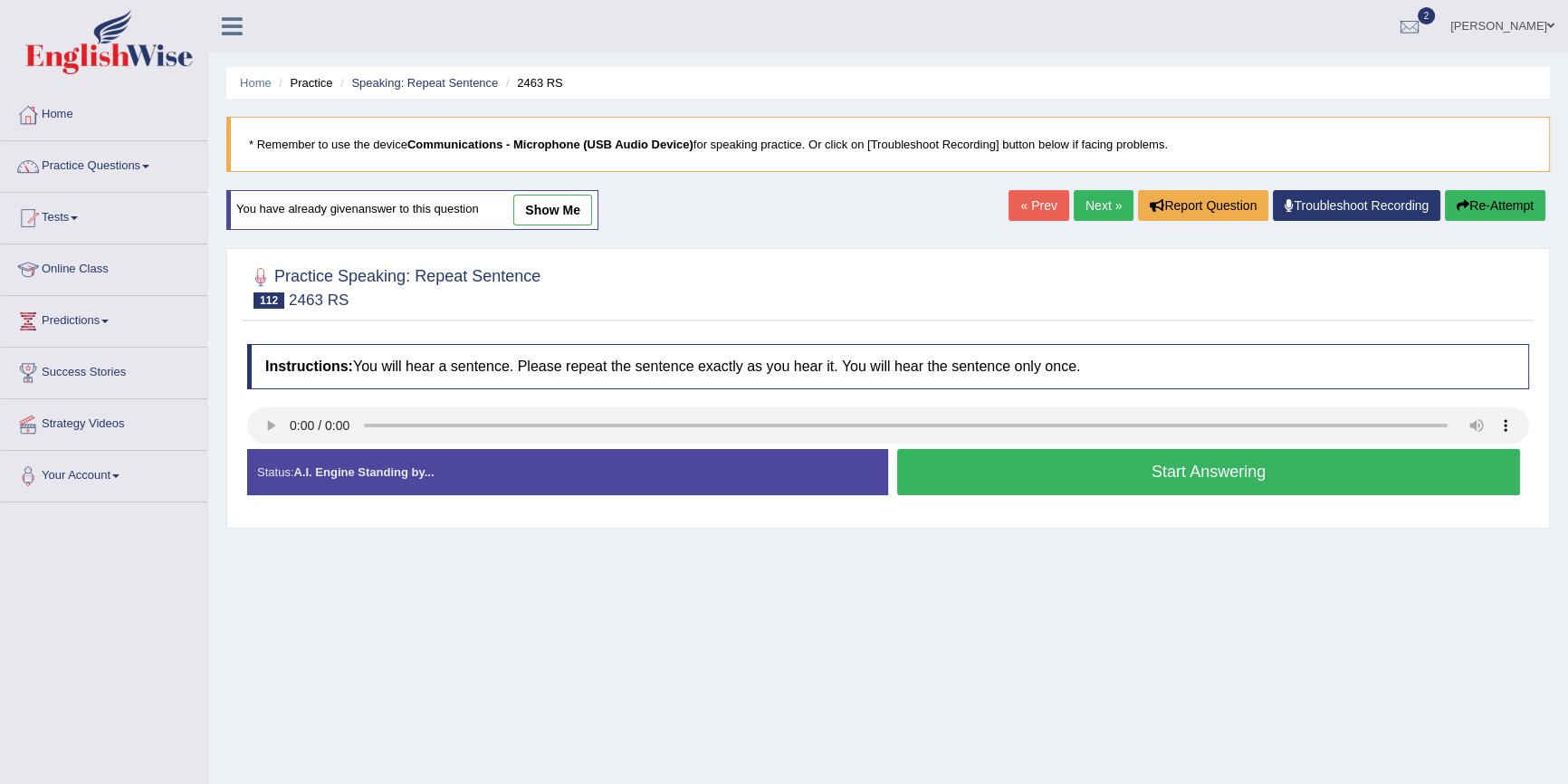
click at [1353, 466] on button "Start Answering" at bounding box center [1209, 471] width 623 height 47
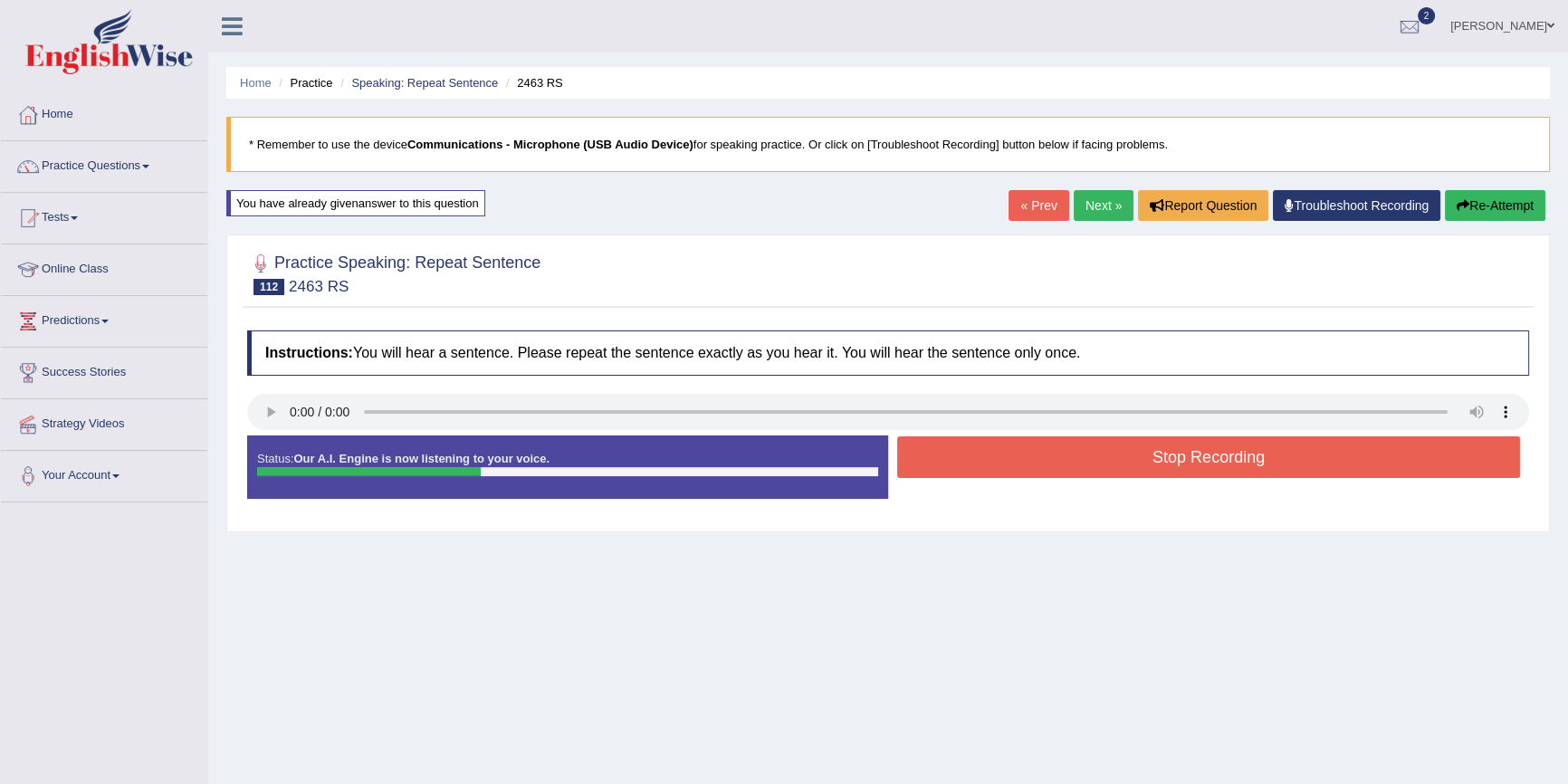
click at [1361, 455] on button "Stop Recording" at bounding box center [1209, 457] width 623 height 42
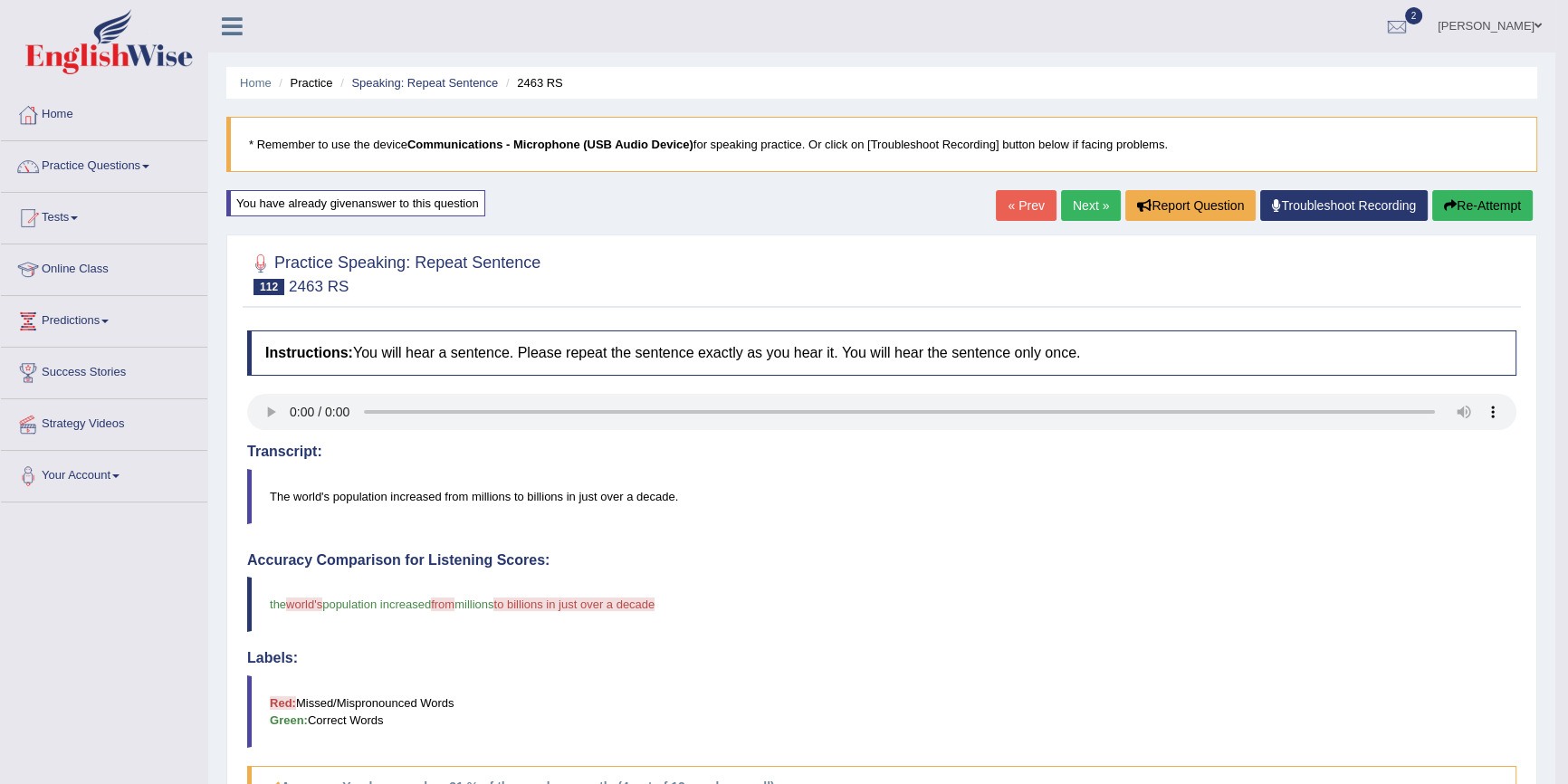
click at [1077, 200] on link "Next »" at bounding box center [1091, 205] width 60 height 31
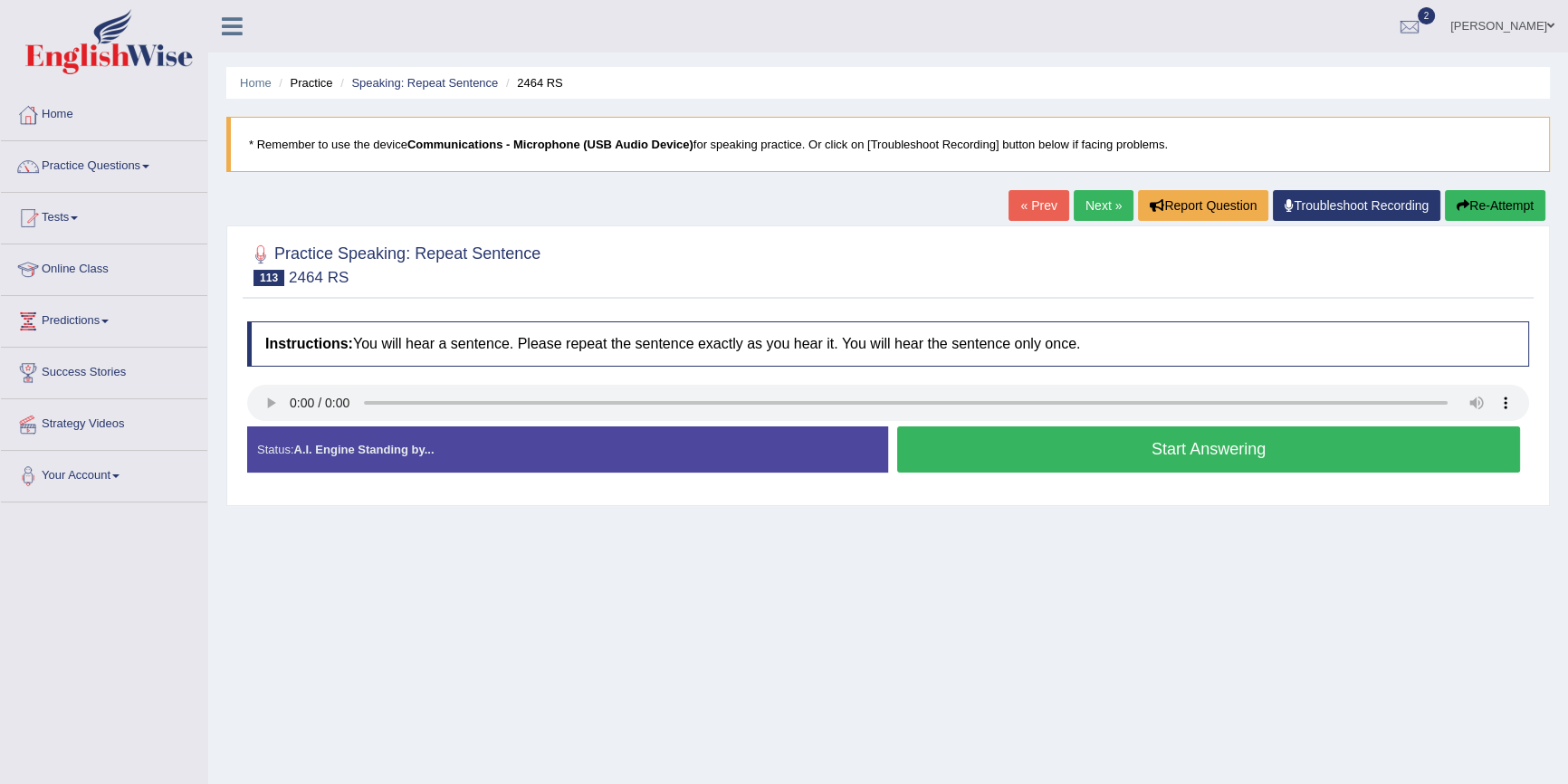
click at [66, 163] on link "Practice Questions" at bounding box center [104, 164] width 206 height 46
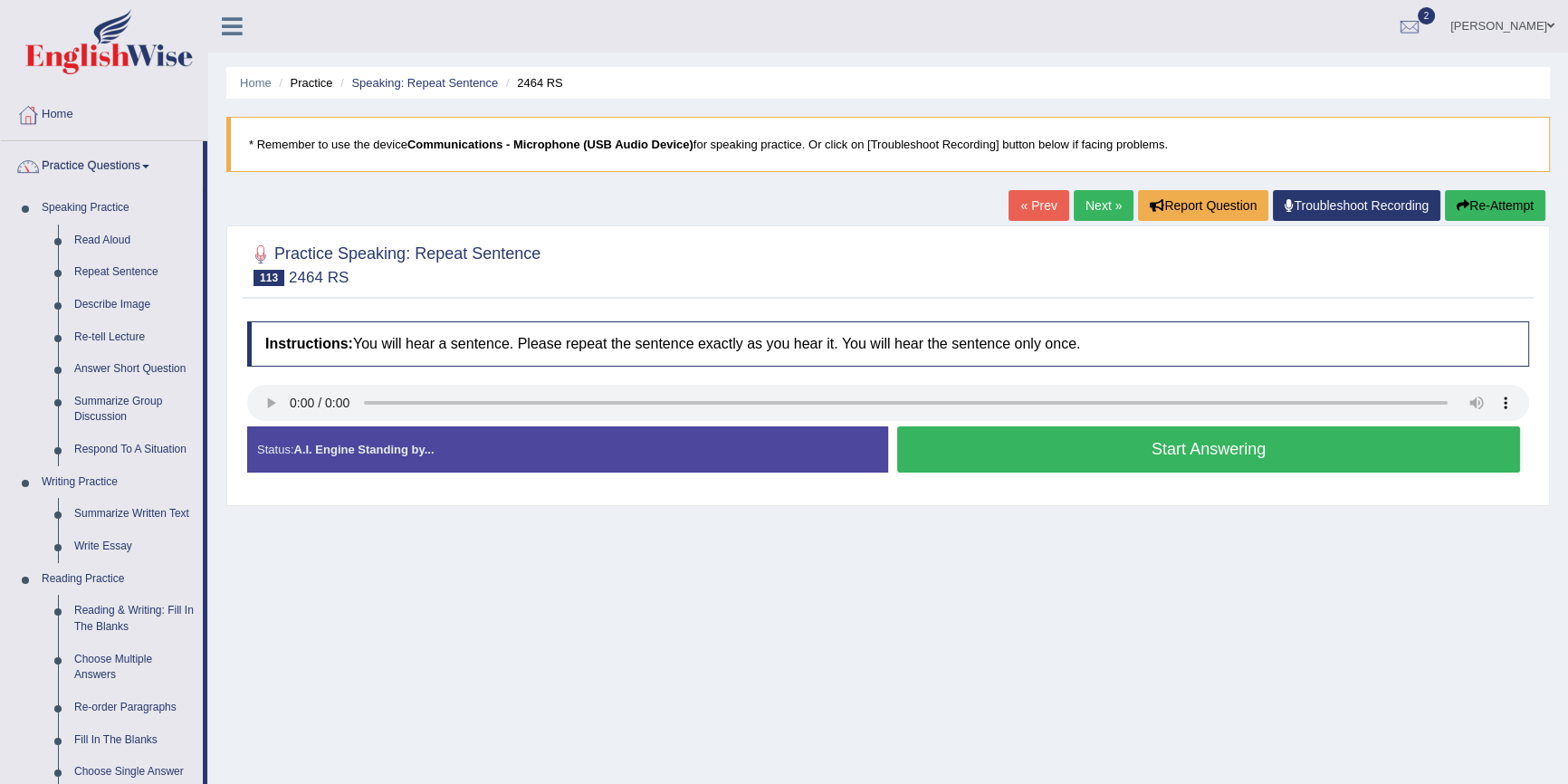
click at [355, 630] on div "Home Practice Speaking: Repeat Sentence 2464 RS * Remember to use the device Co…" at bounding box center [888, 453] width 1360 height 905
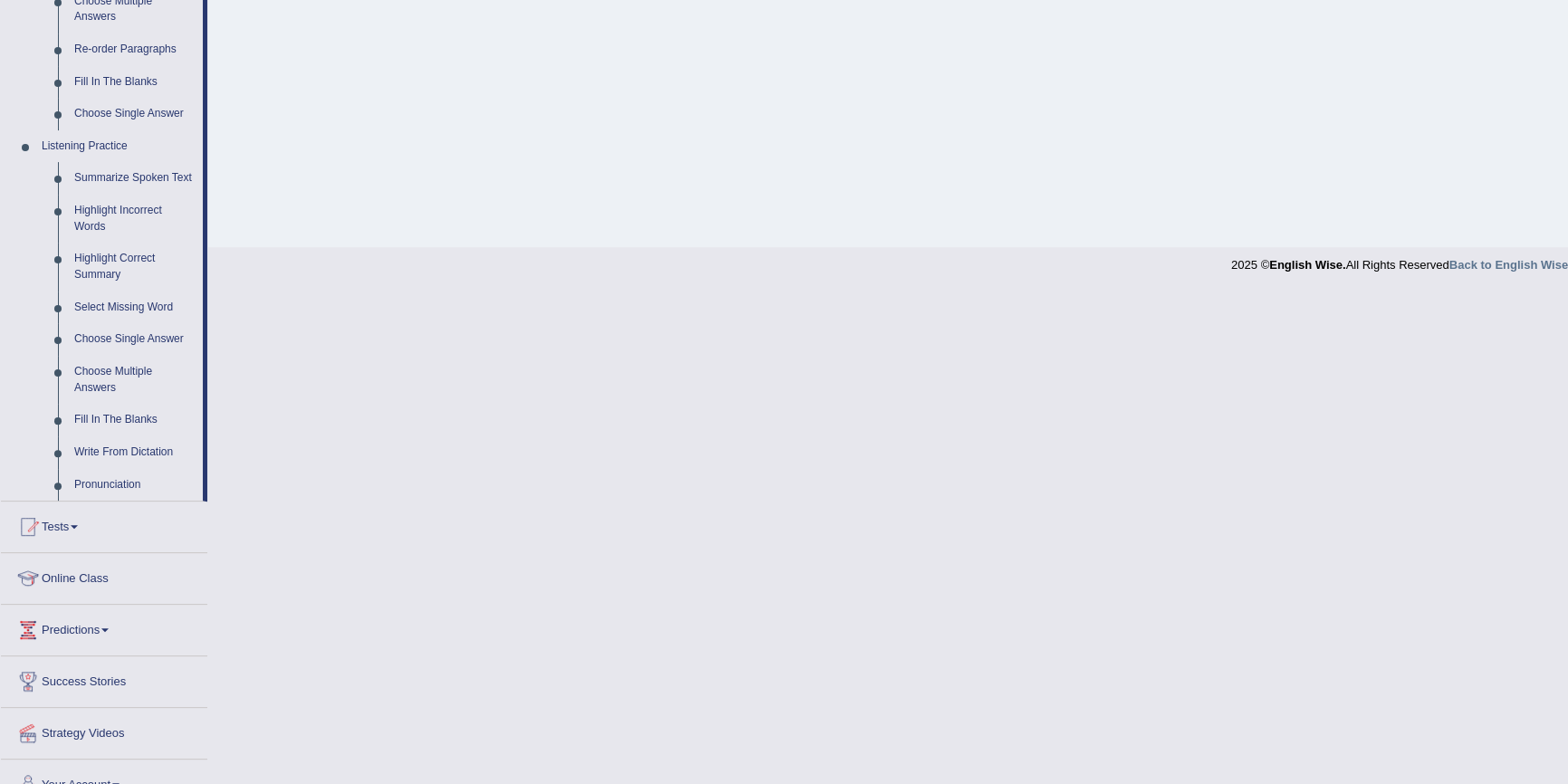
scroll to position [685, 0]
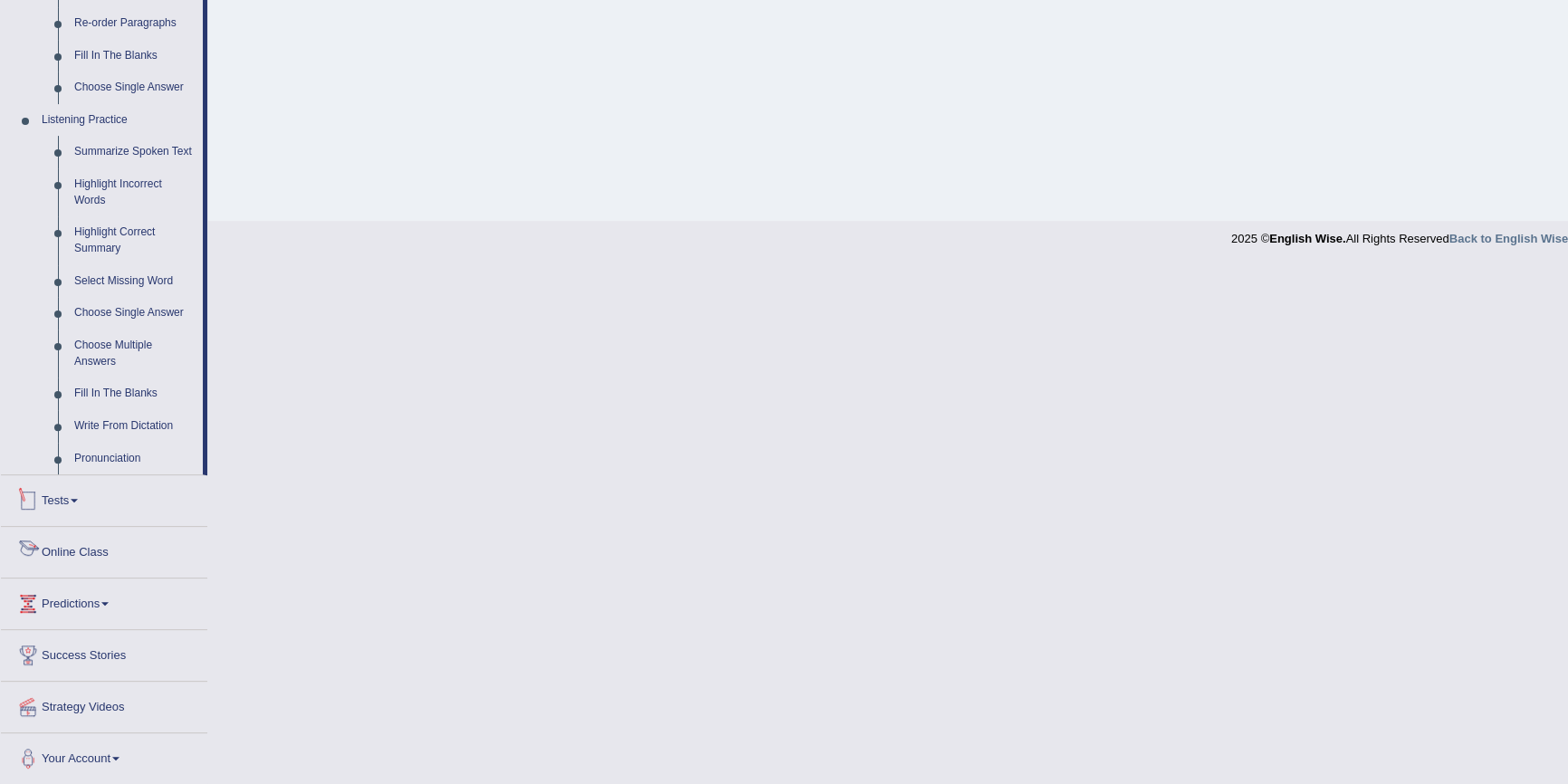
click at [69, 510] on link "Tests" at bounding box center [104, 498] width 206 height 46
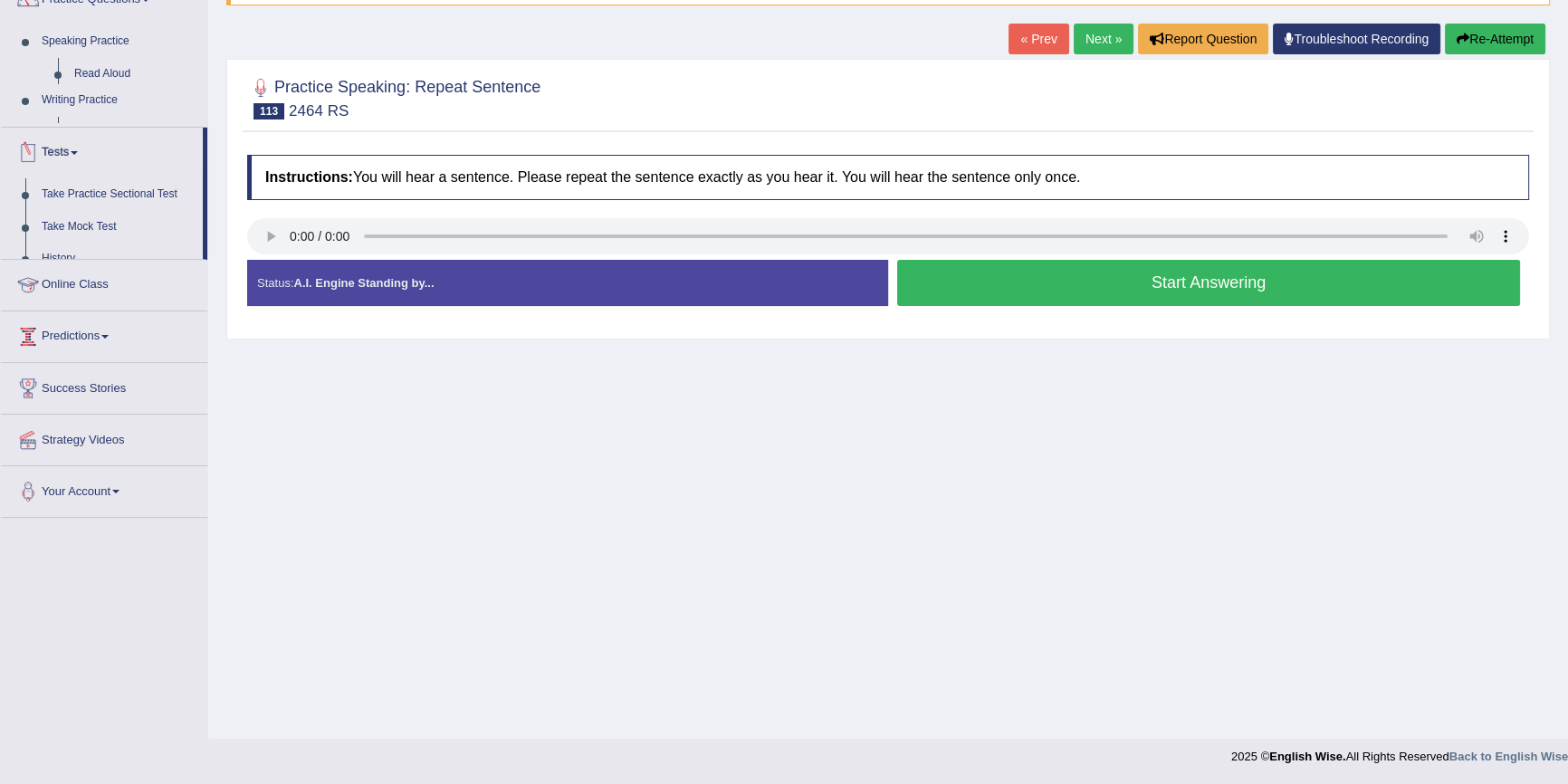
scroll to position [166, 0]
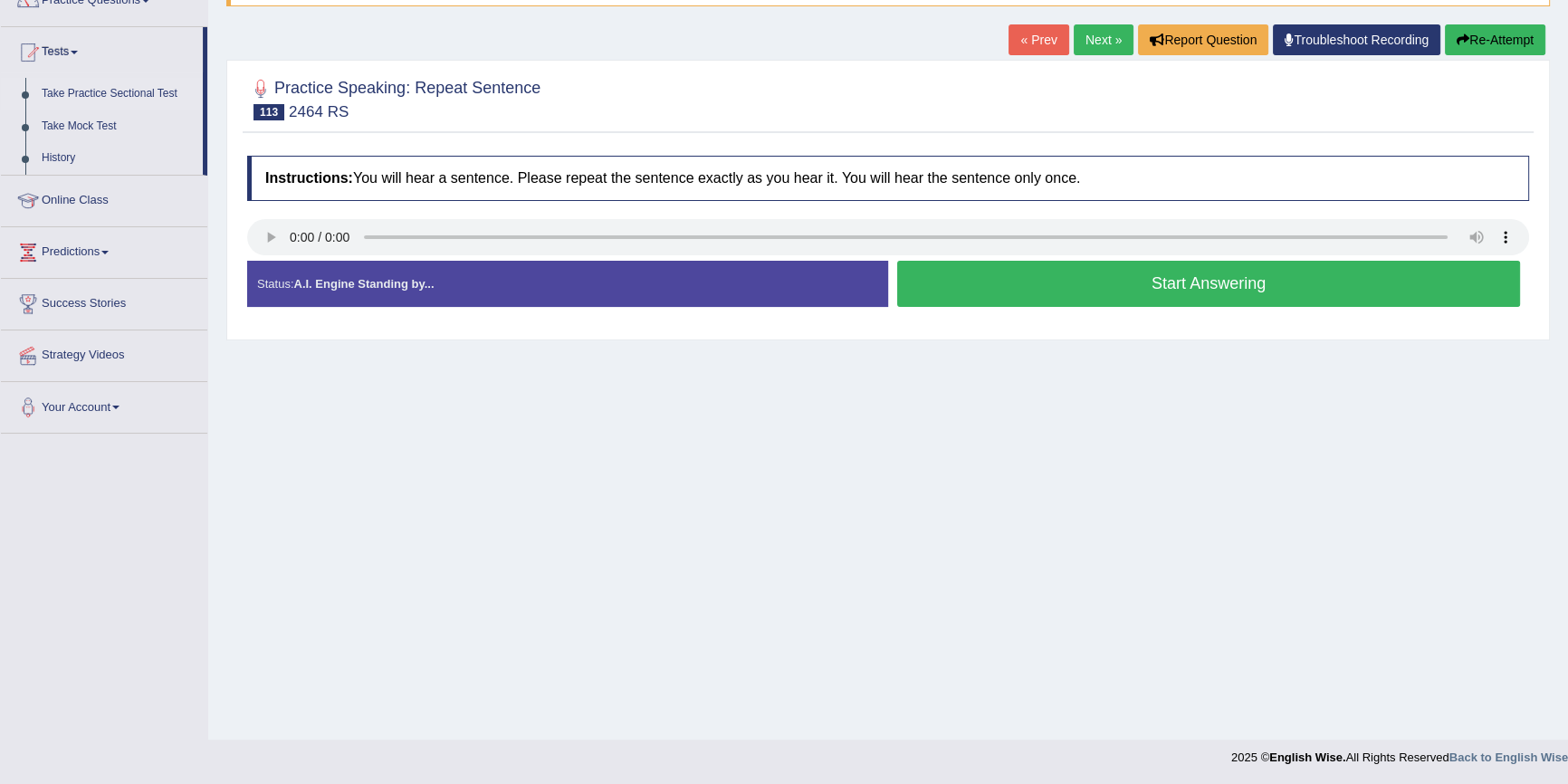
click at [46, 89] on link "Take Practice Sectional Test" at bounding box center [118, 93] width 170 height 33
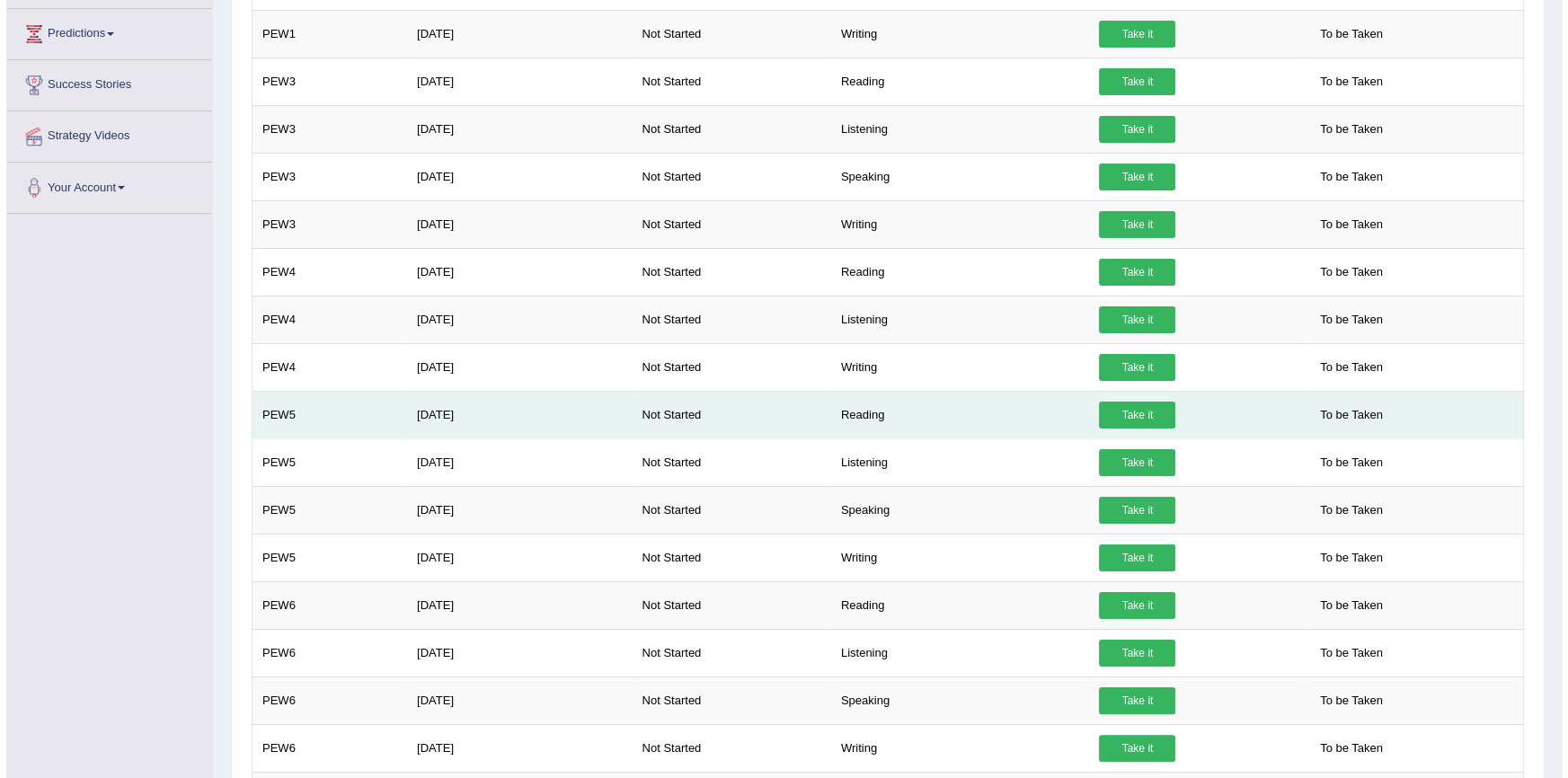
scroll to position [408, 0]
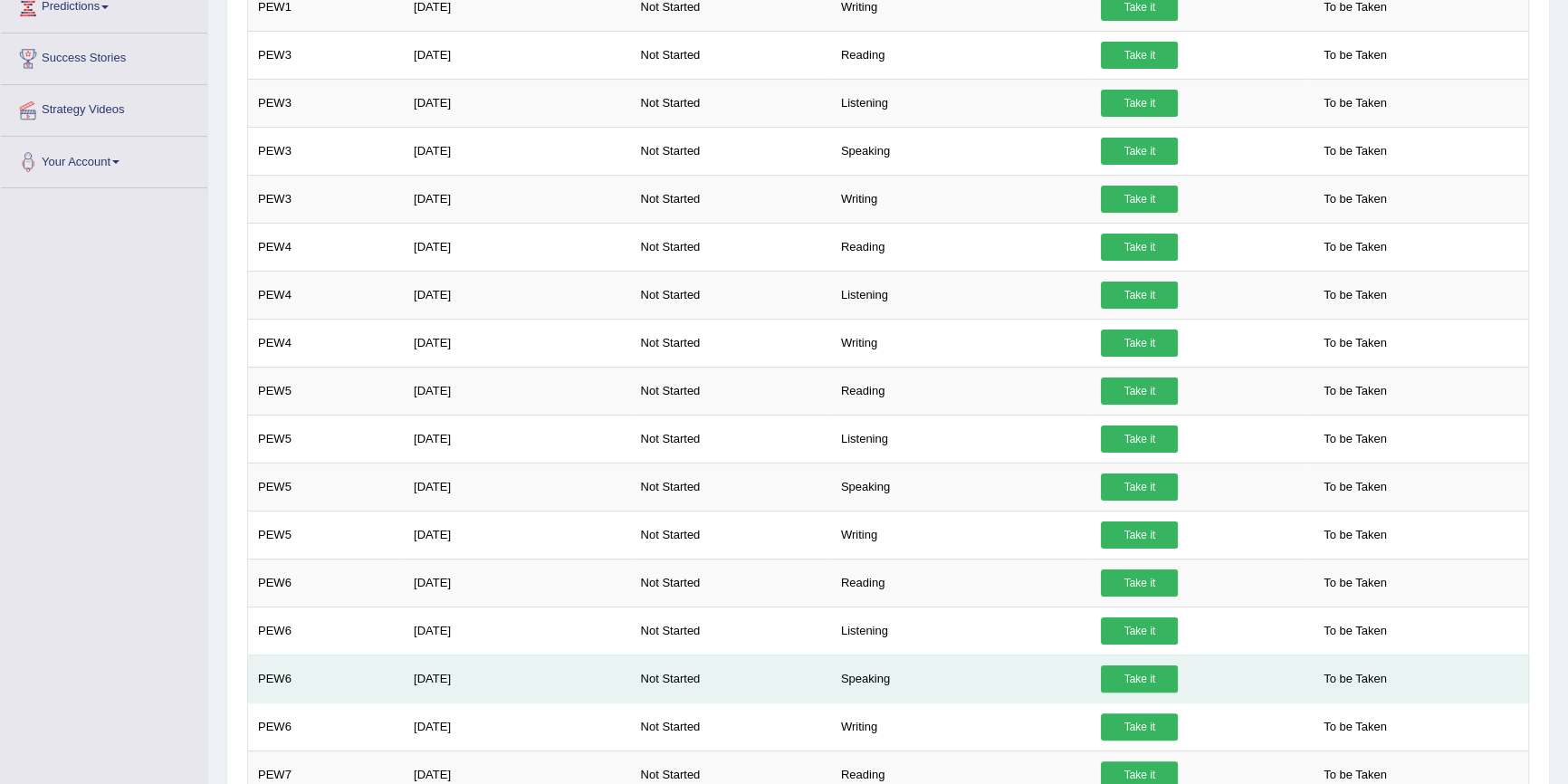
click at [1135, 670] on link "Take it" at bounding box center [1139, 678] width 77 height 27
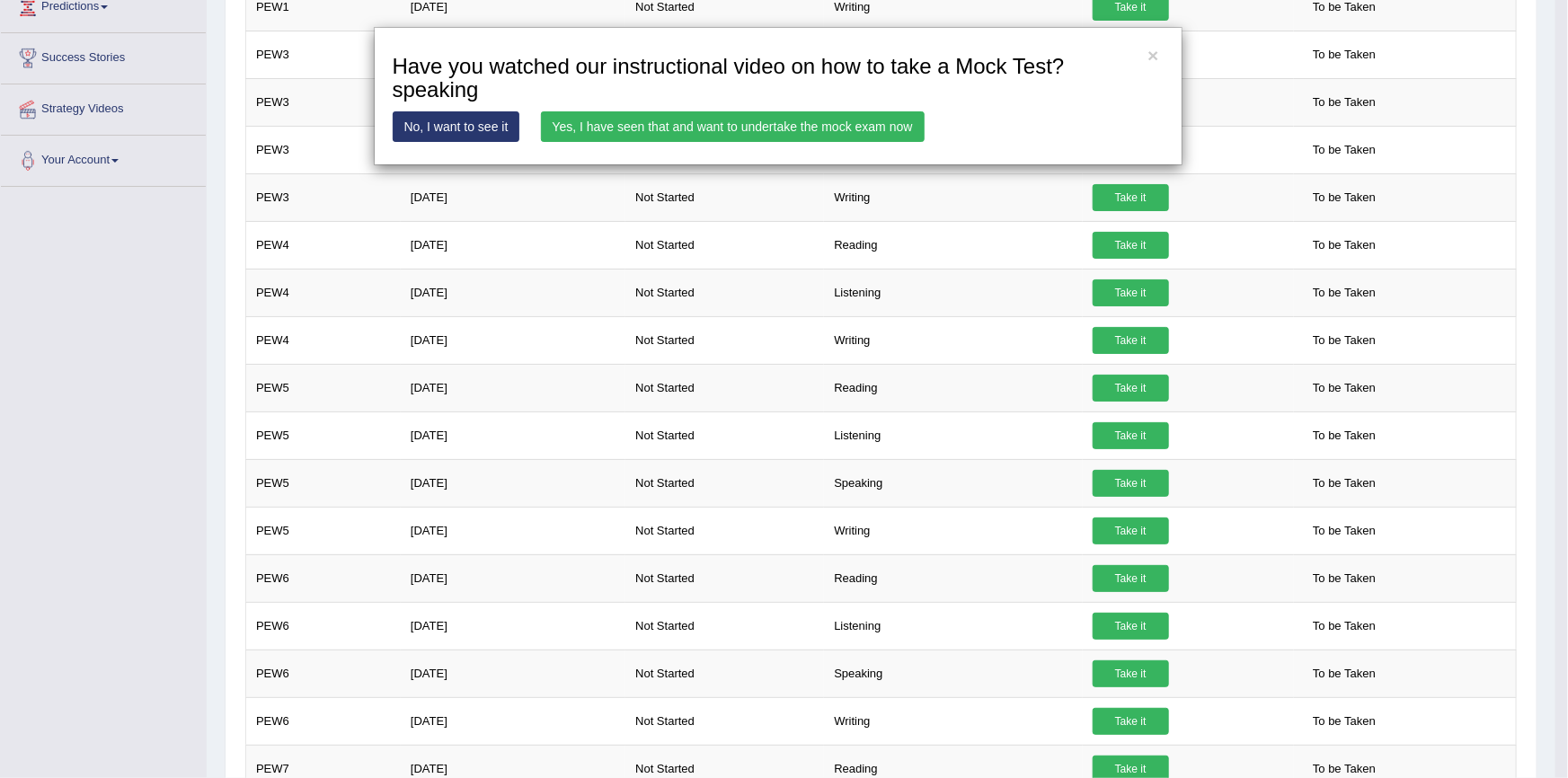
click at [719, 125] on link "Yes, I have seen that and want to undertake the mock exam now" at bounding box center [732, 126] width 383 height 31
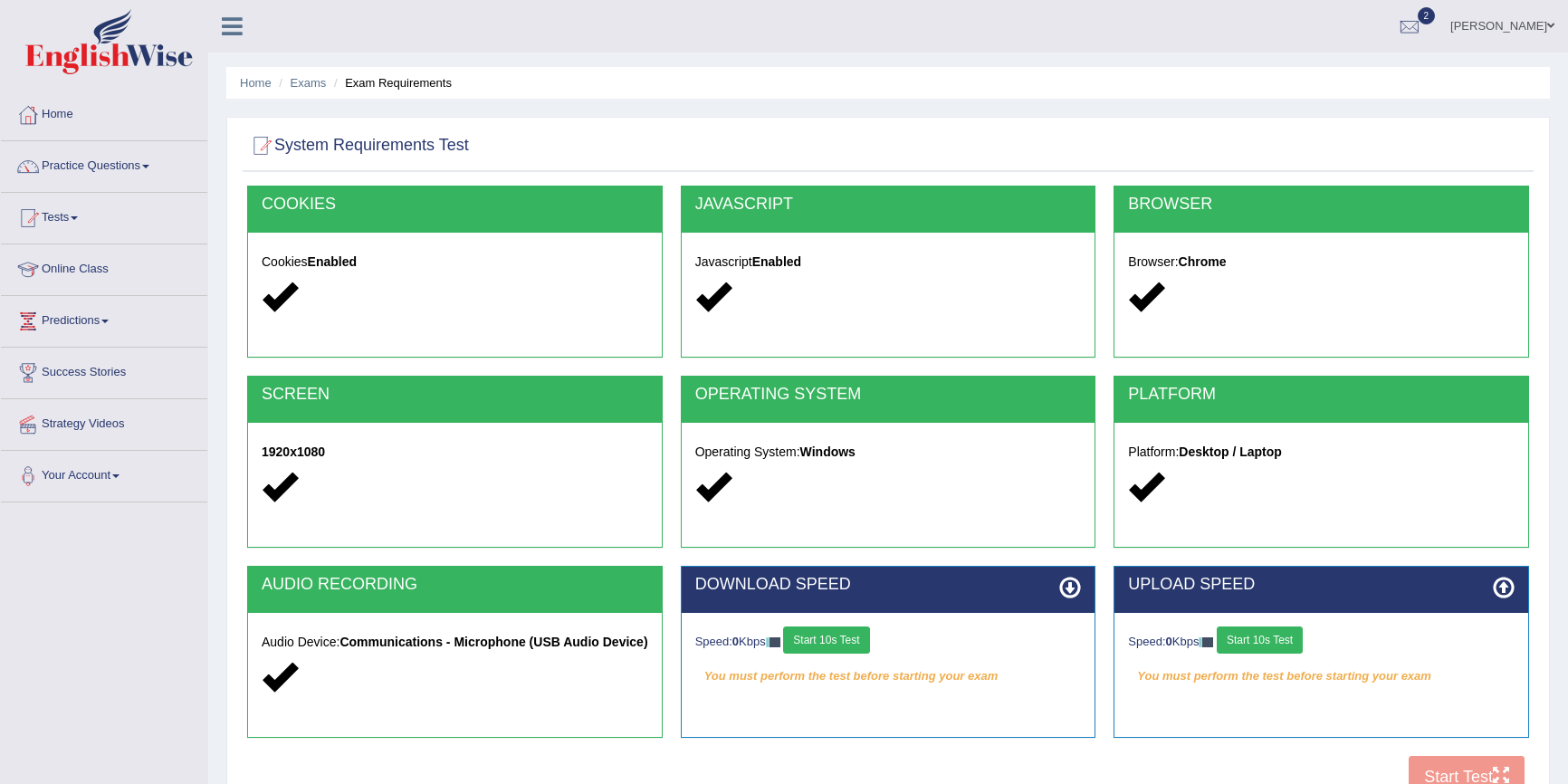
drag, startPoint x: 0, startPoint y: 0, endPoint x: 837, endPoint y: 644, distance: 1056.1
click at [837, 644] on button "Start 10s Test" at bounding box center [826, 639] width 86 height 27
click at [1293, 645] on button "Start 10s Test" at bounding box center [1259, 639] width 86 height 27
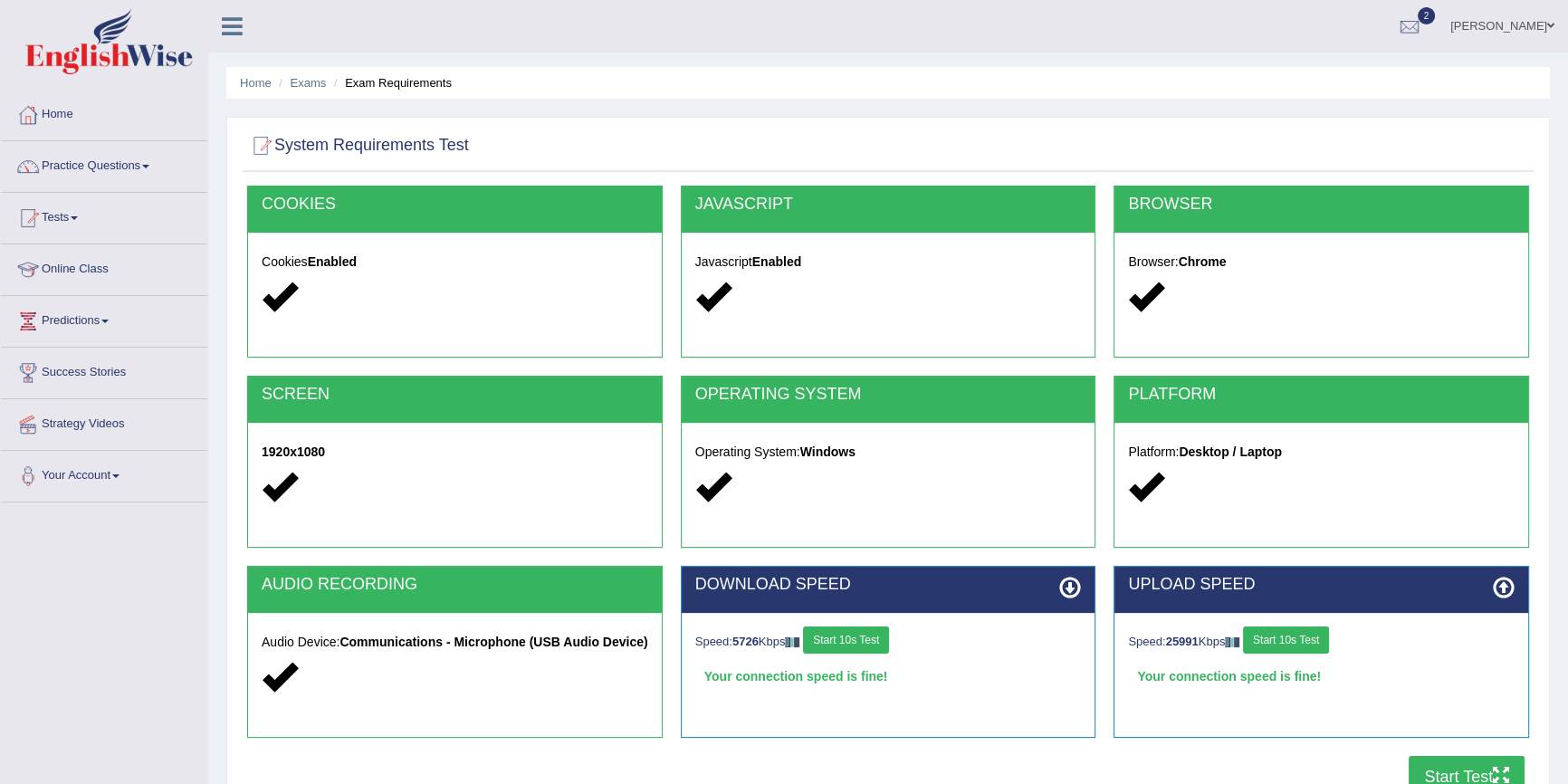
click at [1440, 760] on button "Start Test" at bounding box center [1466, 777] width 116 height 42
